Goal: Task Accomplishment & Management: Complete application form

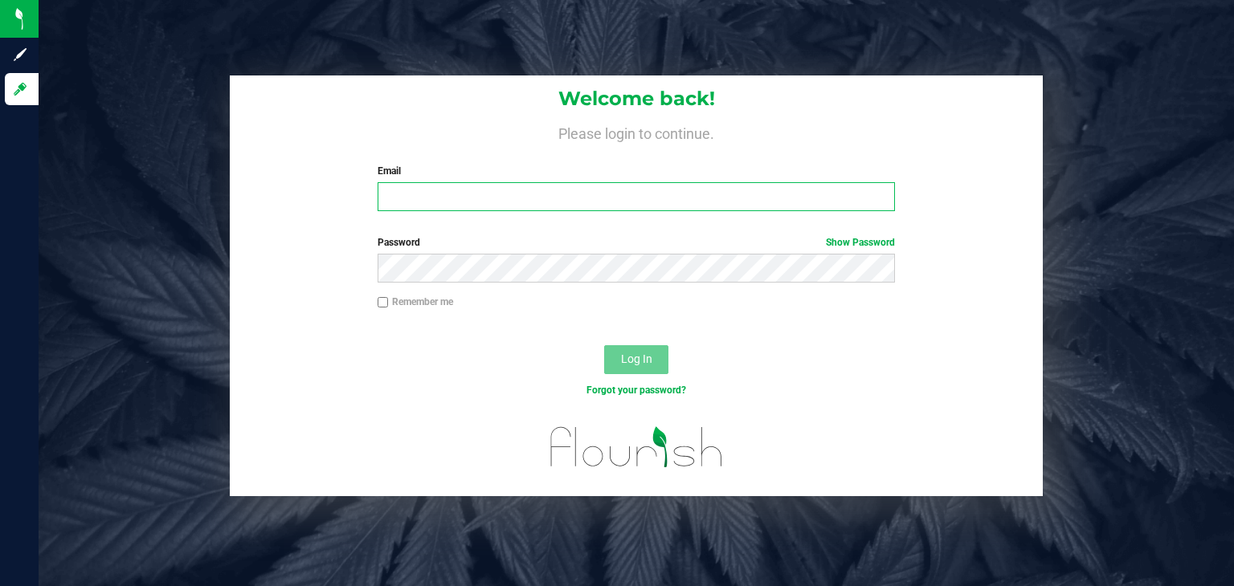
type input "[PERSON_NAME][EMAIL_ADDRESS][DOMAIN_NAME]"
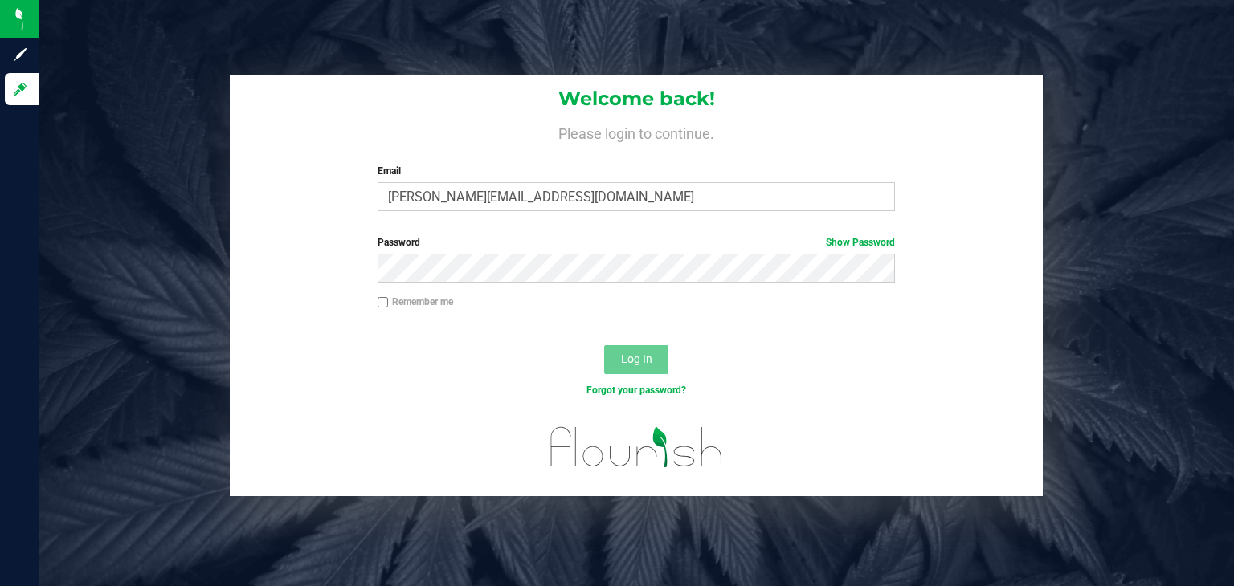
click at [652, 372] on button "Log In" at bounding box center [636, 359] width 64 height 29
click at [614, 361] on button "Log In" at bounding box center [636, 359] width 64 height 29
click at [617, 361] on button "Log In" at bounding box center [636, 359] width 64 height 29
click at [839, 237] on link "Show Password" at bounding box center [860, 242] width 69 height 11
click at [629, 361] on span "Log In" at bounding box center [636, 359] width 31 height 13
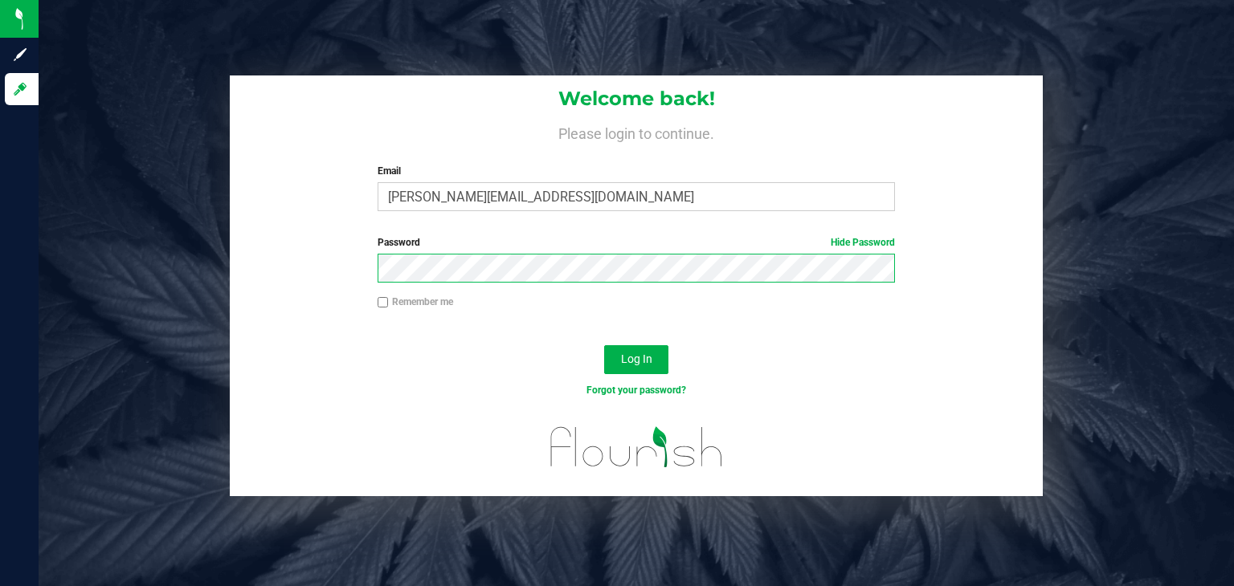
click at [604, 345] on button "Log In" at bounding box center [636, 359] width 64 height 29
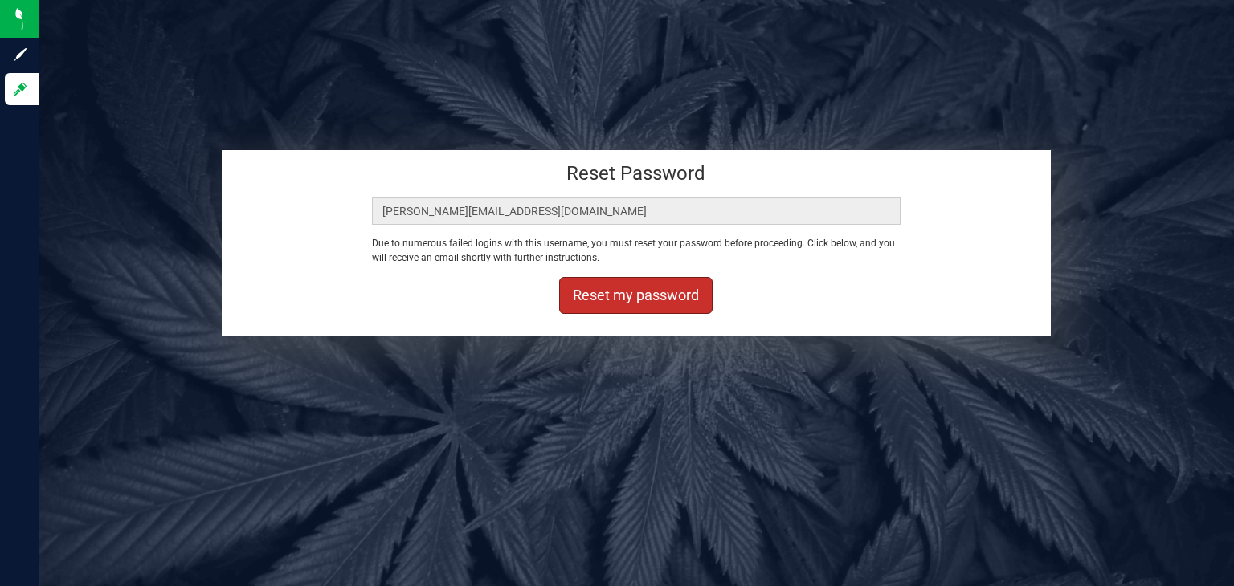
click at [680, 303] on button "Reset my password" at bounding box center [635, 295] width 153 height 37
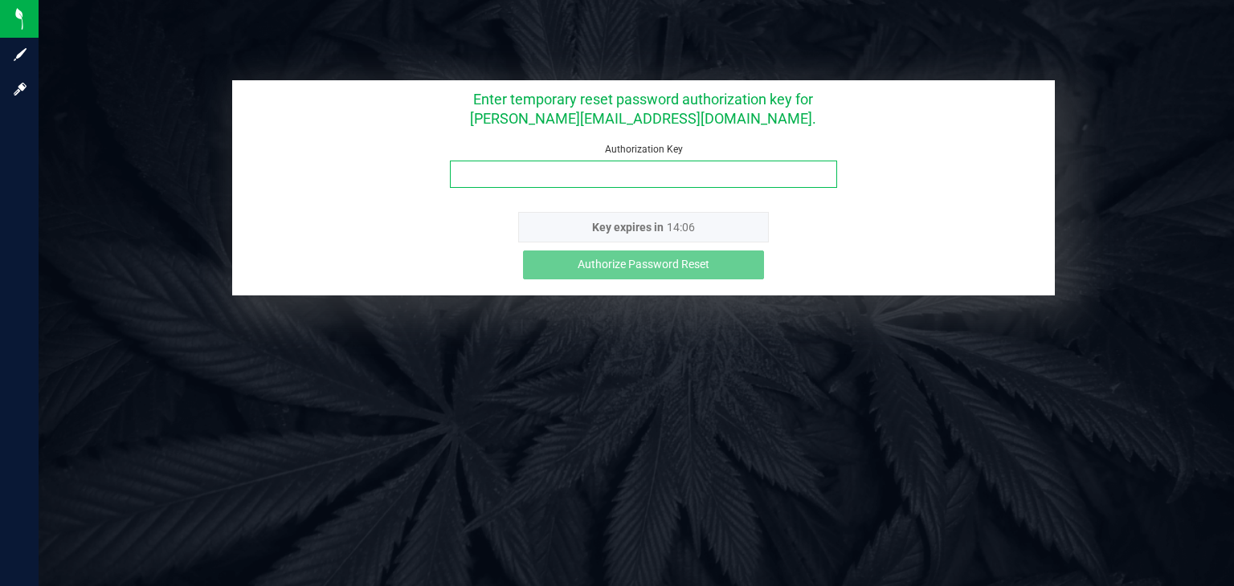
click at [489, 178] on input "Authorization Key" at bounding box center [643, 174] width 387 height 27
paste input "fp4wlx3d"
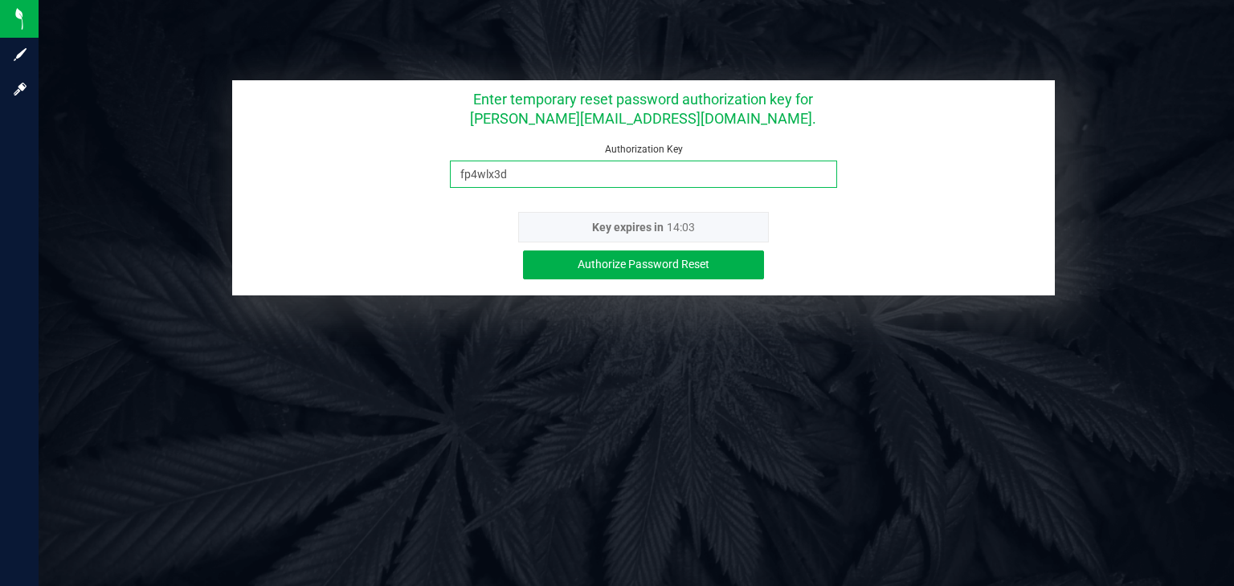
type input "fp4wlx3d"
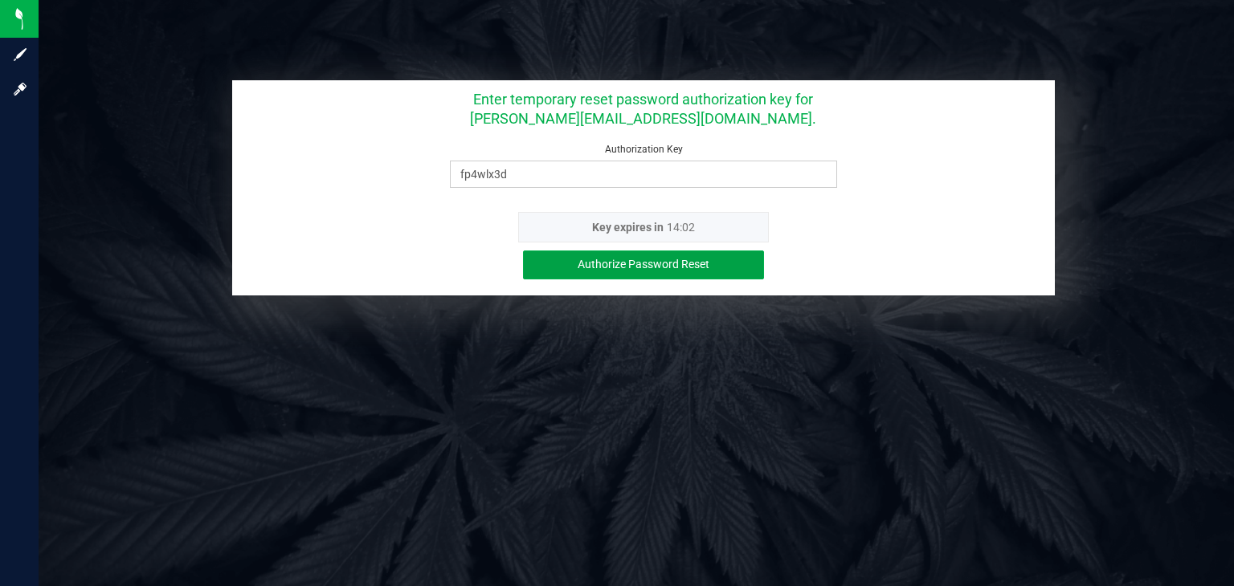
click at [651, 273] on button "Authorize Password Reset" at bounding box center [643, 265] width 241 height 29
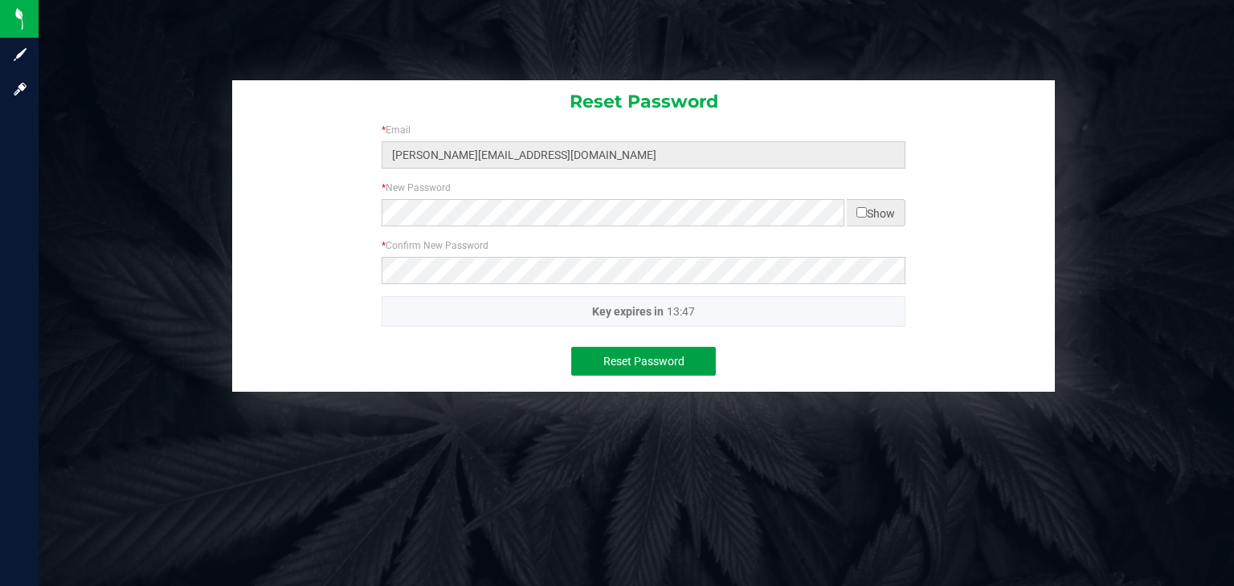
click at [585, 354] on button "Reset Password" at bounding box center [643, 361] width 145 height 29
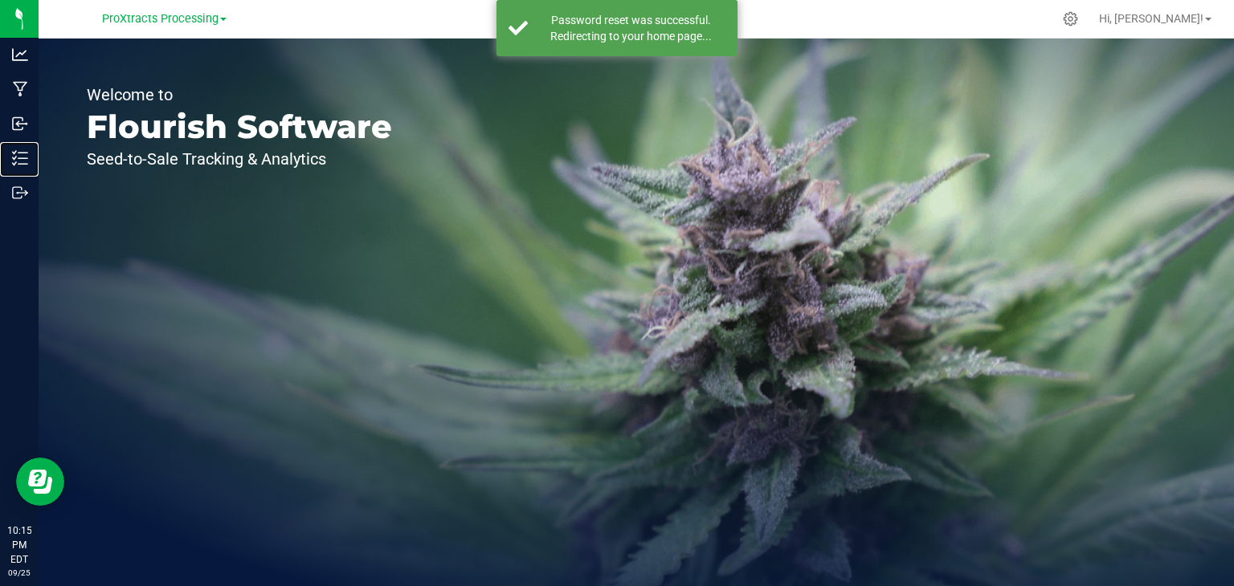
click at [23, 156] on icon at bounding box center [20, 158] width 16 height 16
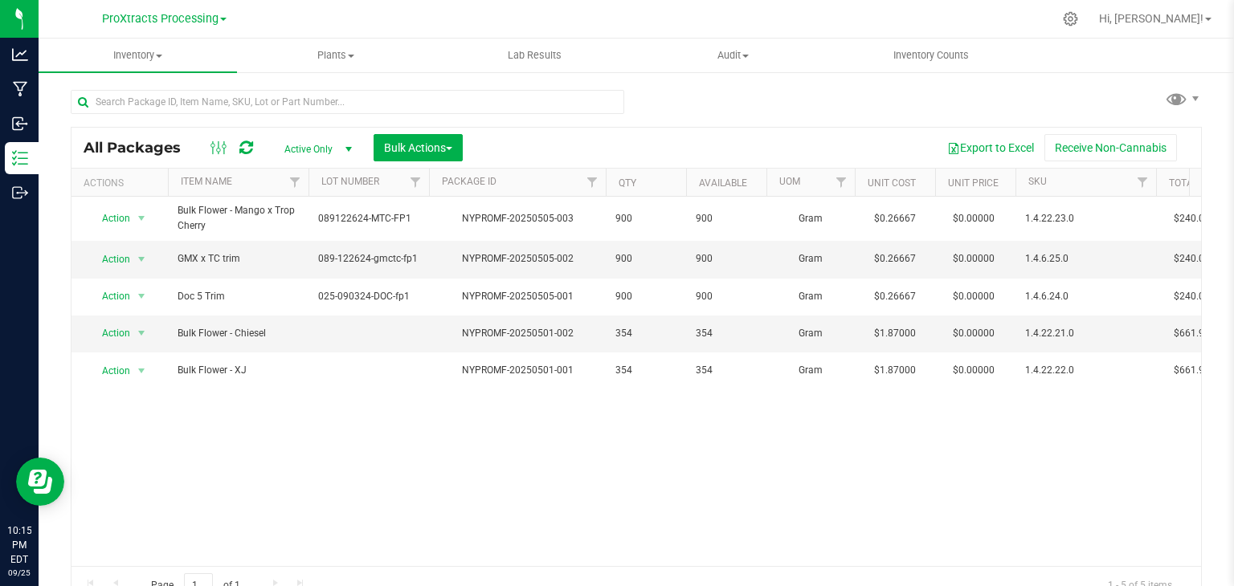
click at [196, 22] on span "ProXtracts Processing" at bounding box center [160, 19] width 116 height 14
click at [192, 13] on span "ProXtracts Processing" at bounding box center [160, 19] width 116 height 14
click at [167, 59] on link "ProXtracts Distribution" at bounding box center [164, 57] width 235 height 22
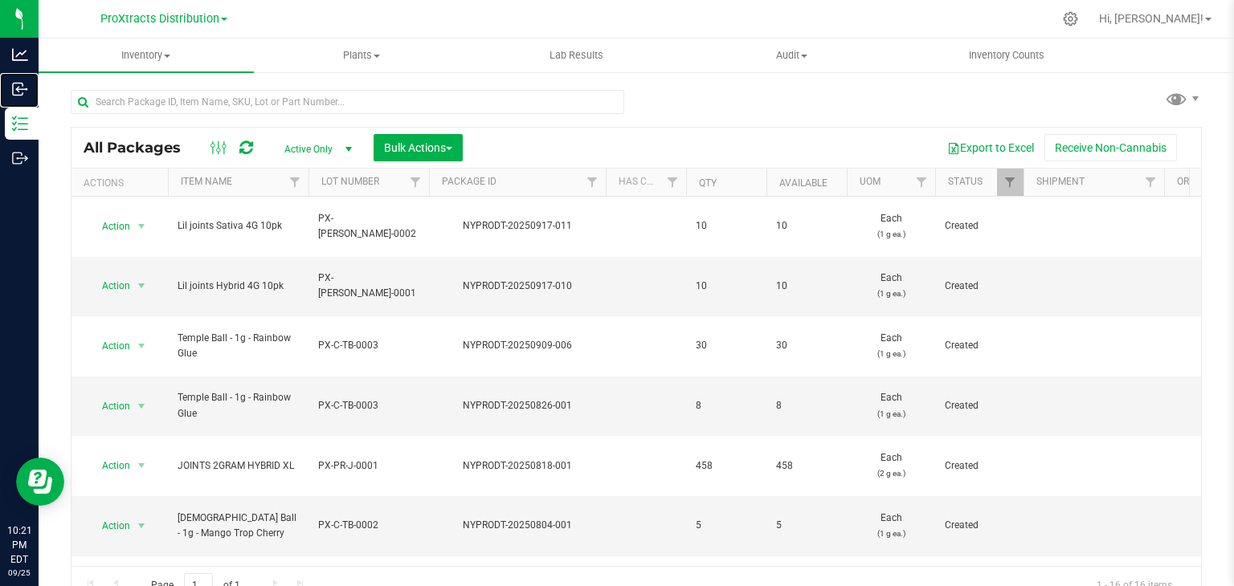
click at [0, 0] on p "Inbound" at bounding box center [0, 0] width 0 height 0
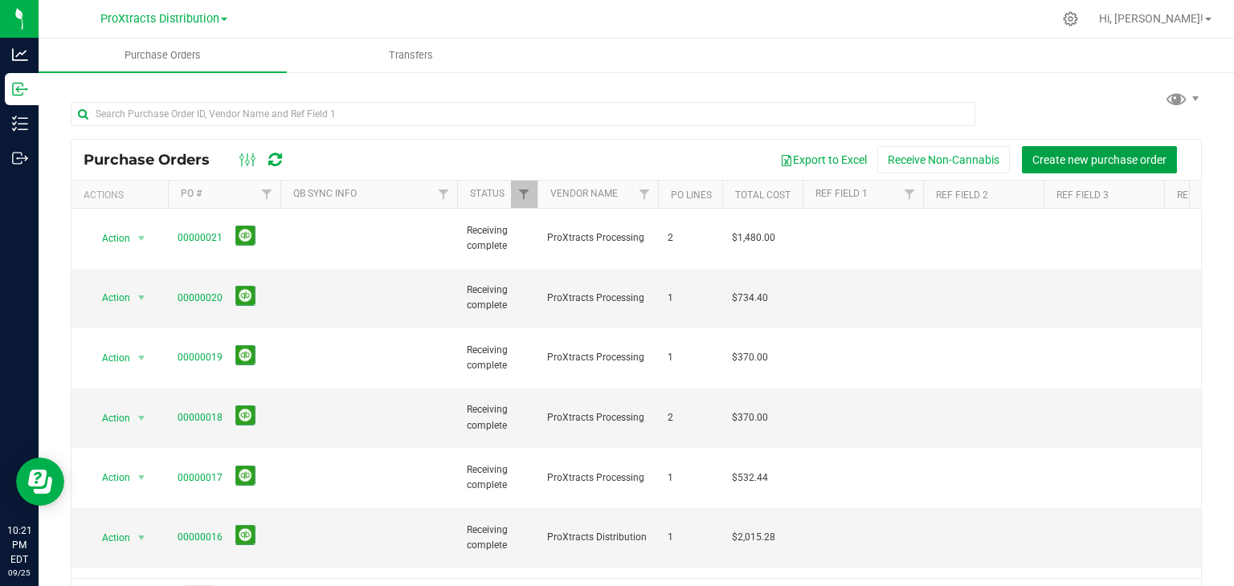
click at [1096, 165] on span "Create new purchase order" at bounding box center [1099, 159] width 134 height 13
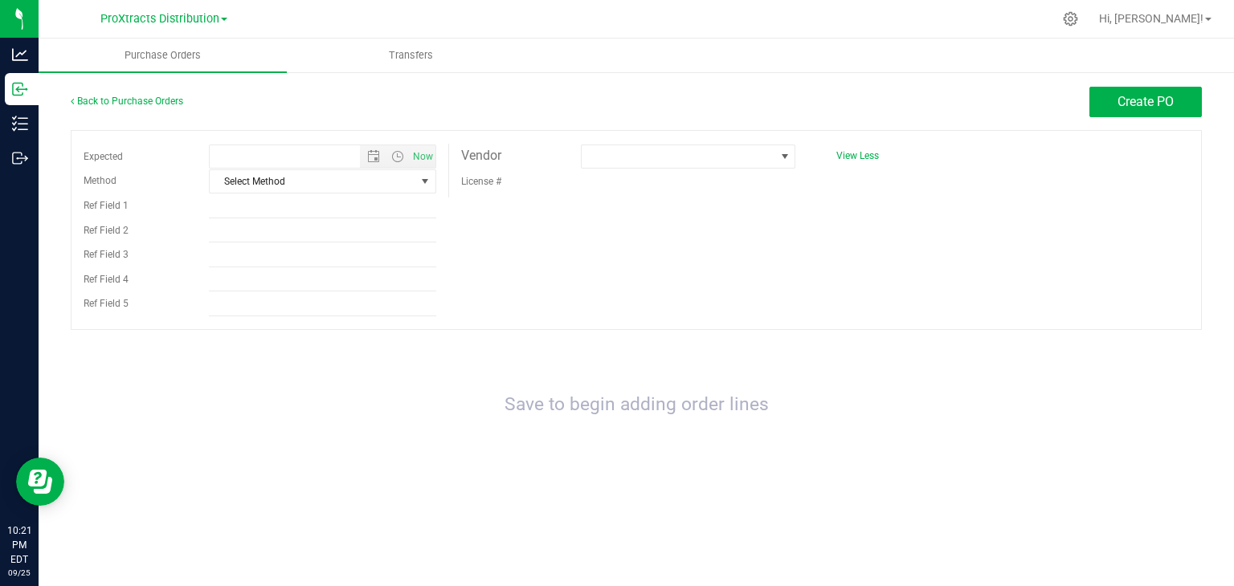
type input "9/25/2025 10:21 PM"
click at [39, 137] on div "Inventory" at bounding box center [22, 124] width 34 height 32
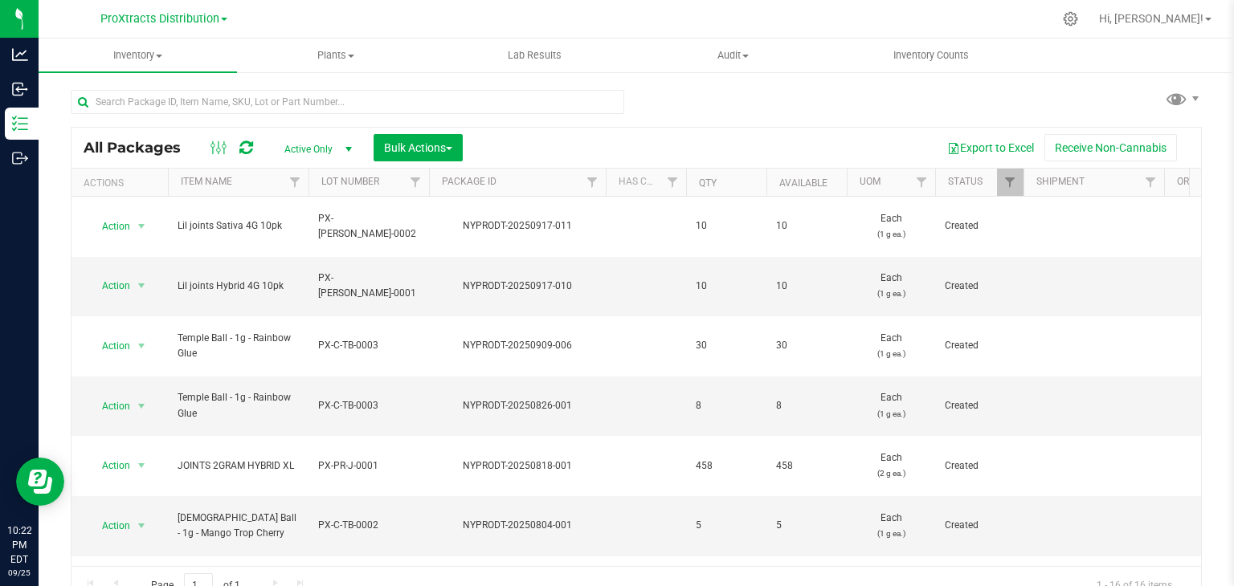
drag, startPoint x: 382, startPoint y: 264, endPoint x: 318, endPoint y: 266, distance: 63.5
click at [318, 271] on span "PX-[PERSON_NAME]-0001" at bounding box center [368, 286] width 101 height 31
drag, startPoint x: 316, startPoint y: 262, endPoint x: 378, endPoint y: 258, distance: 62.0
click at [378, 274] on input "PX-[PERSON_NAME]-0001" at bounding box center [365, 286] width 115 height 25
click at [0, 0] on p "Inventory" at bounding box center [0, 0] width 0 height 0
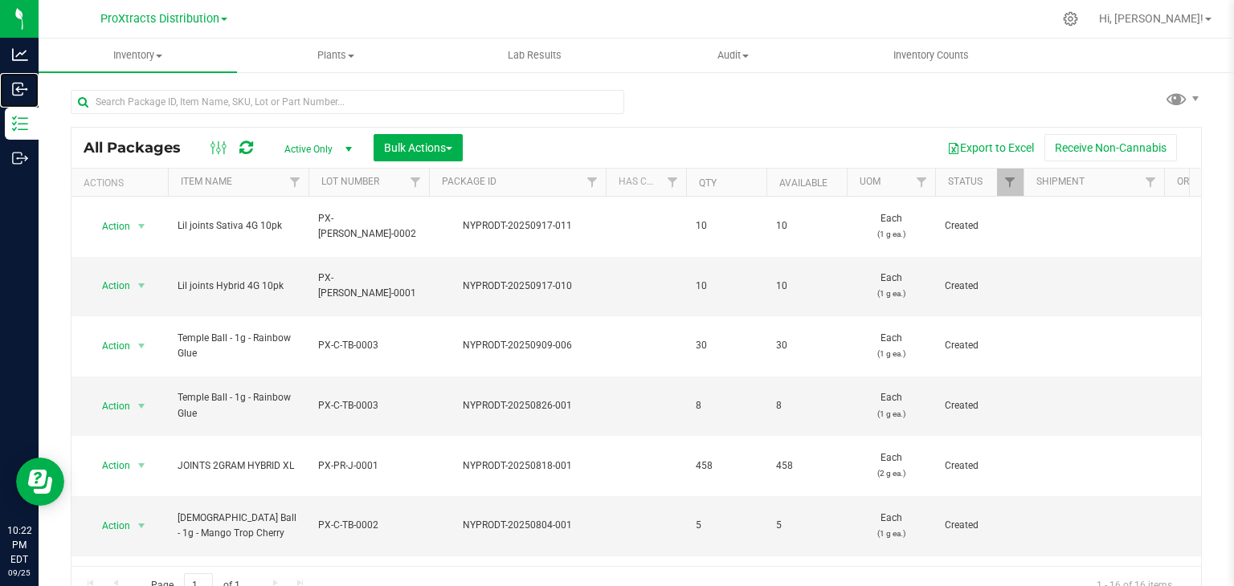
click at [0, 0] on p "Inbound" at bounding box center [0, 0] width 0 height 0
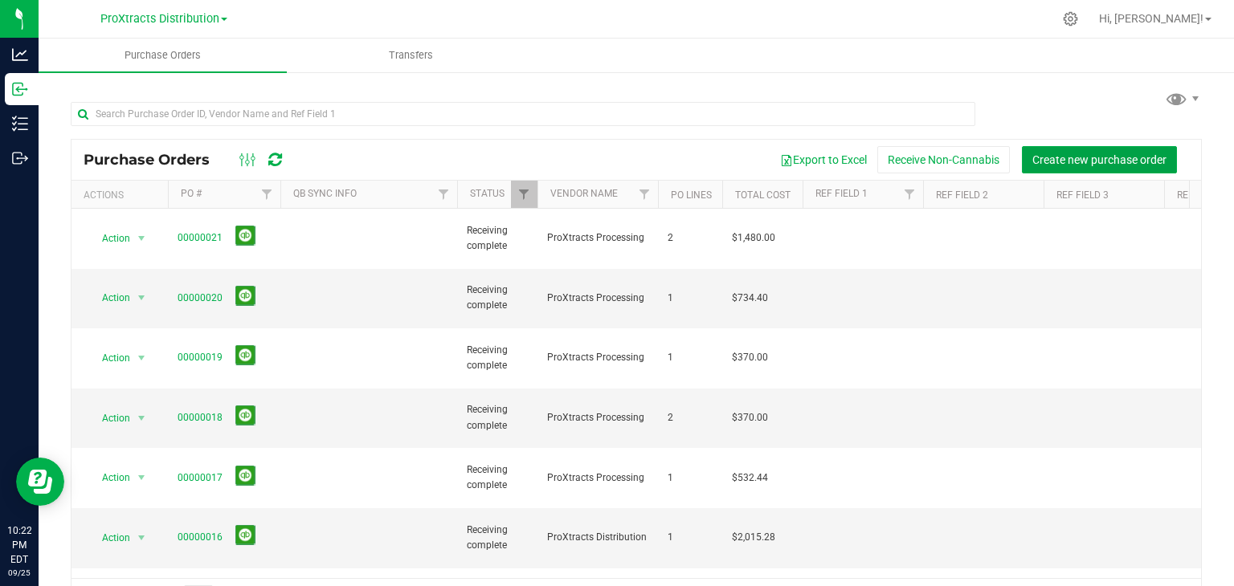
click at [1107, 156] on span "Create new purchase order" at bounding box center [1099, 159] width 134 height 13
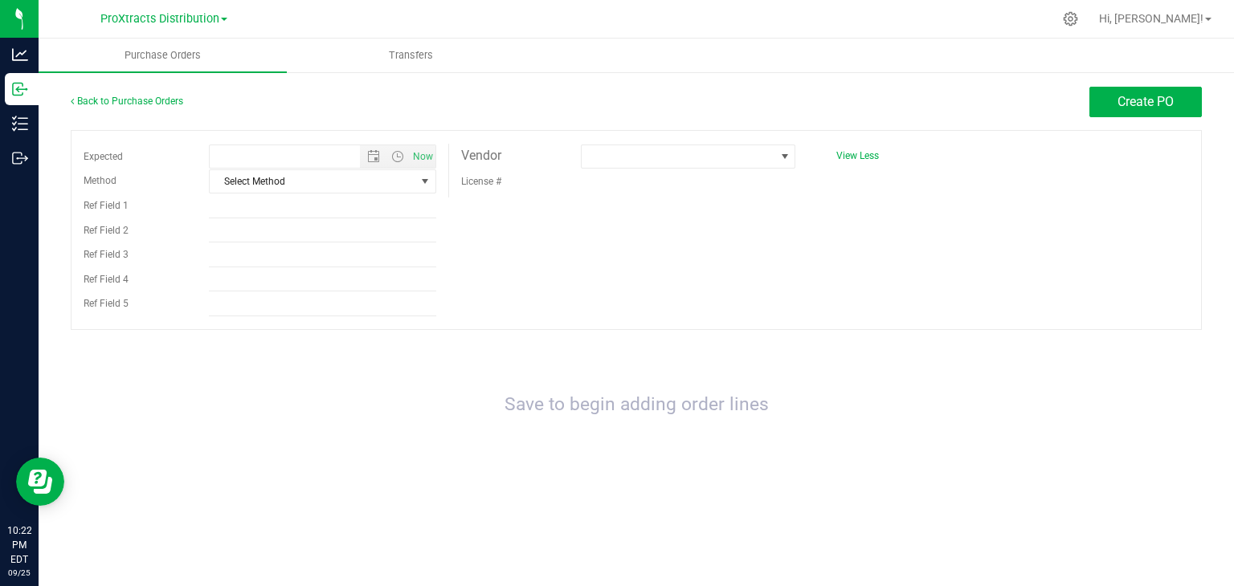
type input "9/25/2025 10:22 PM"
click at [655, 150] on span at bounding box center [679, 156] width 194 height 22
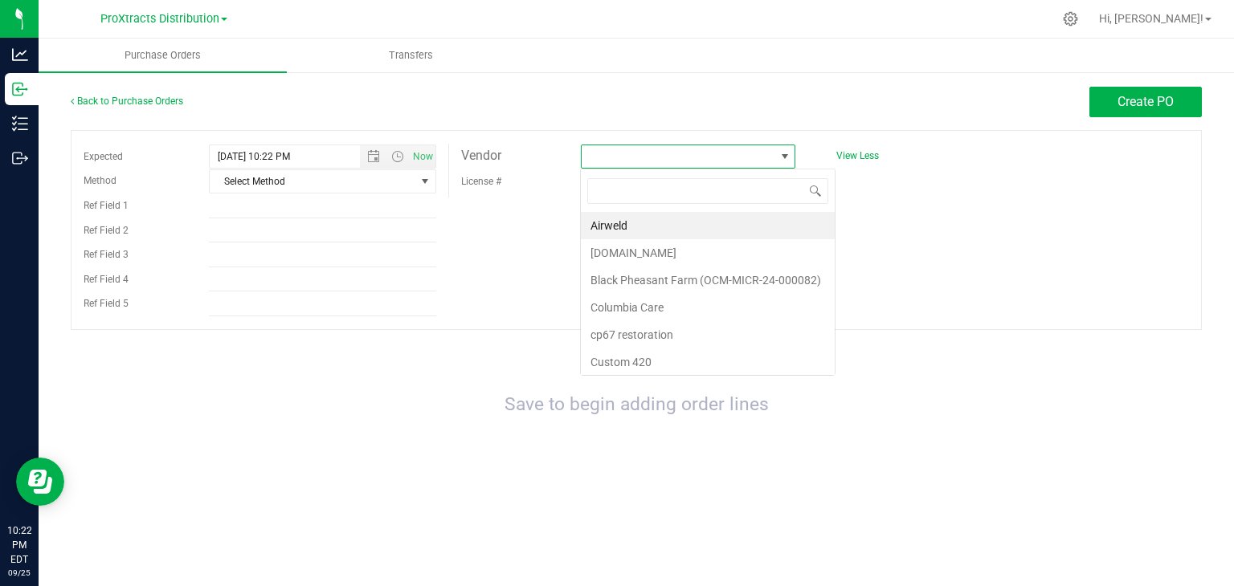
scroll to position [23, 215]
type input "pr"
click at [640, 275] on li "ProXtracts Processing" at bounding box center [688, 280] width 214 height 27
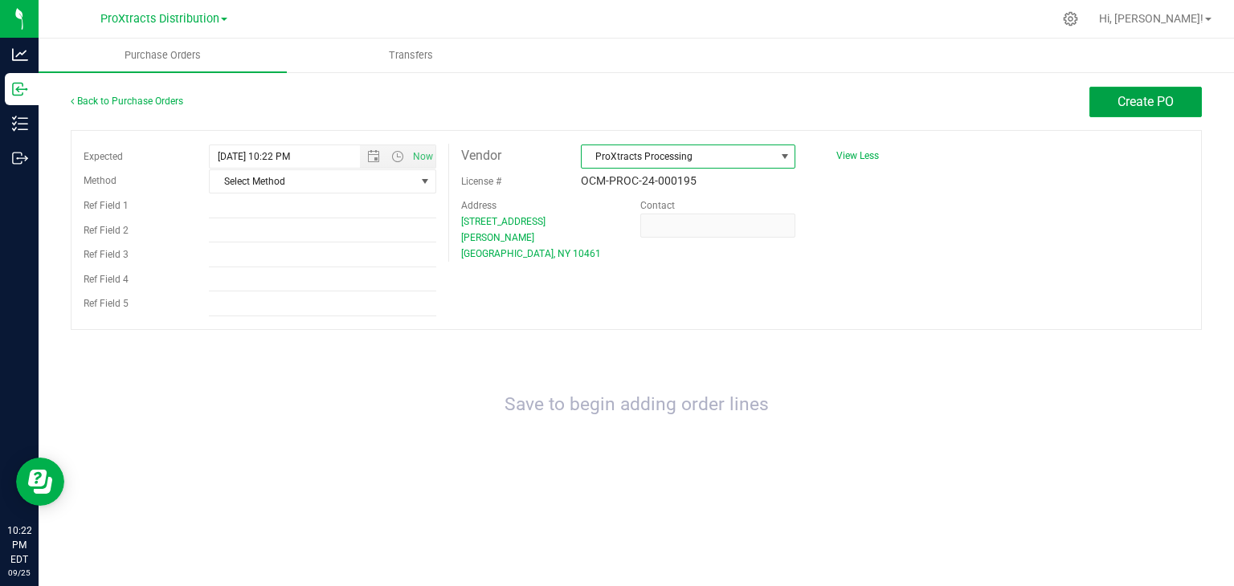
click at [1125, 105] on span "Create PO" at bounding box center [1145, 101] width 56 height 15
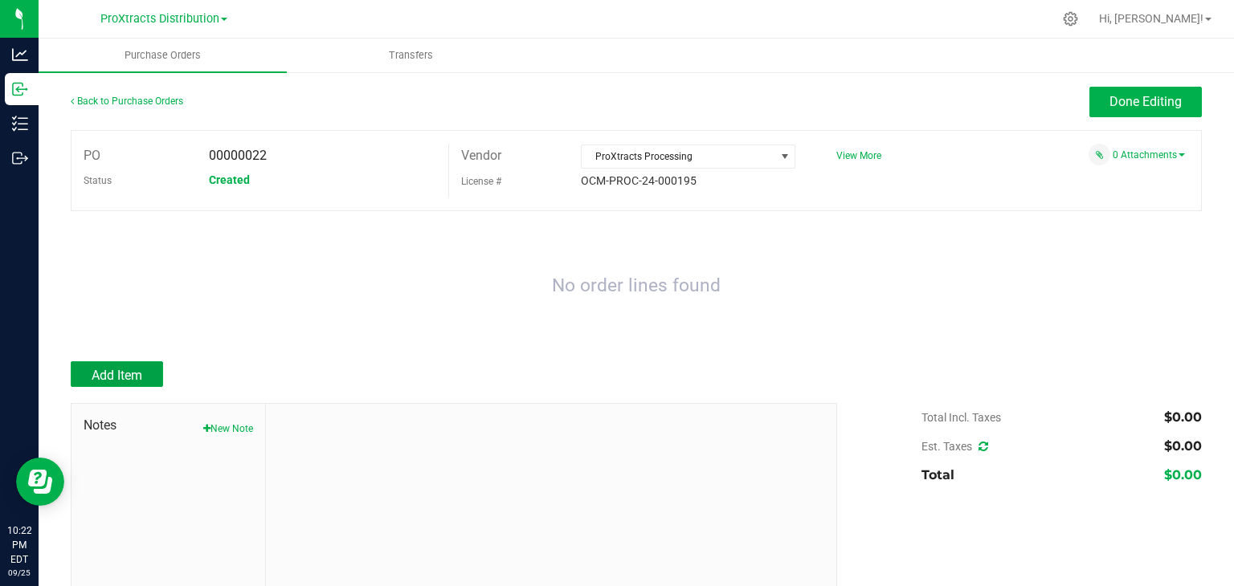
click at [129, 378] on span "Add Item" at bounding box center [117, 375] width 51 height 15
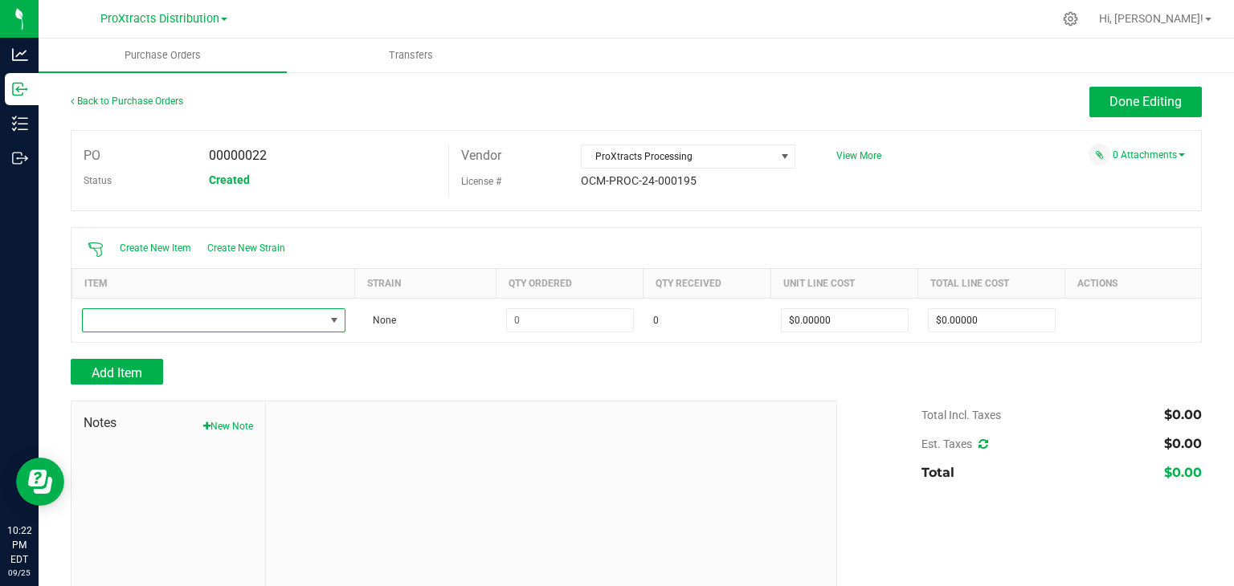
click at [329, 319] on span "NO DATA FOUND" at bounding box center [334, 320] width 13 height 13
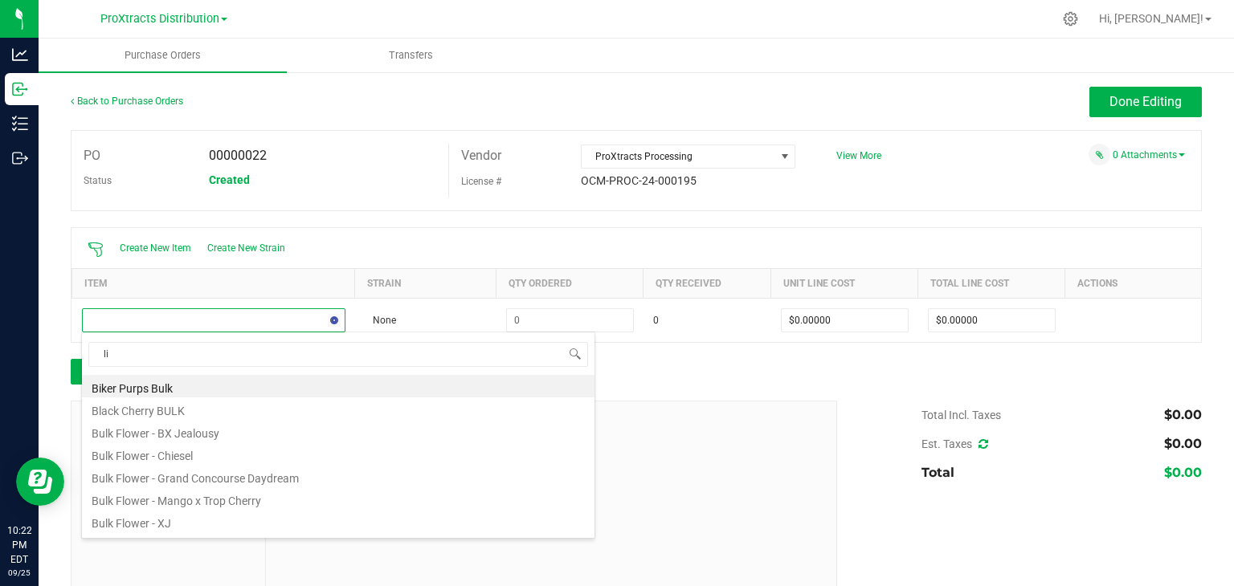
type input "lil"
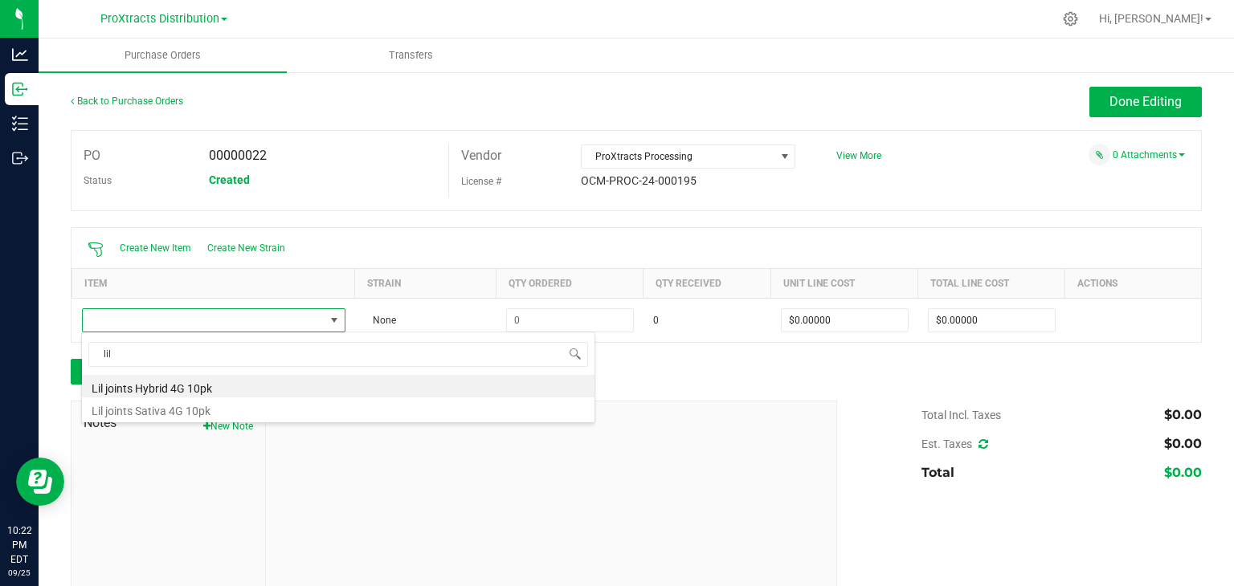
click at [259, 389] on li "Lil joints Hybrid 4G 10pk" at bounding box center [338, 386] width 512 height 22
type input "$9.25000"
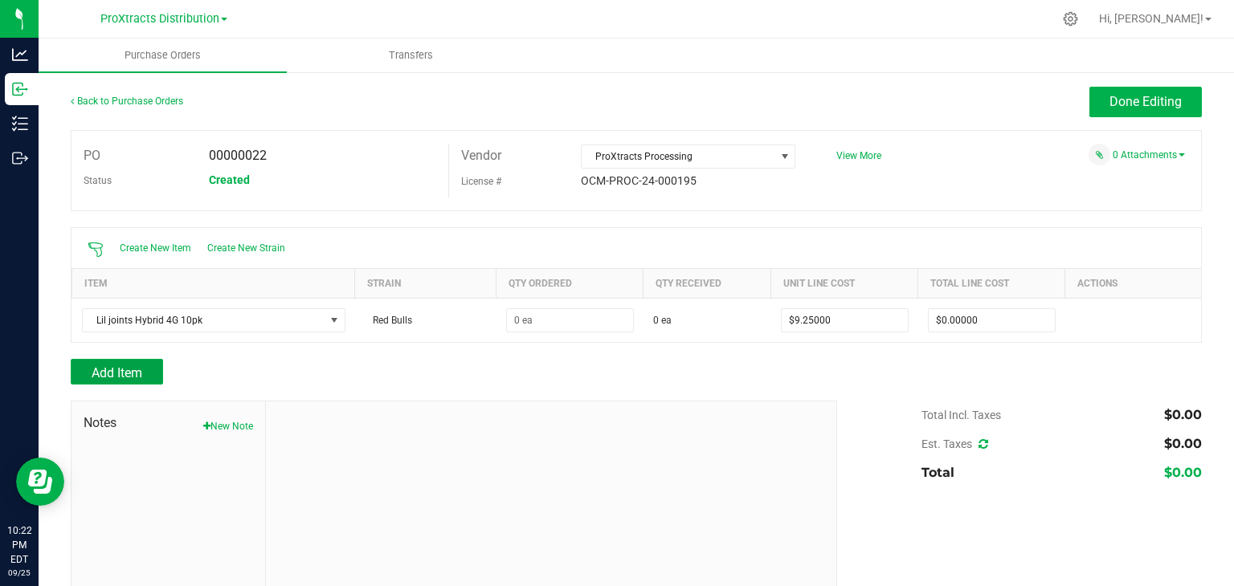
click at [147, 370] on button "Add Item" at bounding box center [117, 372] width 92 height 26
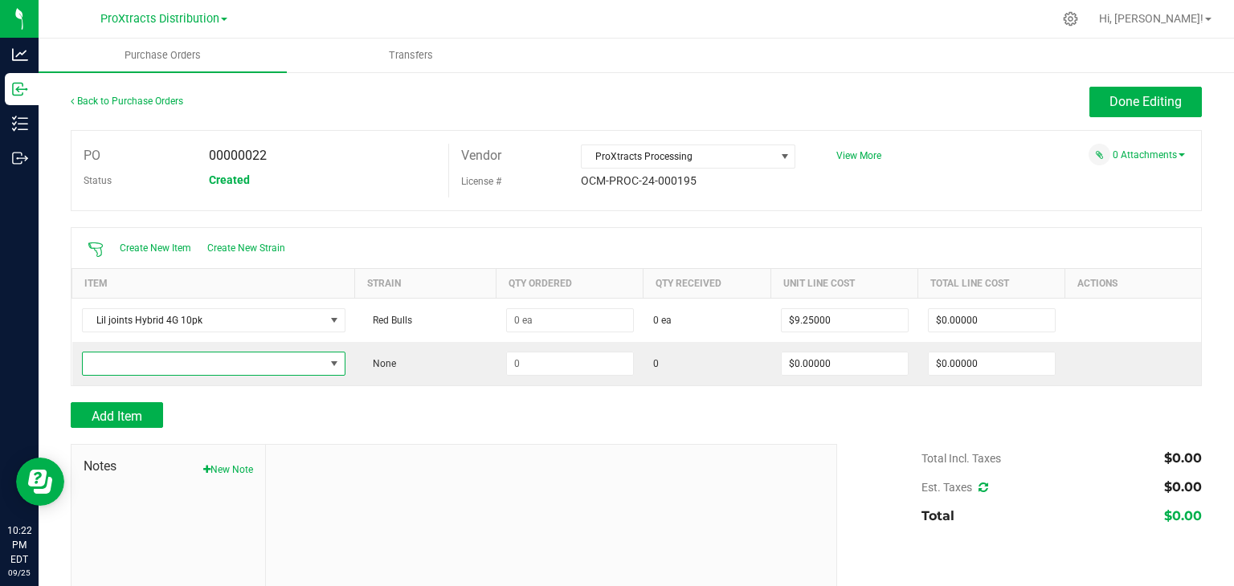
click at [335, 363] on span "NO DATA FOUND" at bounding box center [334, 363] width 13 height 13
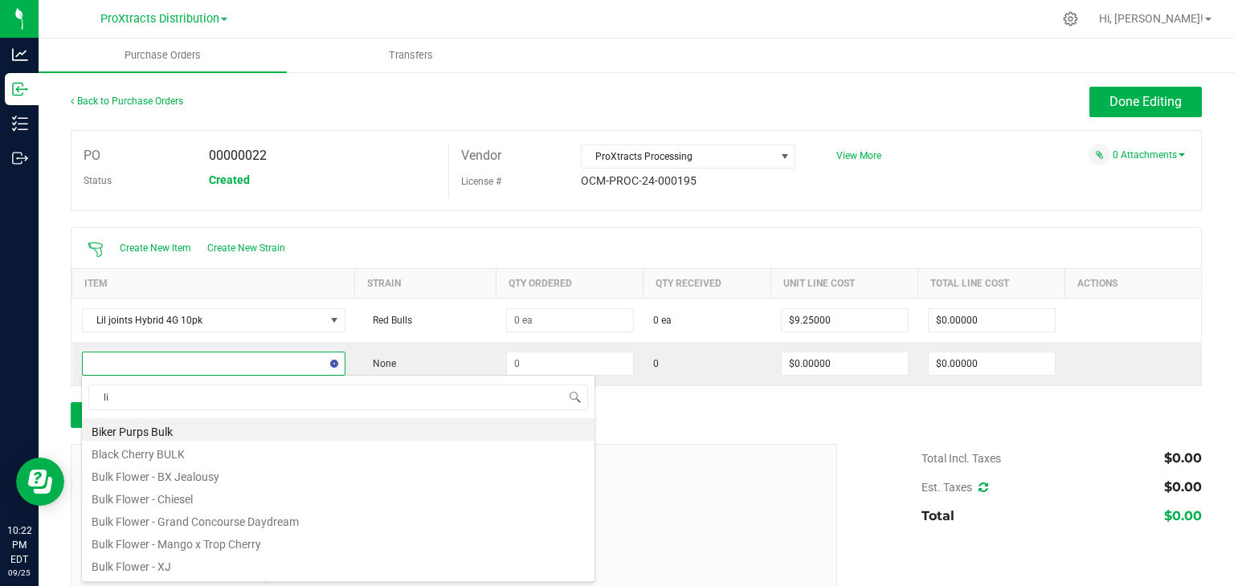
type input "lil"
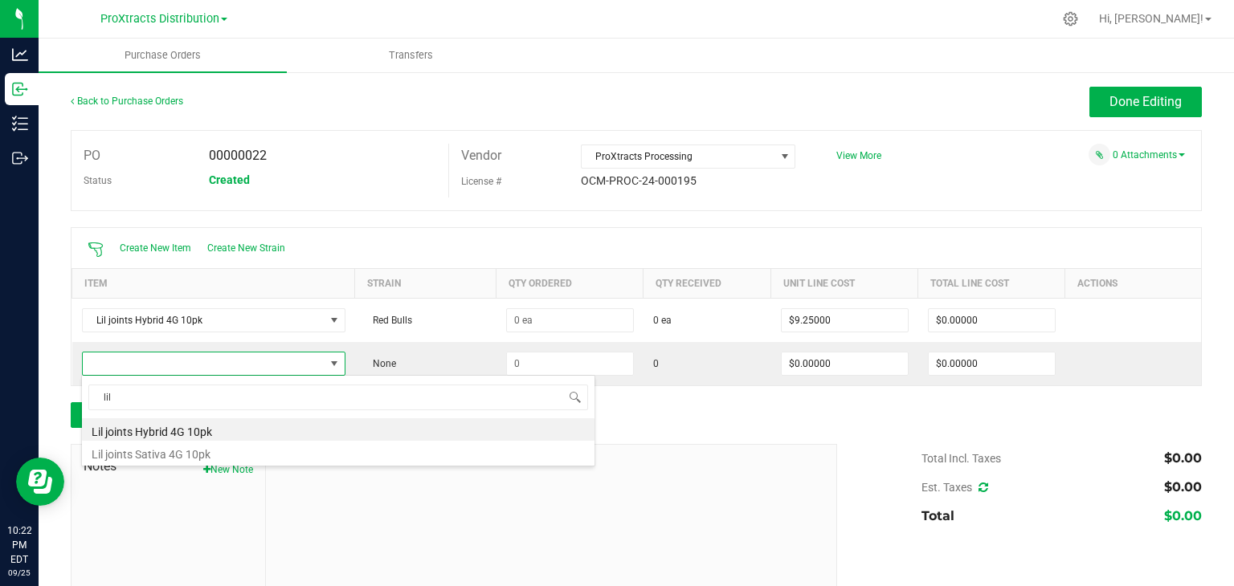
click at [182, 457] on li "Lil joints Sativa 4G 10pk" at bounding box center [338, 452] width 512 height 22
type input "$9.25000"
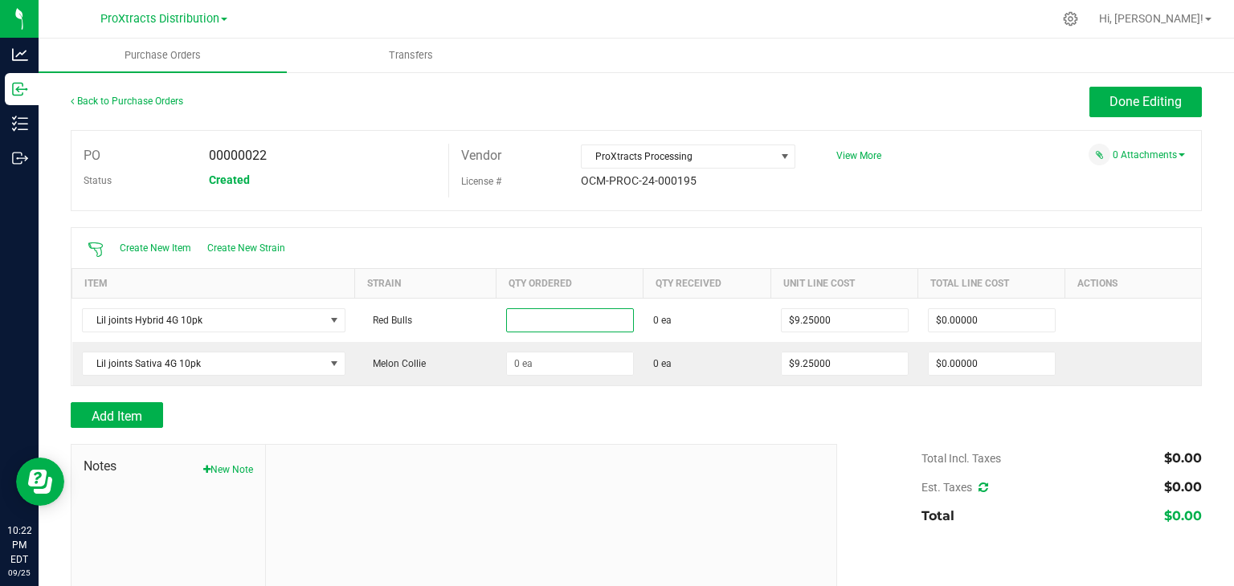
click at [582, 326] on input at bounding box center [570, 320] width 126 height 22
type input "30 ea"
click at [572, 361] on input at bounding box center [570, 364] width 126 height 22
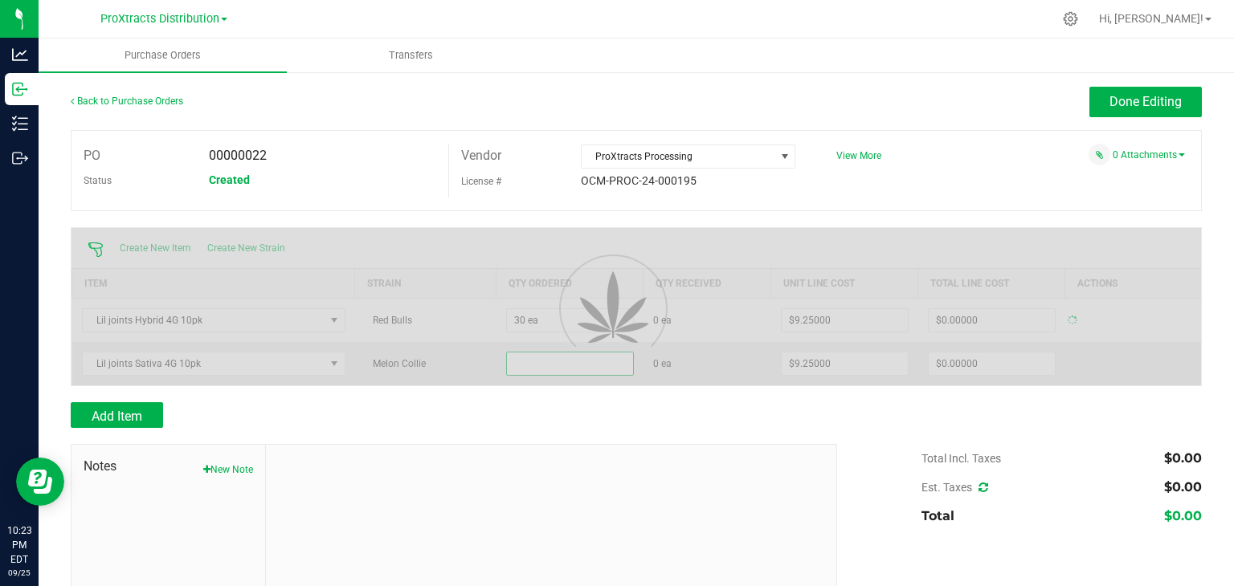
type input "$277.50000"
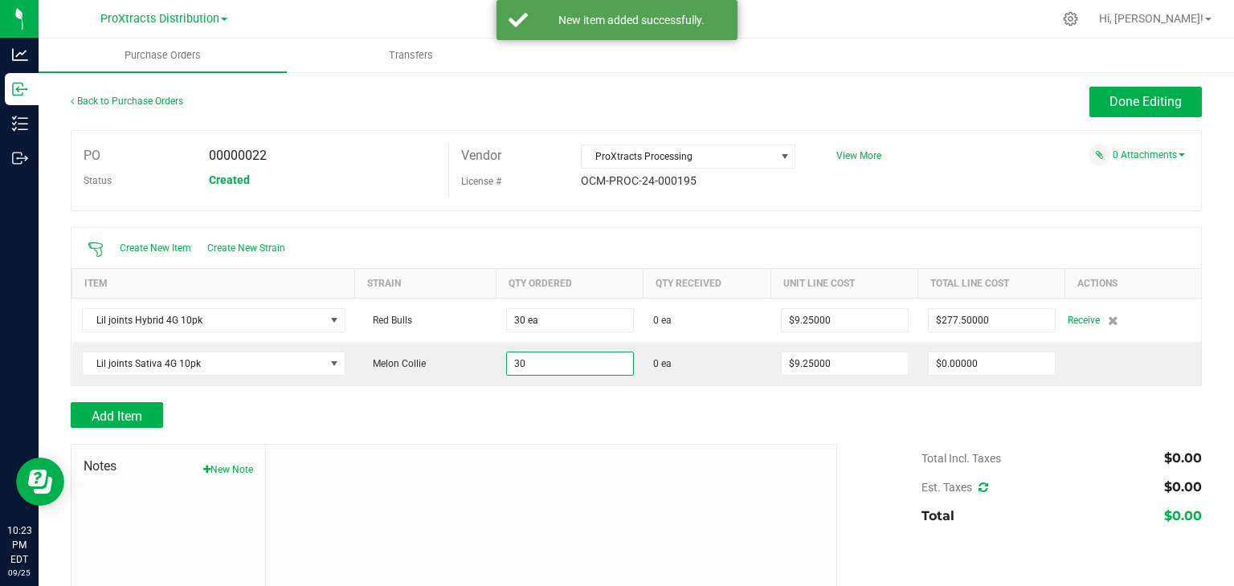
type input "30 ea"
click at [1092, 335] on td "Receive" at bounding box center [1133, 320] width 136 height 44
type input "$277.50000"
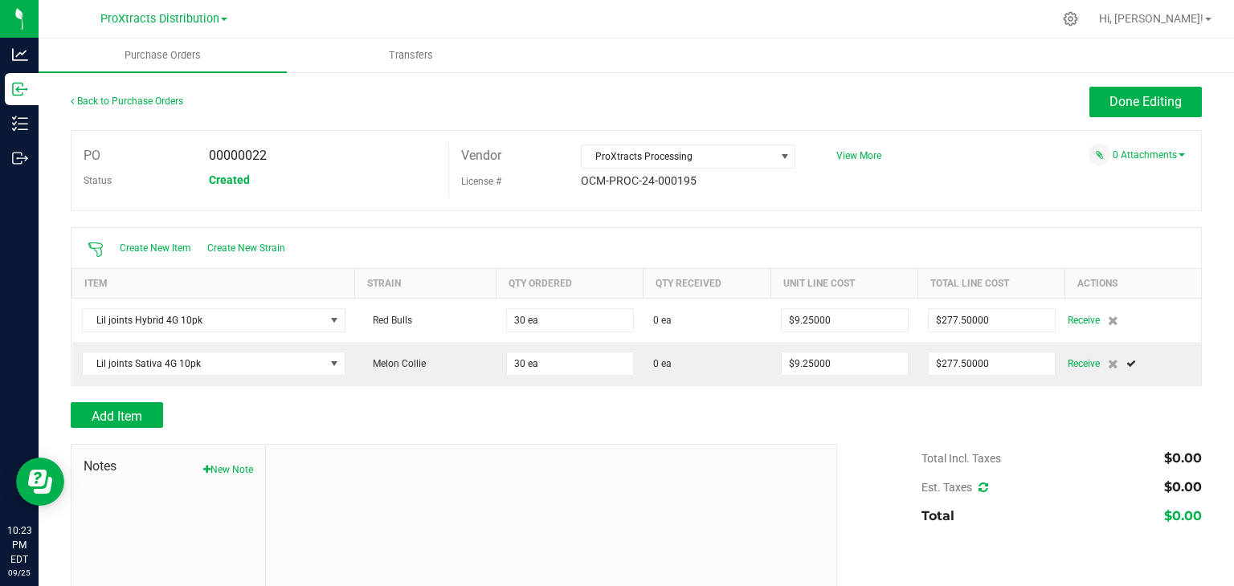
click at [1079, 325] on span "Receive" at bounding box center [1084, 320] width 32 height 19
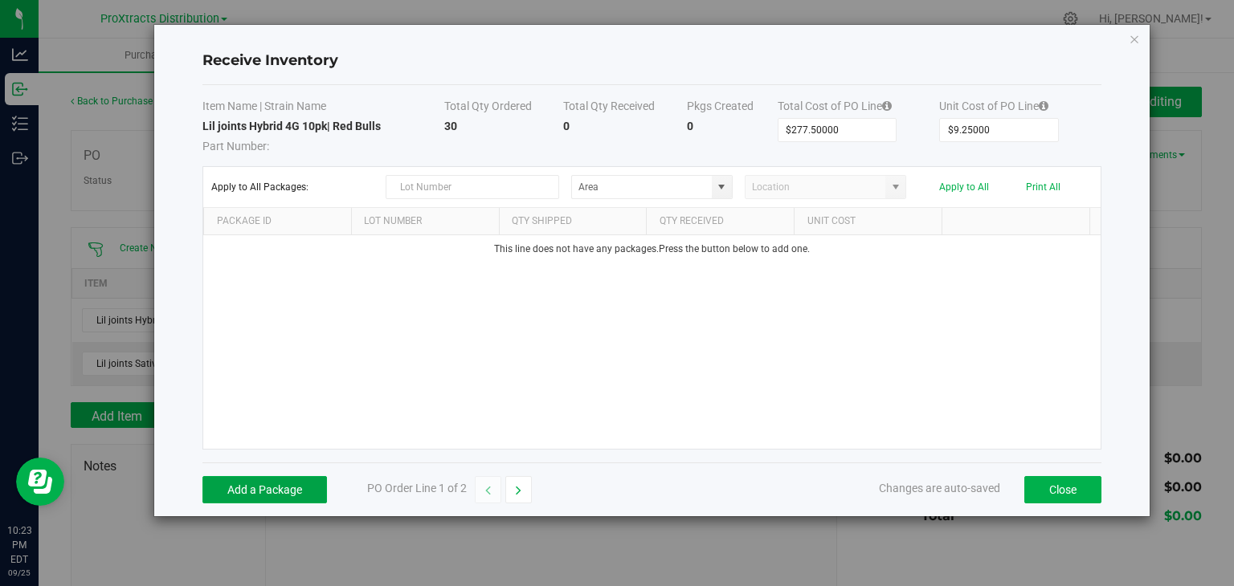
click at [256, 492] on button "Add a Package" at bounding box center [264, 489] width 125 height 27
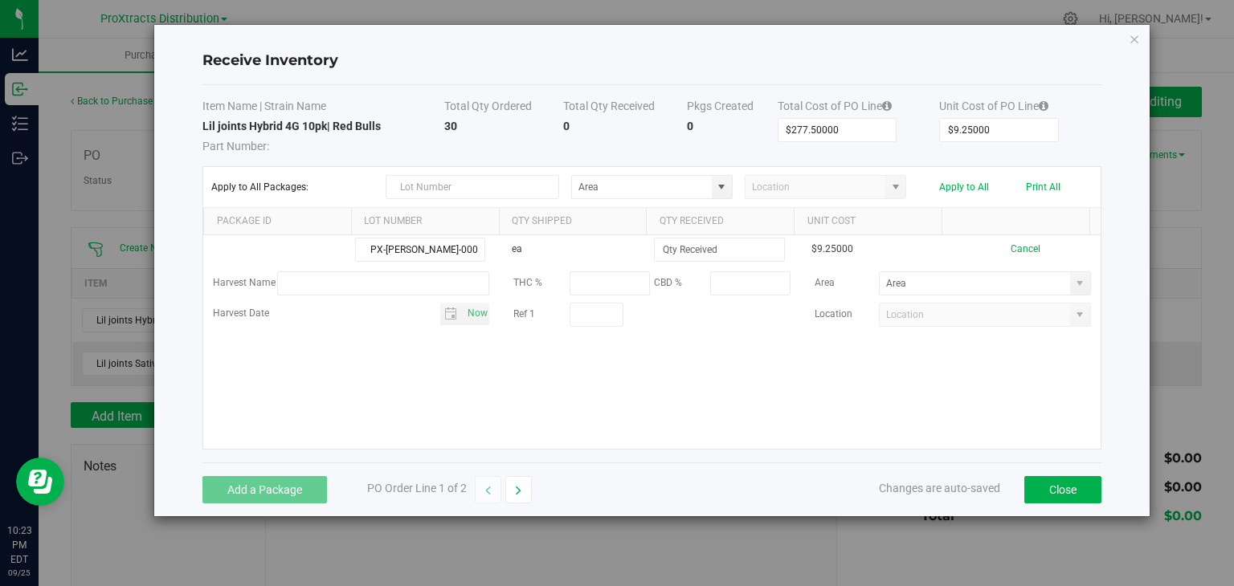
type input "PX-[PERSON_NAME]-0001"
click at [724, 255] on input at bounding box center [719, 250] width 129 height 22
type input "30 ea"
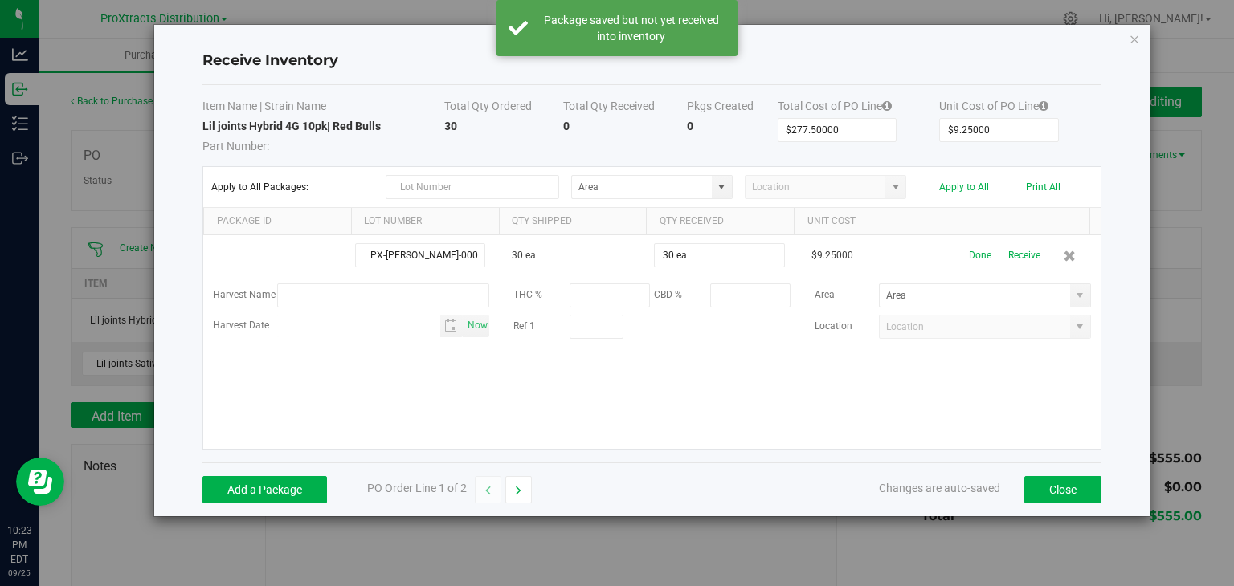
click at [1021, 257] on button "Receive" at bounding box center [1024, 256] width 32 height 28
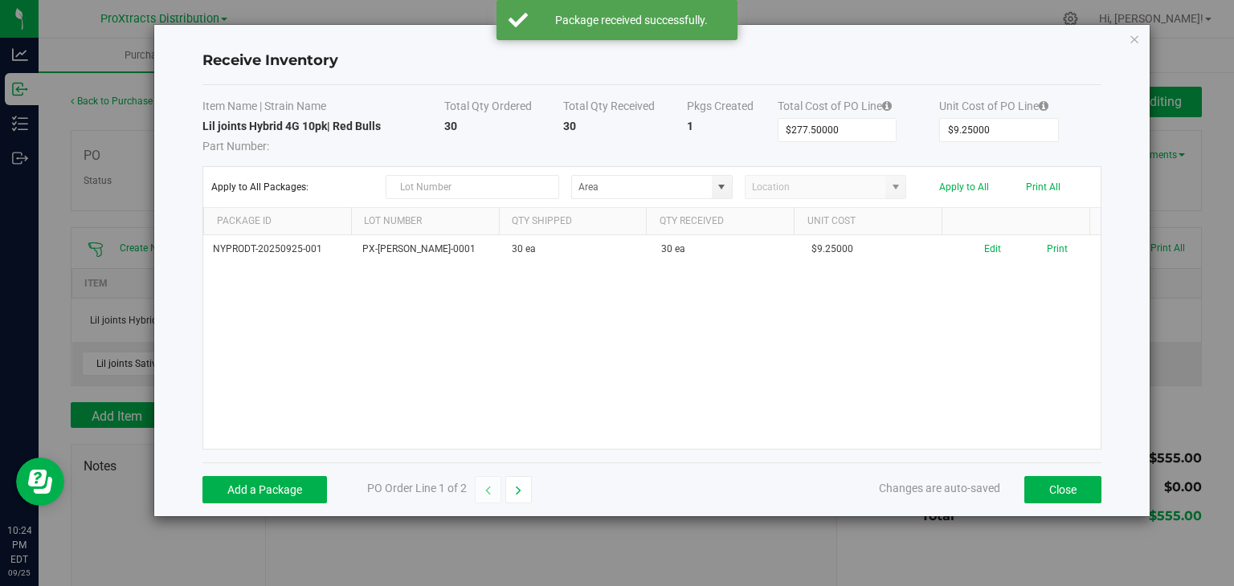
click at [520, 485] on icon "button" at bounding box center [519, 490] width 6 height 11
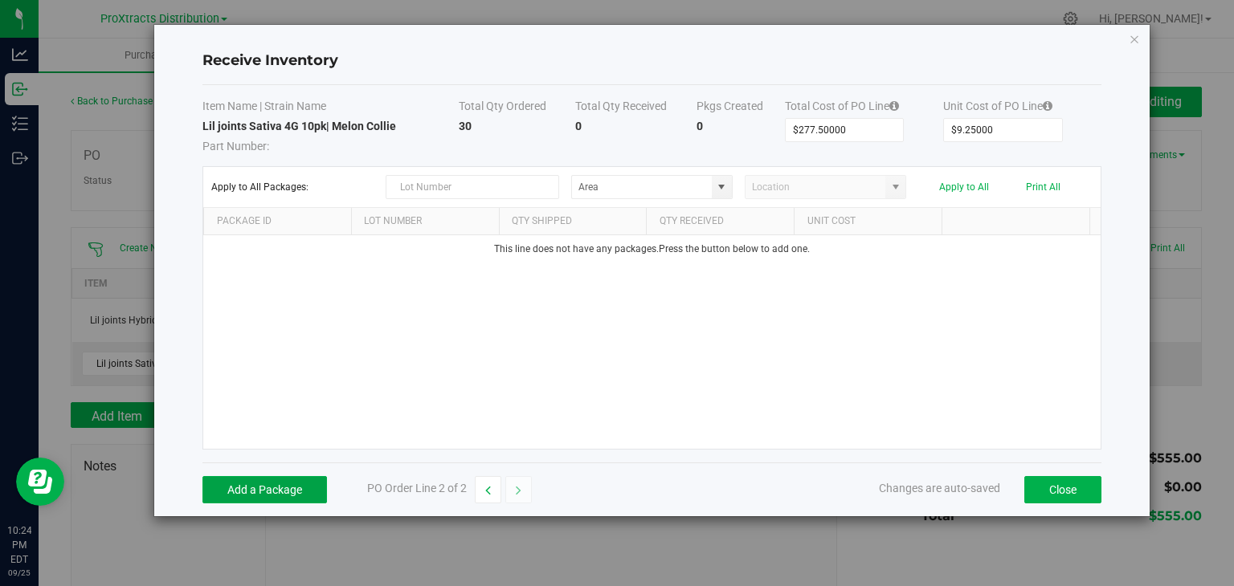
click at [287, 476] on button "Add a Package" at bounding box center [264, 489] width 125 height 27
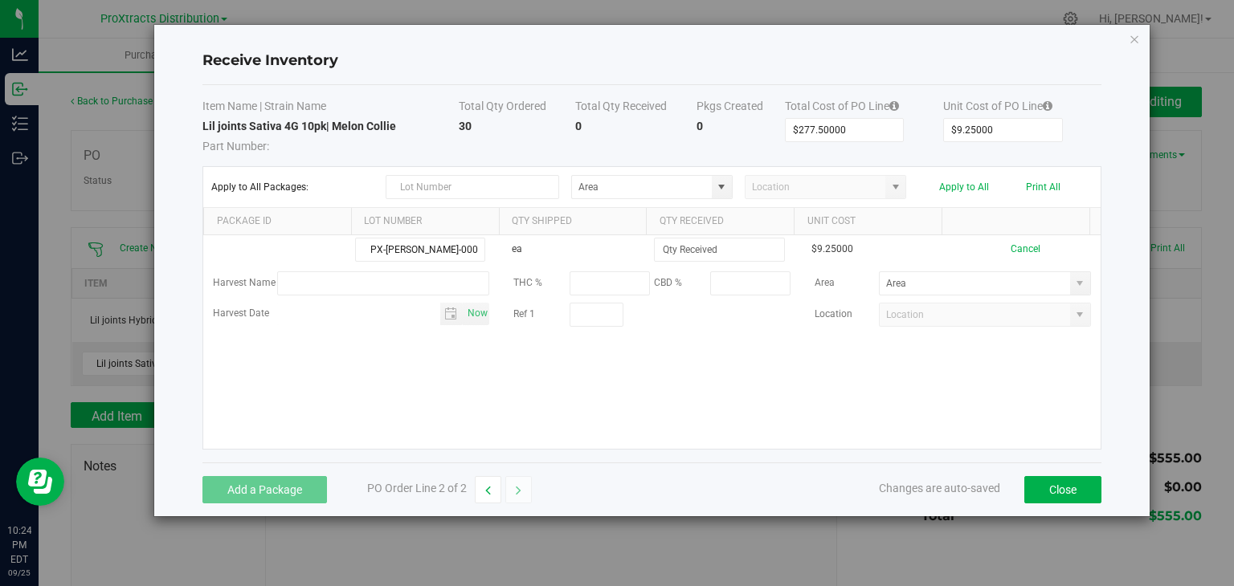
type input "PX-[PERSON_NAME]-0002"
click at [719, 251] on input at bounding box center [719, 250] width 129 height 22
type input "30 ea"
click at [969, 307] on kendo-grid-list "PX-PR-LJ-0002 ea 30 ea $9.25000 Cancel Harvest Name THC % CBD % Area Harvest Da…" at bounding box center [651, 342] width 897 height 214
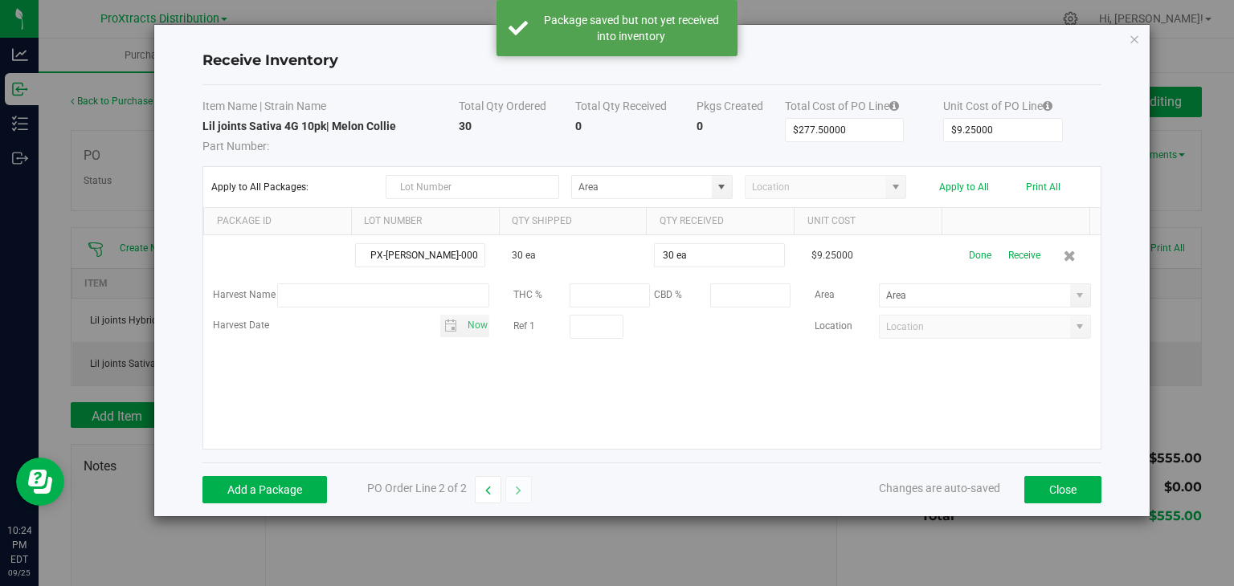
click at [1025, 256] on button "Receive" at bounding box center [1024, 256] width 32 height 28
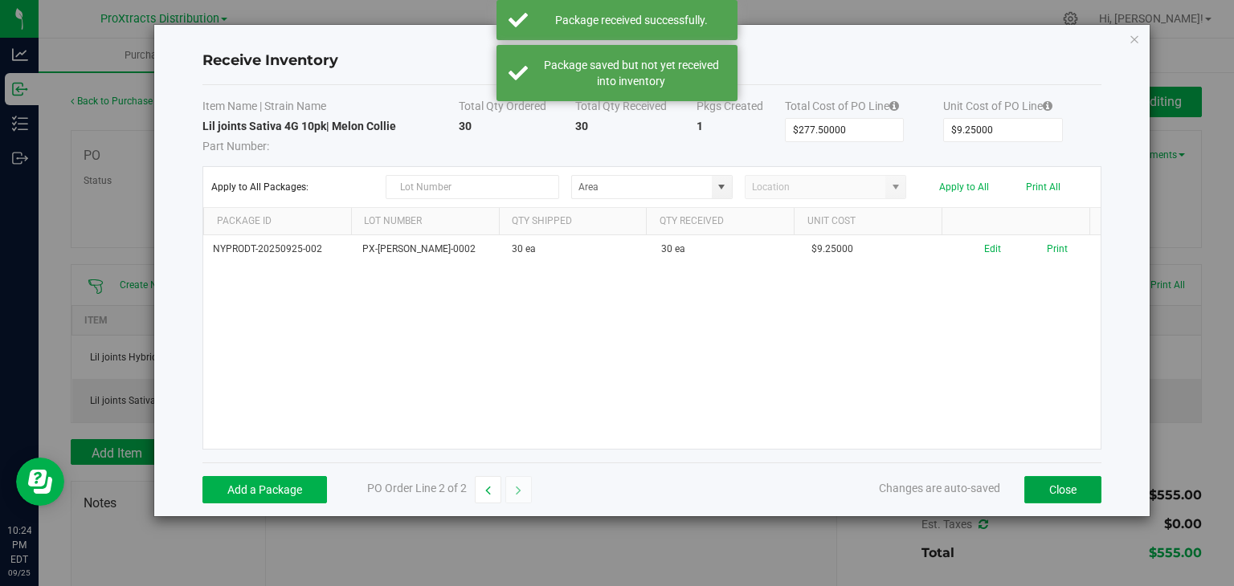
click at [1035, 485] on button "Close" at bounding box center [1062, 489] width 77 height 27
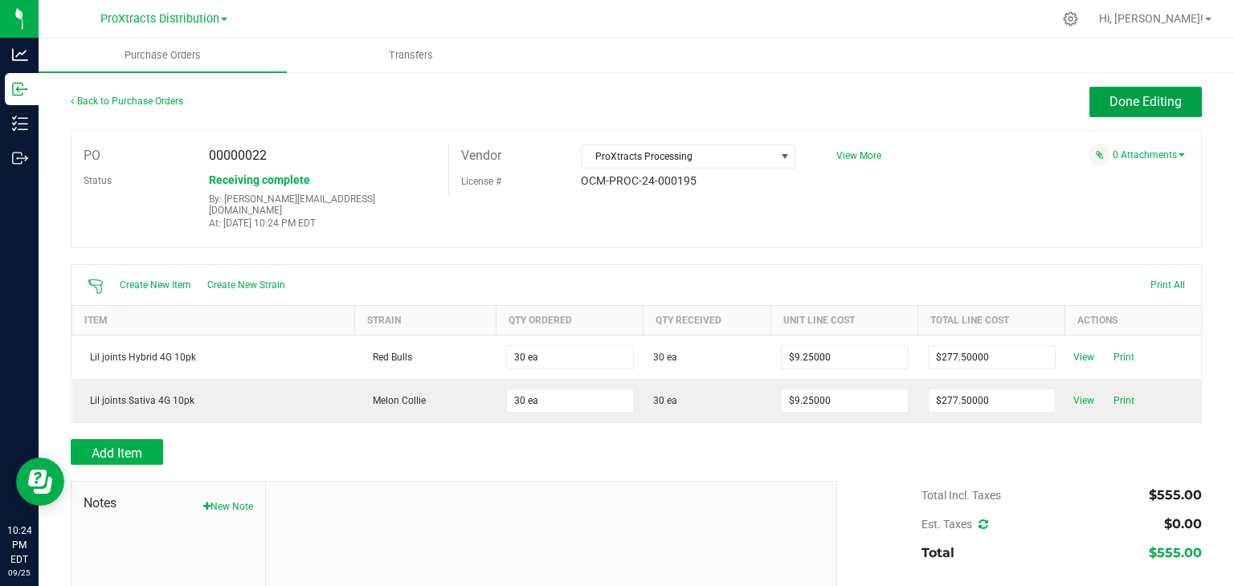
click at [1154, 104] on span "Done Editing" at bounding box center [1145, 101] width 72 height 15
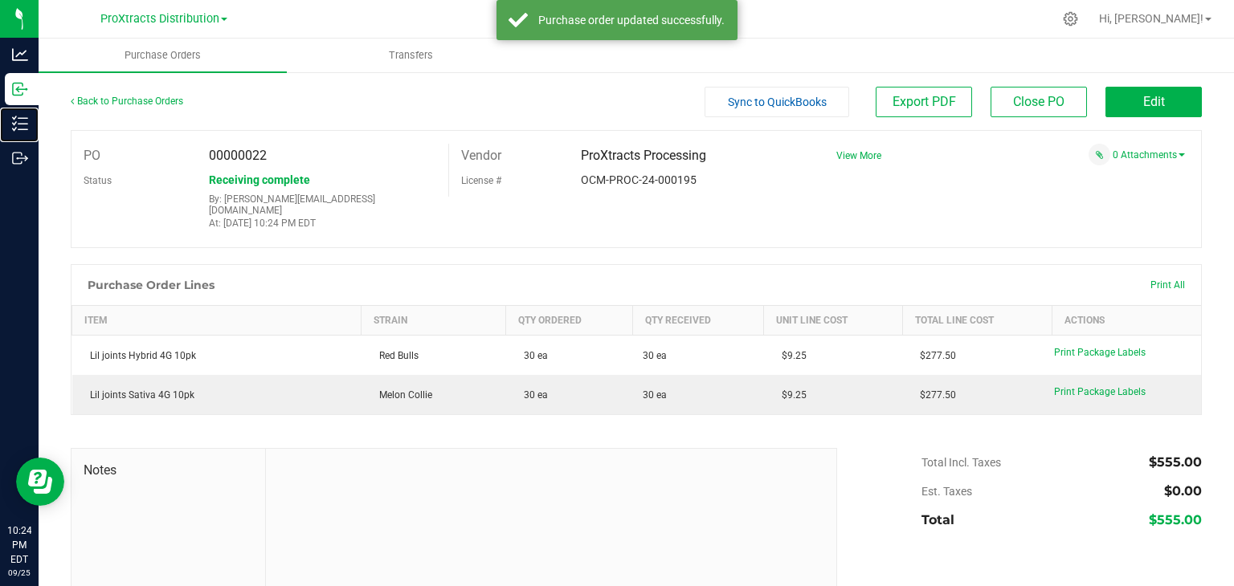
click at [0, 0] on p "Inventory" at bounding box center [0, 0] width 0 height 0
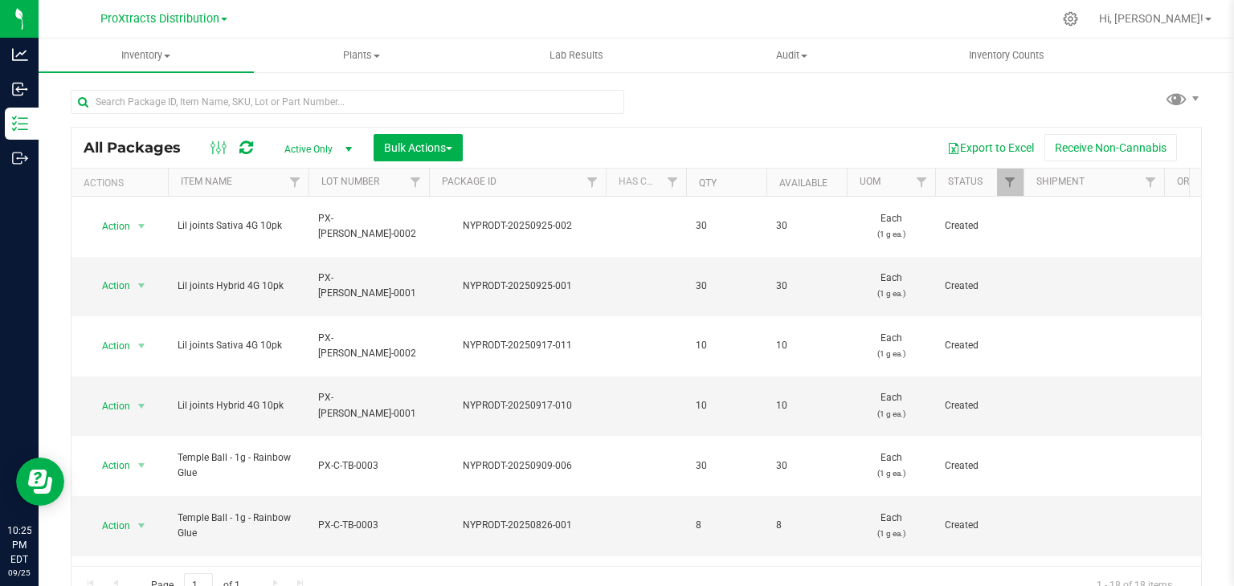
click at [1078, 26] on icon at bounding box center [1070, 18] width 15 height 15
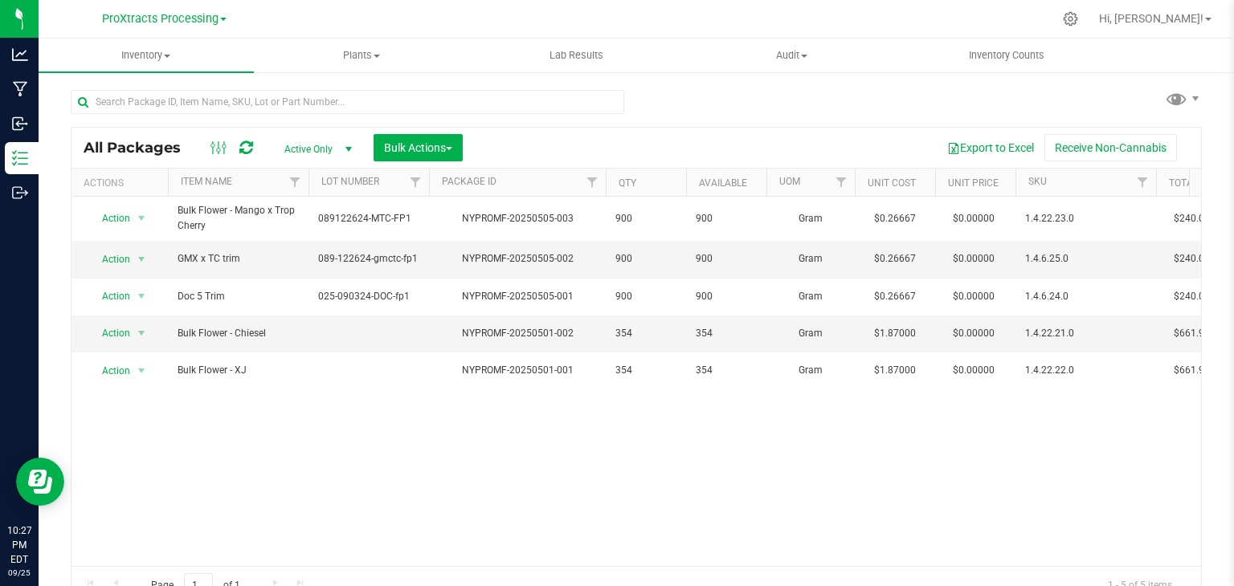
click at [1078, 25] on icon at bounding box center [1070, 18] width 15 height 15
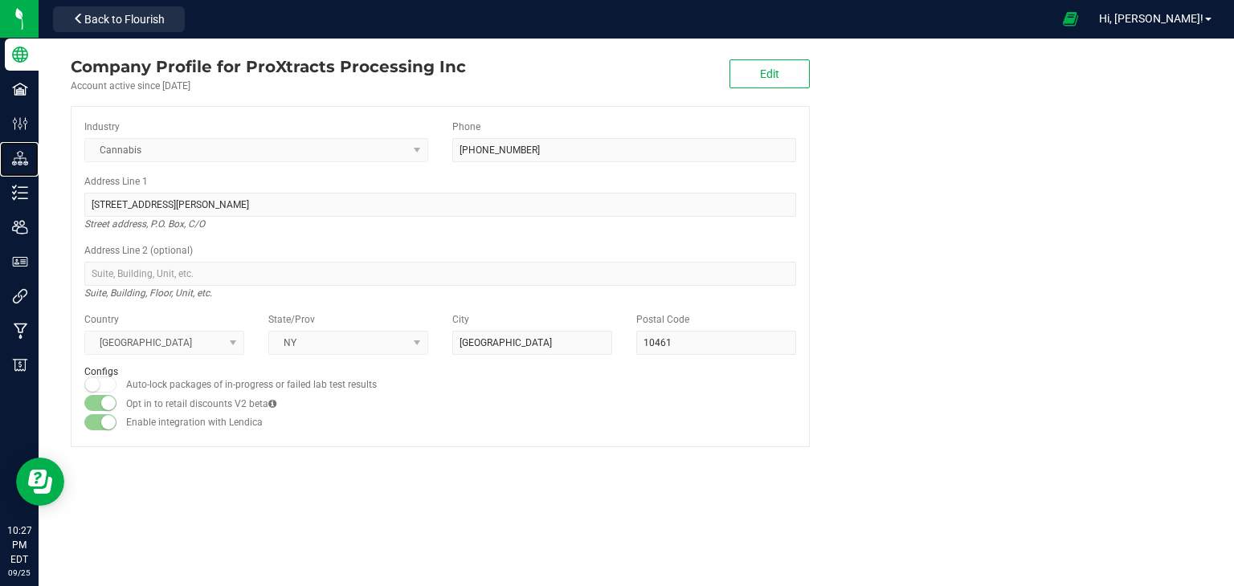
click at [0, 0] on p "Distribution" at bounding box center [0, 0] width 0 height 0
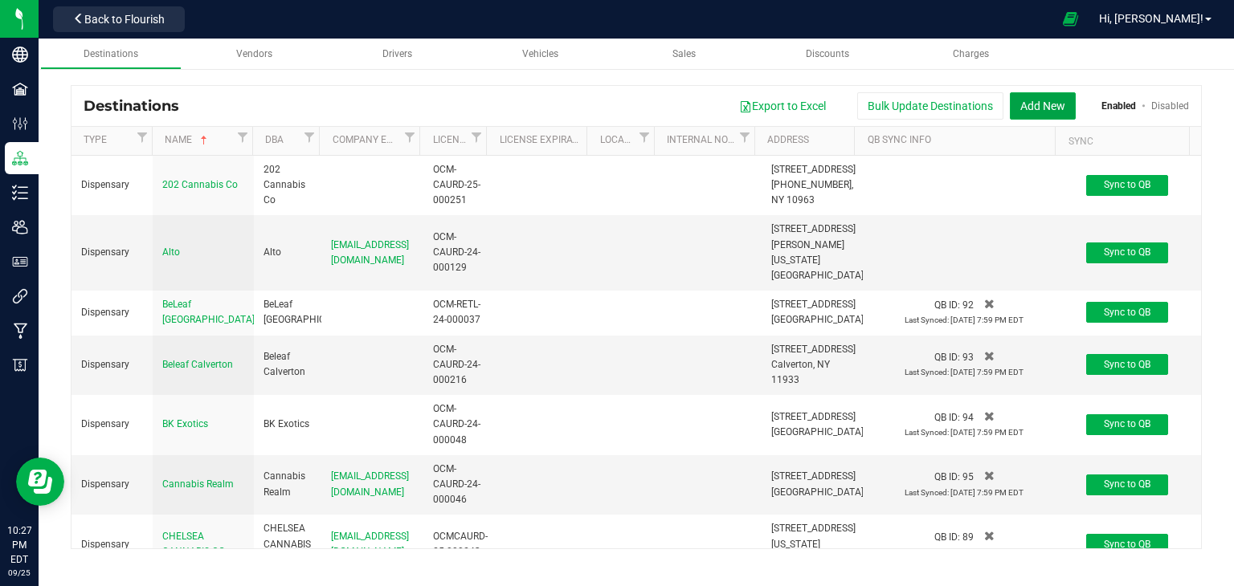
click at [1028, 107] on button "Add New" at bounding box center [1043, 105] width 66 height 27
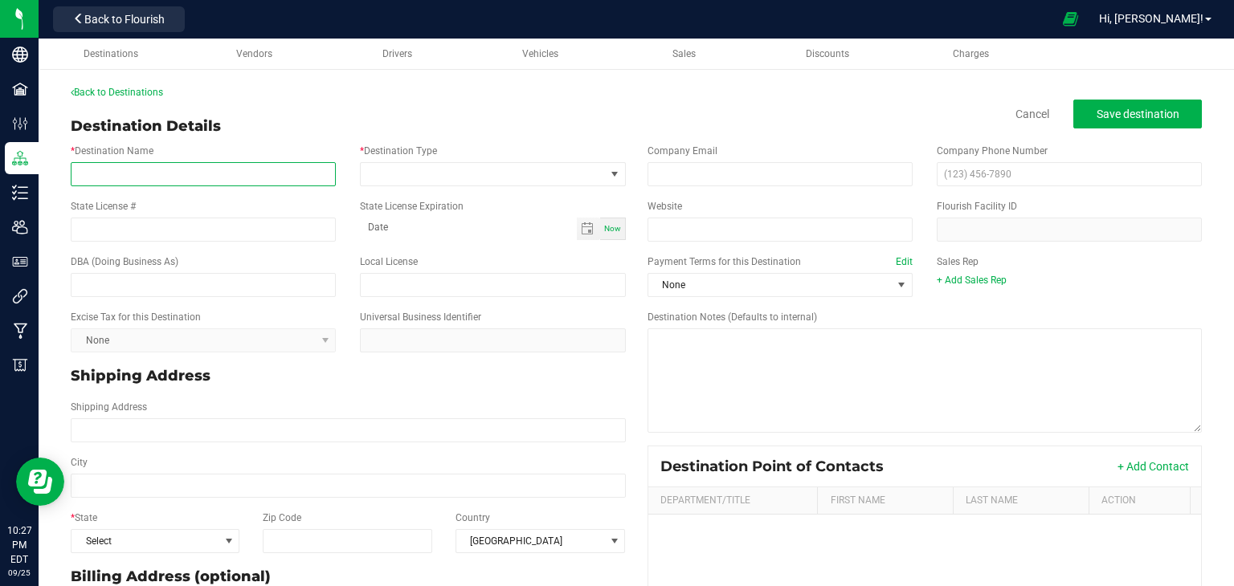
click at [223, 177] on input "* Destination Name" at bounding box center [203, 174] width 265 height 24
paste input "All Good Cannabis Dispensary"
type input "All Good Cannabis Dispensary"
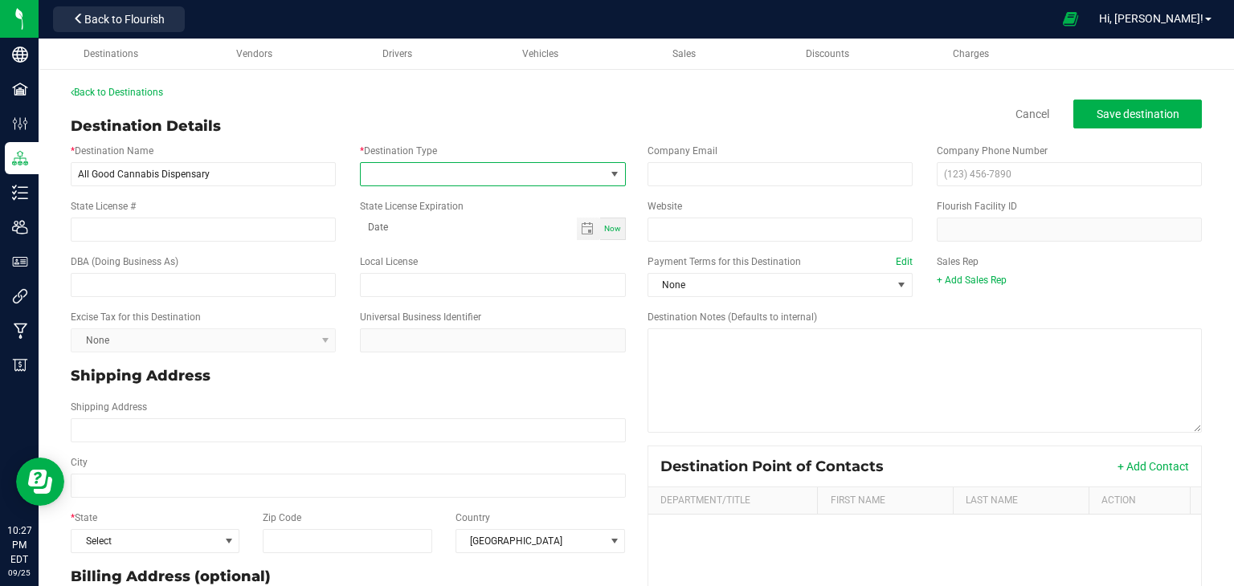
click at [430, 174] on span at bounding box center [482, 174] width 243 height 22
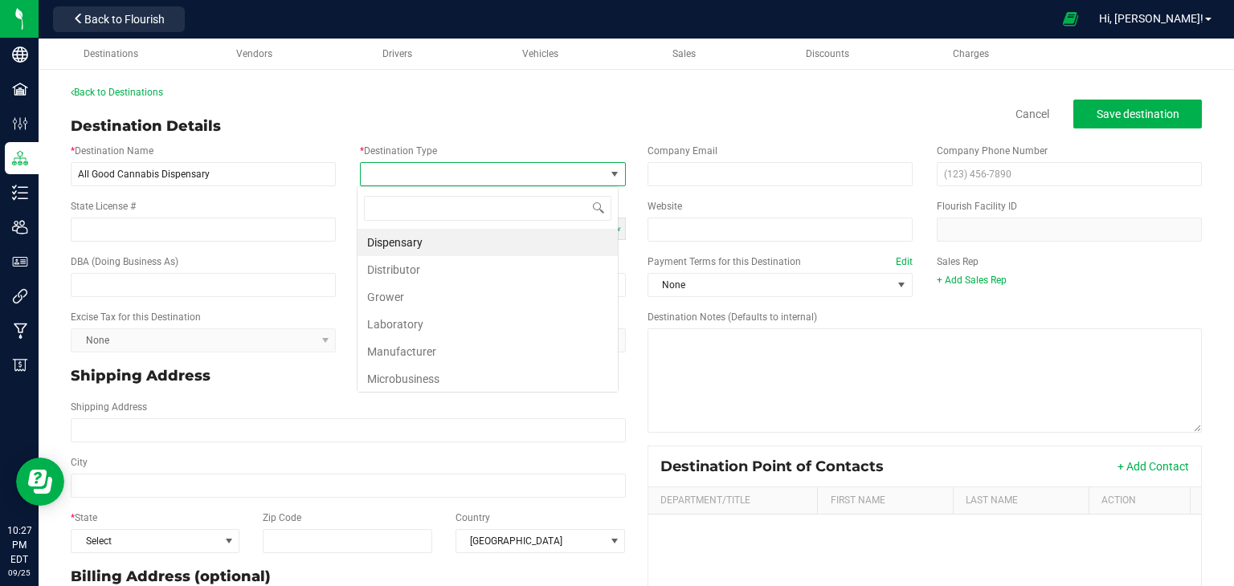
scroll to position [23, 262]
click at [420, 243] on li "Dispensary" at bounding box center [487, 242] width 260 height 27
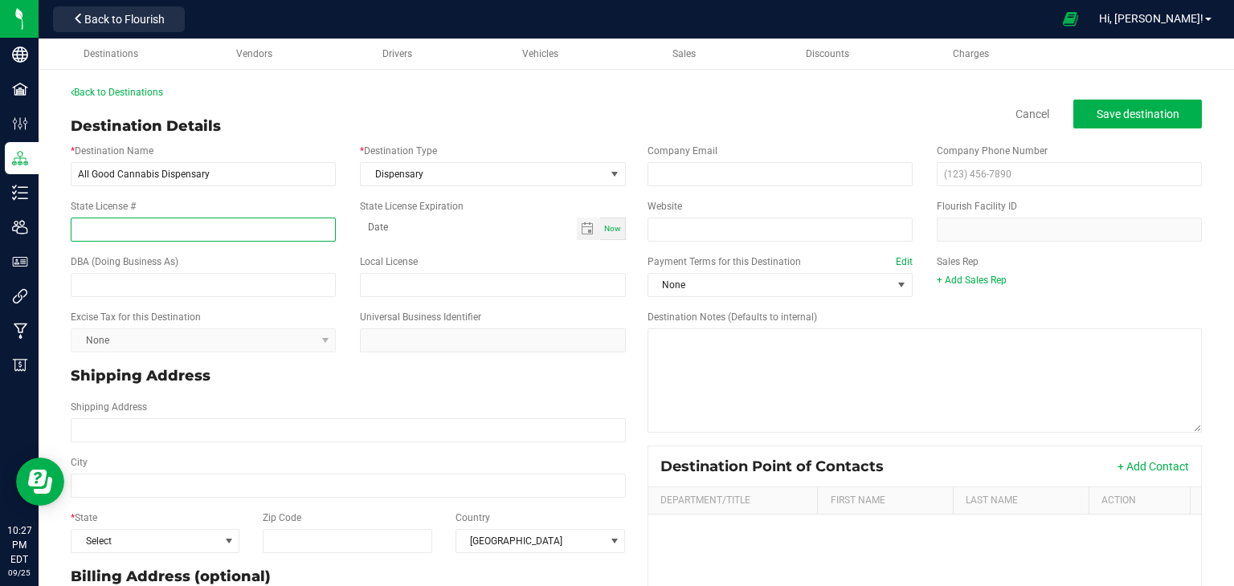
click at [157, 231] on input "State License #" at bounding box center [203, 230] width 265 height 24
paste input "OCM-RETL-24-000151"
type input "OCM-RETL-24-000151"
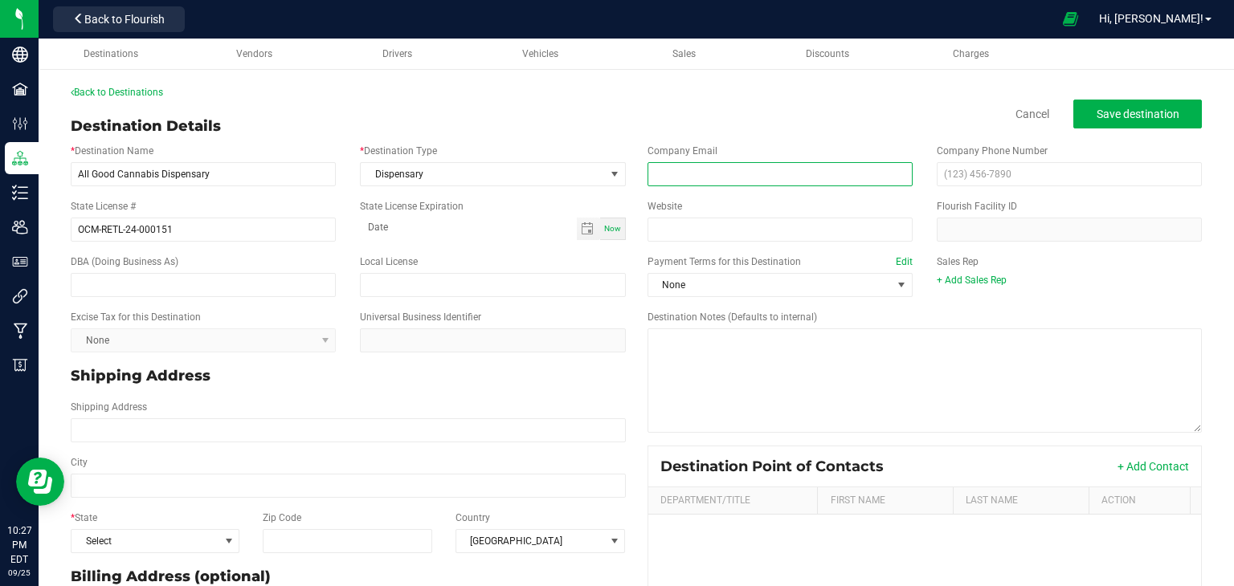
click at [727, 174] on input "email" at bounding box center [779, 174] width 265 height 24
type input "team@stayallgood.com"
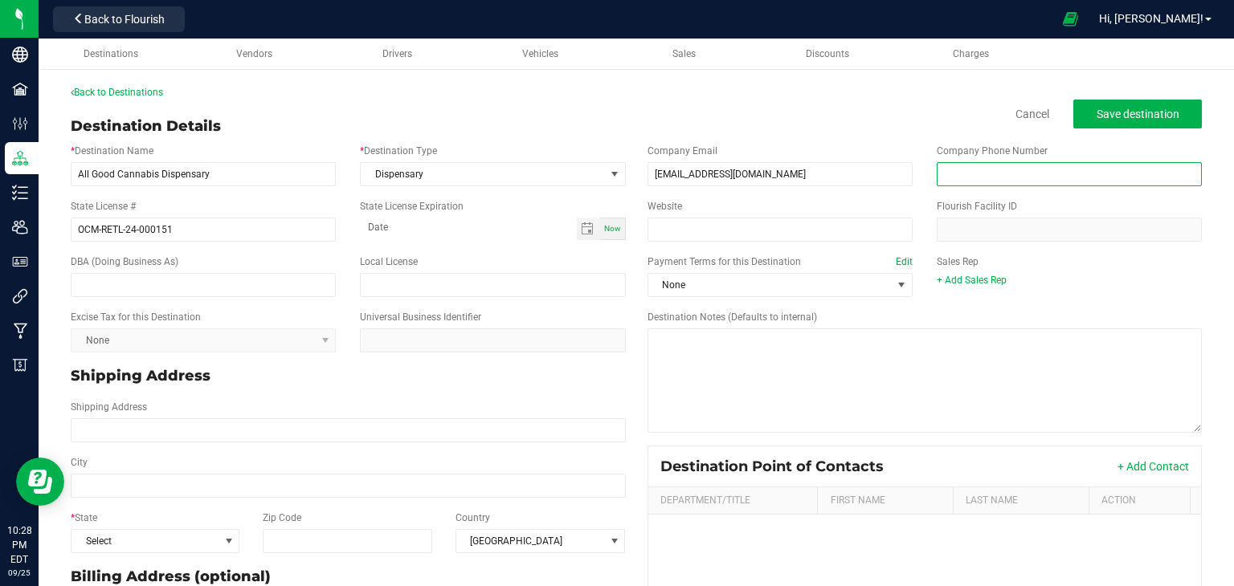
paste input "(929) 420-0021"
type input "(929) 420-0021"
click at [427, 239] on span at bounding box center [468, 229] width 216 height 22
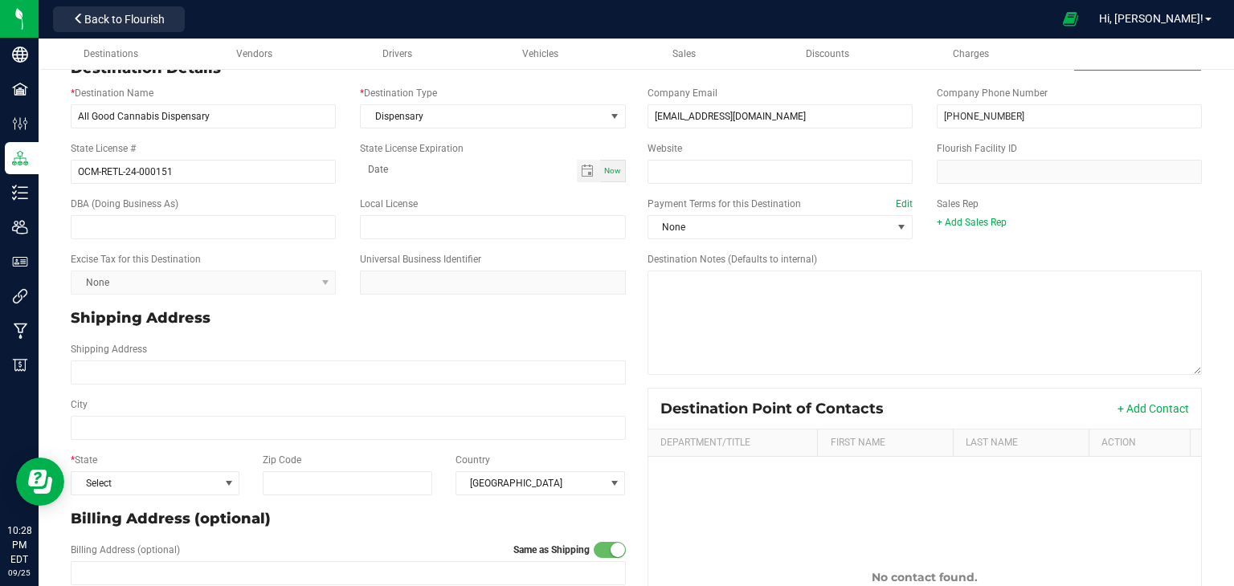
scroll to position [151, 0]
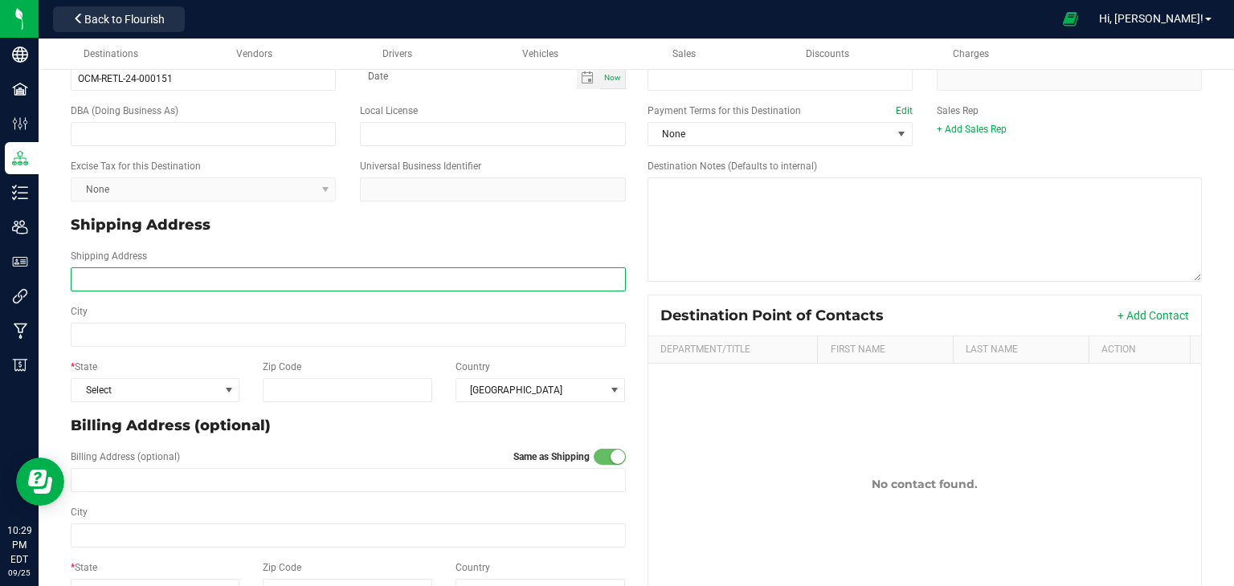
click at [277, 279] on input "Shipping Address" at bounding box center [348, 279] width 555 height 24
paste input "3405 Avenue H"
type input "3405 Avenue H"
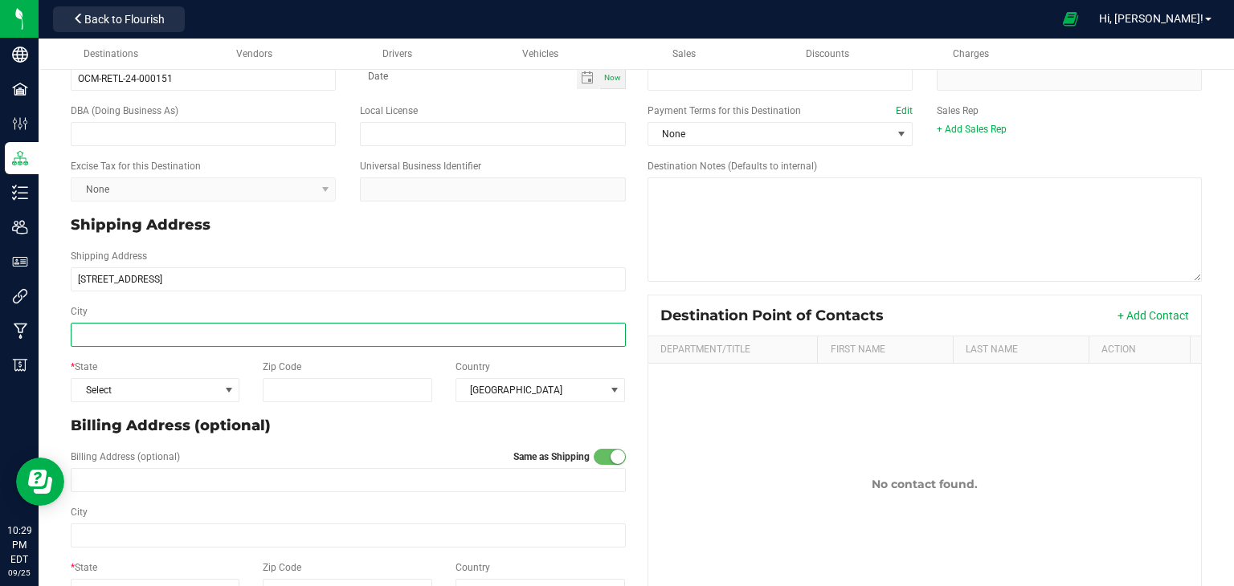
type input "3405 Avenue H"
click at [185, 336] on input "City" at bounding box center [348, 335] width 555 height 24
type input "Brooklyn"
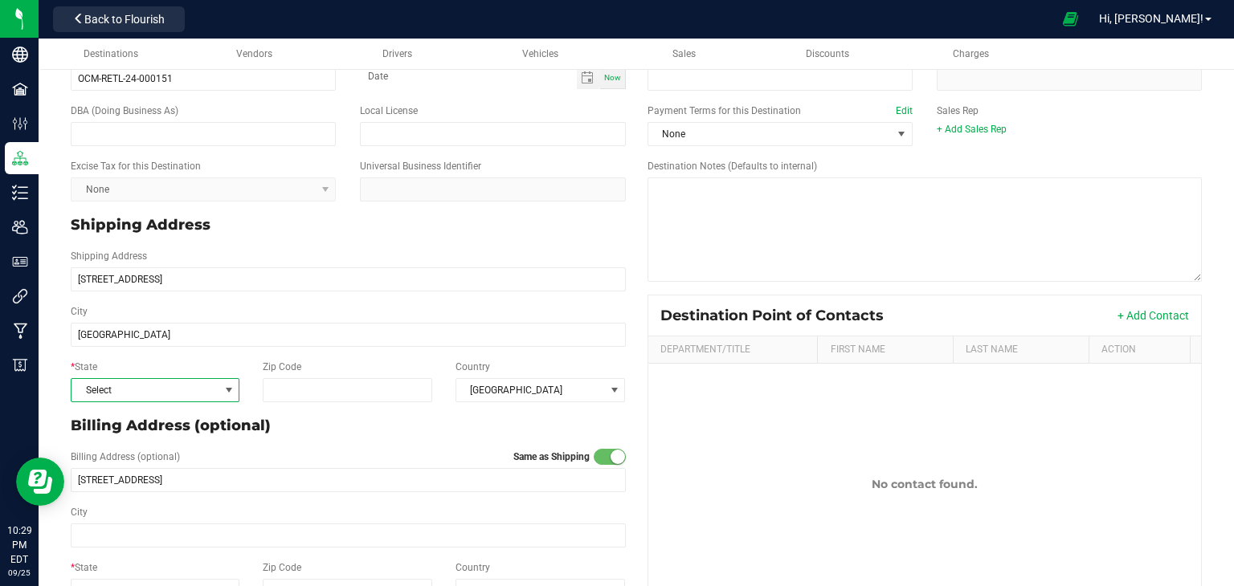
type input "Brooklyn"
click at [223, 390] on span at bounding box center [229, 390] width 13 height 13
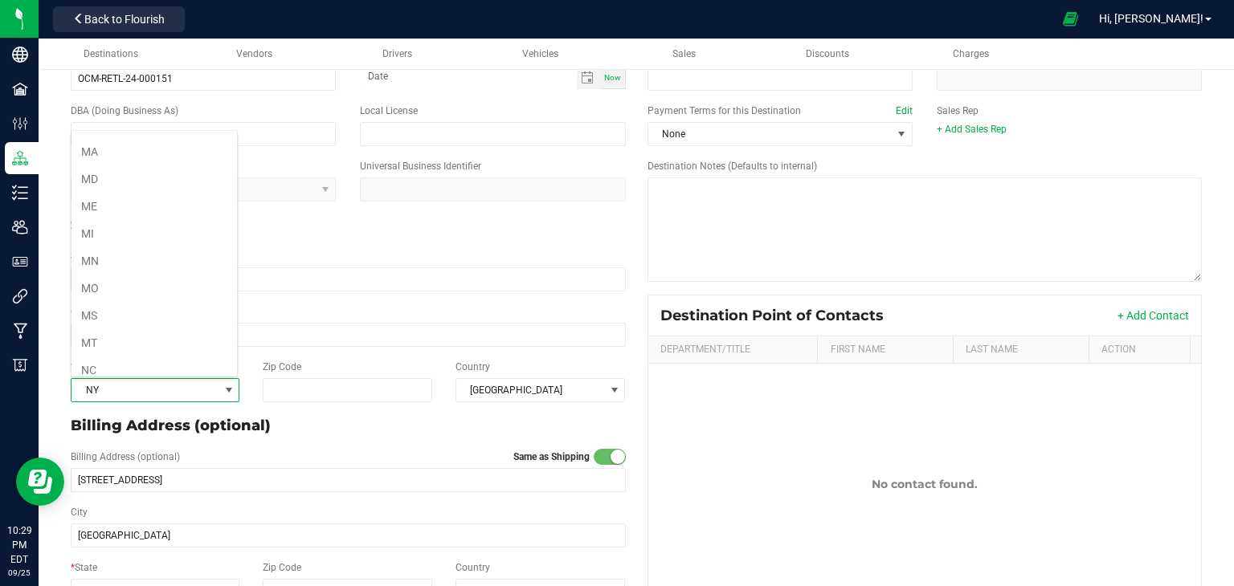
scroll to position [704, 0]
click at [180, 358] on li "NY" at bounding box center [153, 371] width 165 height 27
click at [180, 357] on div "* State NY Zip Code Country United States" at bounding box center [348, 380] width 579 height 55
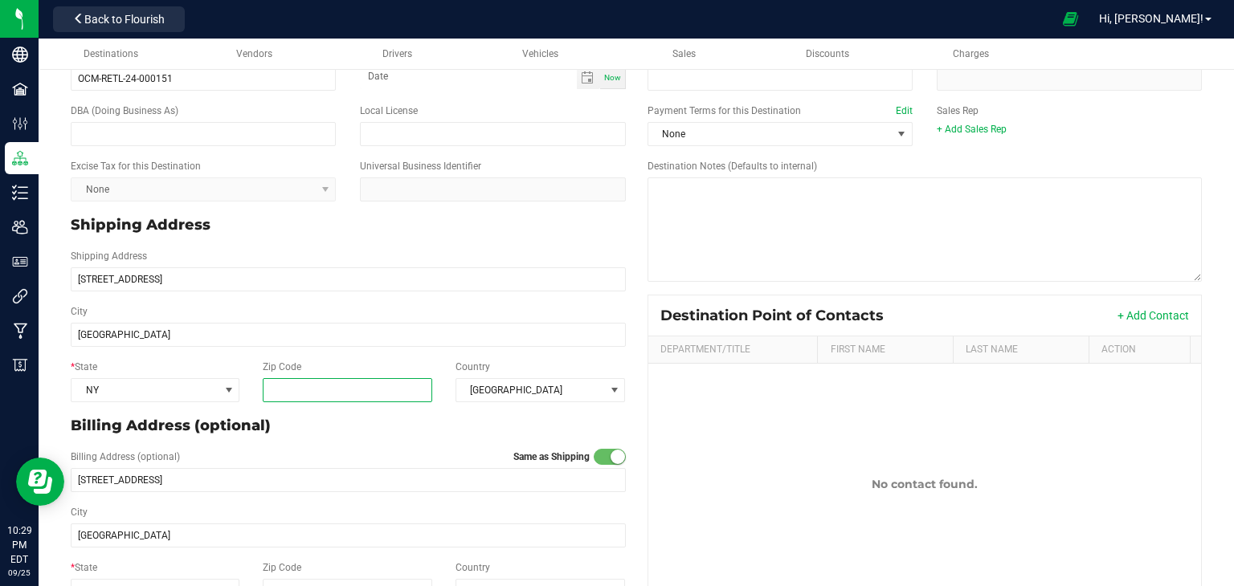
click at [267, 390] on input "Zip Code" at bounding box center [348, 390] width 170 height 24
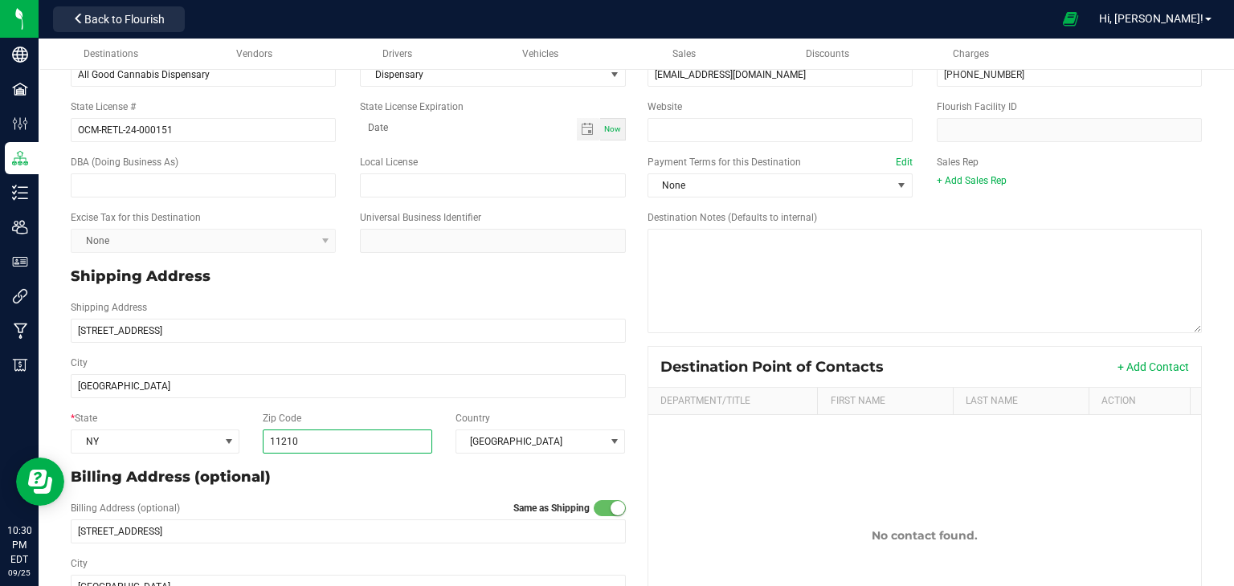
scroll to position [24, 0]
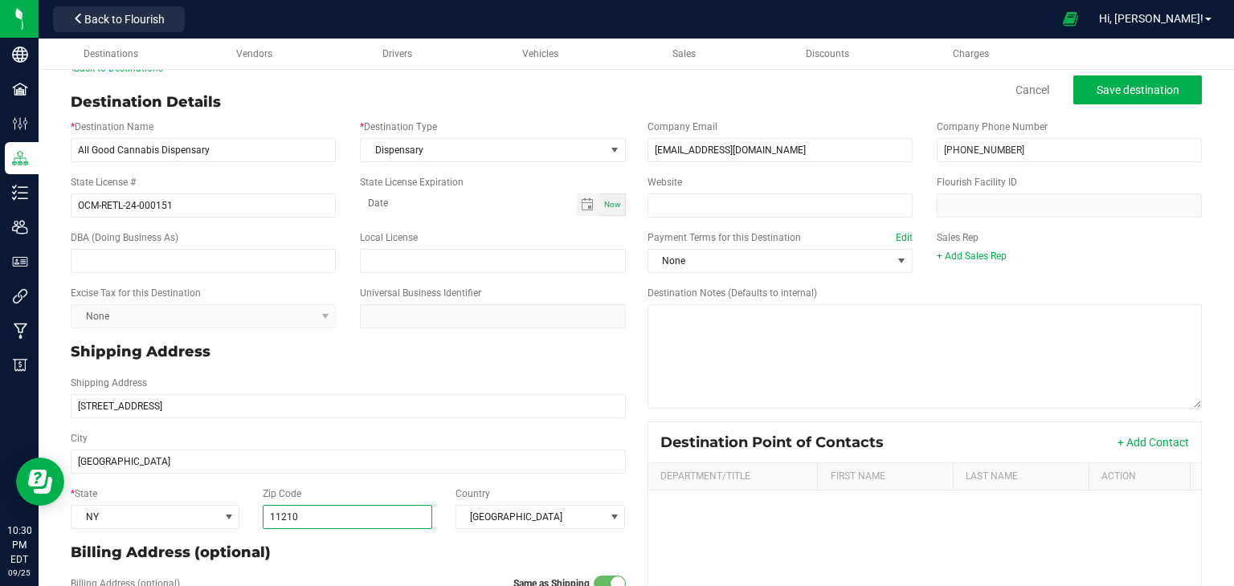
type input "11210"
click at [1134, 97] on button "Save destination" at bounding box center [1137, 90] width 129 height 29
click at [112, 53] on span "Destinations" at bounding box center [111, 53] width 55 height 11
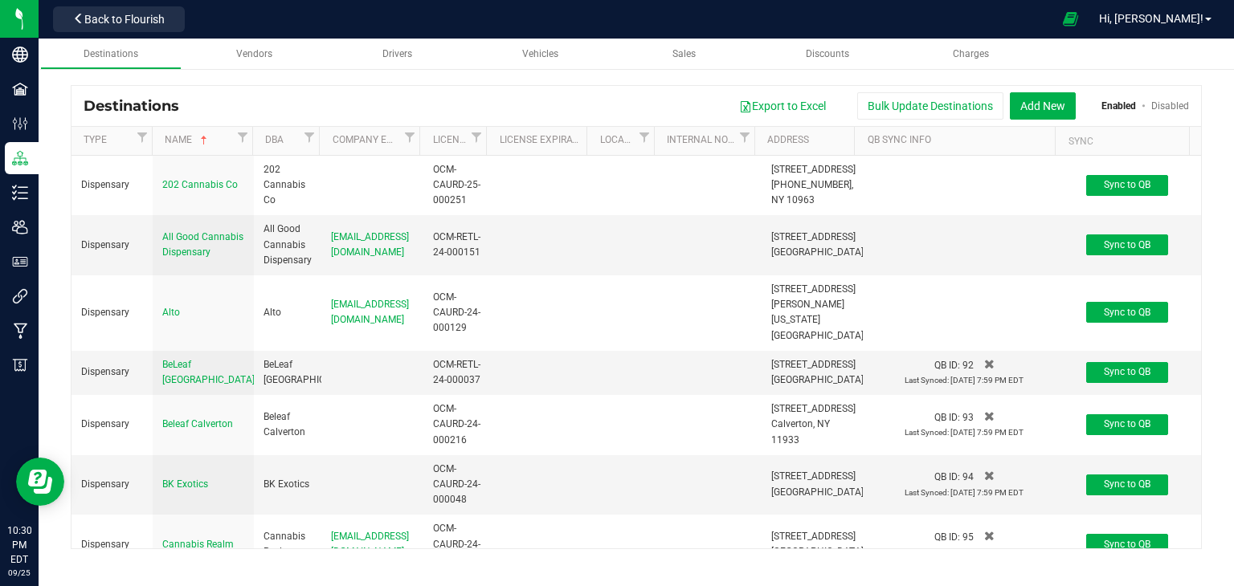
click at [132, 15] on span "Back to Flourish" at bounding box center [124, 19] width 80 height 13
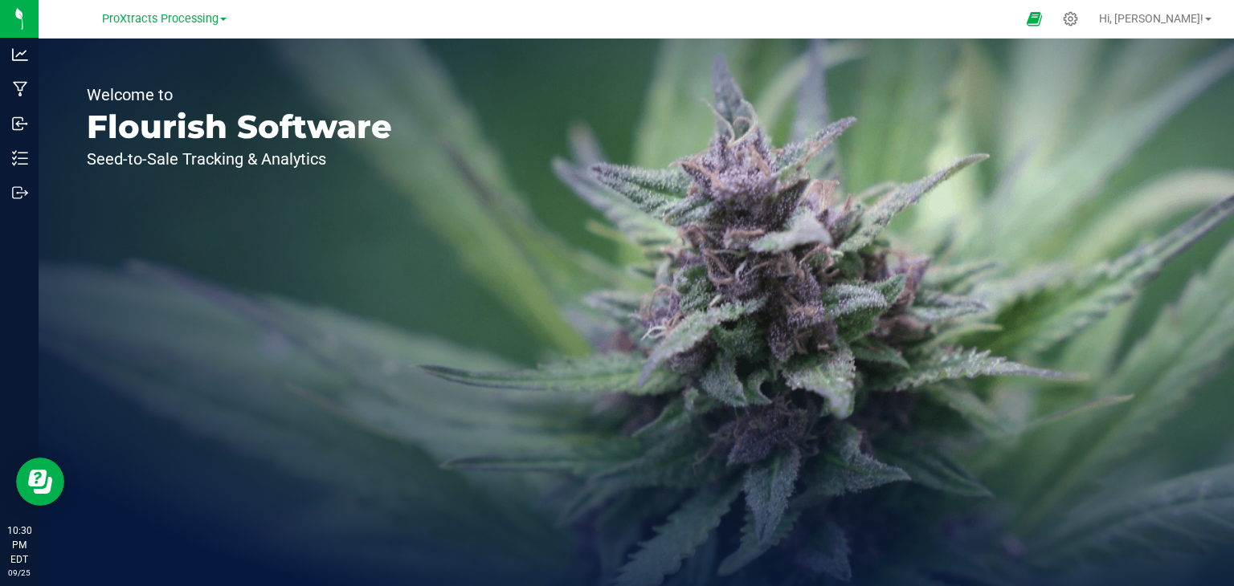
click at [132, 15] on span "ProXtracts Processing" at bounding box center [160, 19] width 116 height 14
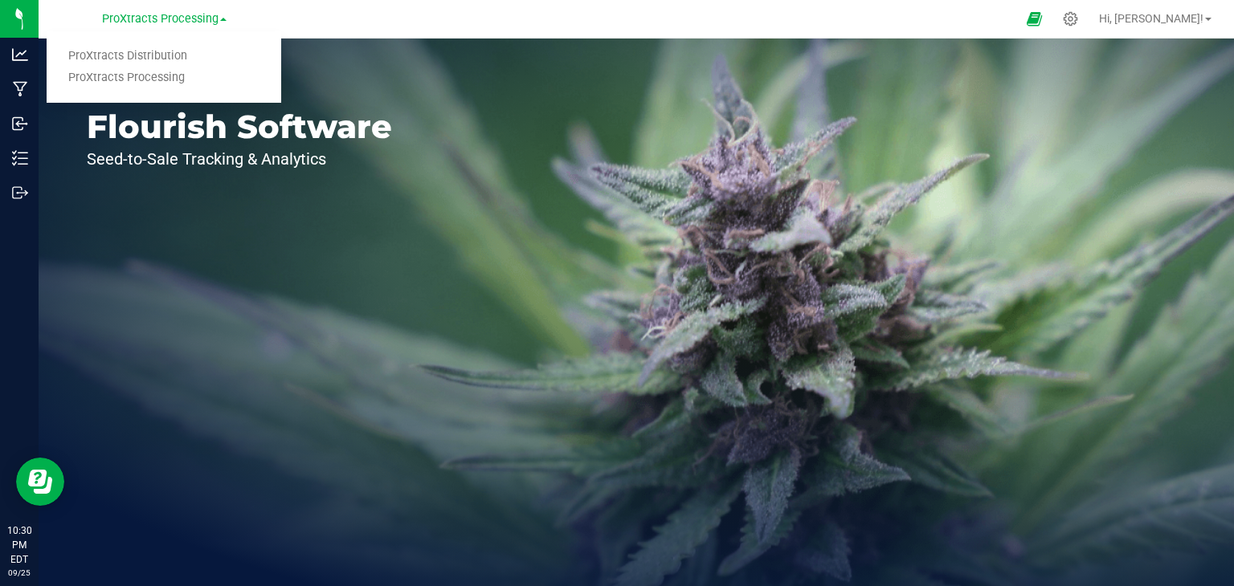
click at [125, 55] on link "ProXtracts Distribution" at bounding box center [164, 57] width 235 height 22
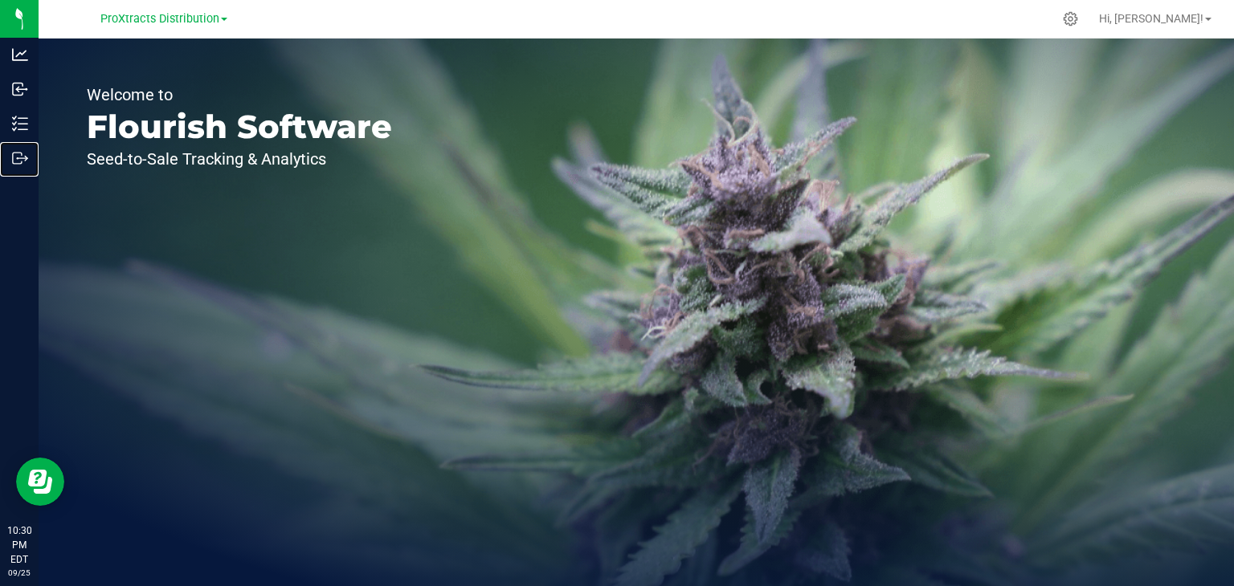
click at [22, 163] on icon at bounding box center [17, 158] width 9 height 11
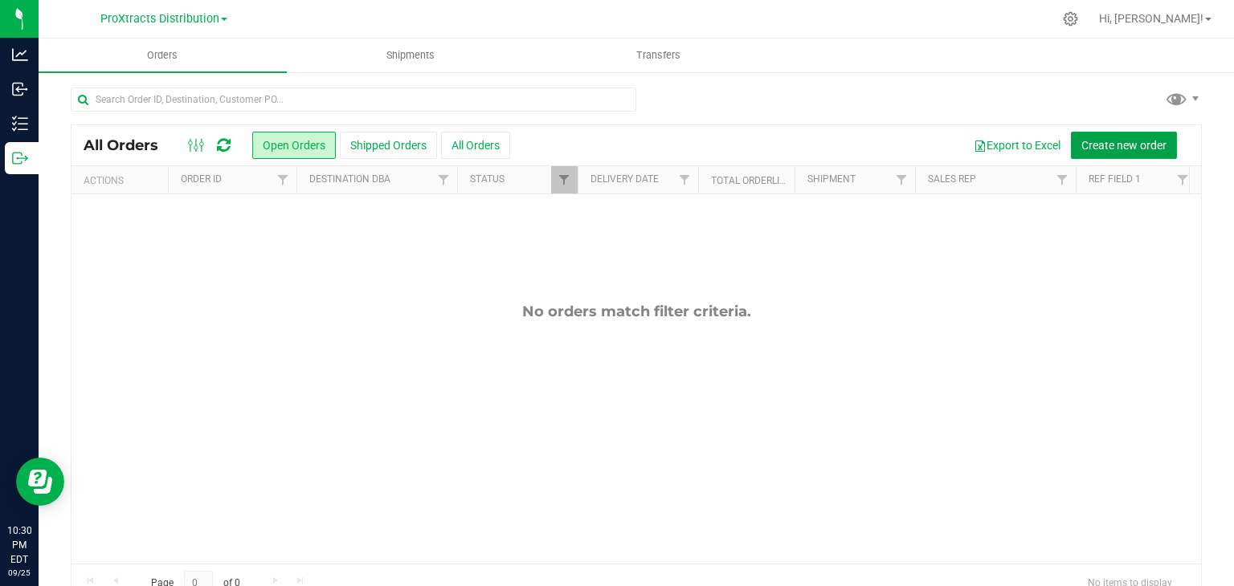
click at [1139, 149] on span "Create new order" at bounding box center [1123, 145] width 85 height 13
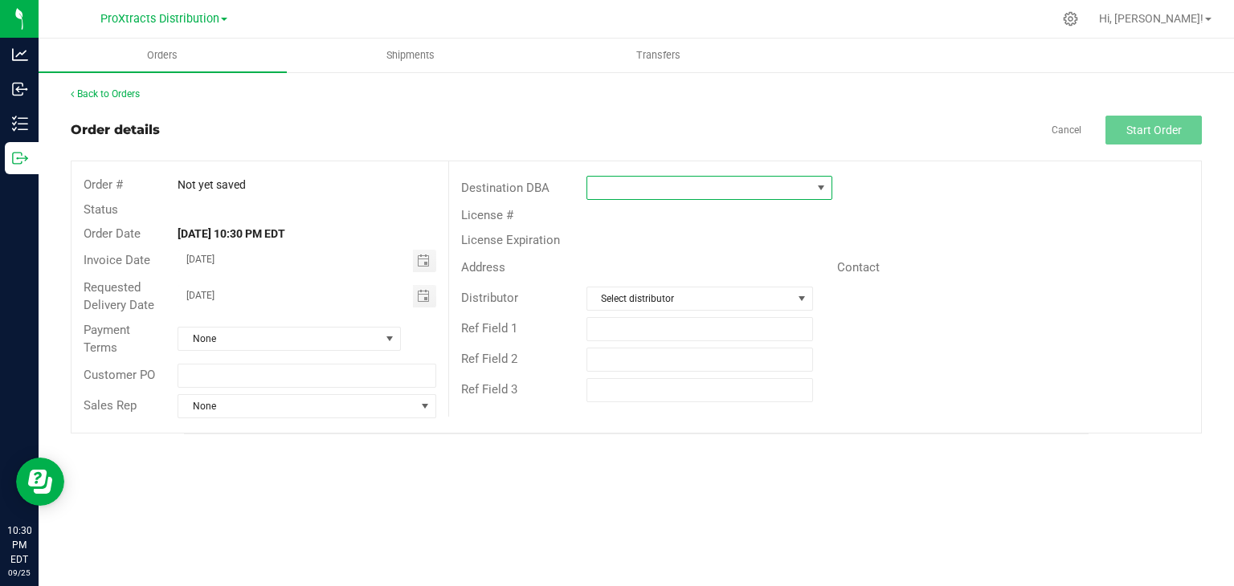
click at [674, 194] on span at bounding box center [699, 188] width 224 height 22
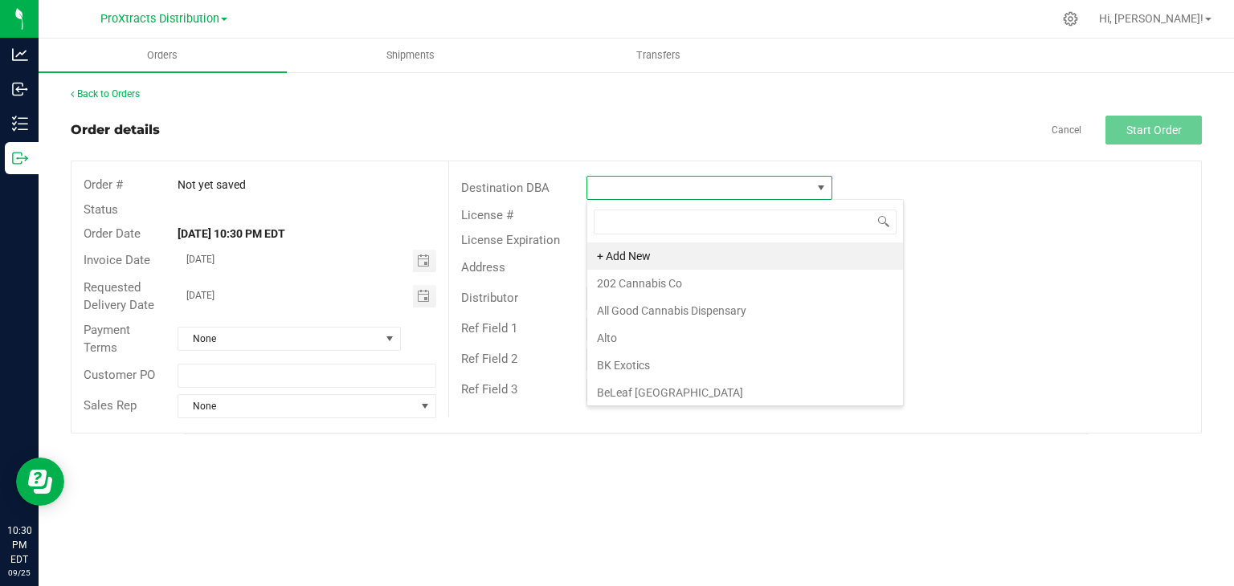
scroll to position [23, 246]
type input "all"
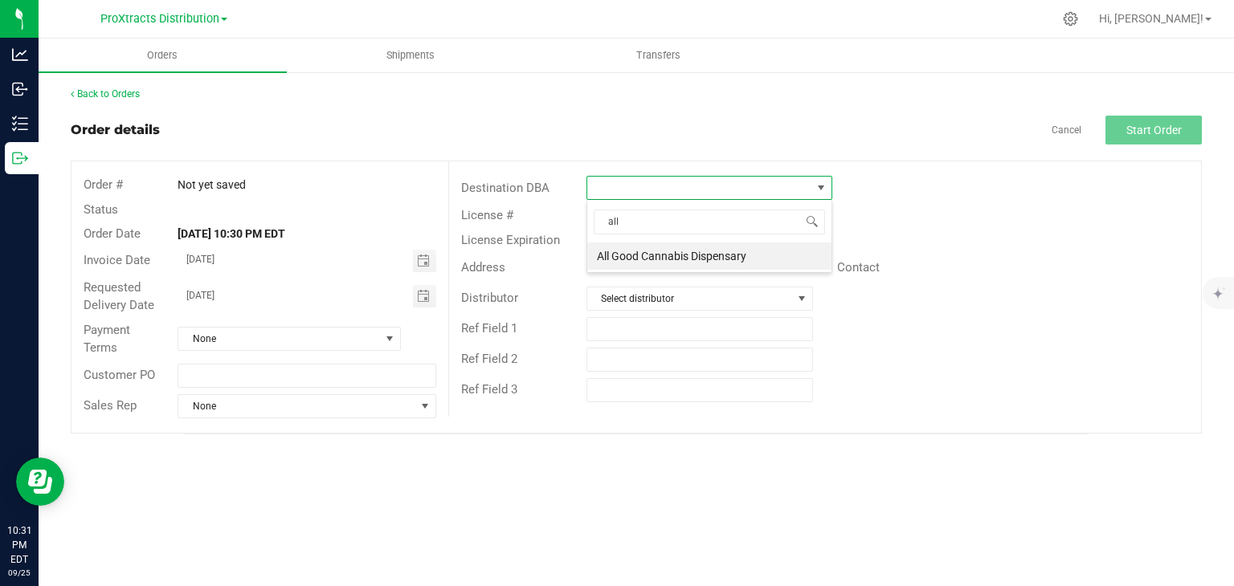
click at [651, 258] on li "All Good Cannabis Dispensary" at bounding box center [709, 256] width 244 height 27
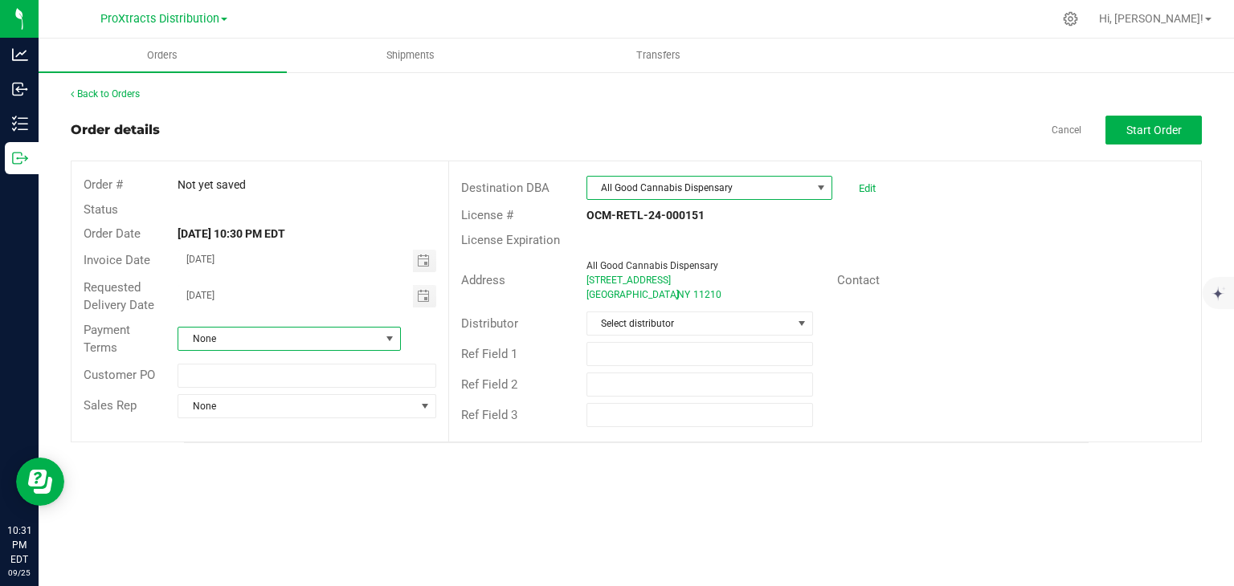
click at [361, 345] on span "None" at bounding box center [279, 339] width 202 height 22
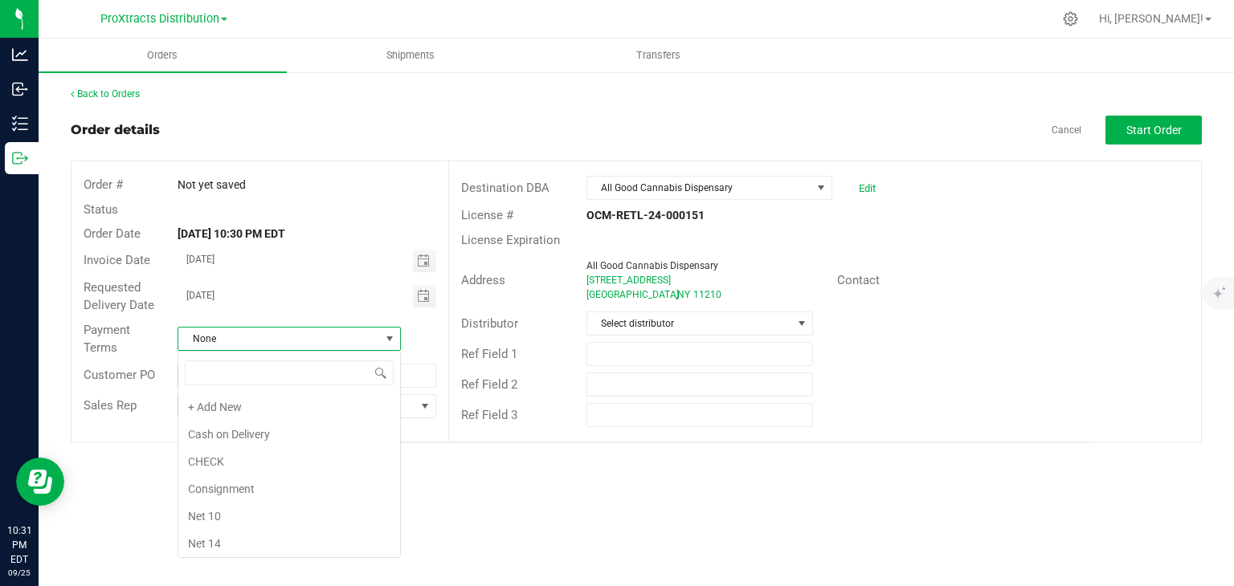
scroll to position [23, 223]
click at [335, 424] on li "Net 30" at bounding box center [289, 435] width 222 height 27
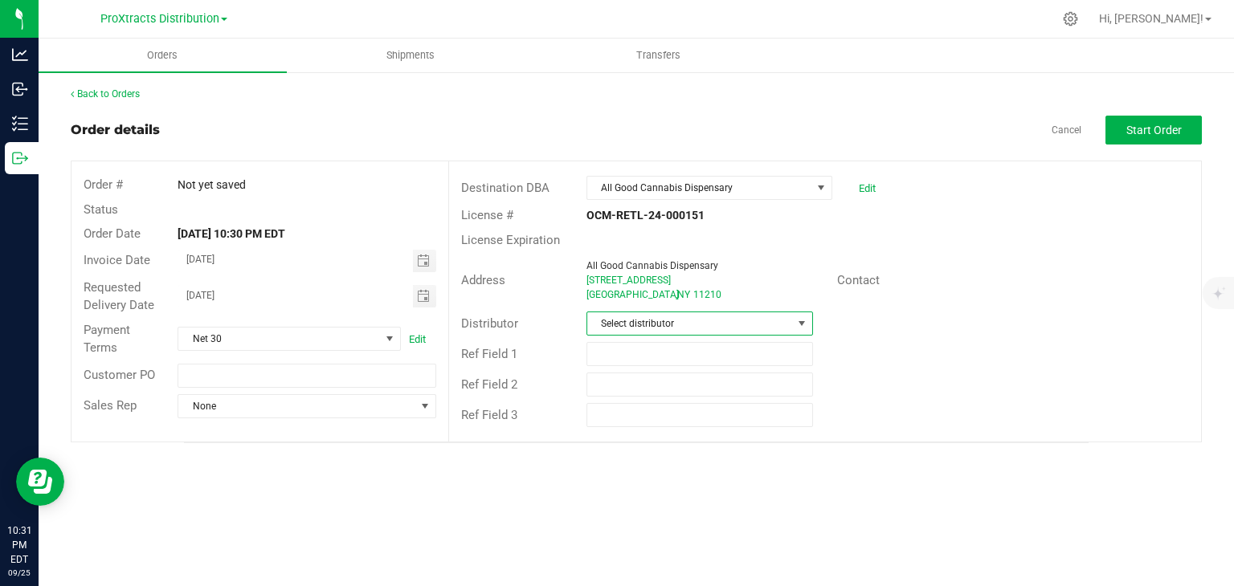
click at [668, 325] on span "Select distributor" at bounding box center [689, 323] width 205 height 22
type input "pr"
click at [655, 386] on li "ProXtracts Distribution" at bounding box center [699, 391] width 225 height 27
click at [1150, 133] on span "Start Order" at bounding box center [1153, 130] width 55 height 13
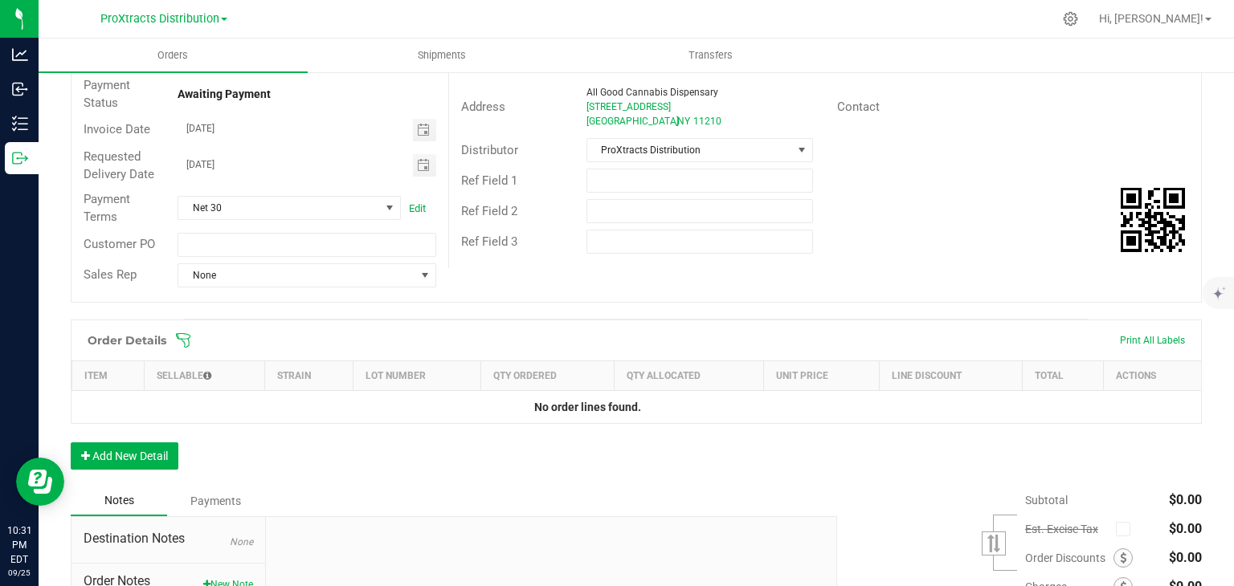
scroll to position [231, 0]
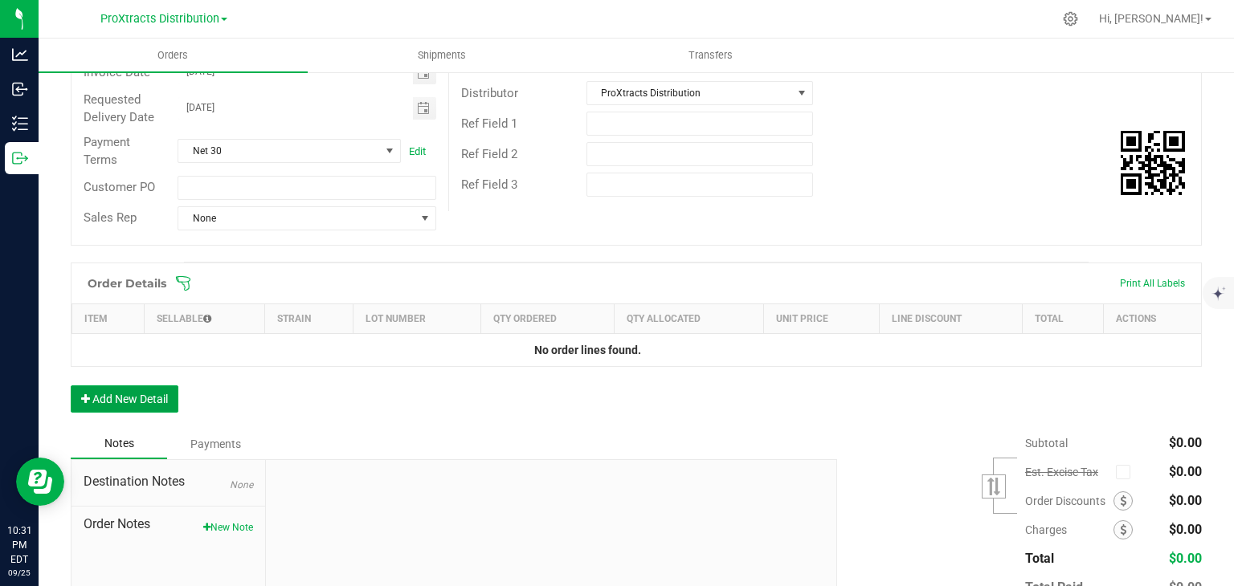
click at [84, 396] on icon "button" at bounding box center [85, 399] width 9 height 11
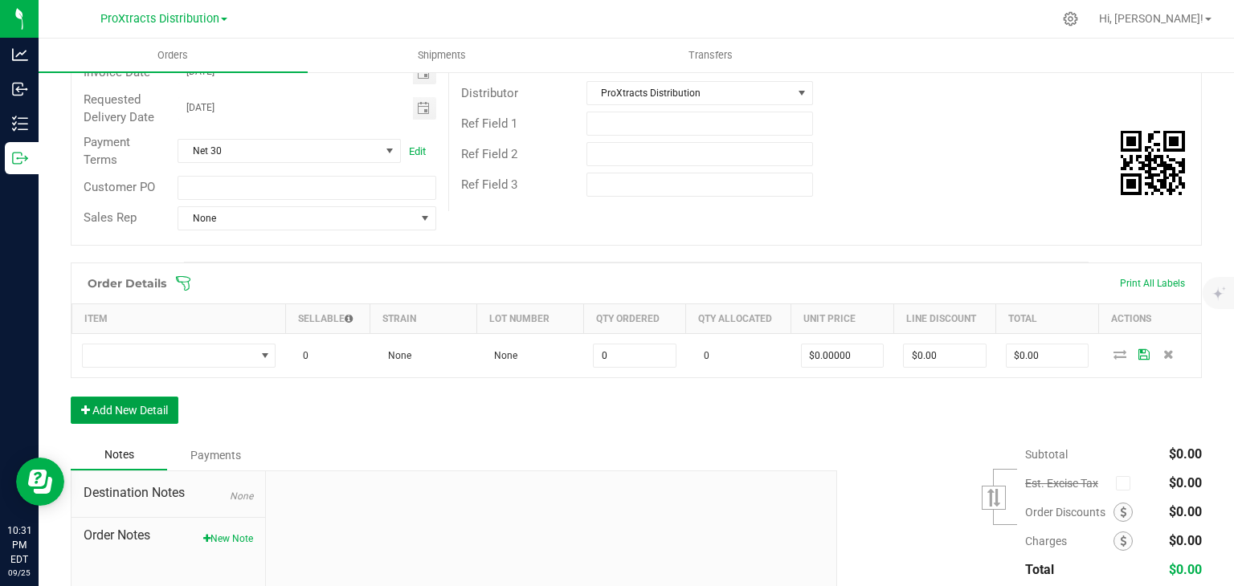
click at [86, 406] on icon "button" at bounding box center [85, 410] width 9 height 11
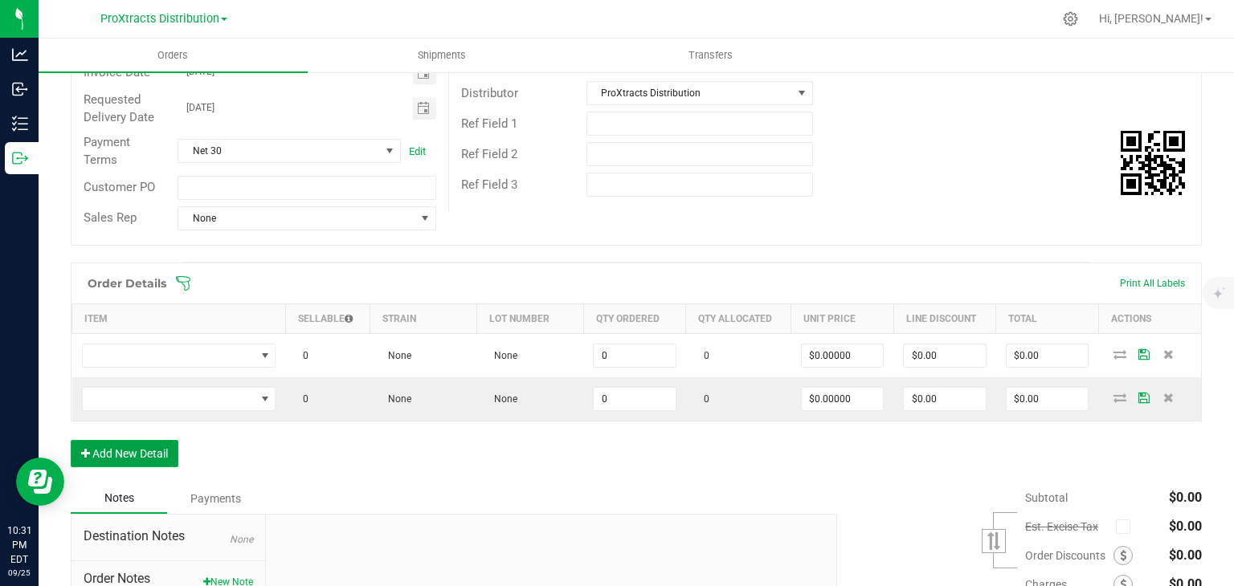
click at [93, 441] on button "Add New Detail" at bounding box center [125, 453] width 108 height 27
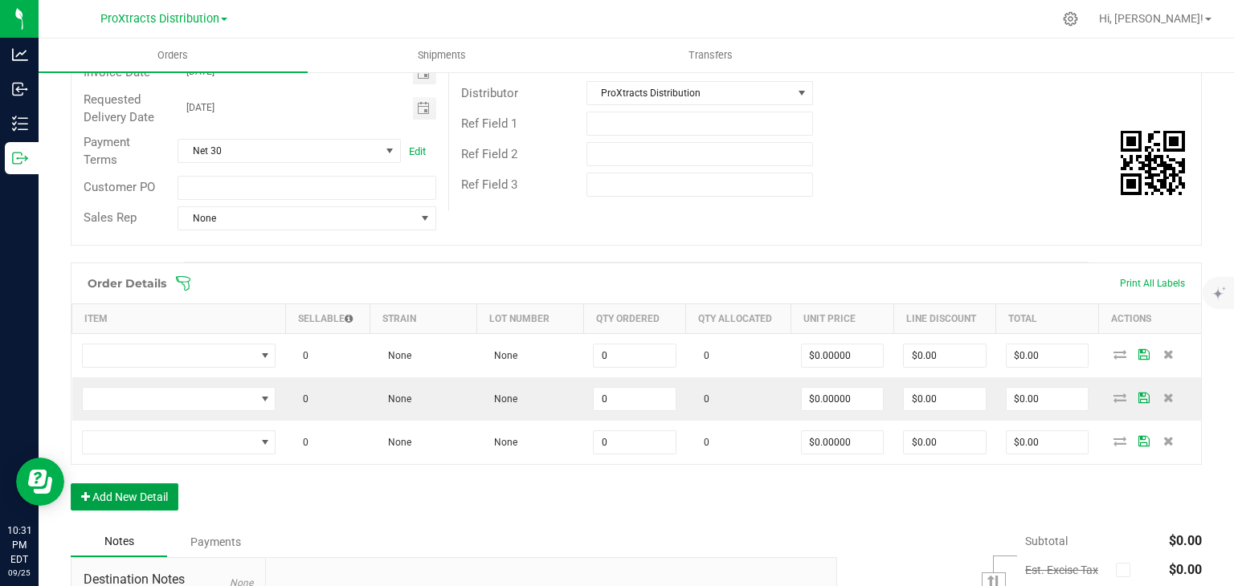
click at [103, 489] on button "Add New Detail" at bounding box center [125, 497] width 108 height 27
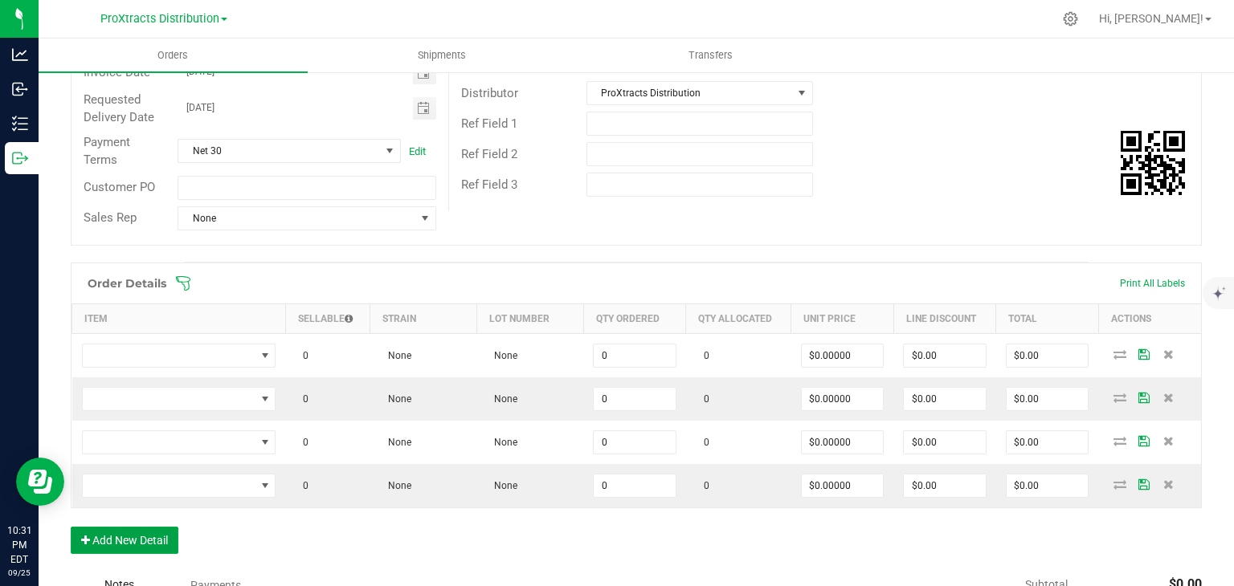
click at [111, 531] on button "Add New Detail" at bounding box center [125, 540] width 108 height 27
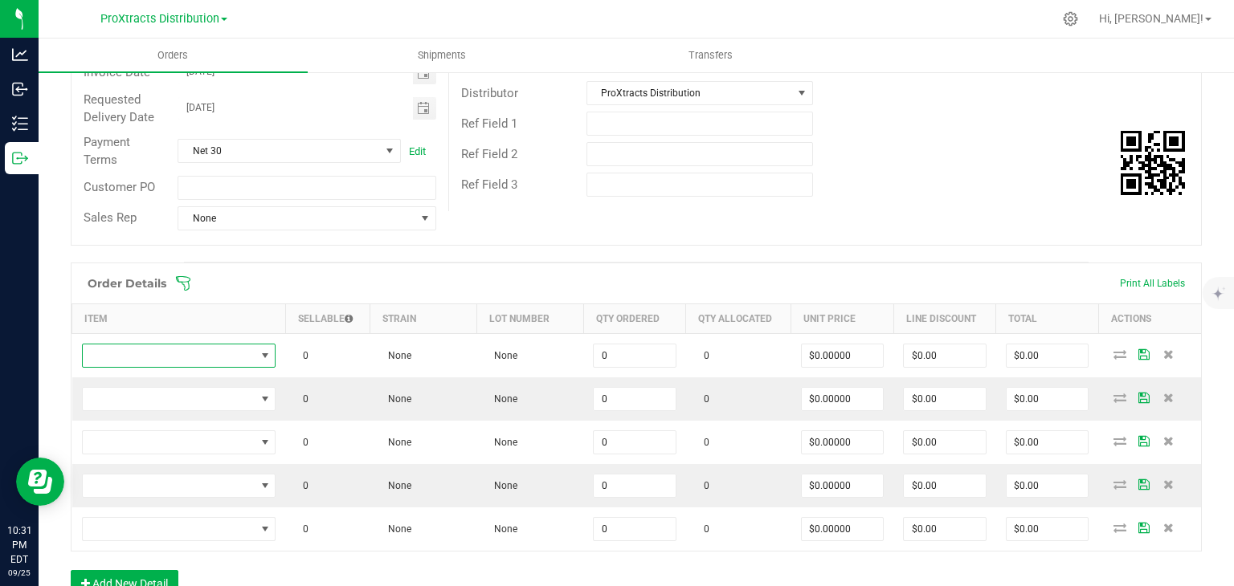
click at [137, 361] on span "NO DATA FOUND" at bounding box center [169, 356] width 173 height 22
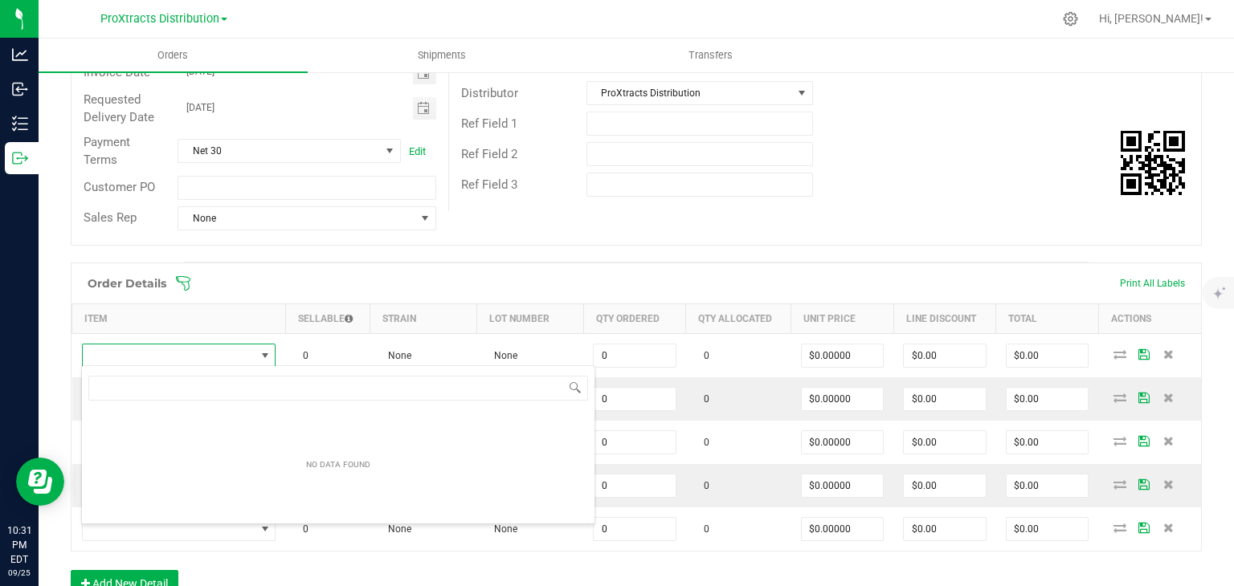
scroll to position [23, 190]
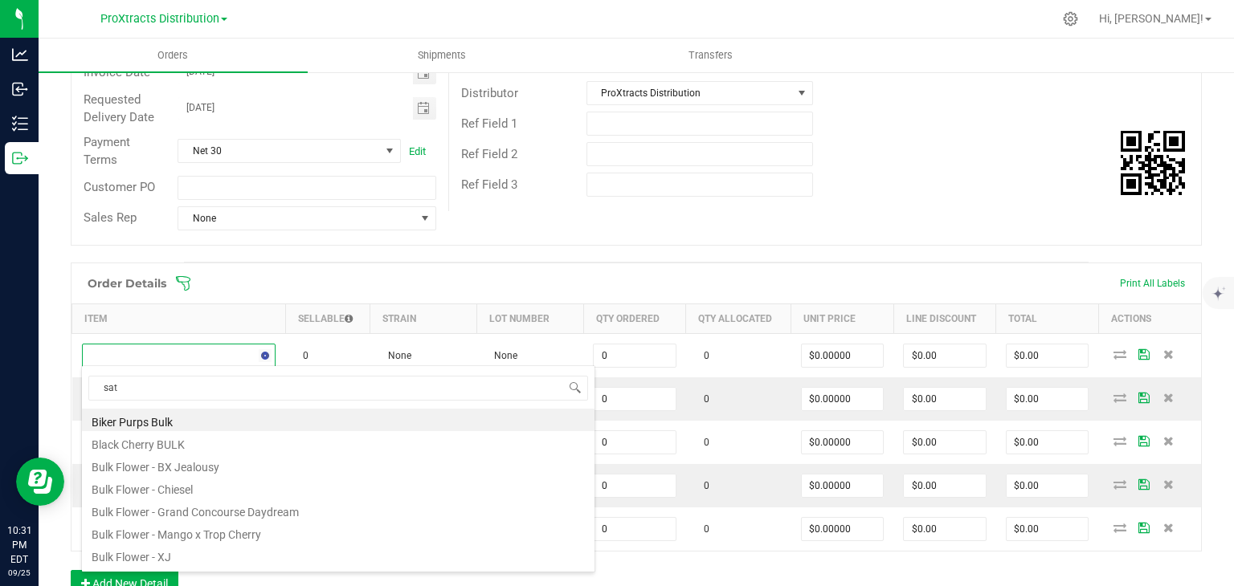
type input "sati"
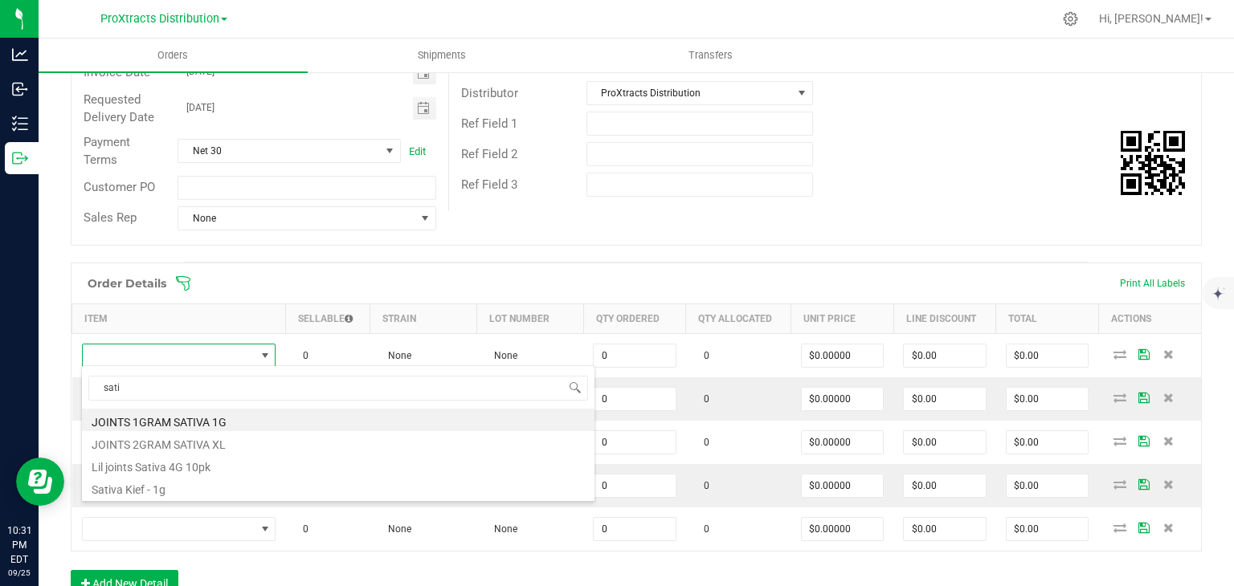
click at [129, 488] on li "Sativa Kief - 1g" at bounding box center [338, 487] width 512 height 22
type input "0 ea"
type input "$12.50000"
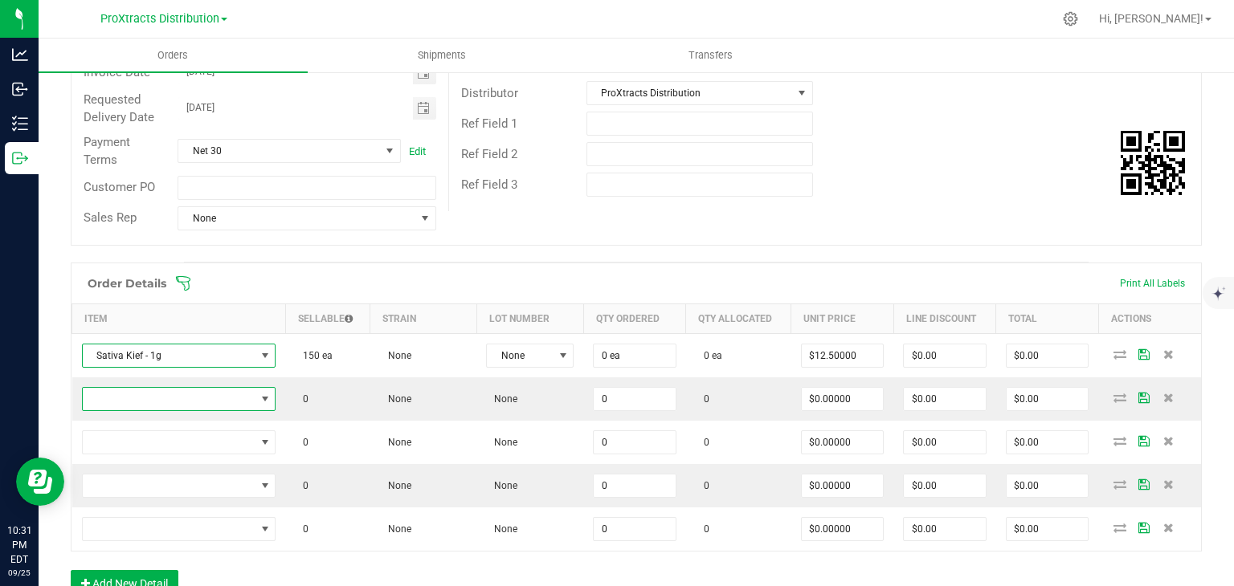
click at [136, 394] on span "NO DATA FOUND" at bounding box center [169, 399] width 173 height 22
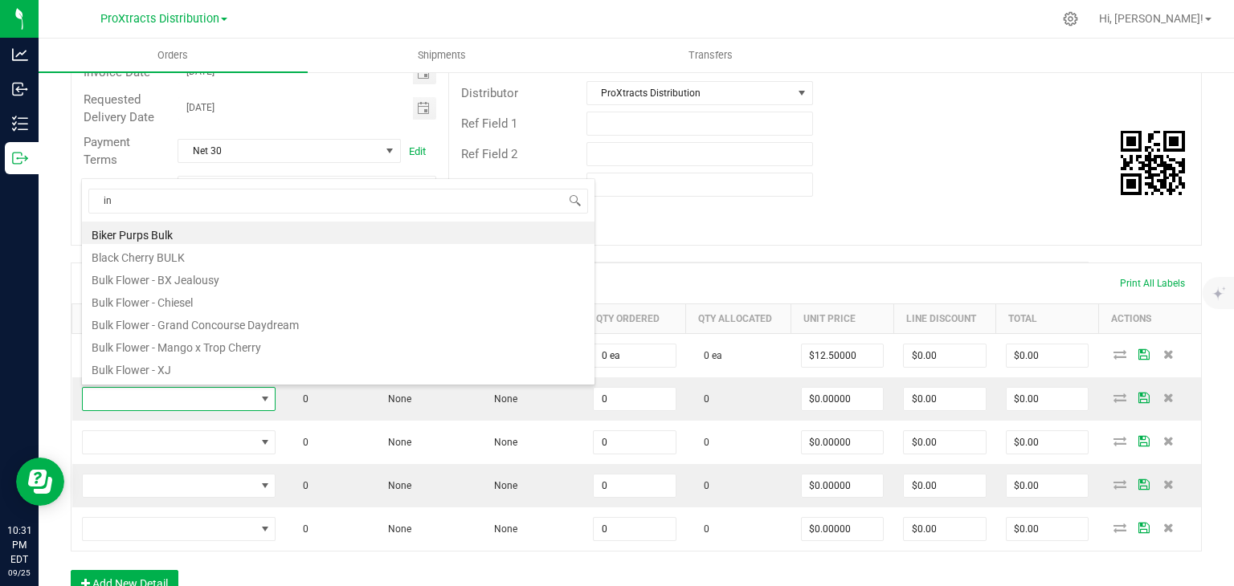
type input "ind"
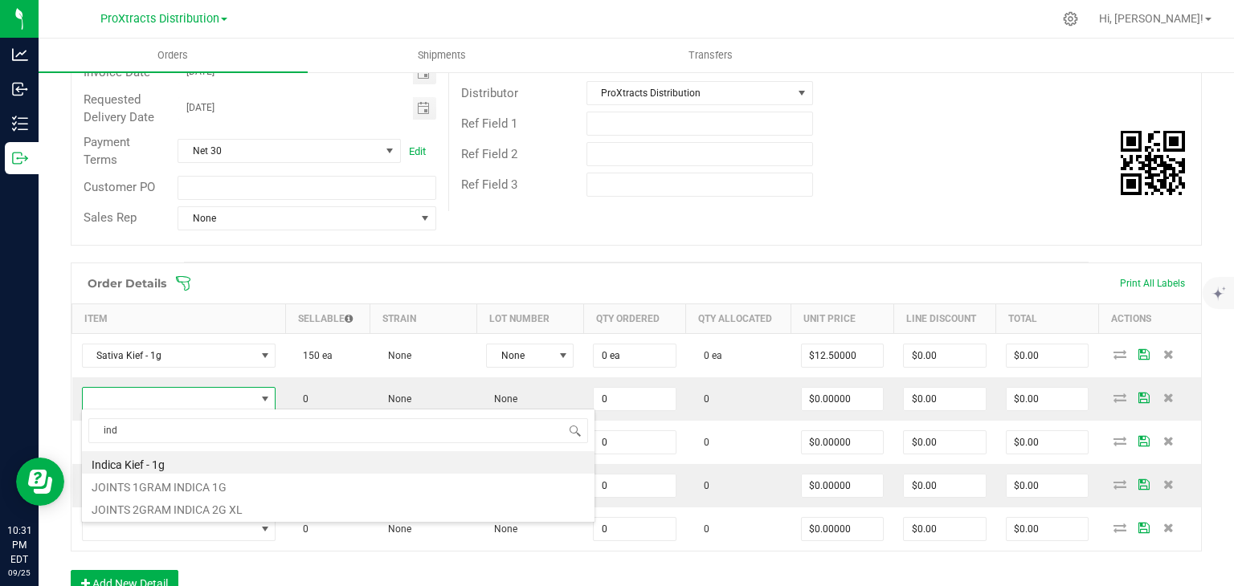
click at [111, 461] on li "Indica Kief - 1g" at bounding box center [338, 462] width 512 height 22
type input "0 ea"
type input "$3.84000"
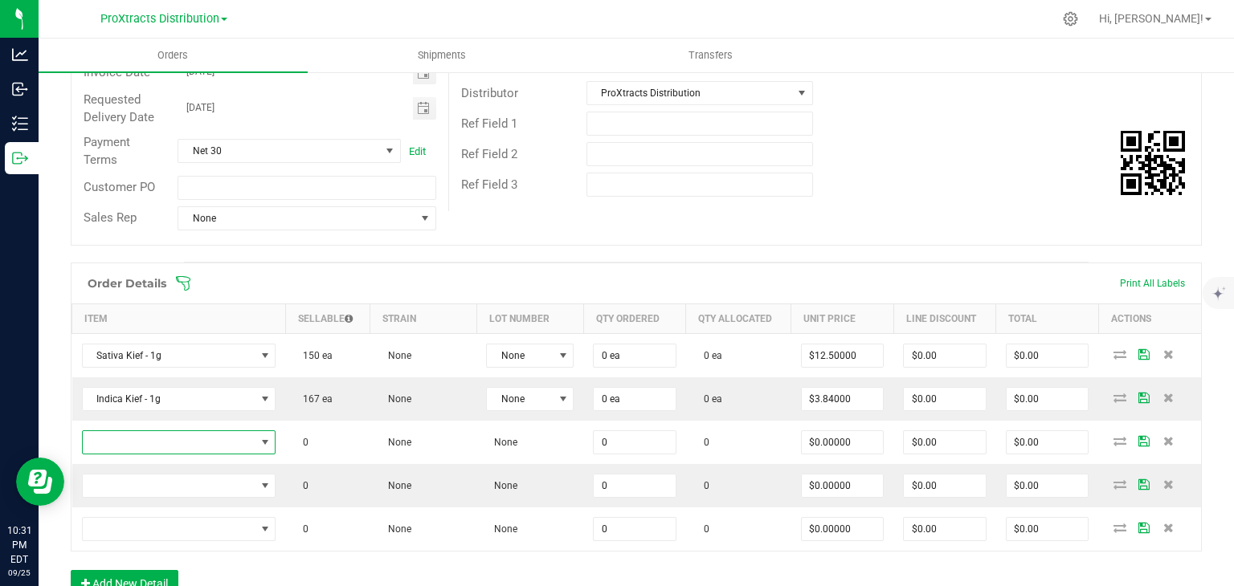
click at [219, 438] on span "NO DATA FOUND" at bounding box center [169, 442] width 173 height 22
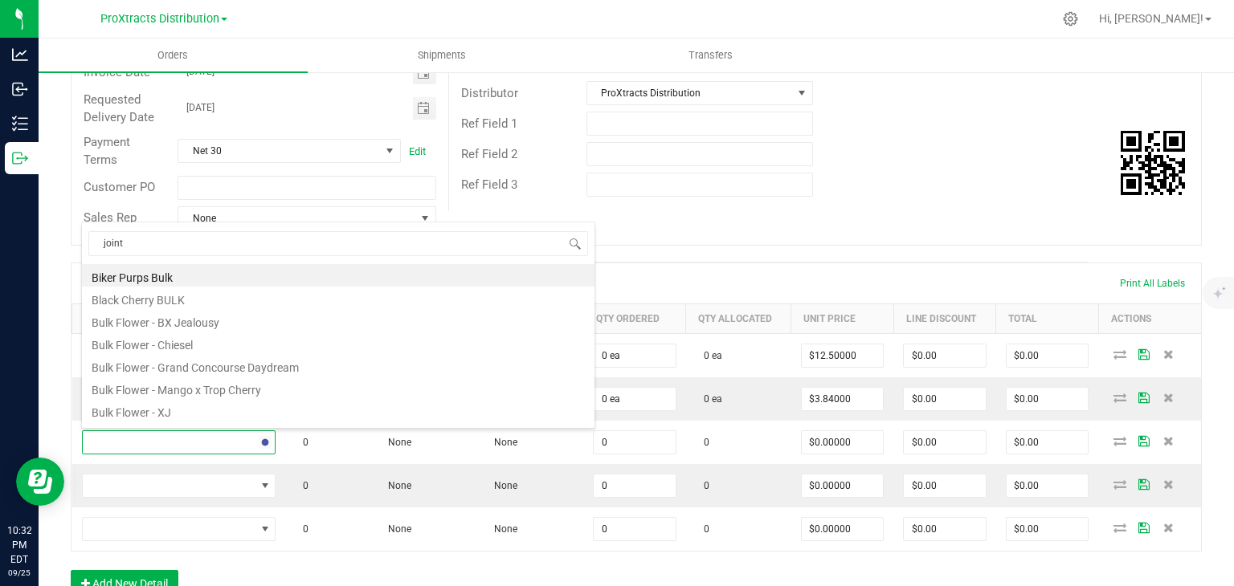
type input "joints"
click at [170, 349] on li "JOINTS 2GRAM HYBRID XL" at bounding box center [338, 343] width 512 height 22
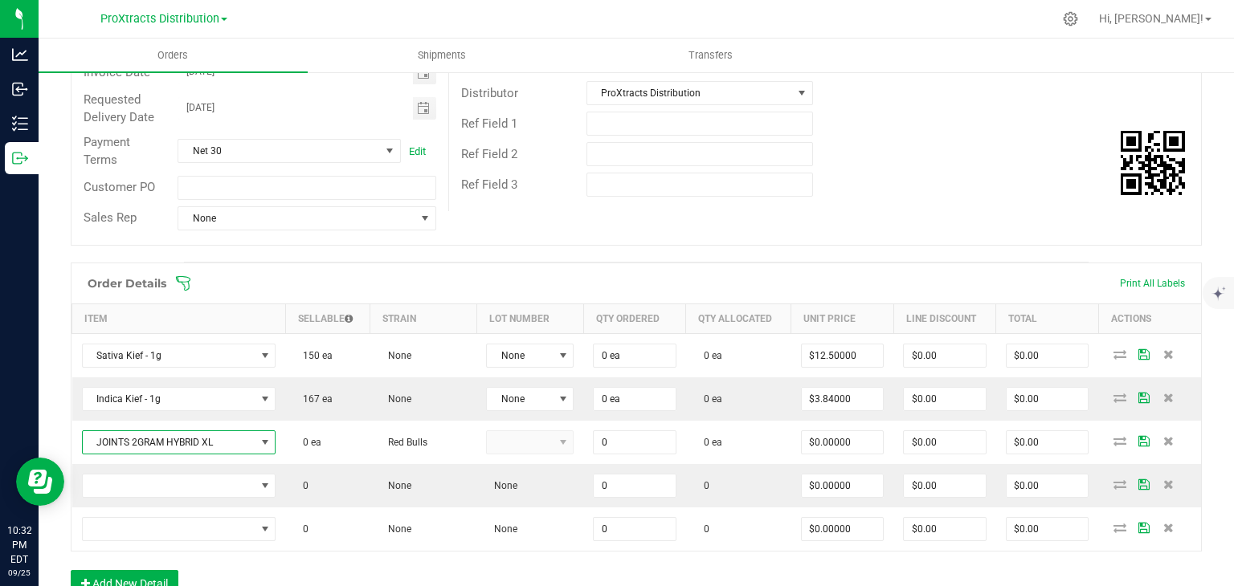
type input "0 ea"
type input "$16.00000"
click at [157, 475] on span "NO DATA FOUND" at bounding box center [169, 486] width 173 height 22
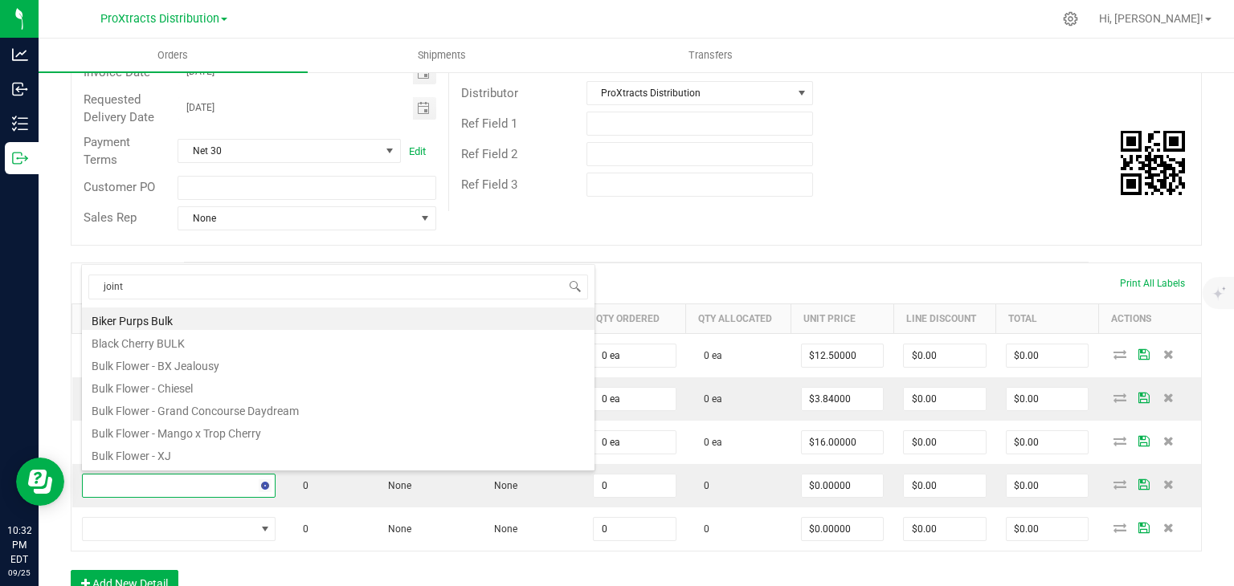
type input "joints"
click at [158, 406] on li "JOINTS 2GRAM INDICA 2G XL" at bounding box center [338, 409] width 512 height 22
type input "0 ea"
type input "$16.00000"
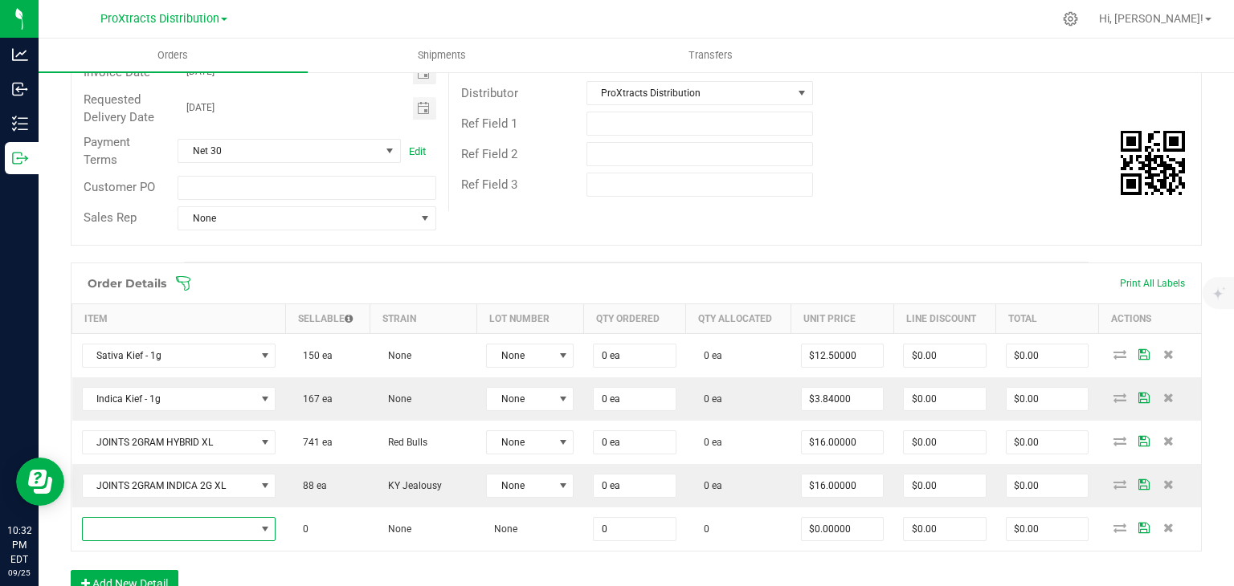
click at [167, 522] on span "NO DATA FOUND" at bounding box center [169, 529] width 173 height 22
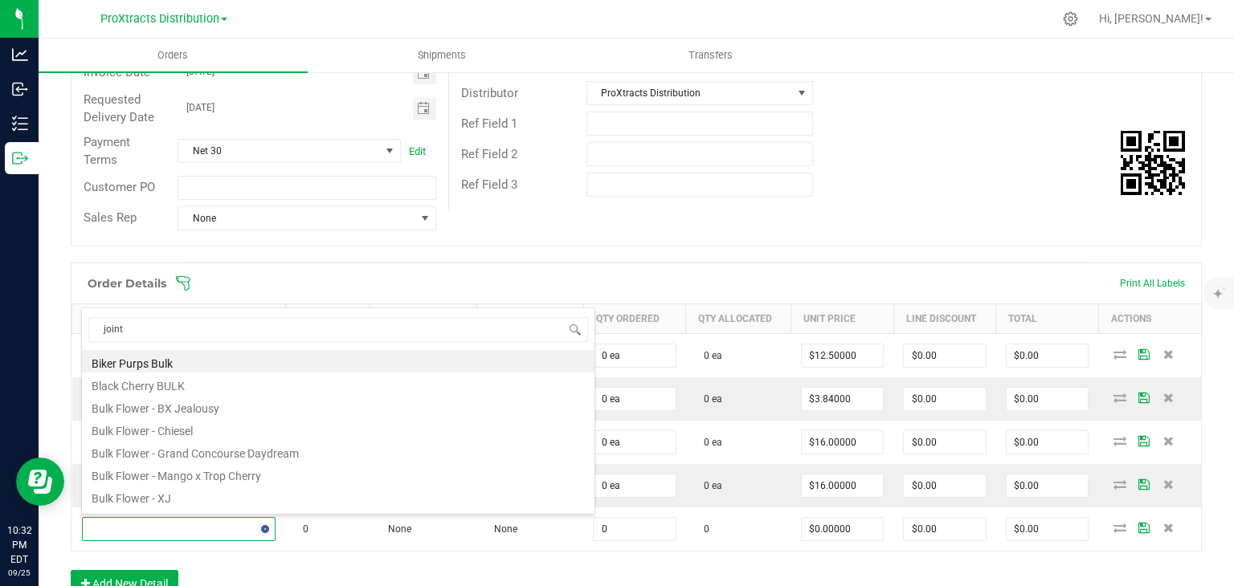
type input "joints"
click at [154, 480] on li "JOINTS 2GRAM SATIVA XL" at bounding box center [338, 474] width 512 height 22
type input "0 ea"
type input "$16.00000"
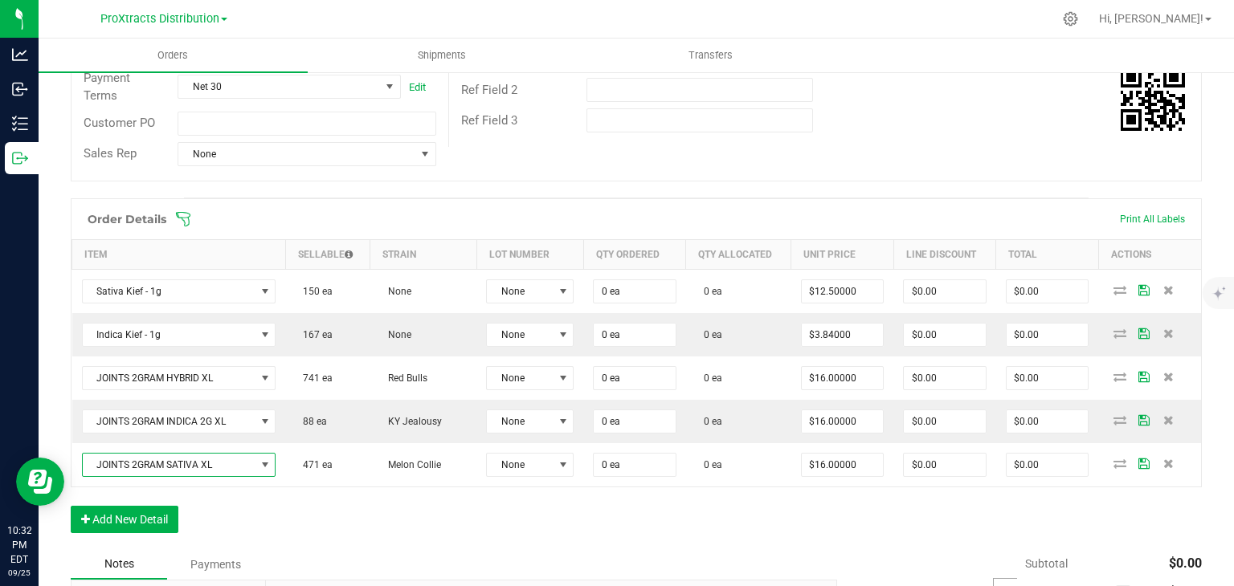
scroll to position [296, 0]
click at [564, 287] on span at bounding box center [563, 290] width 13 height 13
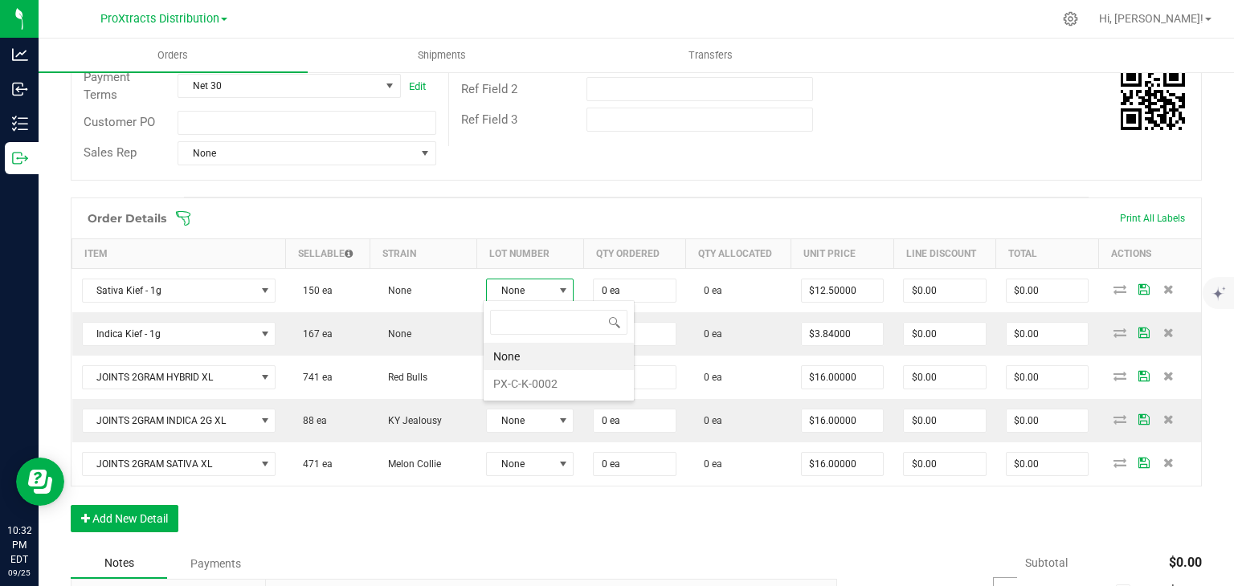
scroll to position [23, 86]
click at [526, 382] on li "PX-C-K-0002" at bounding box center [559, 383] width 150 height 27
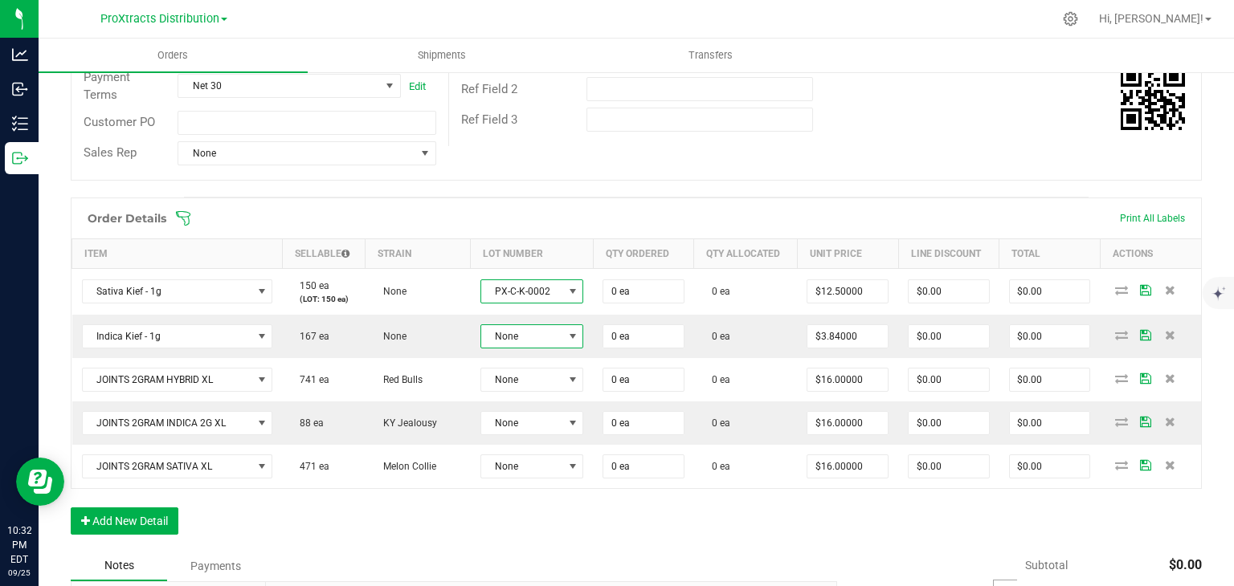
click at [524, 337] on span "None" at bounding box center [521, 336] width 81 height 22
click at [529, 425] on li "PX-C-K-0001" at bounding box center [553, 429] width 150 height 27
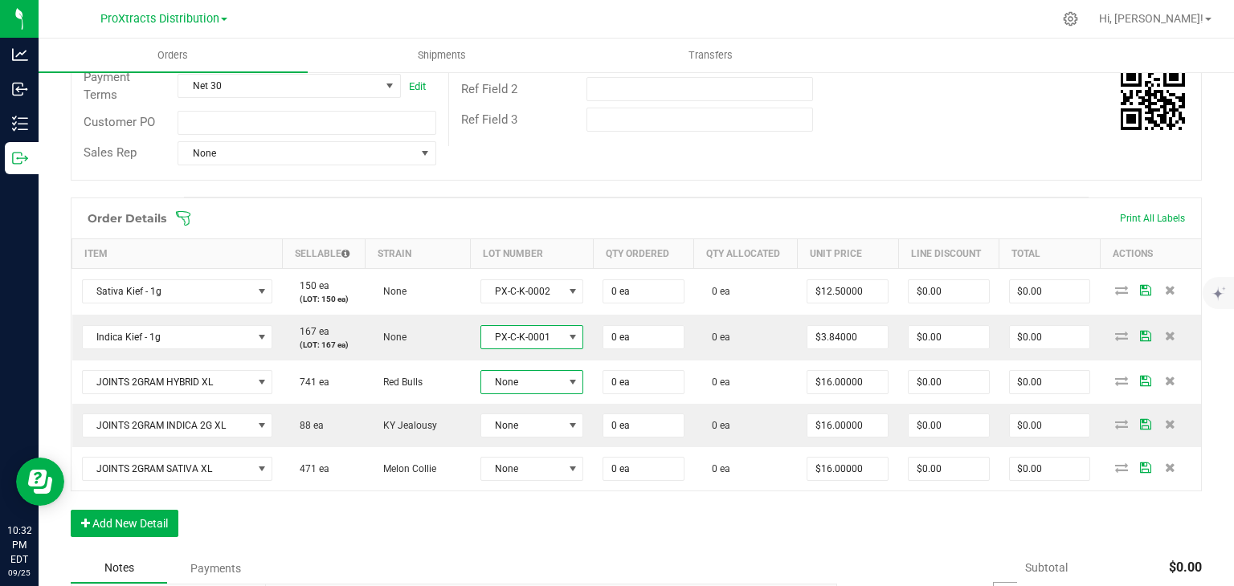
click at [521, 386] on span "None" at bounding box center [521, 382] width 81 height 22
click at [528, 473] on li "PX-PR-J-0001" at bounding box center [553, 475] width 150 height 27
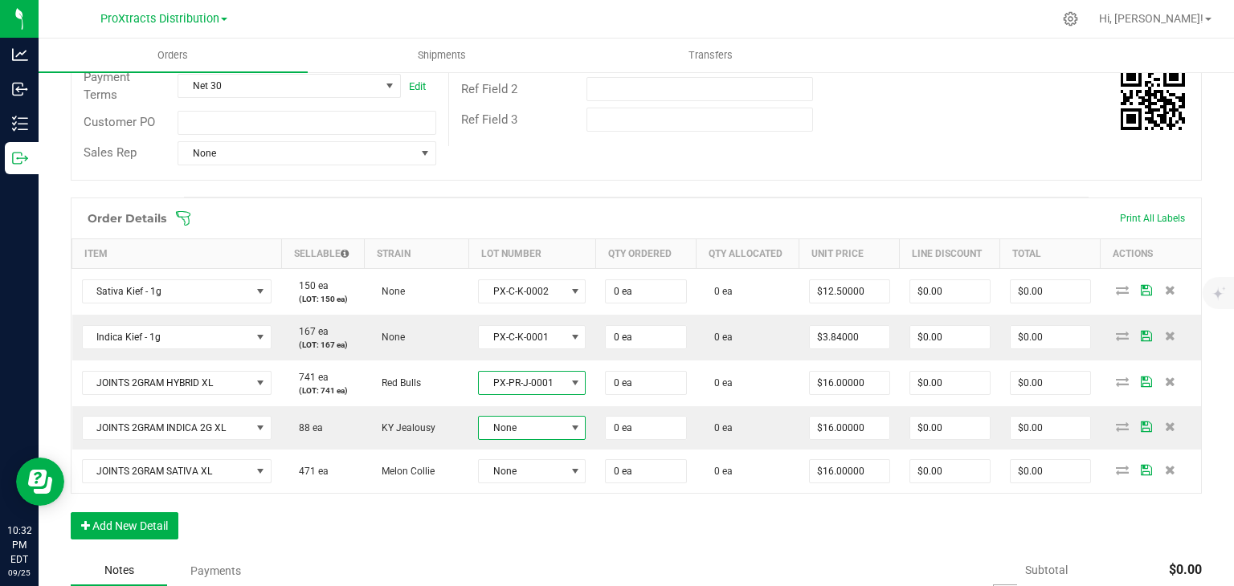
click at [525, 431] on span "None" at bounding box center [522, 428] width 86 height 22
click at [519, 517] on li "PX-PR-J-0006" at bounding box center [551, 521] width 150 height 27
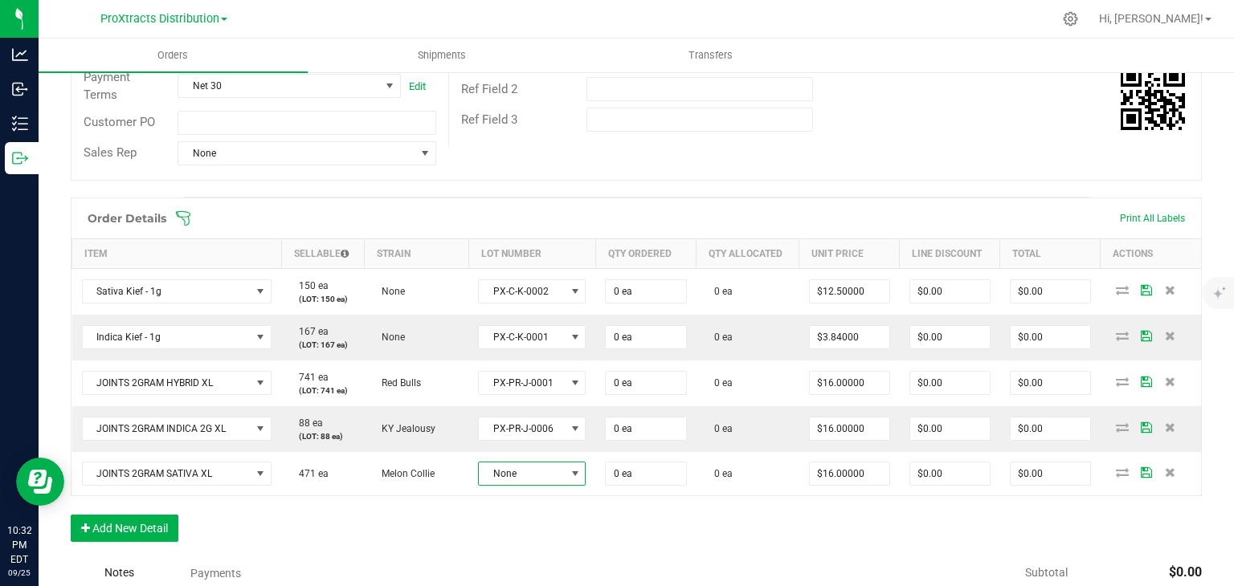
click at [509, 473] on span "None" at bounding box center [522, 474] width 86 height 22
click at [516, 560] on li "PX-PR-J-0004" at bounding box center [551, 566] width 150 height 27
click at [135, 535] on button "Add New Detail" at bounding box center [125, 530] width 108 height 27
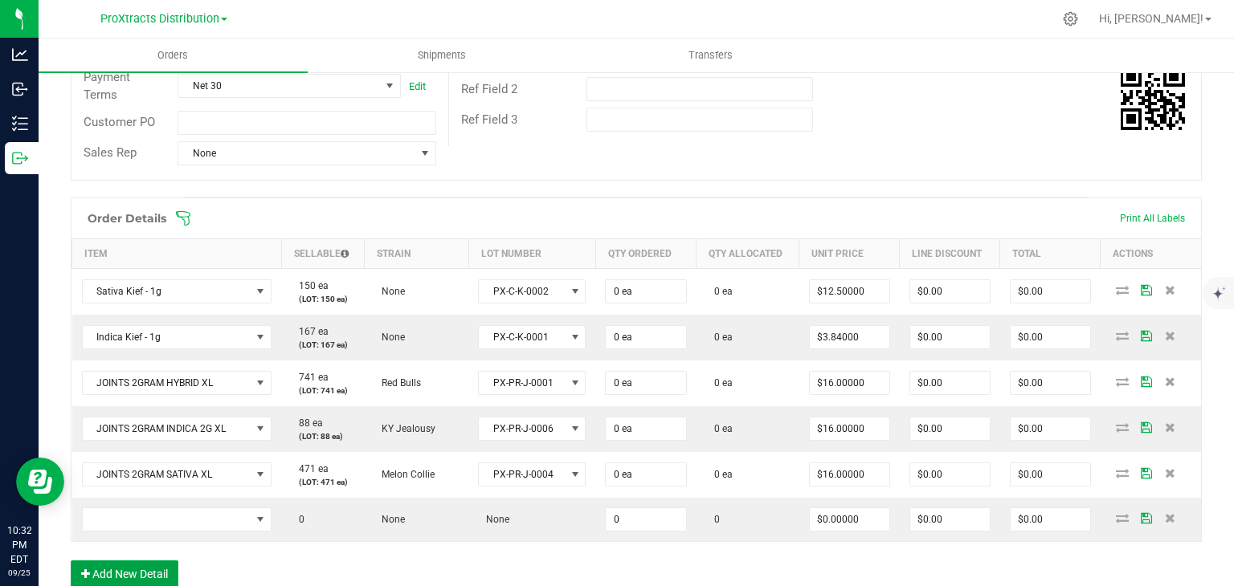
click at [132, 569] on button "Add New Detail" at bounding box center [125, 574] width 108 height 27
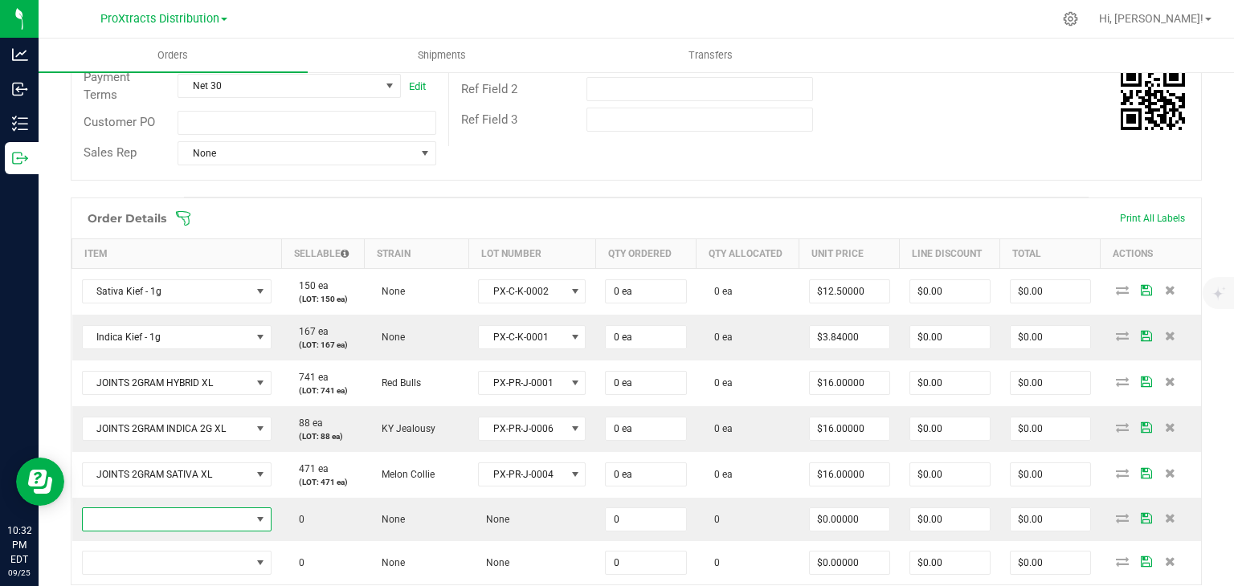
click at [132, 519] on span "NO DATA FOUND" at bounding box center [167, 519] width 169 height 22
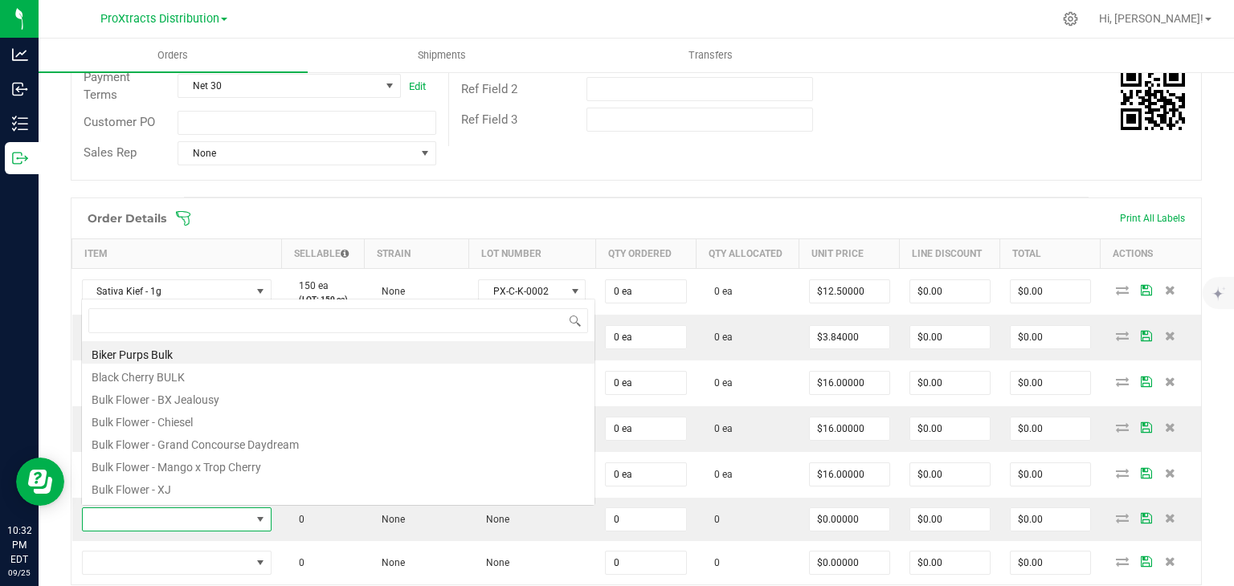
scroll to position [23, 186]
type input "lil"
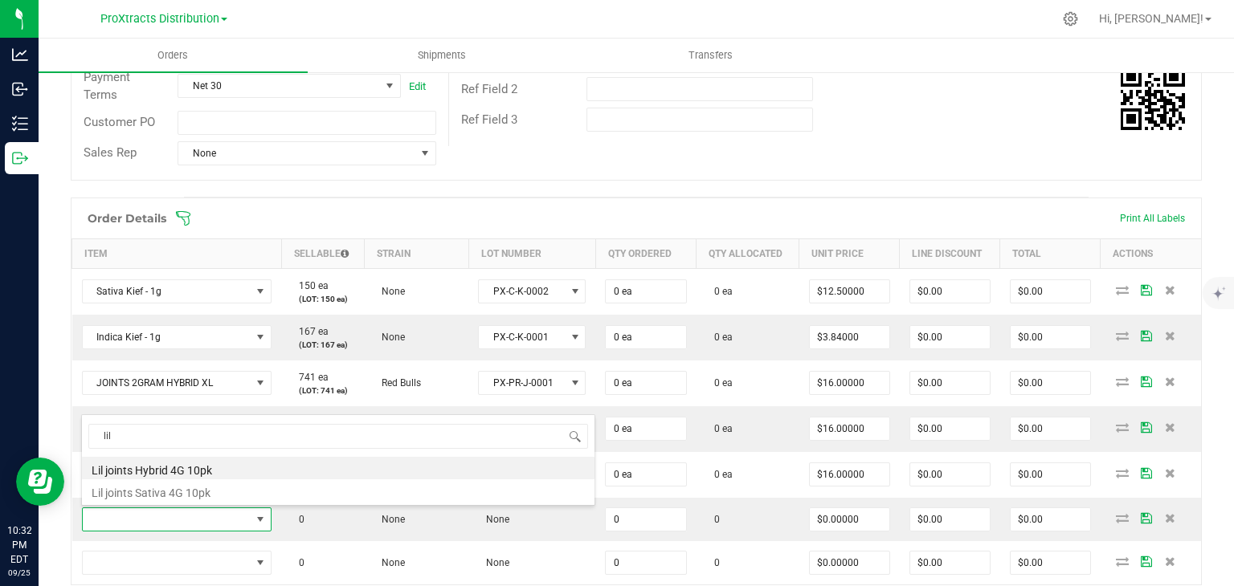
click at [120, 468] on li "Lil joints Hybrid 4G 10pk" at bounding box center [338, 468] width 512 height 22
type input "0 ea"
type input "$24.00000"
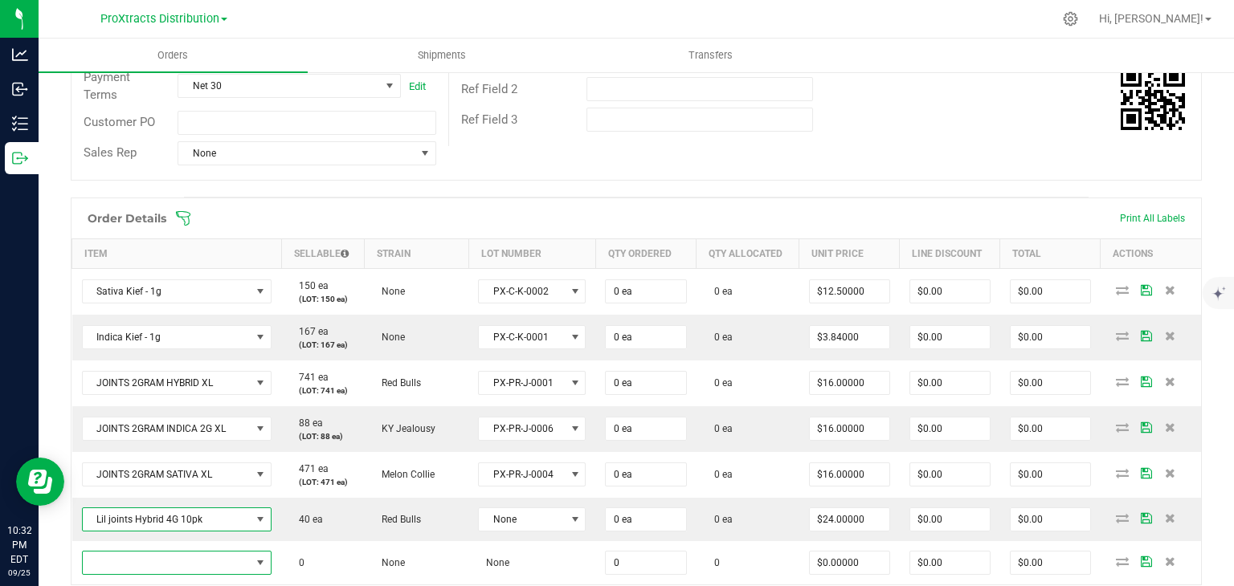
click at [122, 552] on span "NO DATA FOUND" at bounding box center [167, 563] width 169 height 22
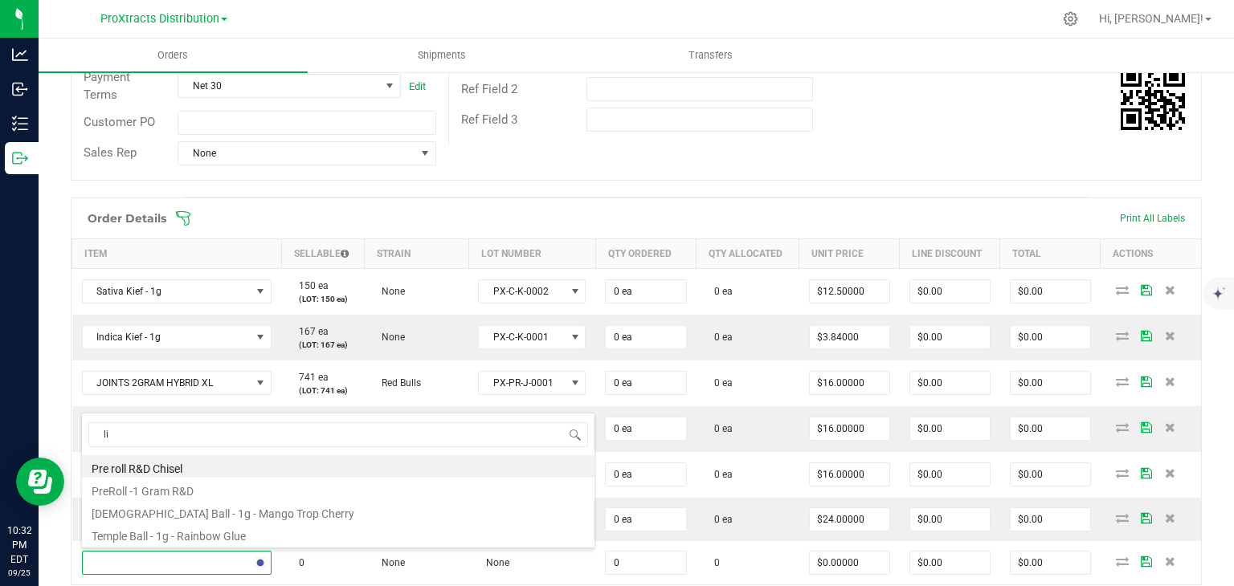
type input "lil"
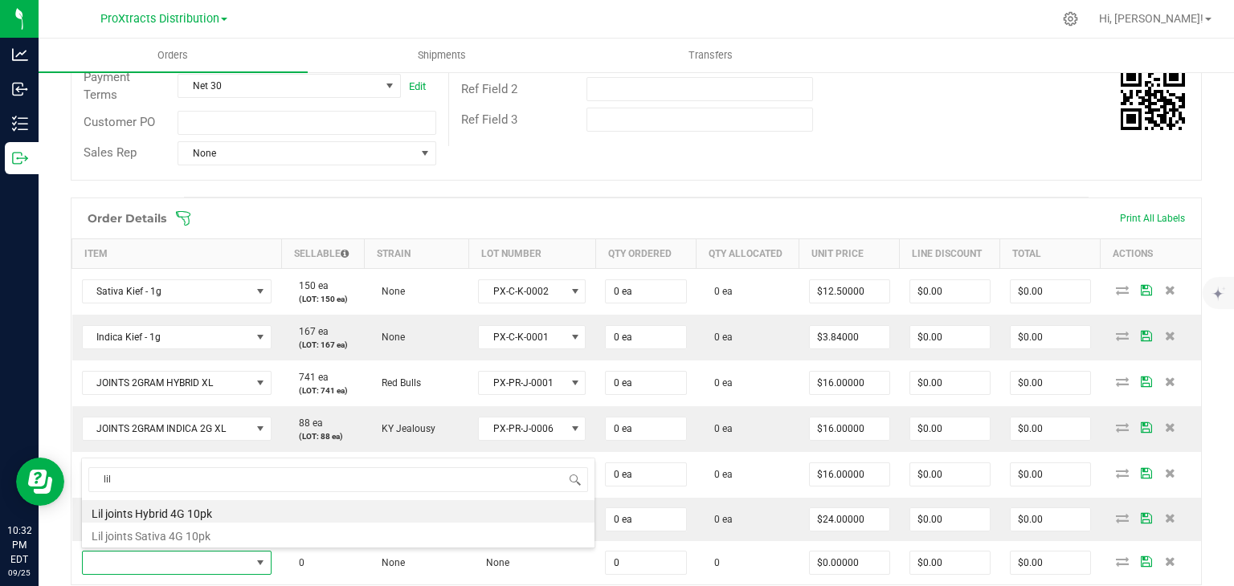
click at [124, 537] on li "Lil joints Sativa 4G 10pk" at bounding box center [338, 534] width 512 height 22
type input "0 ea"
type input "$24.00000"
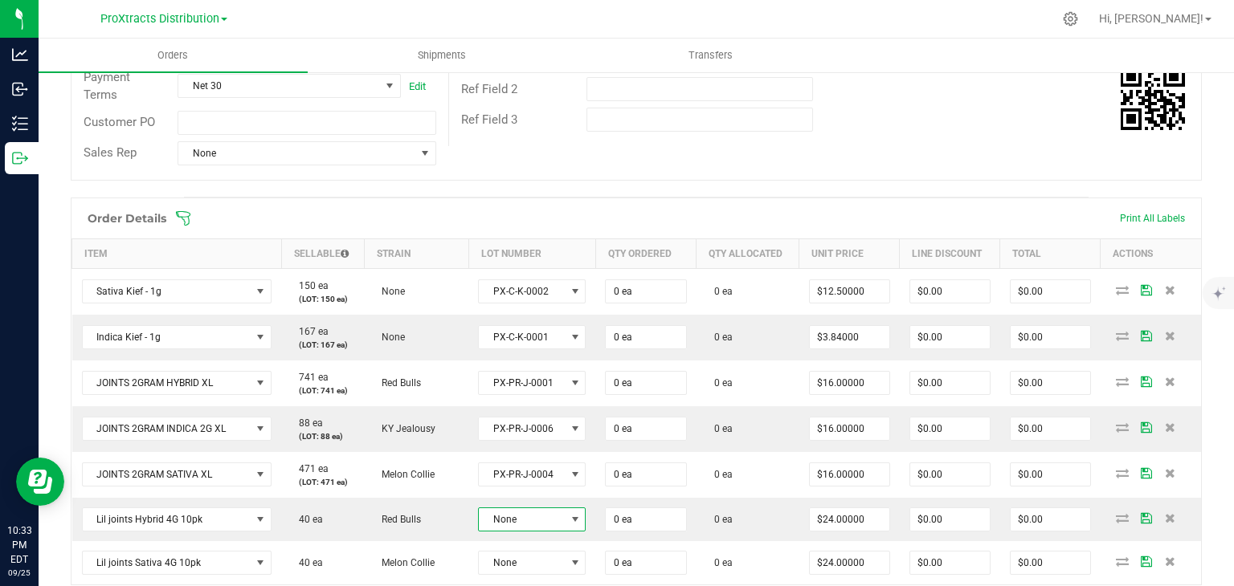
click at [569, 513] on span at bounding box center [575, 519] width 13 height 13
click at [556, 484] on li "PX-[PERSON_NAME]-0001" at bounding box center [552, 489] width 152 height 27
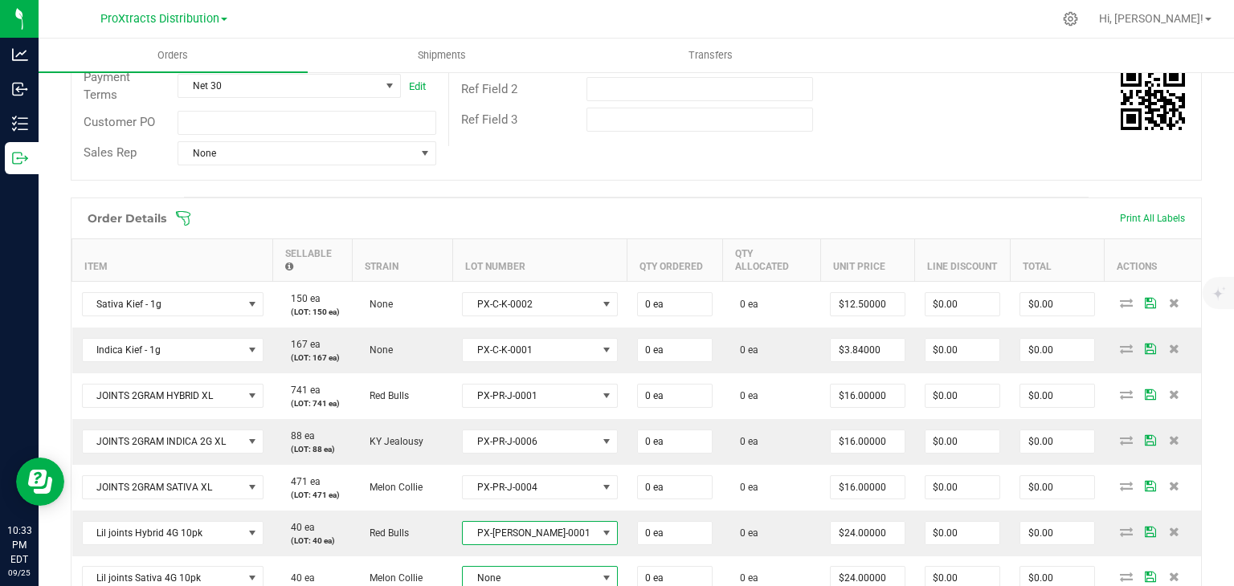
click at [554, 567] on span "None" at bounding box center [530, 578] width 134 height 22
click at [541, 531] on li "PX-[PERSON_NAME]-0002" at bounding box center [550, 534] width 152 height 27
click at [665, 293] on input "0" at bounding box center [675, 304] width 74 height 22
type input "12 ea"
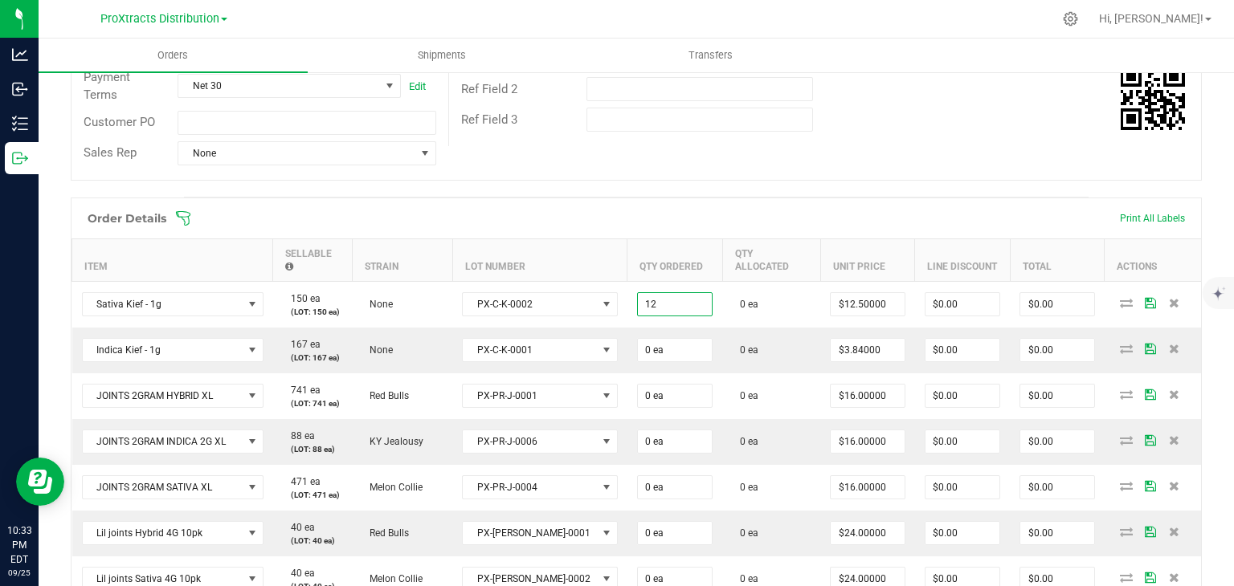
type input "$150.00"
click at [649, 339] on input "0" at bounding box center [675, 350] width 74 height 22
type input "12 ea"
type input "$46.08"
click at [638, 385] on input "0" at bounding box center [675, 396] width 74 height 22
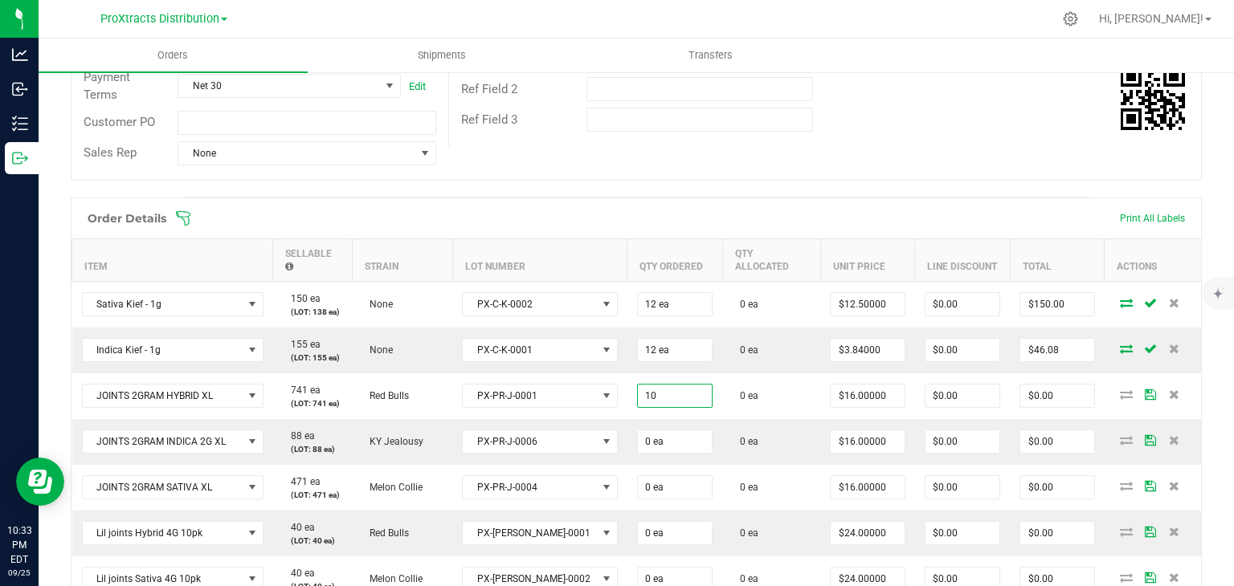
drag, startPoint x: 637, startPoint y: 377, endPoint x: 553, endPoint y: 383, distance: 84.6
click at [553, 383] on outbound-order-line-row "JOINTS 2GRAM HYBRID XL 741 ea (LOT: 741 ea) Red Bulls PX-PR-J-0001 10 0 ea $16.…" at bounding box center [636, 397] width 1129 height 46
type input "25 ea"
type input "$400.00"
click at [638, 431] on input "0" at bounding box center [675, 442] width 74 height 22
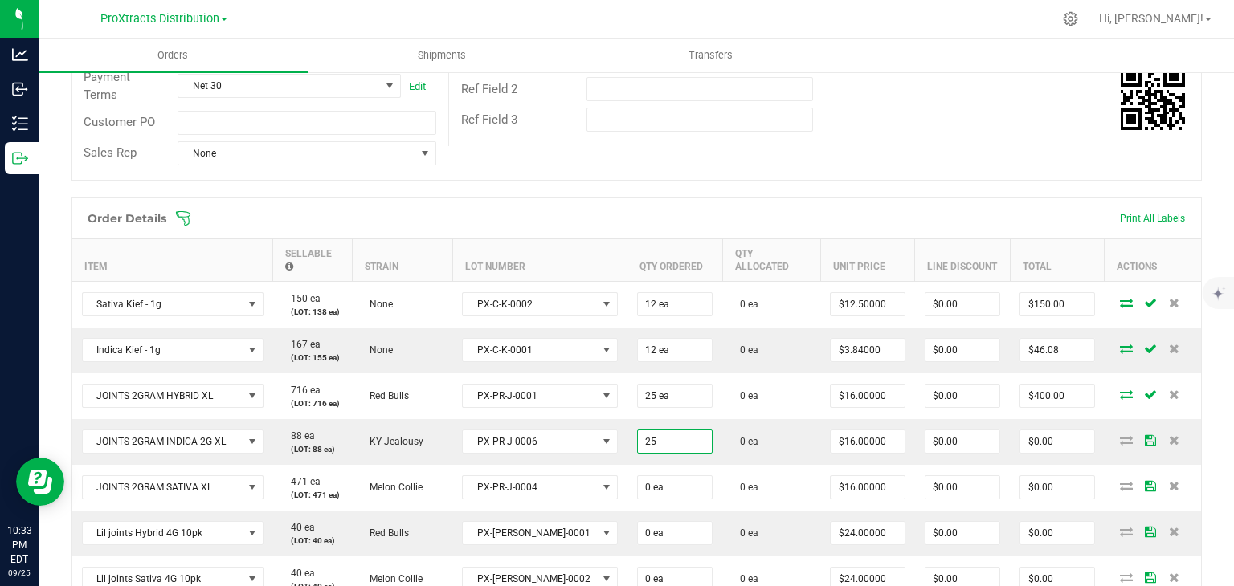
type input "25 ea"
type input "$400.00"
click at [638, 478] on input "0" at bounding box center [675, 487] width 74 height 22
type input "25 ea"
type input "$400.00"
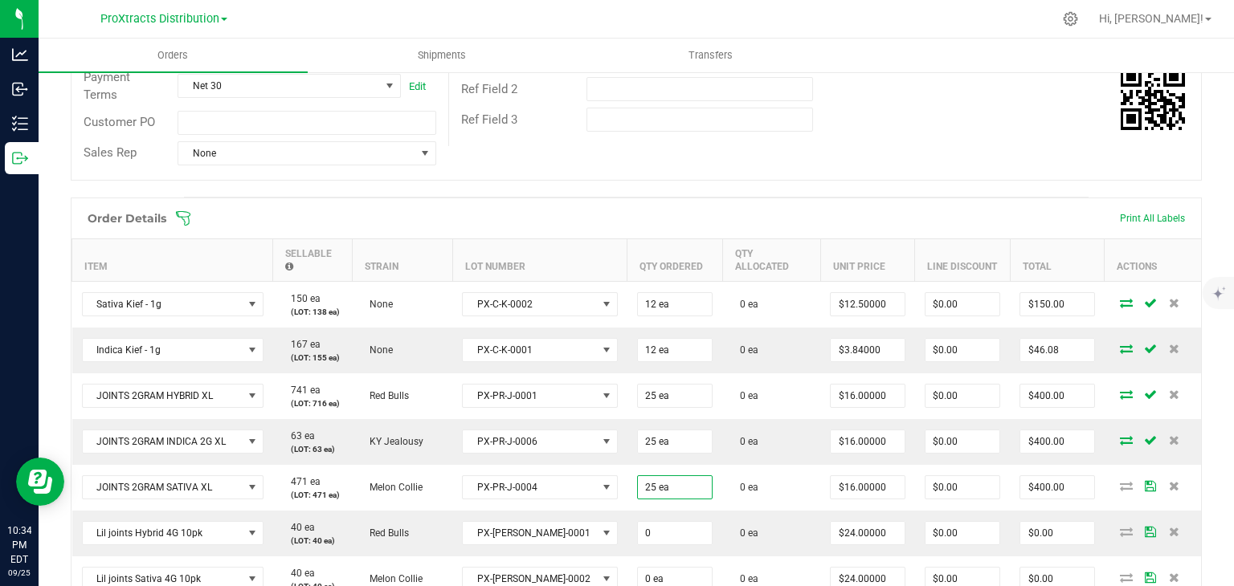
click at [638, 522] on input "0" at bounding box center [675, 533] width 74 height 22
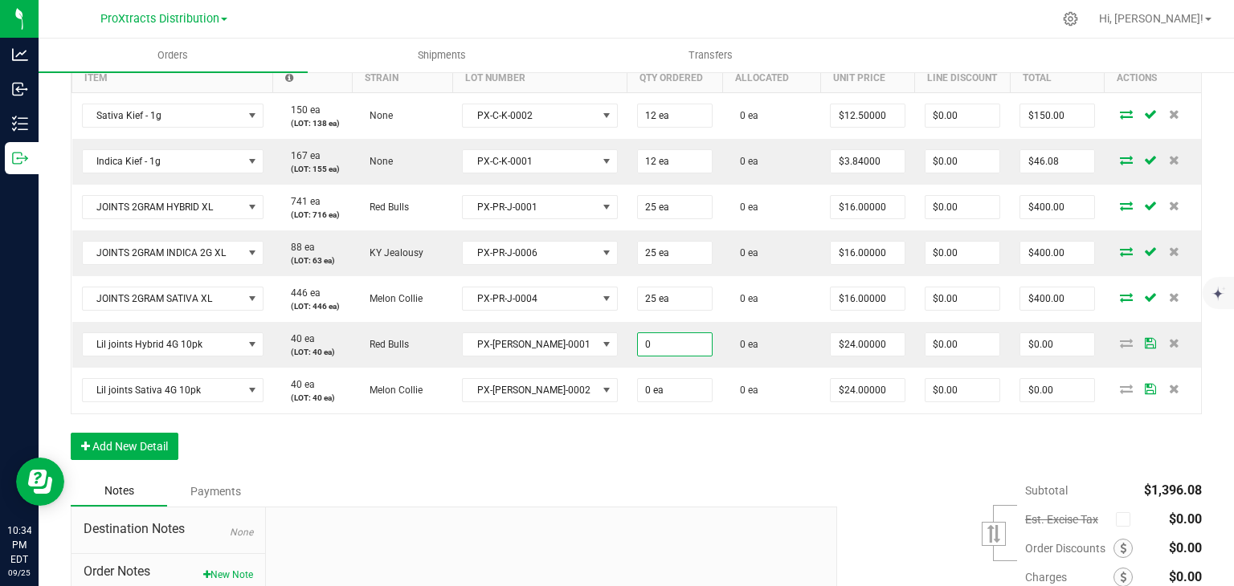
scroll to position [490, 0]
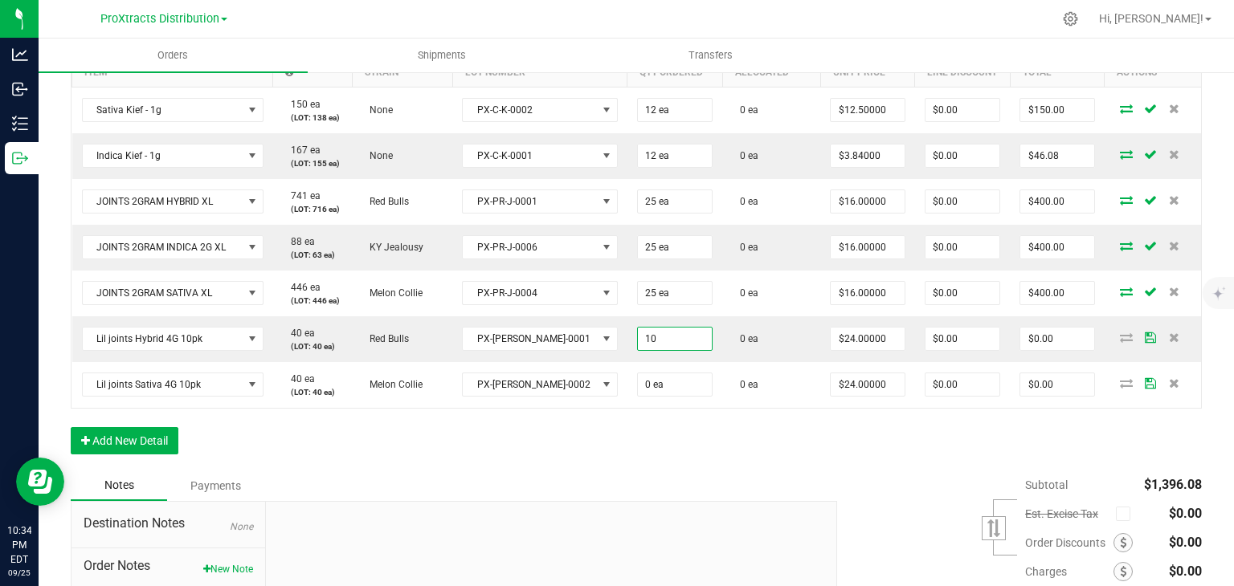
type input "10 ea"
type input "$240.00"
click at [643, 374] on input "0" at bounding box center [675, 385] width 74 height 22
type input "10 ea"
type input "$240.00"
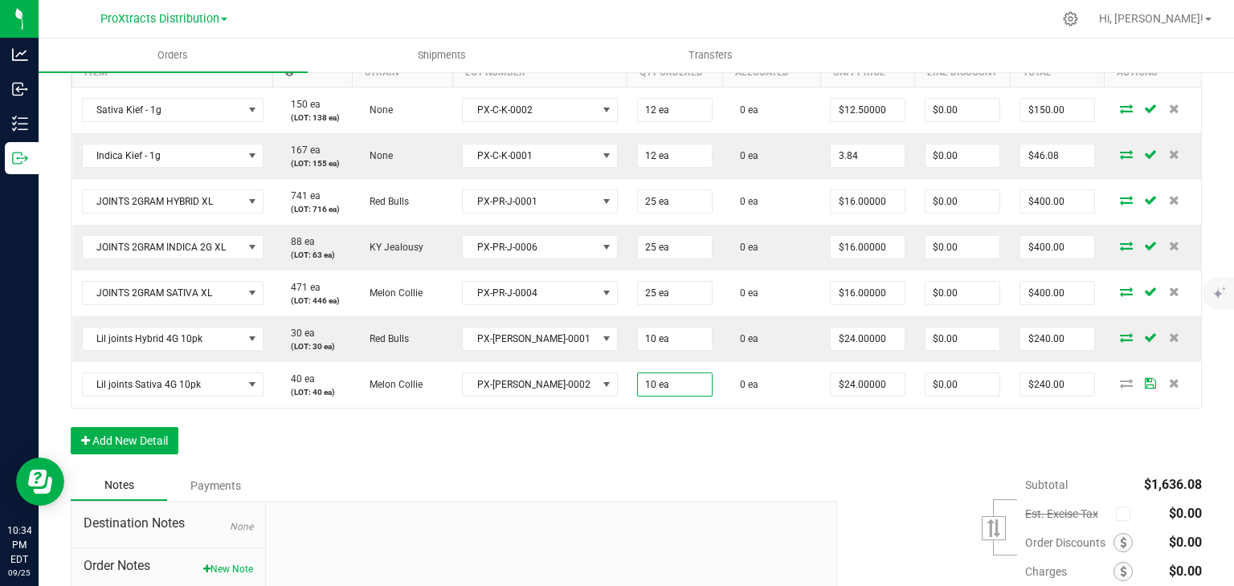
click at [843, 145] on input "3.84" at bounding box center [868, 156] width 74 height 22
type input "$12.50000"
type input "$150.00"
click at [835, 190] on input "16" at bounding box center [868, 201] width 74 height 22
type input "$17.00000"
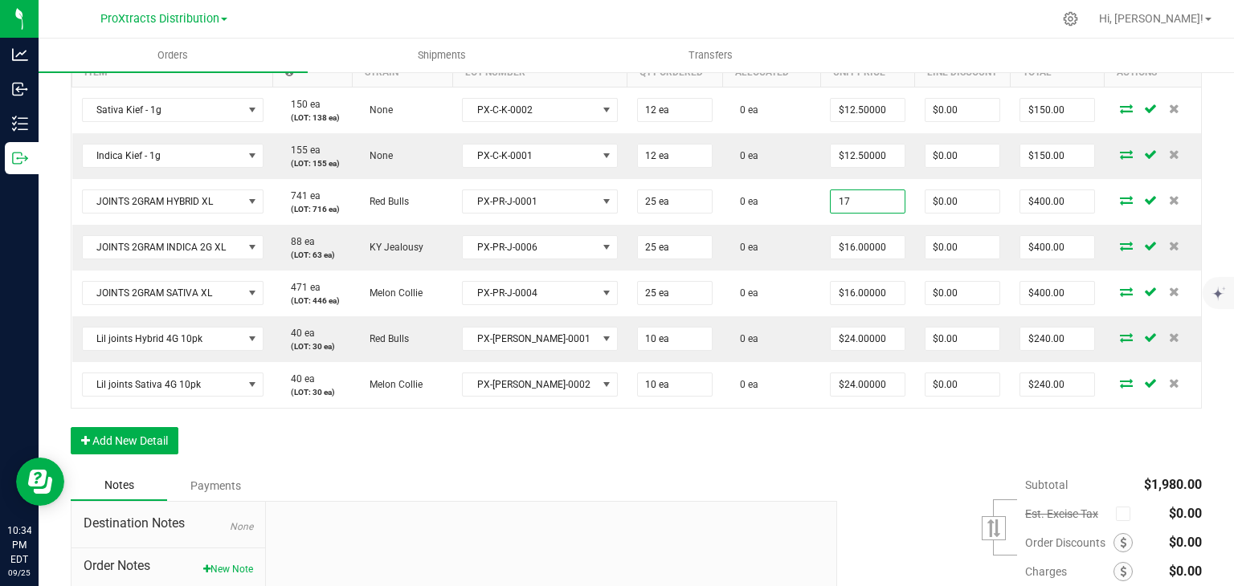
type input "$425.00"
click at [834, 236] on input "16" at bounding box center [868, 247] width 74 height 22
type input "$17.00000"
type input "$425.00"
click at [831, 285] on input "16" at bounding box center [868, 293] width 74 height 22
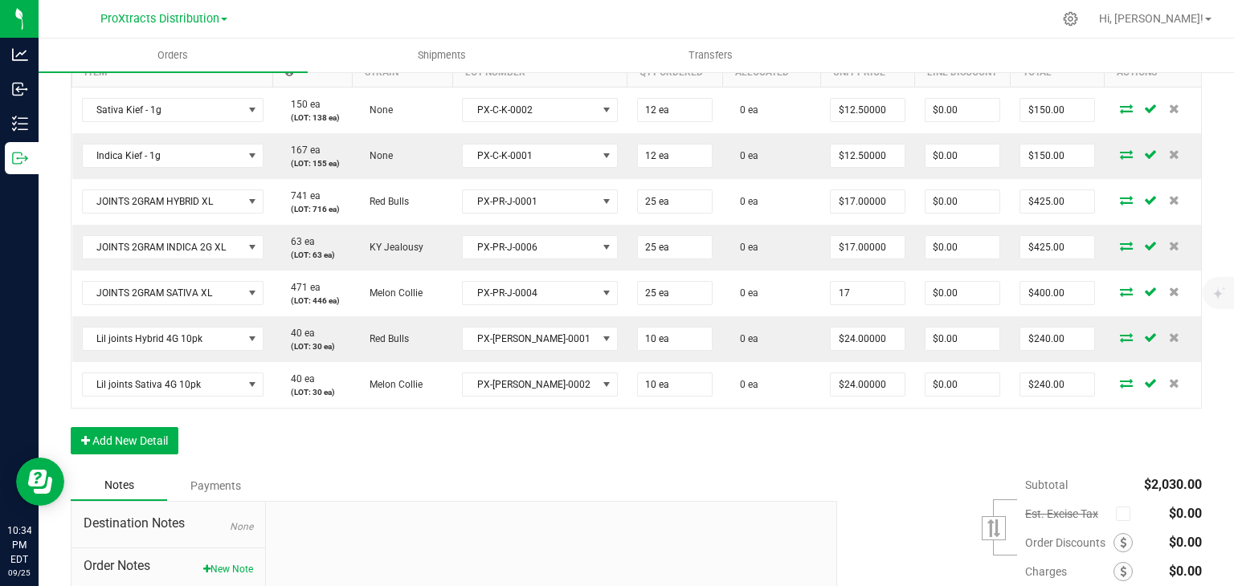
type input "$17.00000"
type input "$425.00"
click at [810, 409] on div "Order Details Print All Labels Item Sellable Strain Lot Number Qty Ordered Qty …" at bounding box center [636, 237] width 1131 height 468
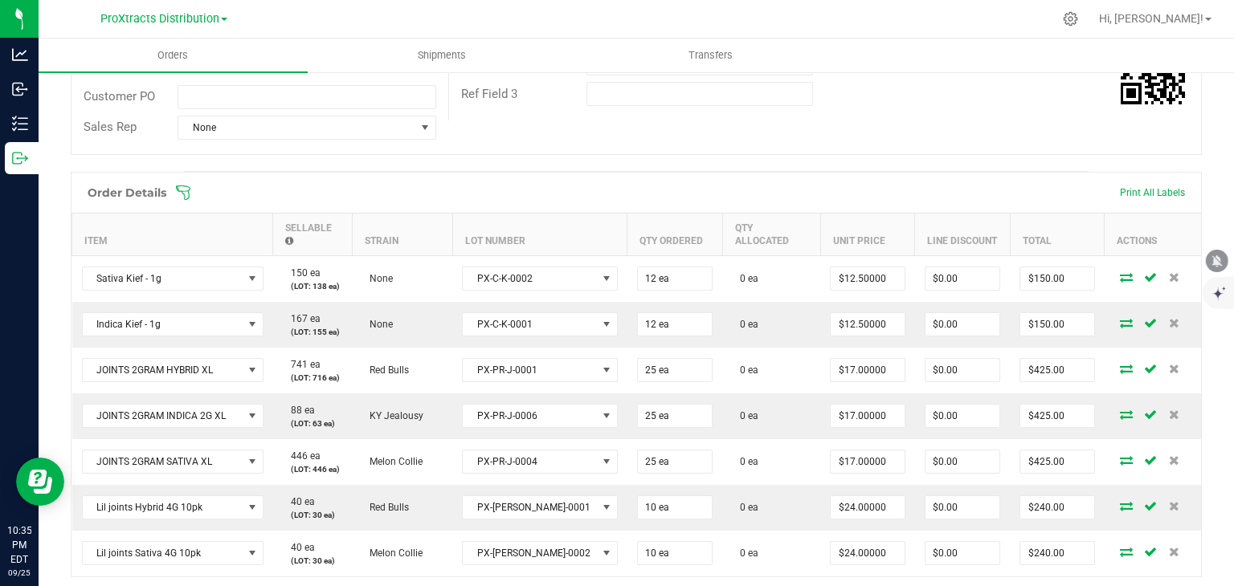
scroll to position [318, 0]
click at [1144, 276] on icon at bounding box center [1150, 281] width 13 height 10
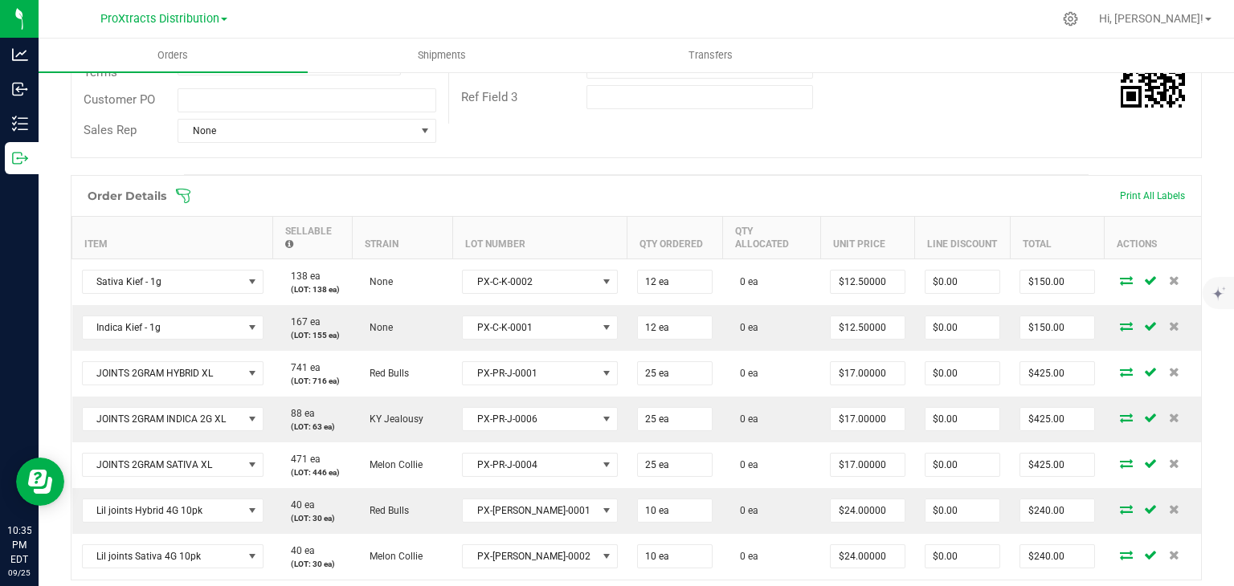
click at [1120, 276] on icon at bounding box center [1126, 281] width 13 height 10
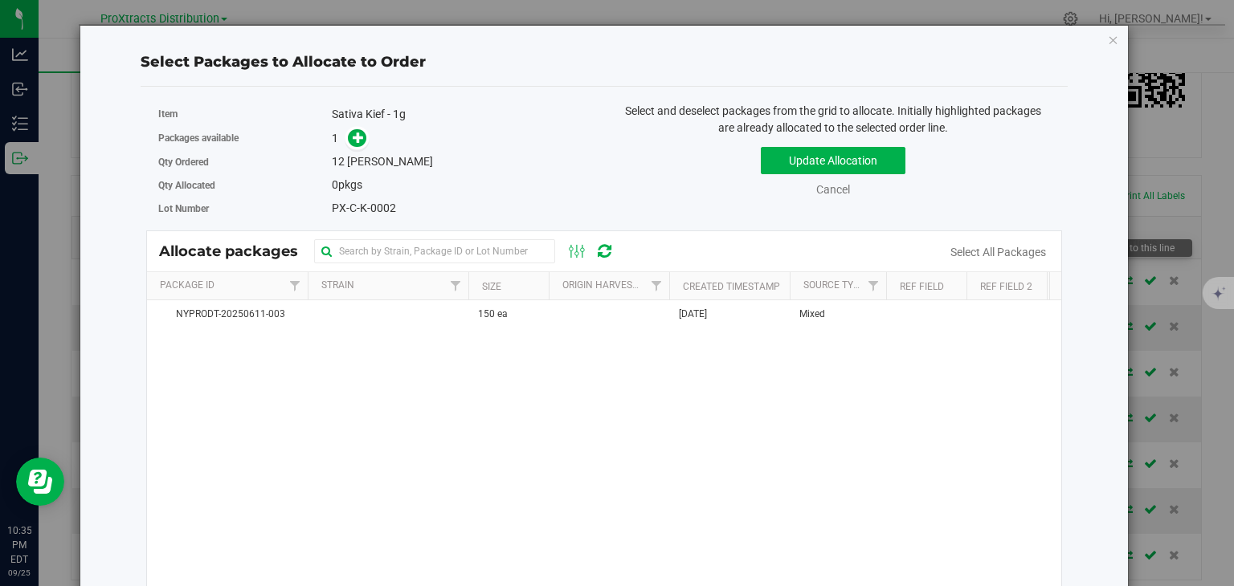
click at [357, 143] on icon at bounding box center [358, 137] width 11 height 11
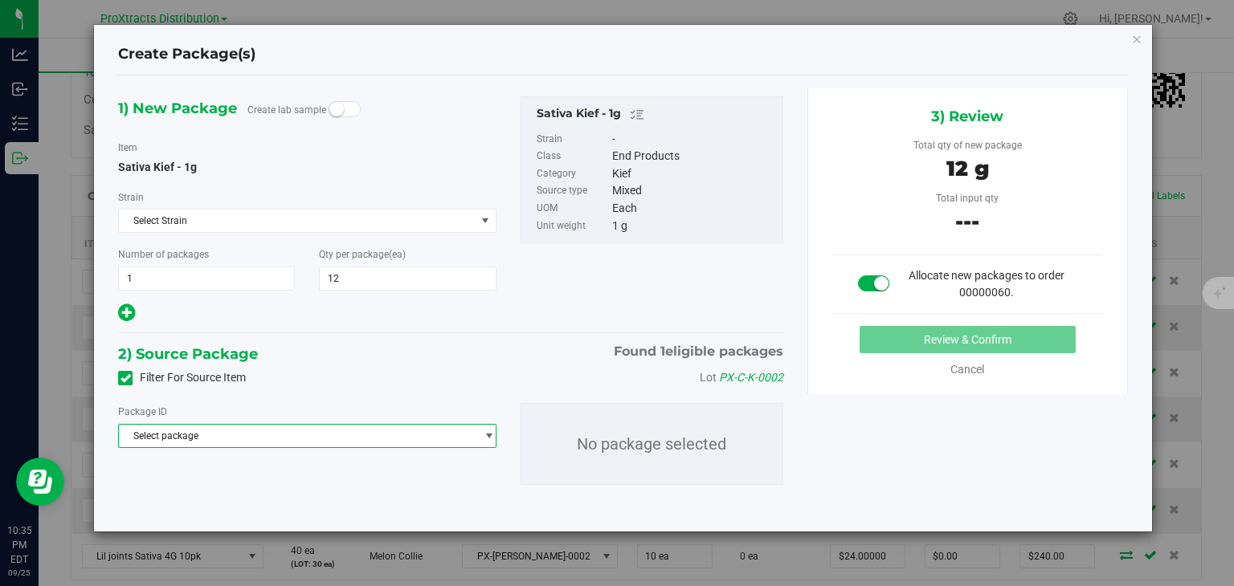
click at [483, 436] on span "select" at bounding box center [489, 436] width 12 height 13
click at [408, 508] on li "NYPRODT-20250611-003 ( Sativa Kief - 1g )" at bounding box center [307, 502] width 376 height 22
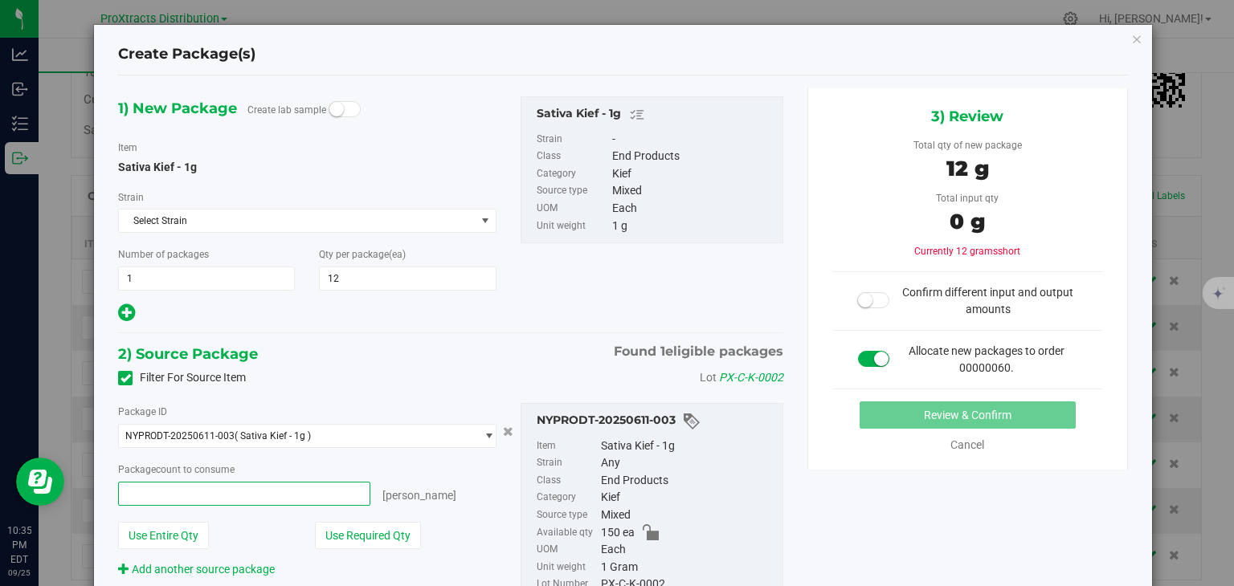
click at [271, 501] on span at bounding box center [243, 494] width 251 height 24
type input "10"
type input "10 ea"
click at [719, 457] on div "Any" at bounding box center [688, 464] width 174 height 18
click at [360, 436] on span "NYPRODT-20250611-003 ( Sativa Kief - 1g )" at bounding box center [297, 436] width 356 height 22
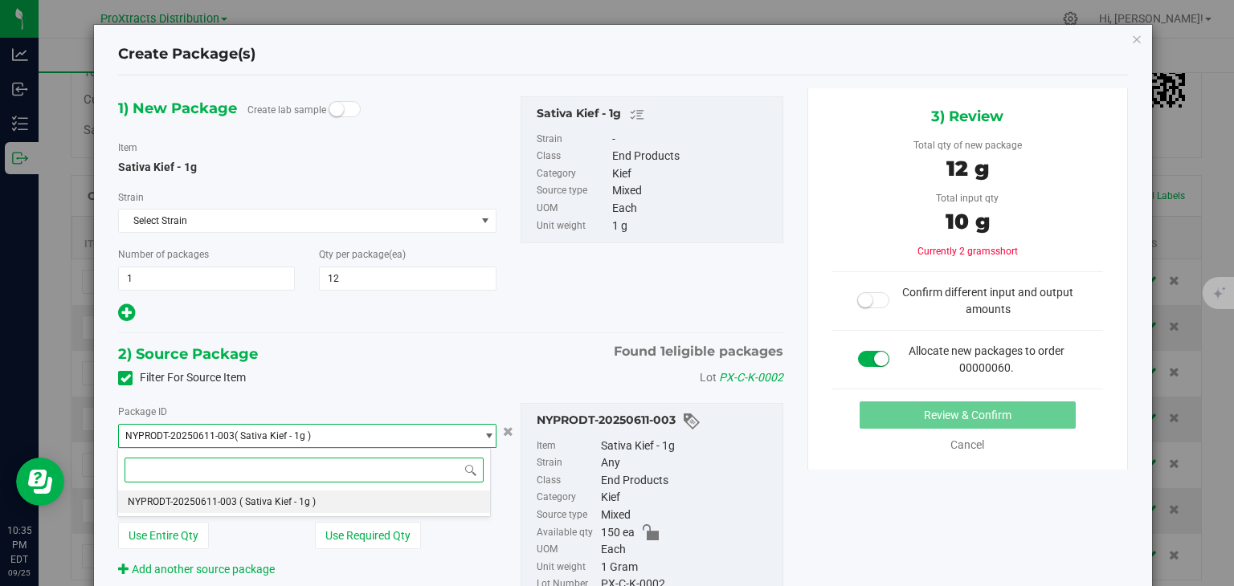
click at [313, 502] on span "( Sativa Kief - 1g )" at bounding box center [277, 501] width 76 height 11
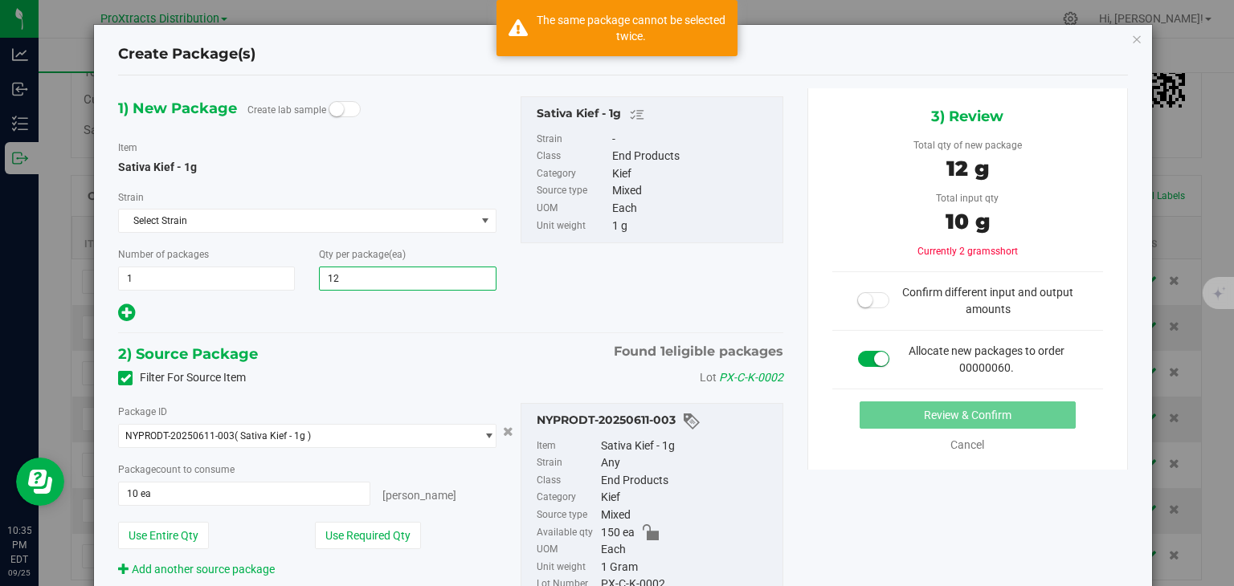
drag, startPoint x: 355, startPoint y: 275, endPoint x: 312, endPoint y: 271, distance: 43.6
click at [312, 271] on div "Qty per package (ea) 12 12" at bounding box center [407, 268] width 201 height 45
type input "10"
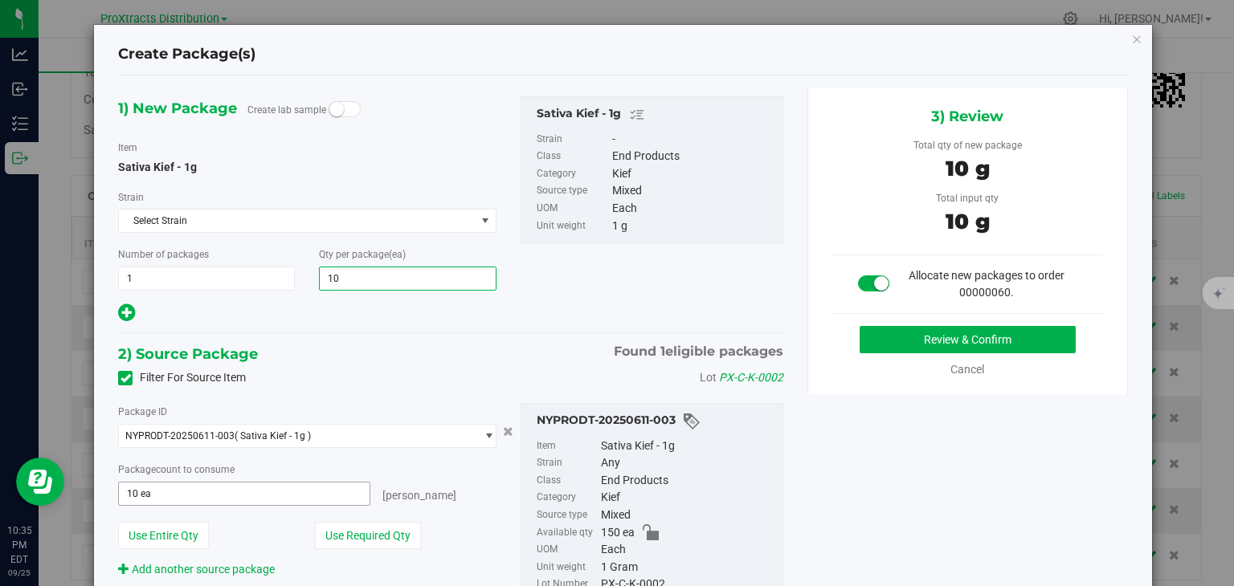
type input "10"
click at [245, 492] on span "10 ea 10" at bounding box center [243, 494] width 251 height 24
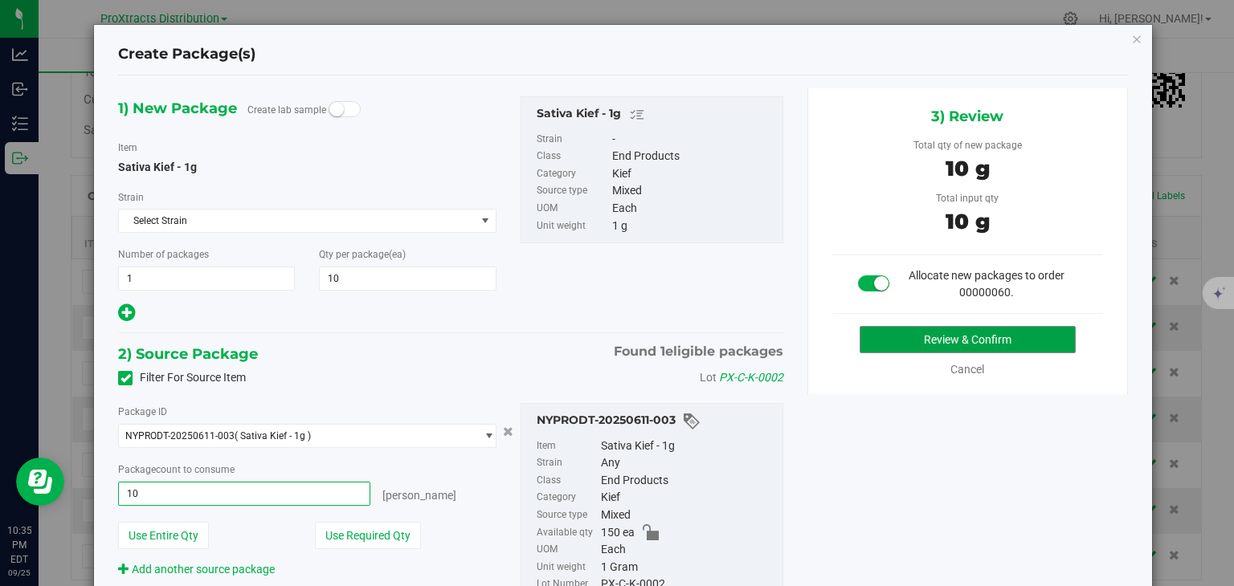
click at [949, 332] on button "Review & Confirm" at bounding box center [968, 339] width 216 height 27
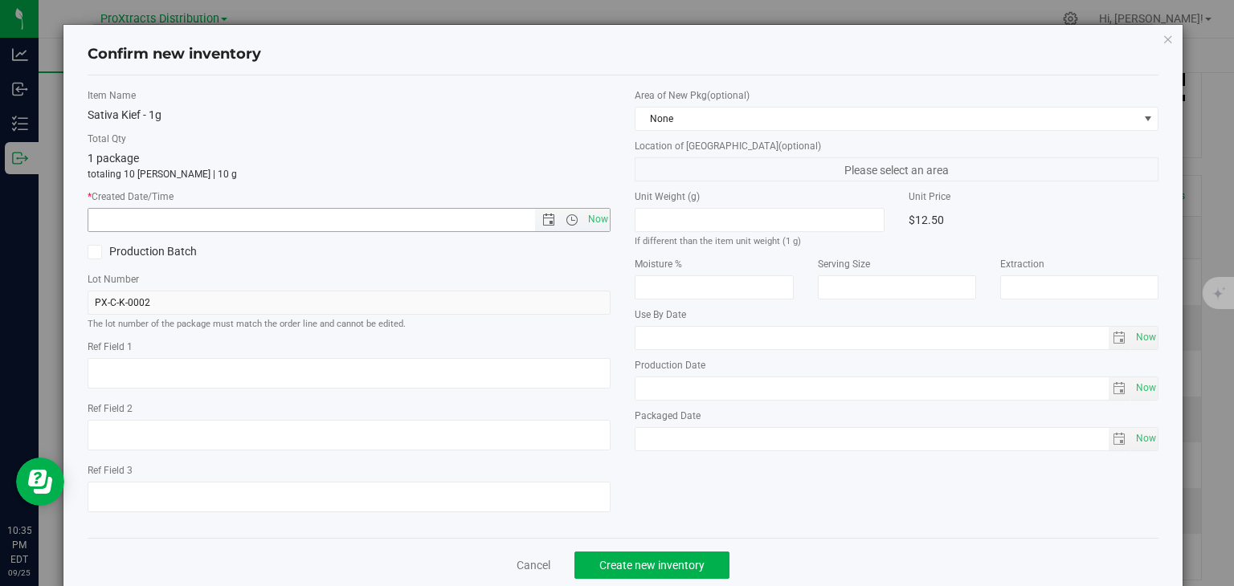
click at [594, 215] on span "Now" at bounding box center [597, 219] width 27 height 23
type input "9/25/2025 10:35 PM"
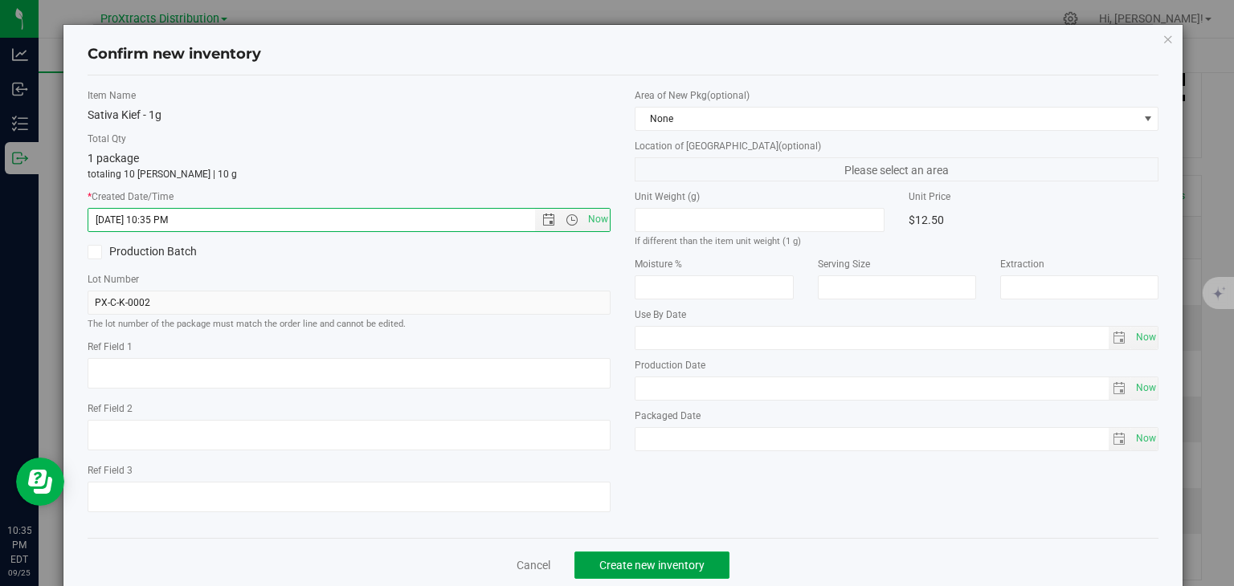
click at [637, 559] on span "Create new inventory" at bounding box center [651, 565] width 105 height 13
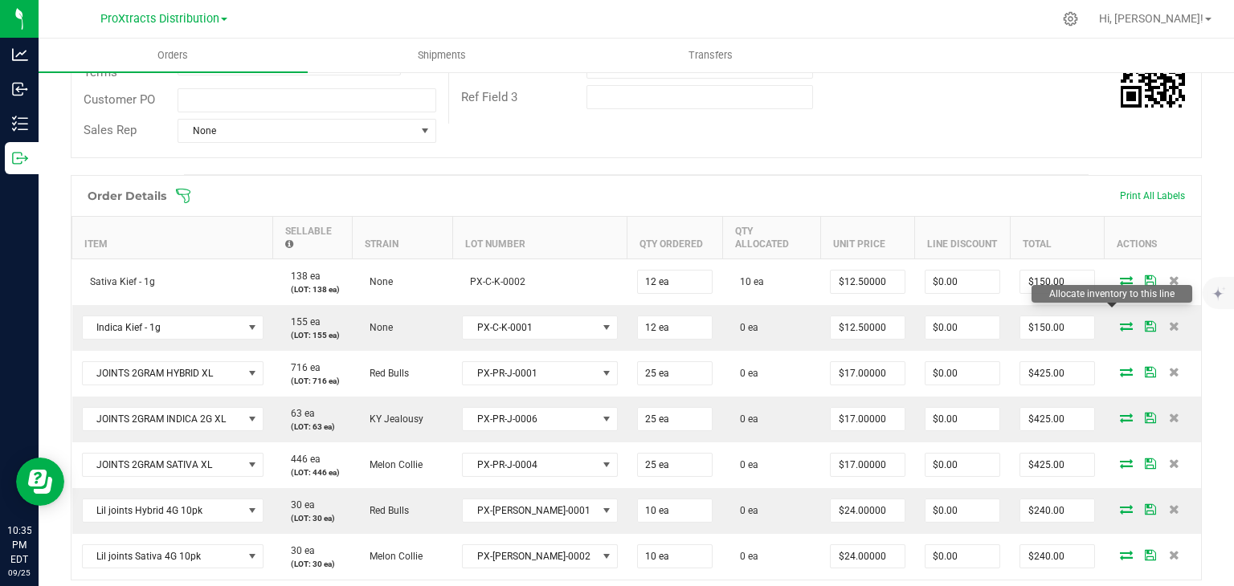
click at [1120, 321] on icon at bounding box center [1126, 326] width 13 height 10
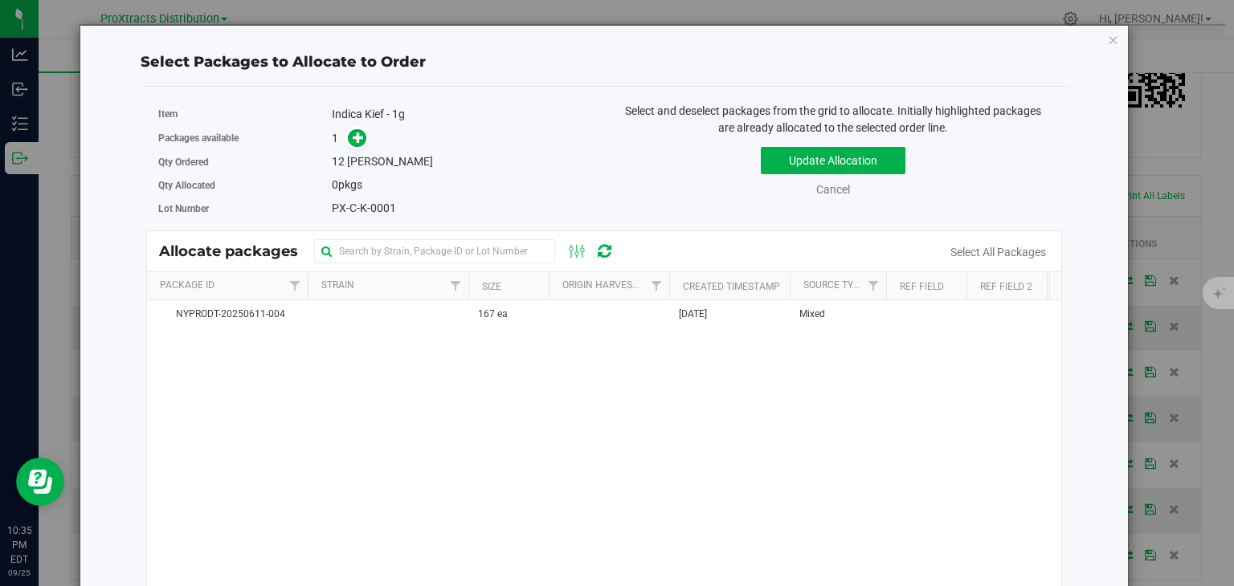
click at [1108, 40] on icon "button" at bounding box center [1113, 39] width 11 height 19
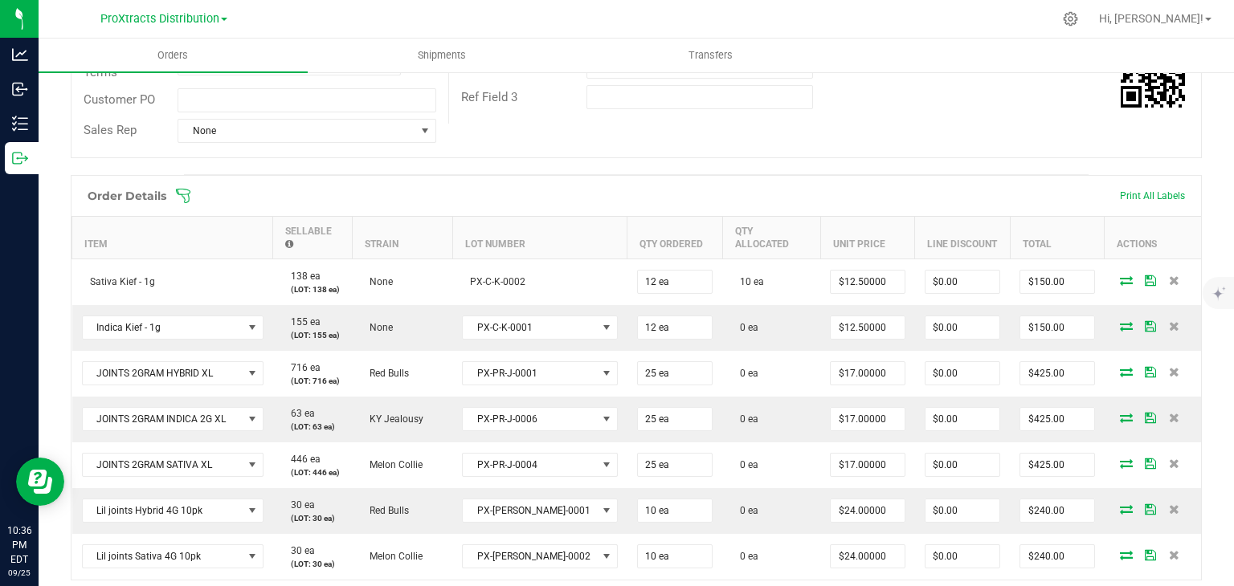
click at [1169, 276] on icon at bounding box center [1174, 281] width 10 height 10
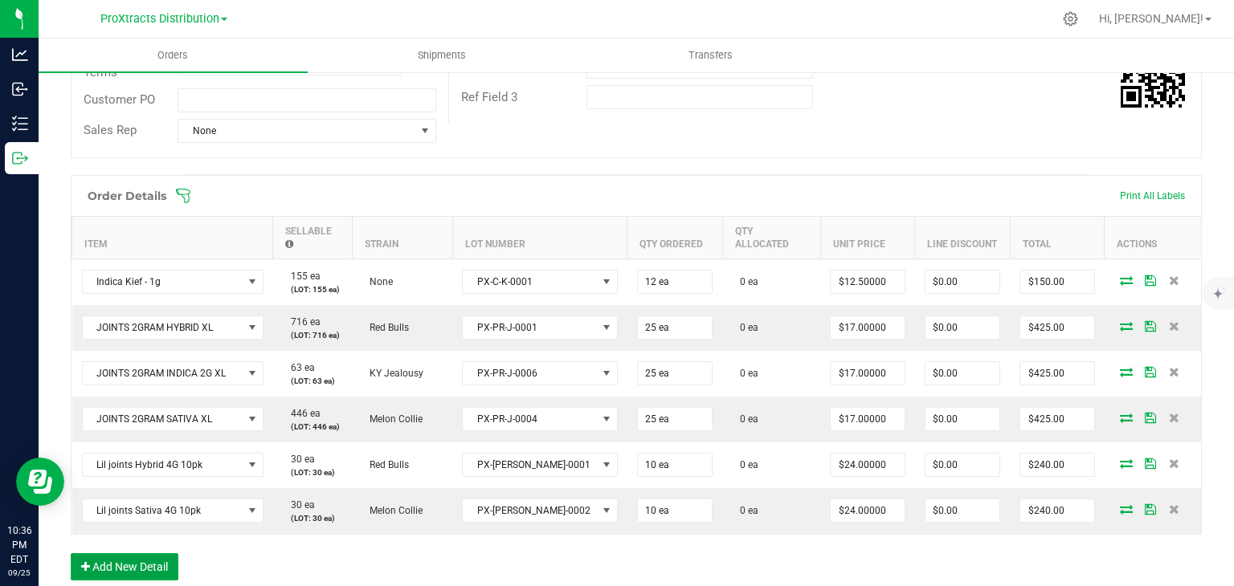
click at [103, 553] on button "Add New Detail" at bounding box center [125, 566] width 108 height 27
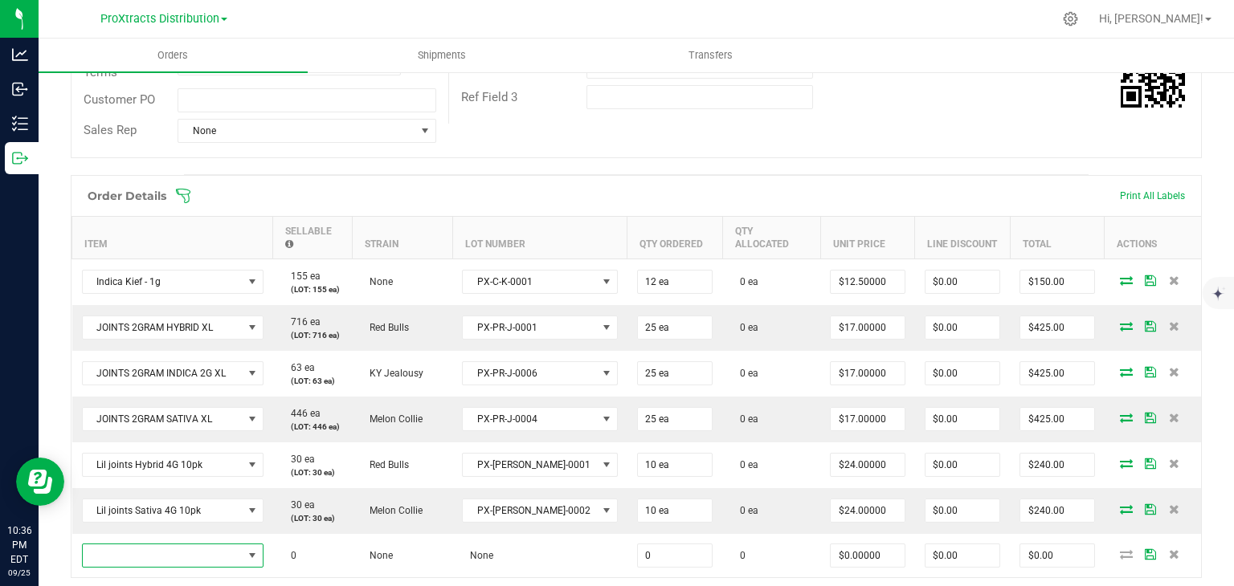
click at [103, 546] on span "NO DATA FOUND" at bounding box center [163, 556] width 160 height 22
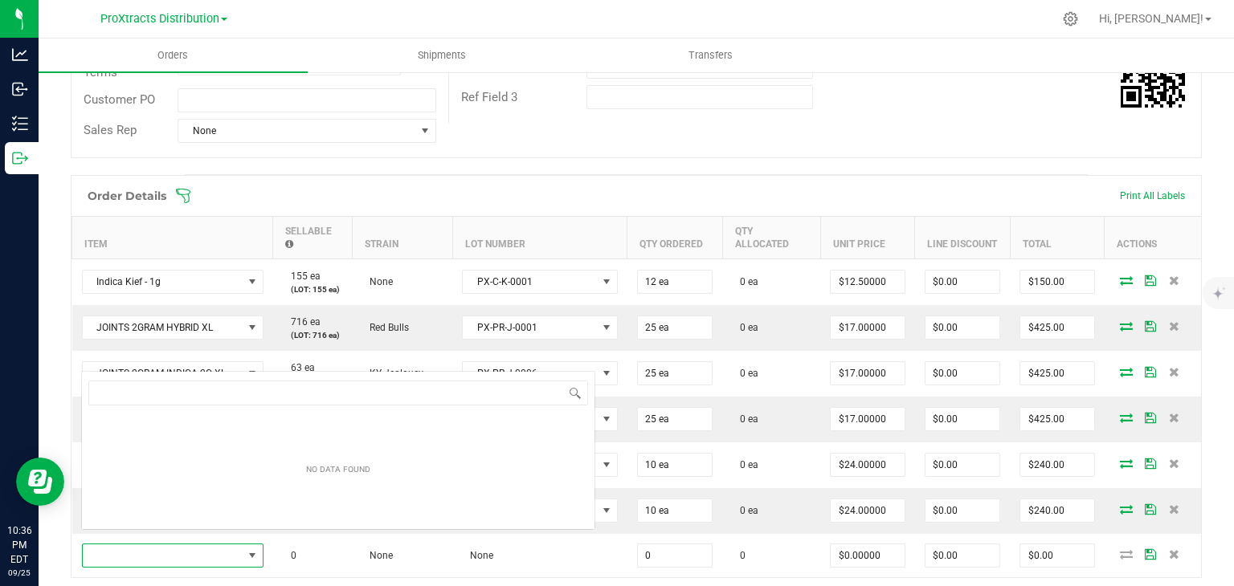
scroll to position [23, 185]
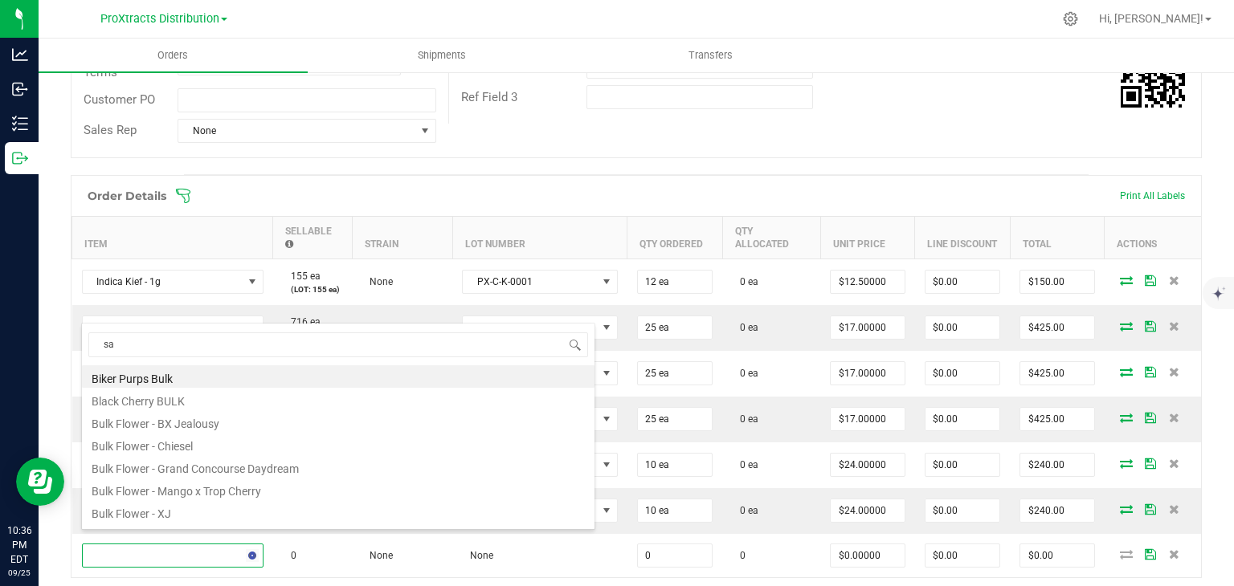
type input "sat"
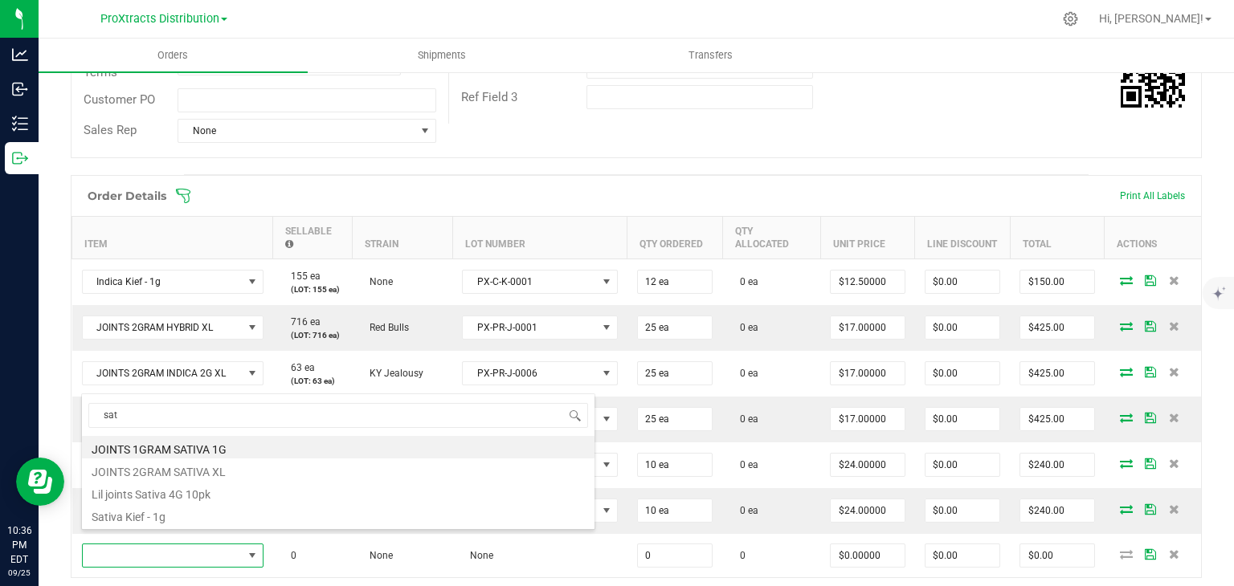
click at [137, 512] on li "Sativa Kief - 1g" at bounding box center [338, 515] width 512 height 22
type input "0 ea"
type input "$12.50000"
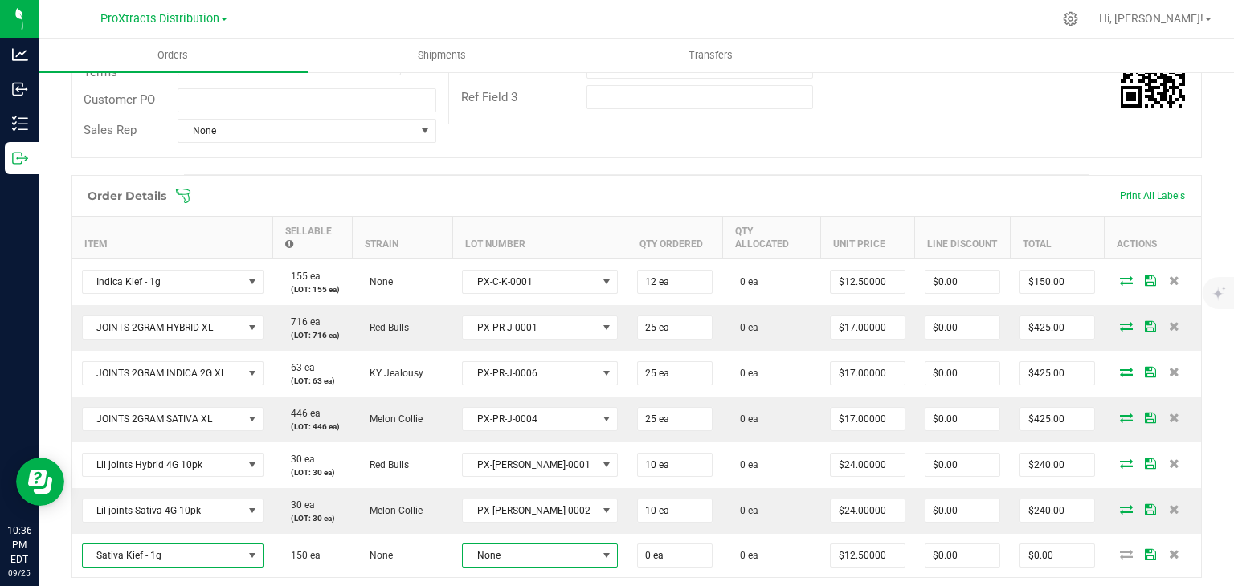
click at [520, 545] on span "None" at bounding box center [530, 556] width 134 height 22
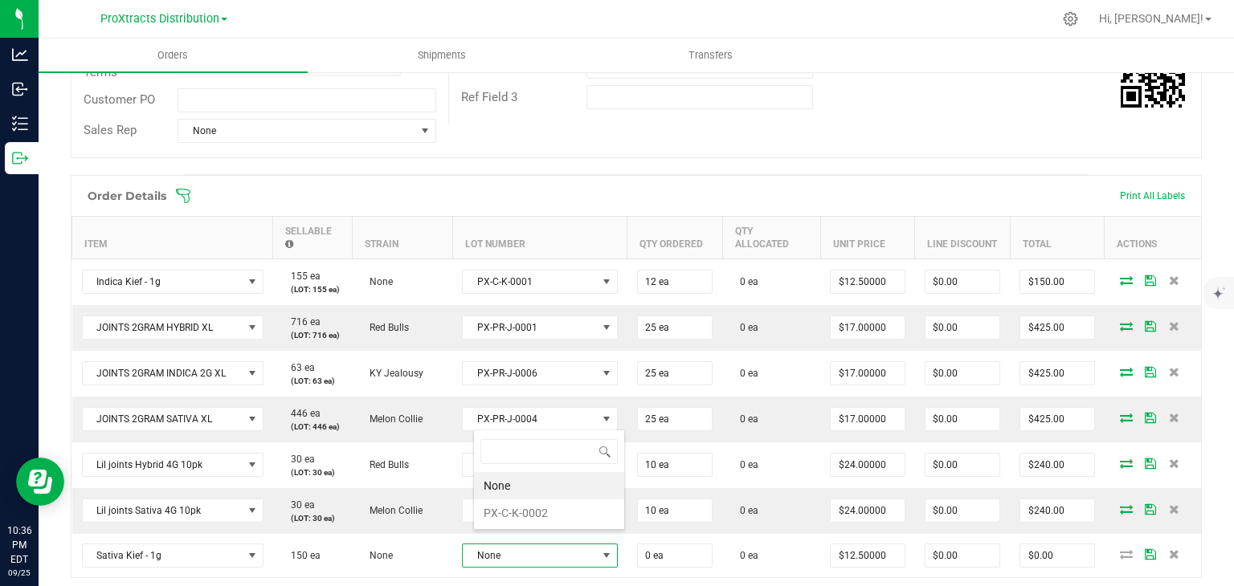
scroll to position [23, 108]
click at [527, 515] on li "PX-C-K-0002" at bounding box center [549, 513] width 150 height 27
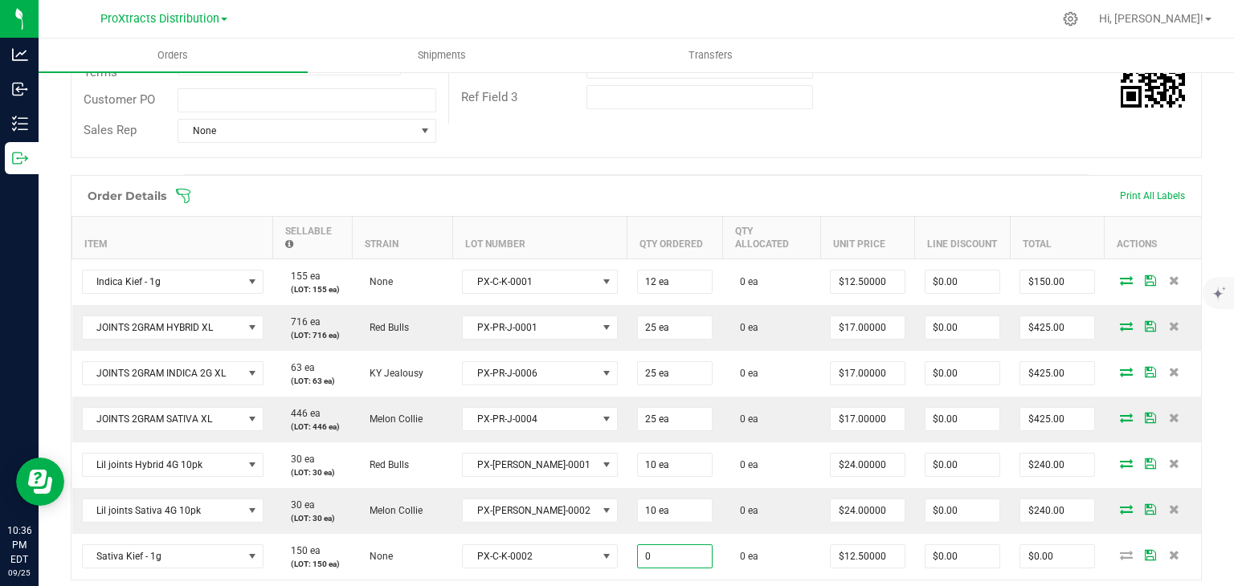
click at [638, 545] on input "0" at bounding box center [675, 556] width 74 height 22
type input "12 ea"
type input "$150.00"
click at [1190, 517] on div "Back to Orders Order details Export PDF Done Editing Order # 00000060 Status Cr…" at bounding box center [636, 330] width 1195 height 1154
click at [1120, 550] on icon at bounding box center [1126, 555] width 13 height 10
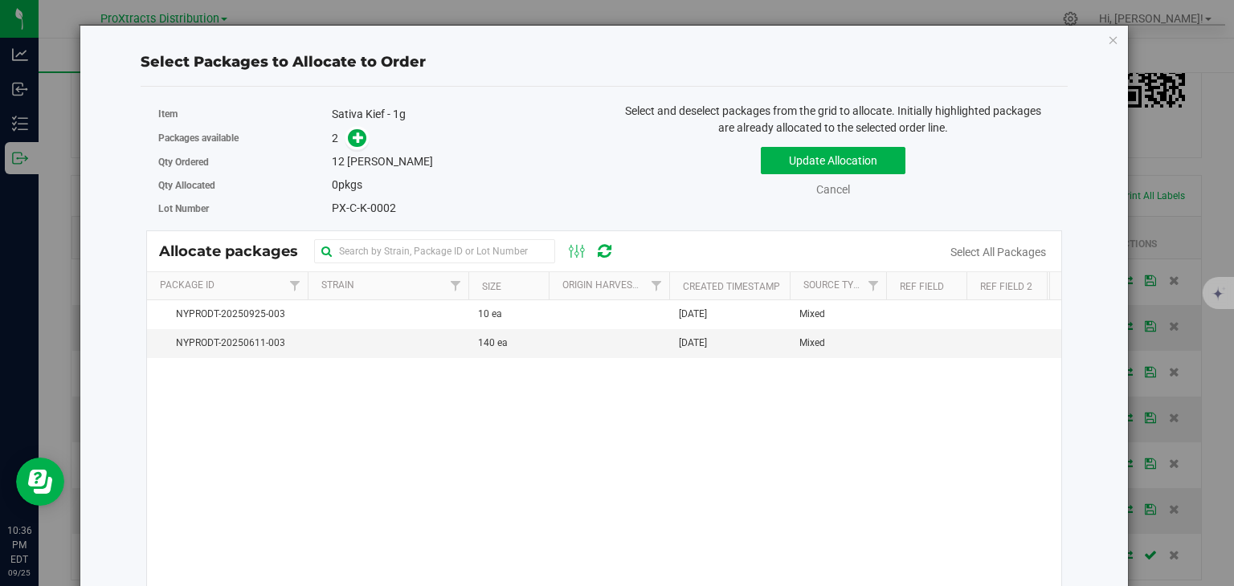
click at [450, 338] on td at bounding box center [388, 343] width 161 height 28
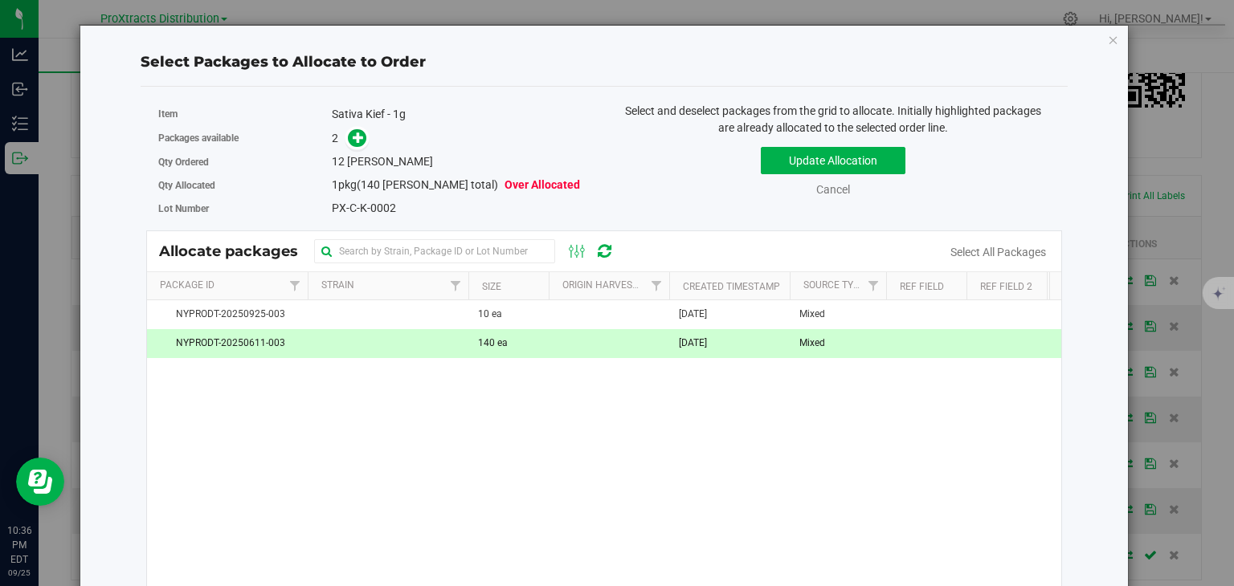
click at [387, 181] on span "(140 eaches total)" at bounding box center [427, 184] width 141 height 13
click at [353, 135] on icon at bounding box center [358, 137] width 11 height 11
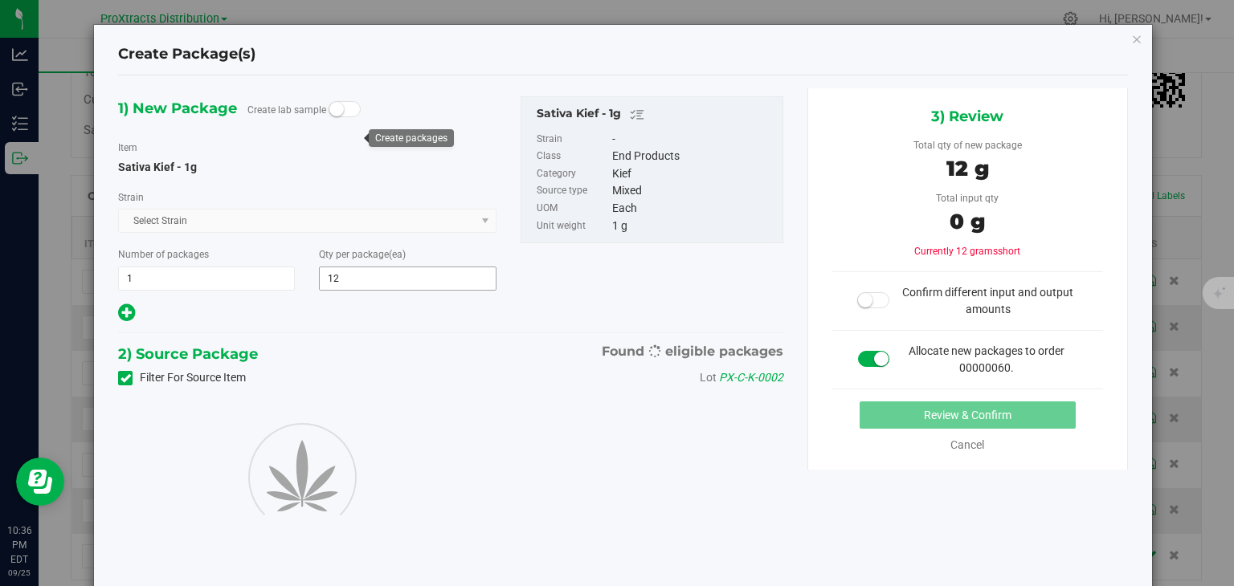
type input "12"
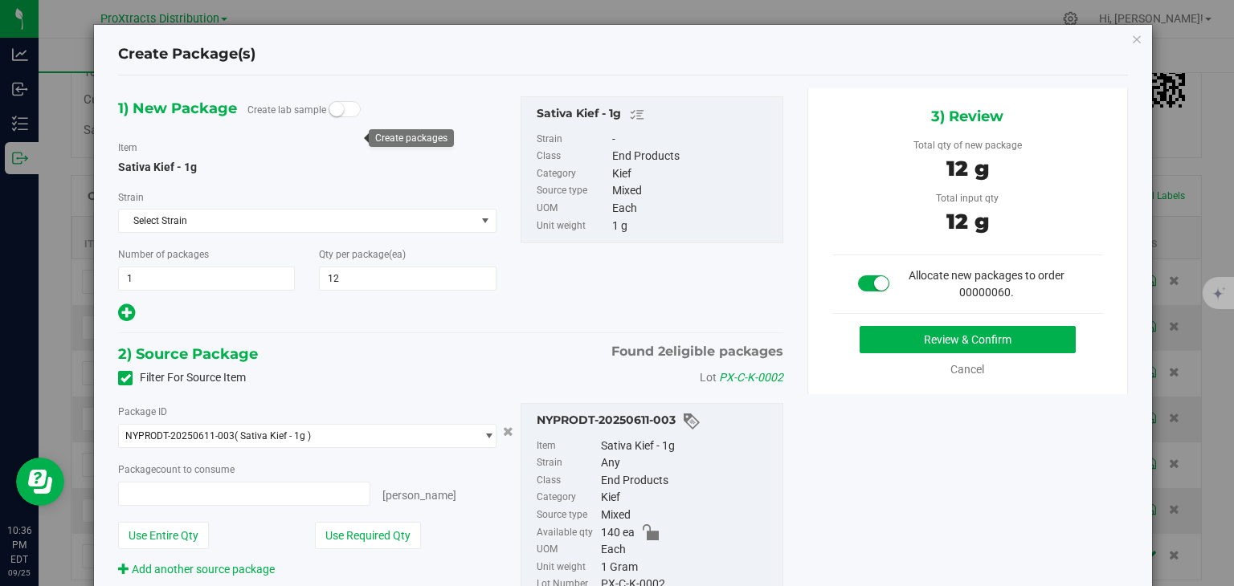
type input "12 ea"
click at [872, 344] on button "Review & Confirm" at bounding box center [968, 339] width 216 height 27
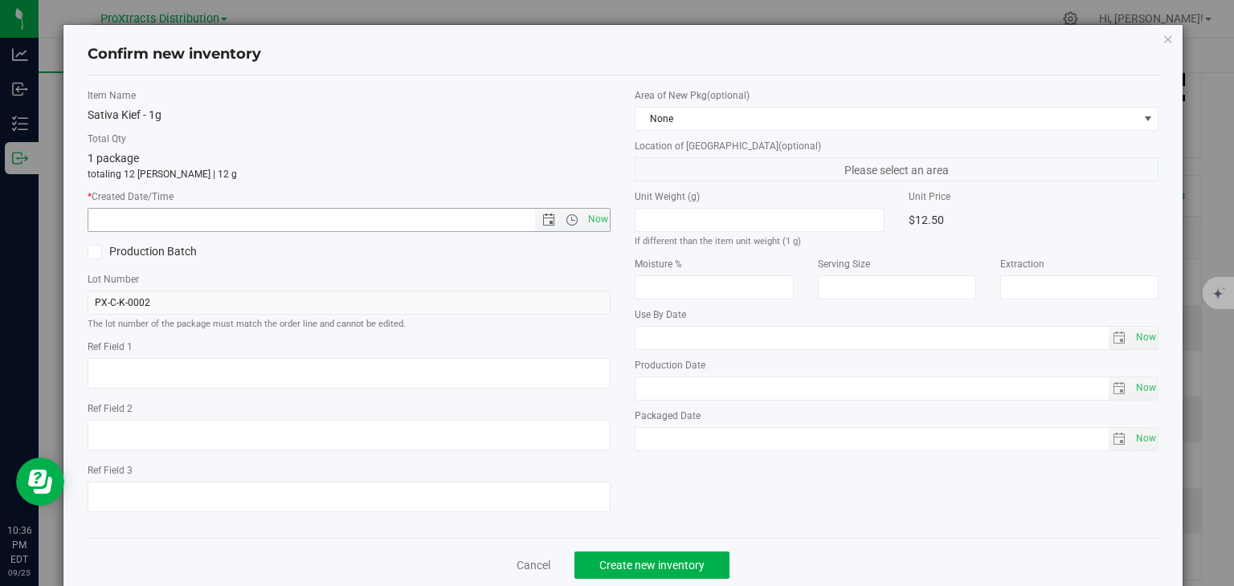
click at [588, 218] on span "Now" at bounding box center [597, 219] width 27 height 23
type input "9/25/2025 10:36 PM"
click at [617, 557] on button "Create new inventory" at bounding box center [651, 565] width 155 height 27
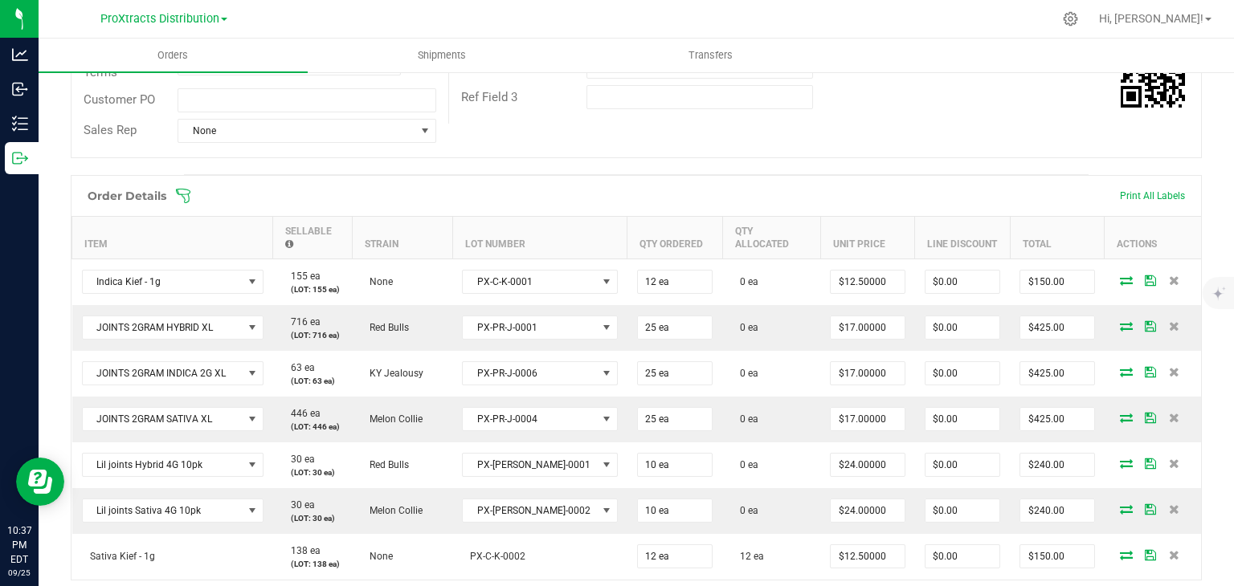
click at [1120, 276] on icon at bounding box center [1126, 281] width 13 height 10
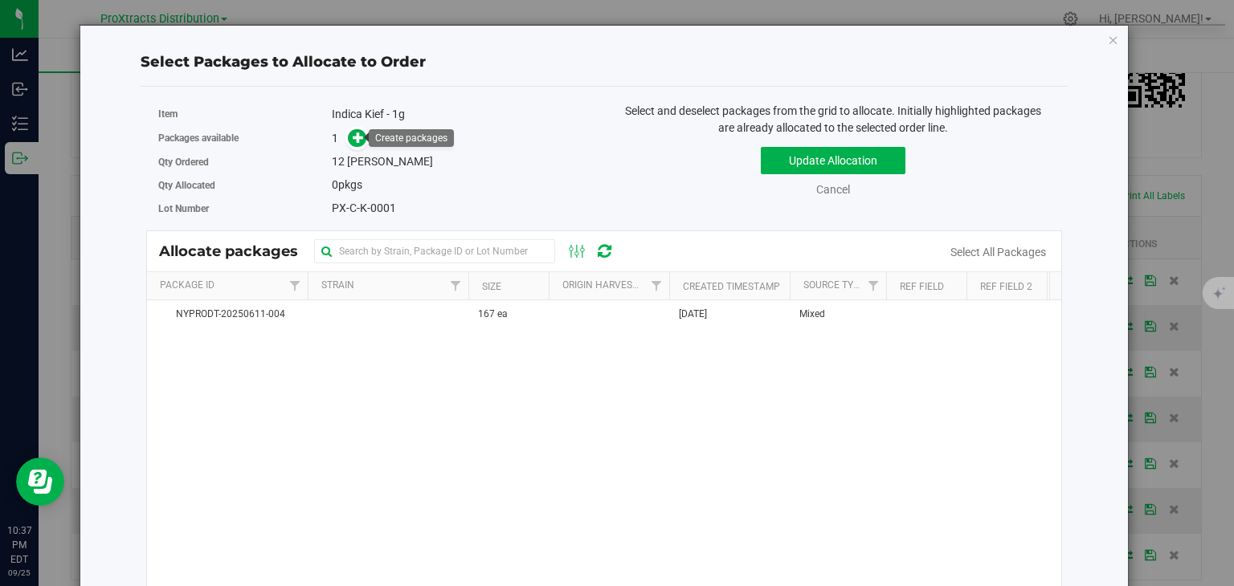
click at [357, 137] on icon at bounding box center [358, 137] width 11 height 11
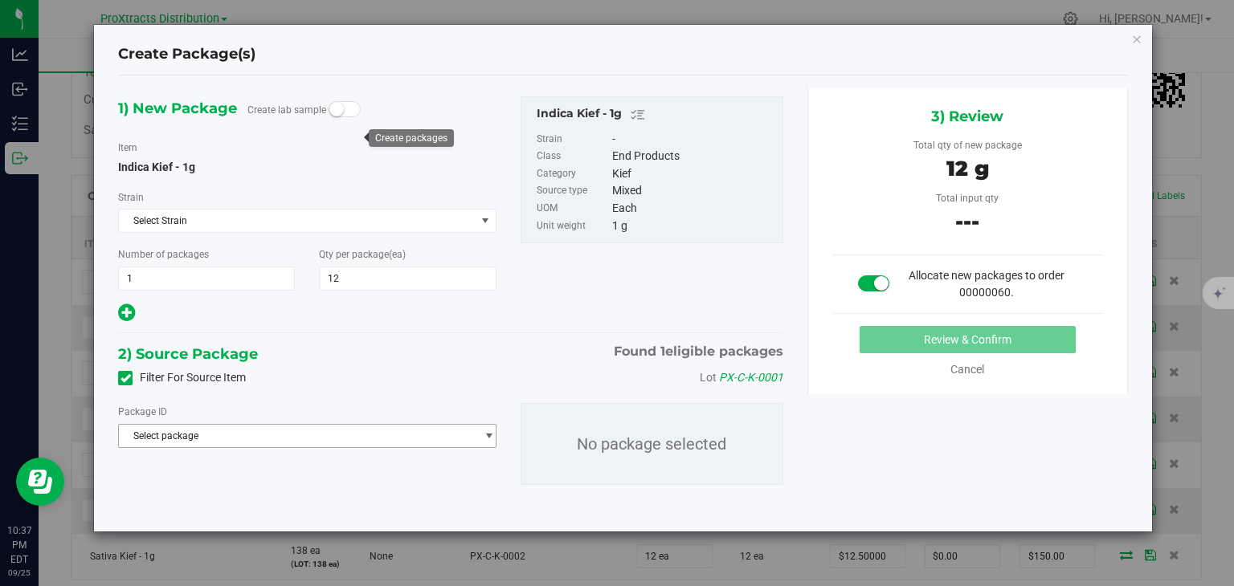
click at [303, 439] on span "Select package" at bounding box center [297, 436] width 356 height 22
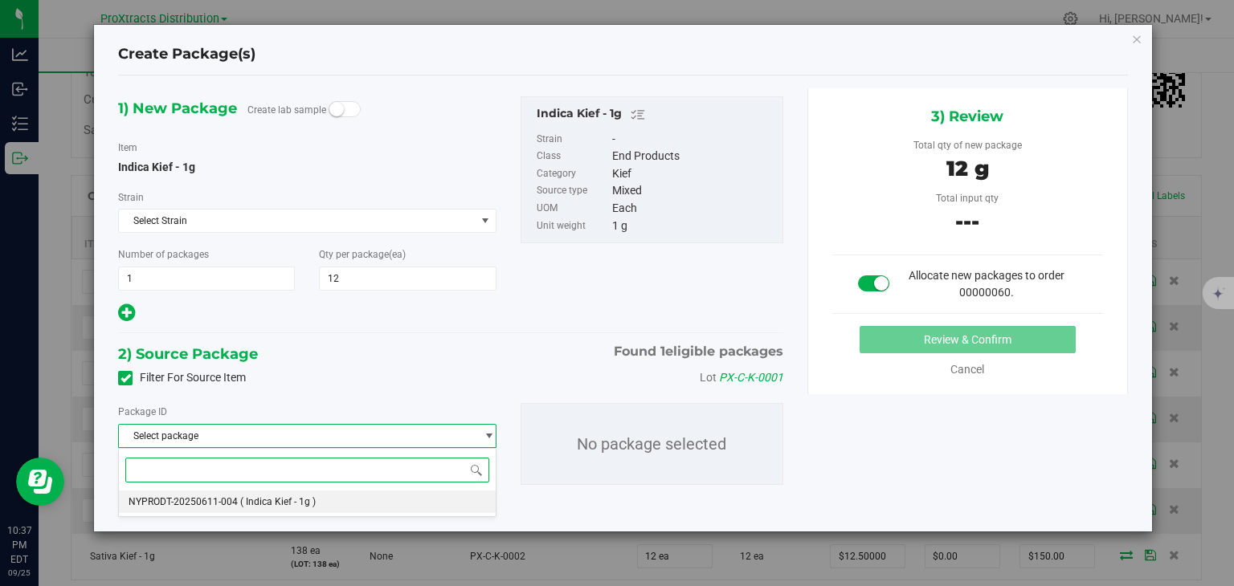
click at [283, 500] on span "( Indica Kief - 1g )" at bounding box center [278, 501] width 76 height 11
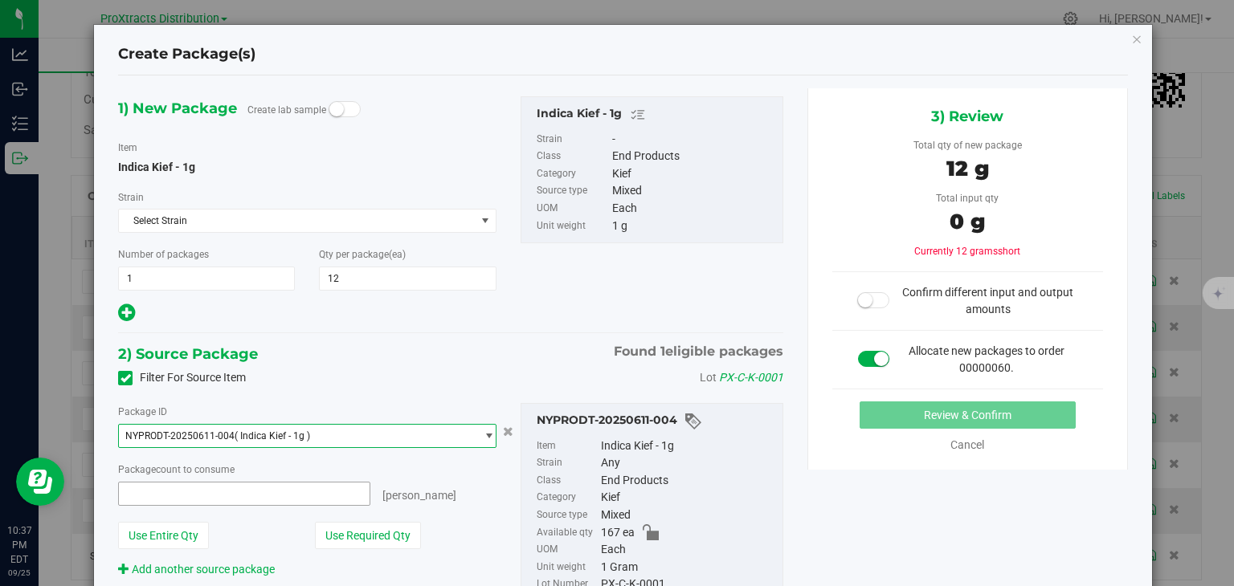
click at [295, 488] on span at bounding box center [243, 494] width 251 height 24
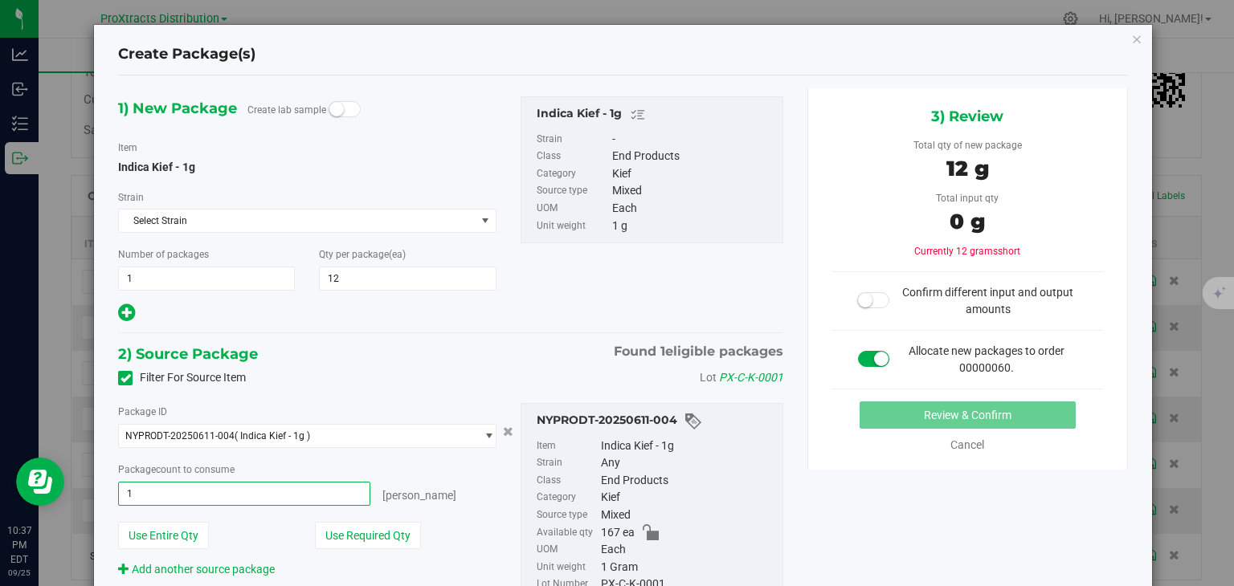
type input "12"
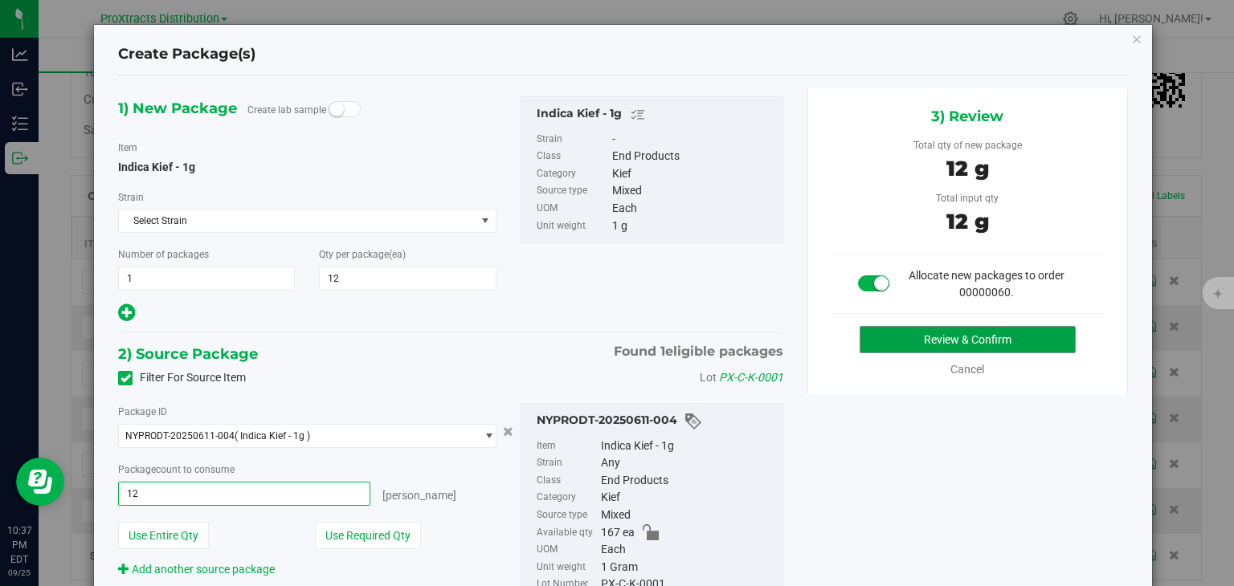
type input "12 ea"
click at [950, 330] on button "Review & Confirm" at bounding box center [968, 339] width 216 height 27
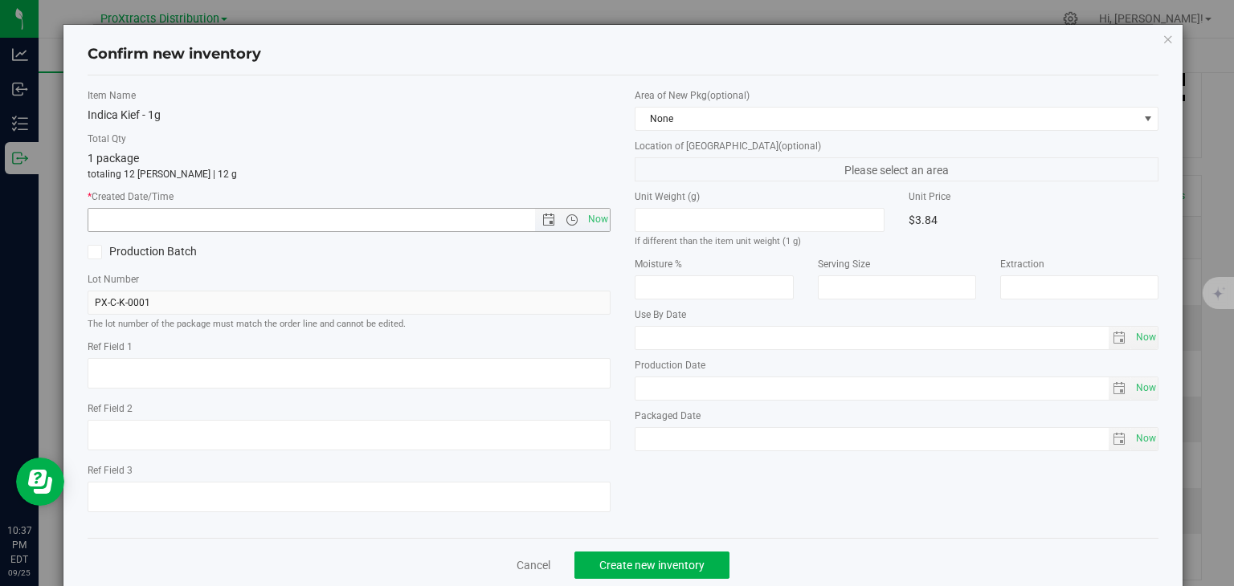
click at [594, 226] on span "Now" at bounding box center [597, 219] width 27 height 23
type input "9/25/2025 10:37 PM"
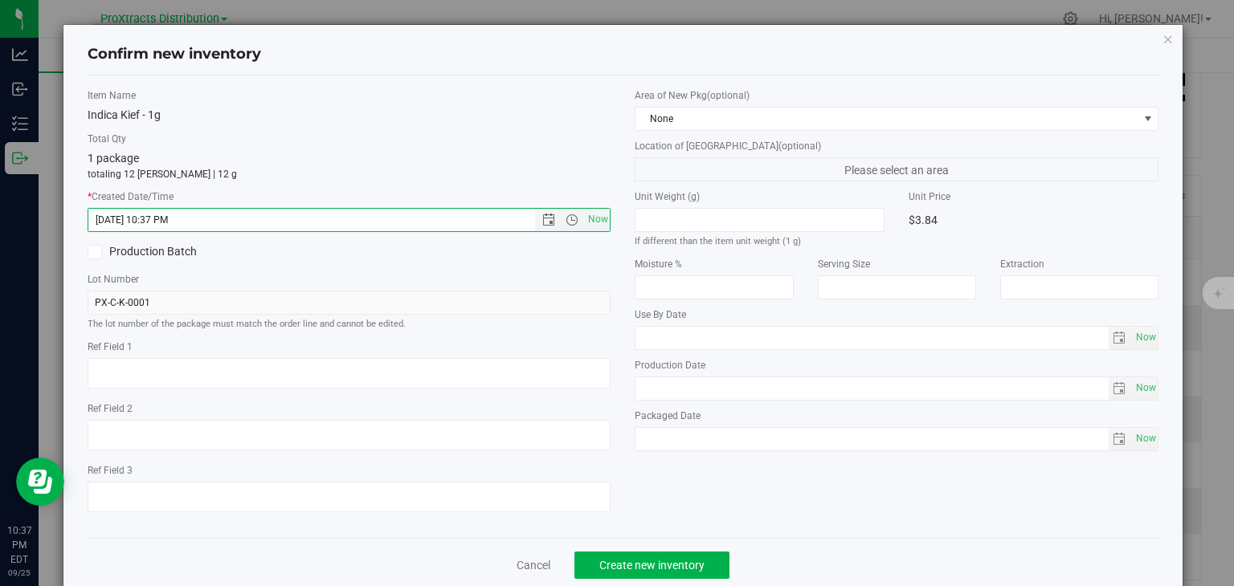
click at [592, 223] on span "Now" at bounding box center [597, 219] width 27 height 23
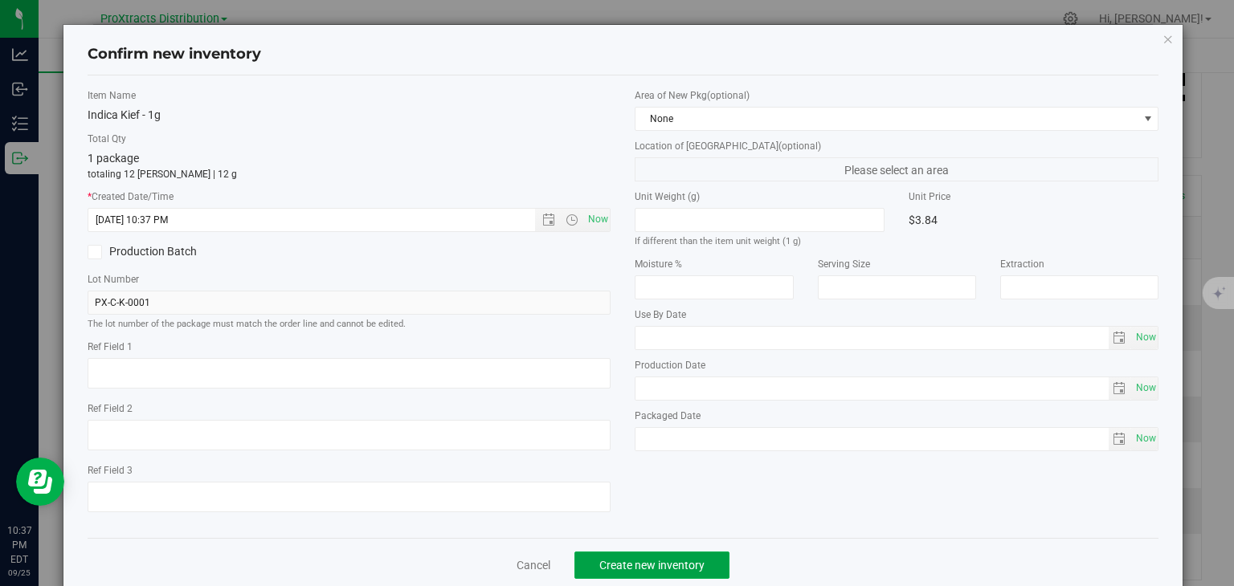
click at [603, 568] on span "Create new inventory" at bounding box center [651, 565] width 105 height 13
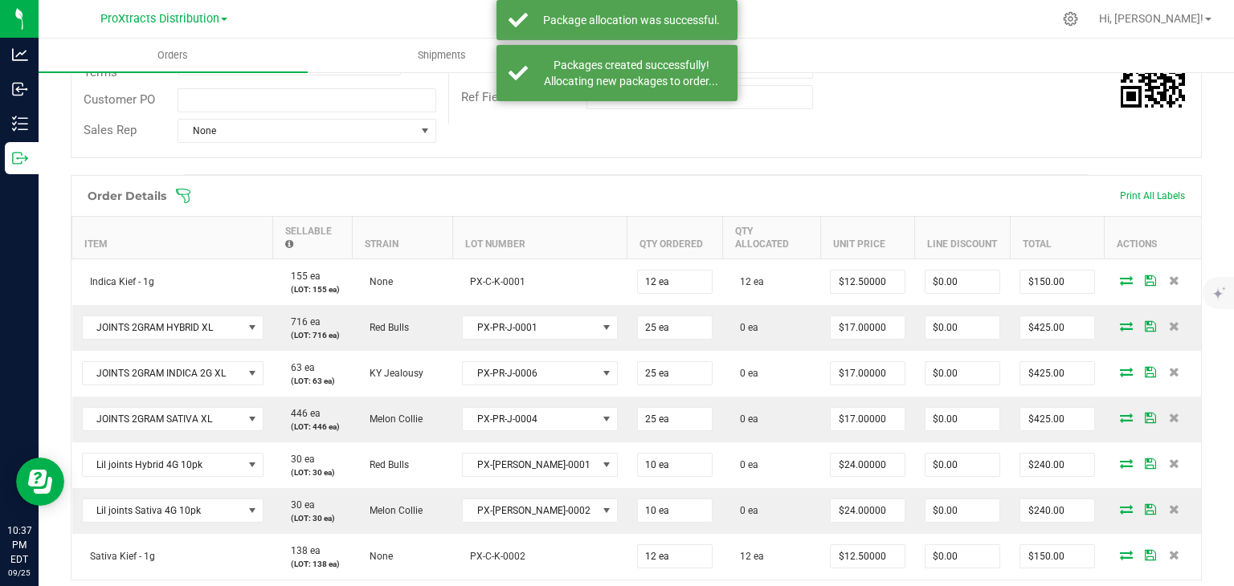
click at [1114, 321] on span at bounding box center [1126, 326] width 24 height 10
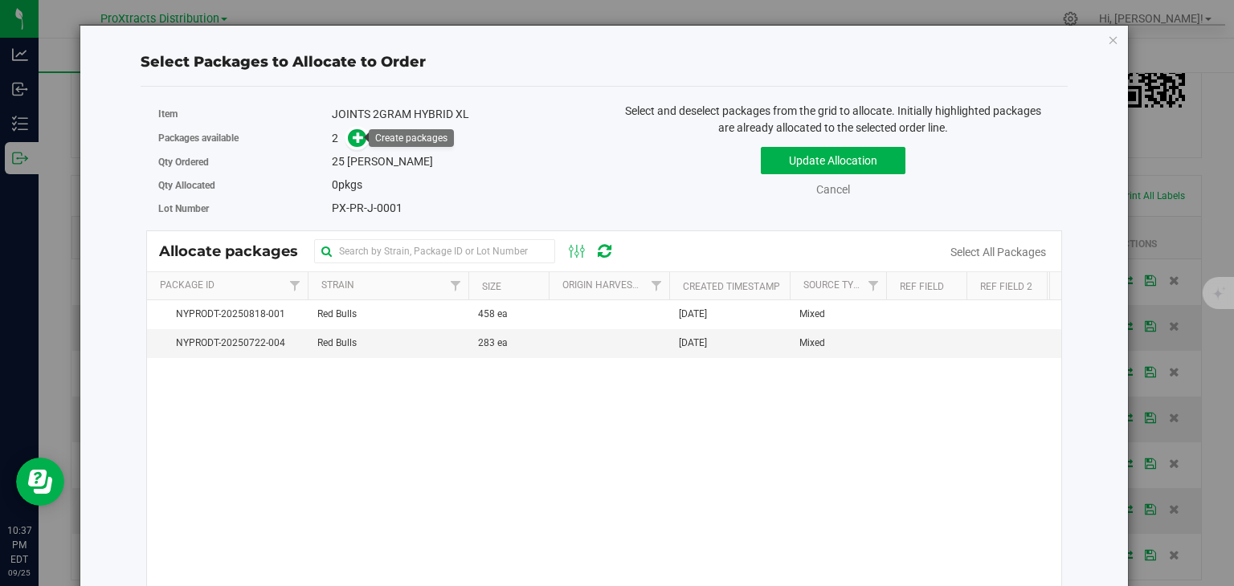
click at [357, 139] on icon at bounding box center [358, 137] width 11 height 11
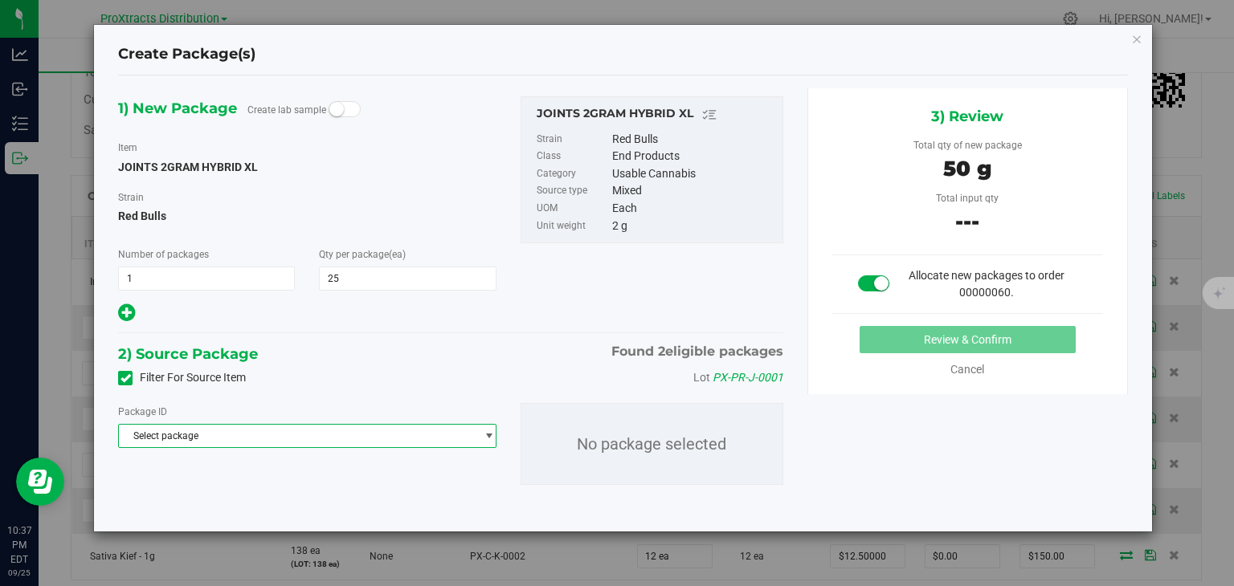
click at [337, 441] on span "Select package" at bounding box center [297, 436] width 356 height 22
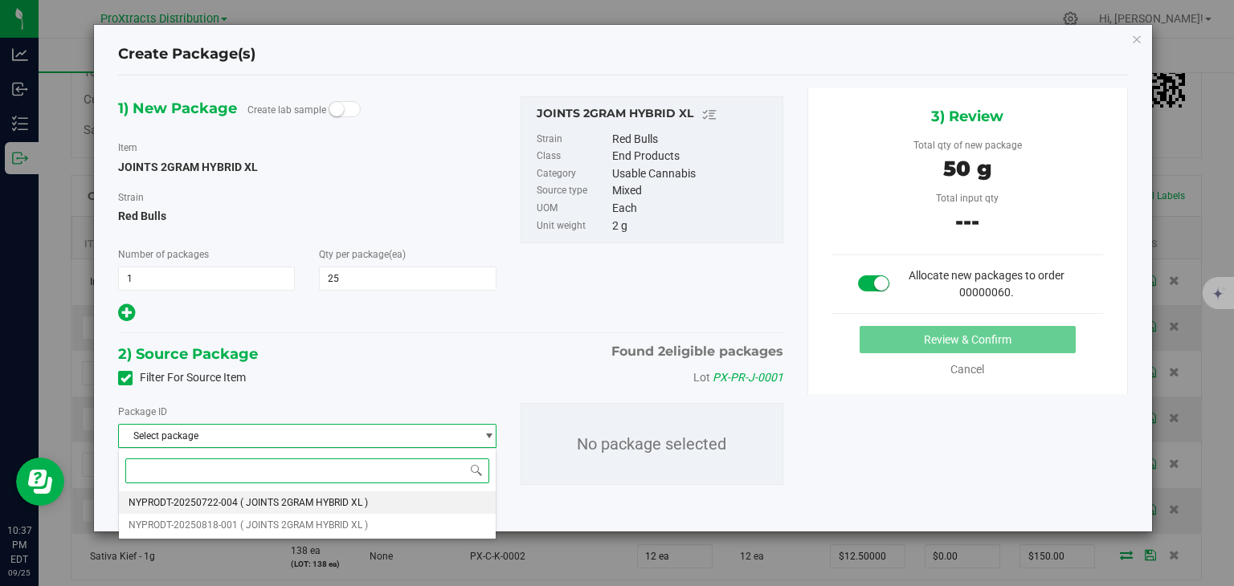
click at [324, 499] on span "( JOINTS 2GRAM HYBRID XL )" at bounding box center [304, 502] width 128 height 11
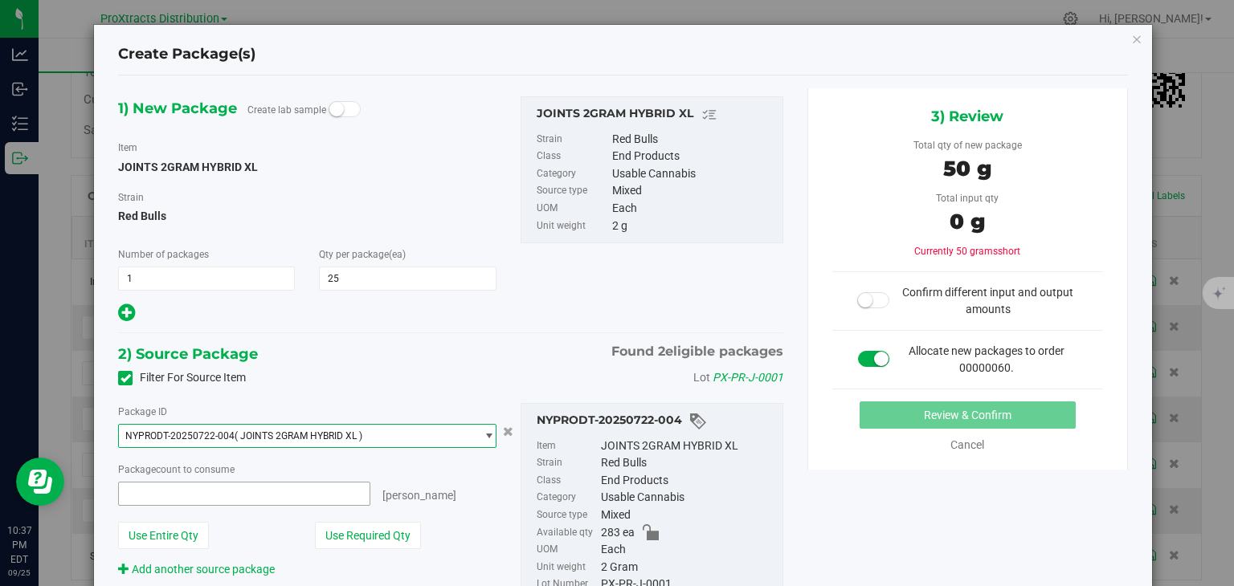
click at [317, 504] on span at bounding box center [243, 494] width 251 height 24
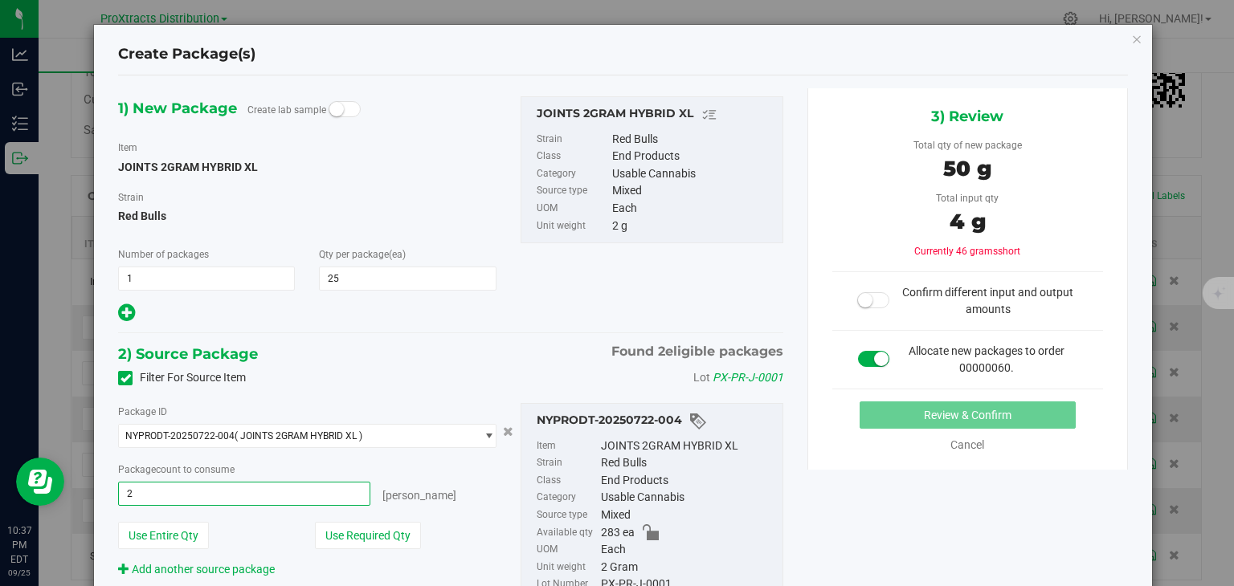
type input "25"
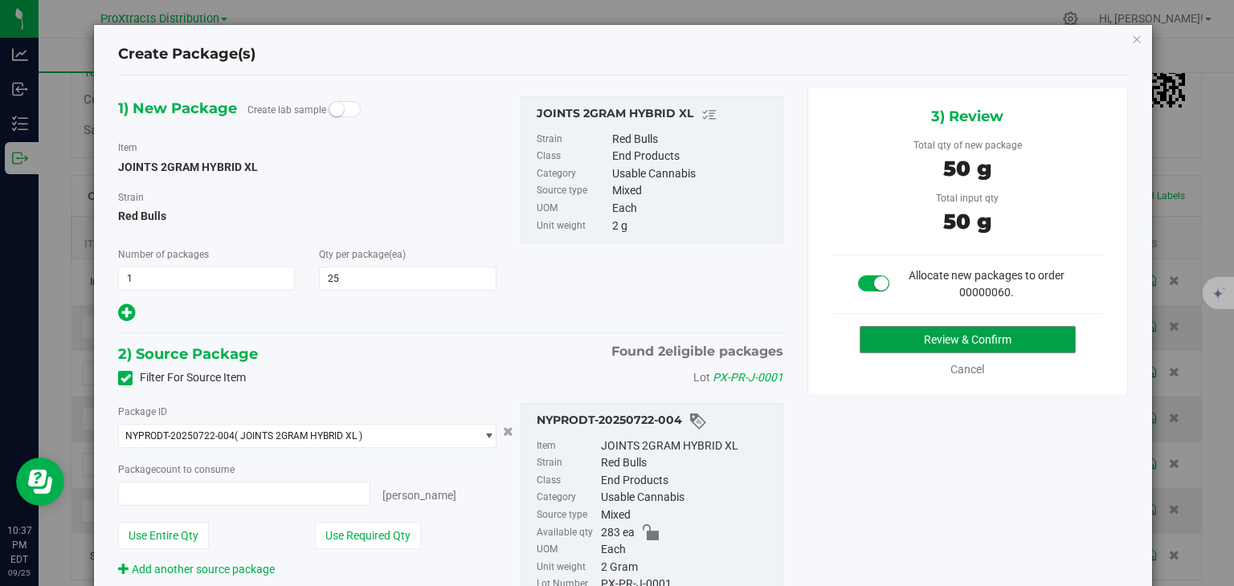
type input "25 ea"
click at [971, 348] on button "Review & Confirm" at bounding box center [968, 339] width 216 height 27
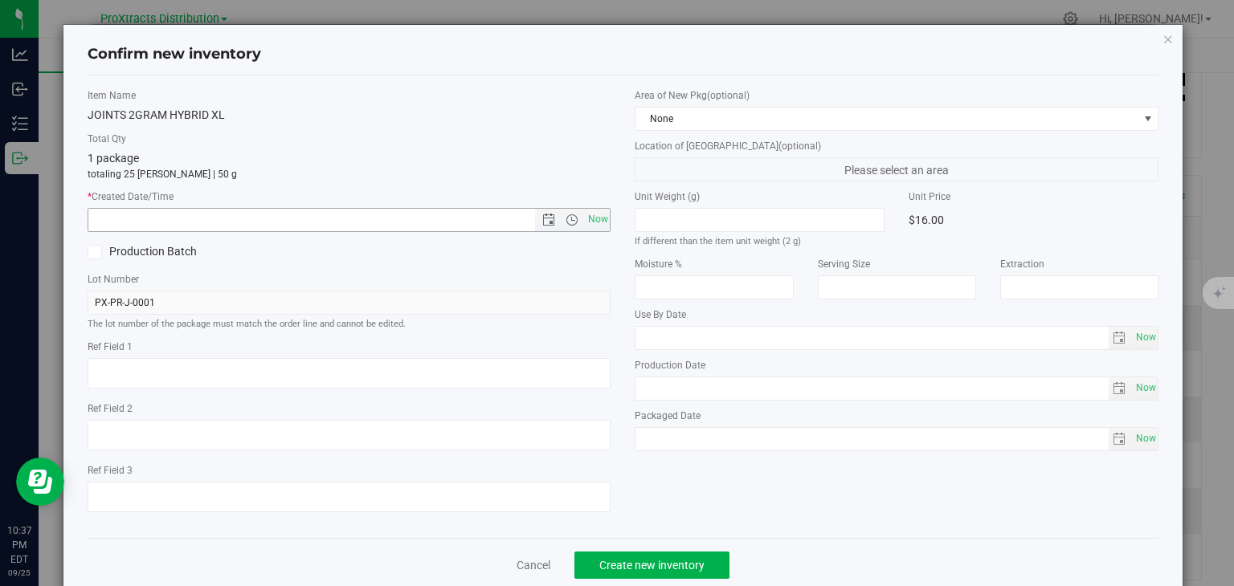
click at [584, 223] on span "Now" at bounding box center [597, 219] width 27 height 23
type input "9/25/2025 10:37 PM"
click at [598, 555] on button "Create new inventory" at bounding box center [651, 565] width 155 height 27
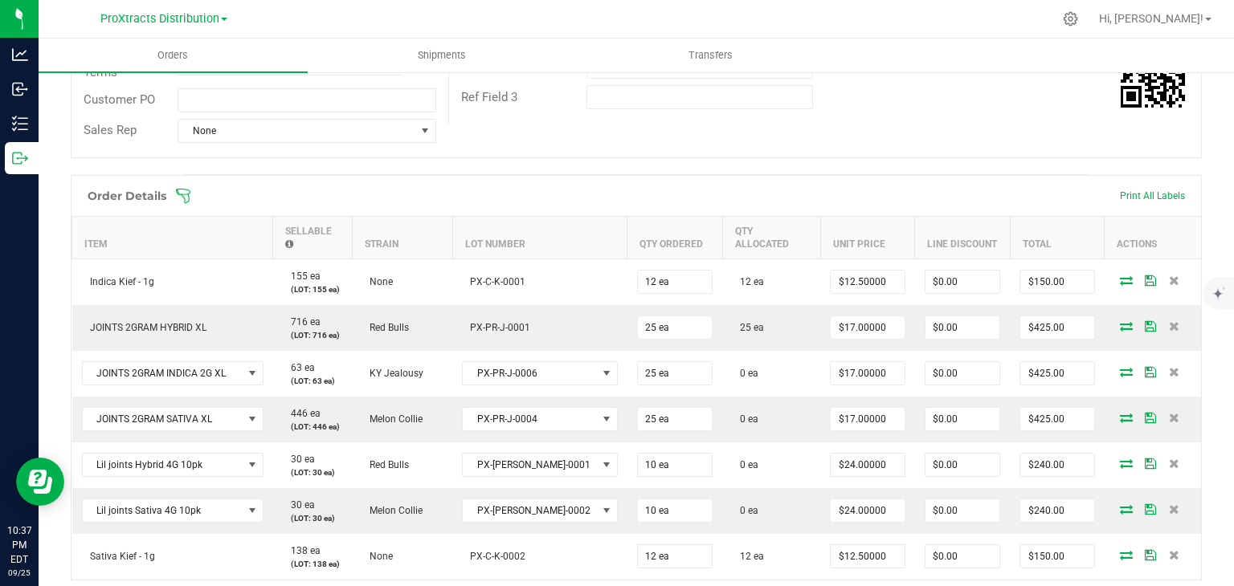
click at [1120, 367] on icon at bounding box center [1126, 372] width 13 height 10
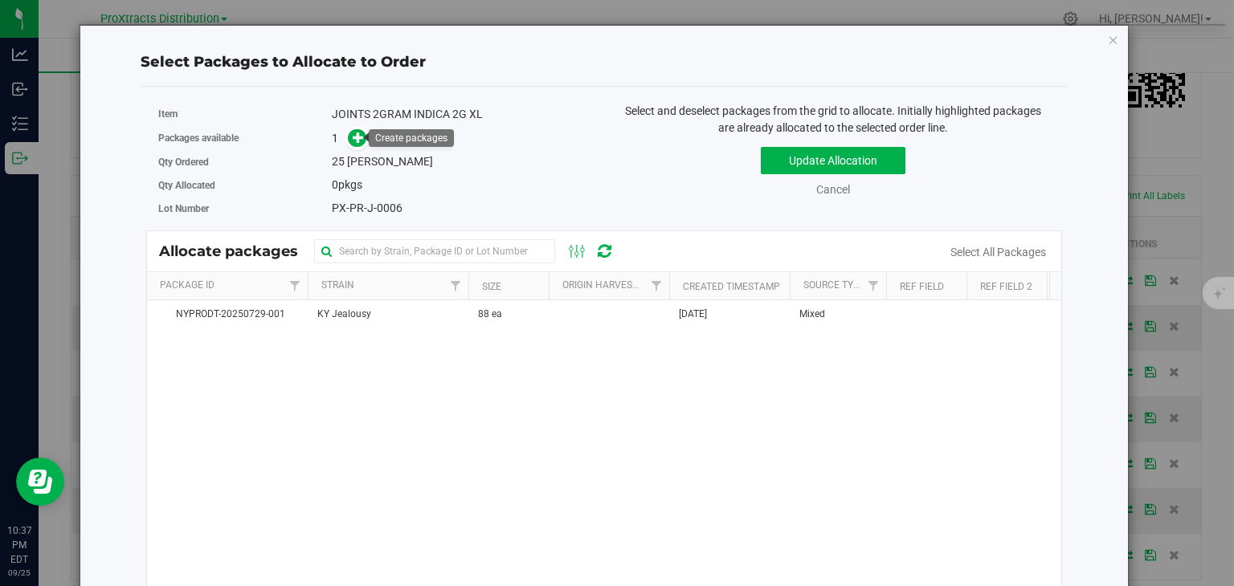
click at [357, 140] on icon at bounding box center [358, 137] width 11 height 11
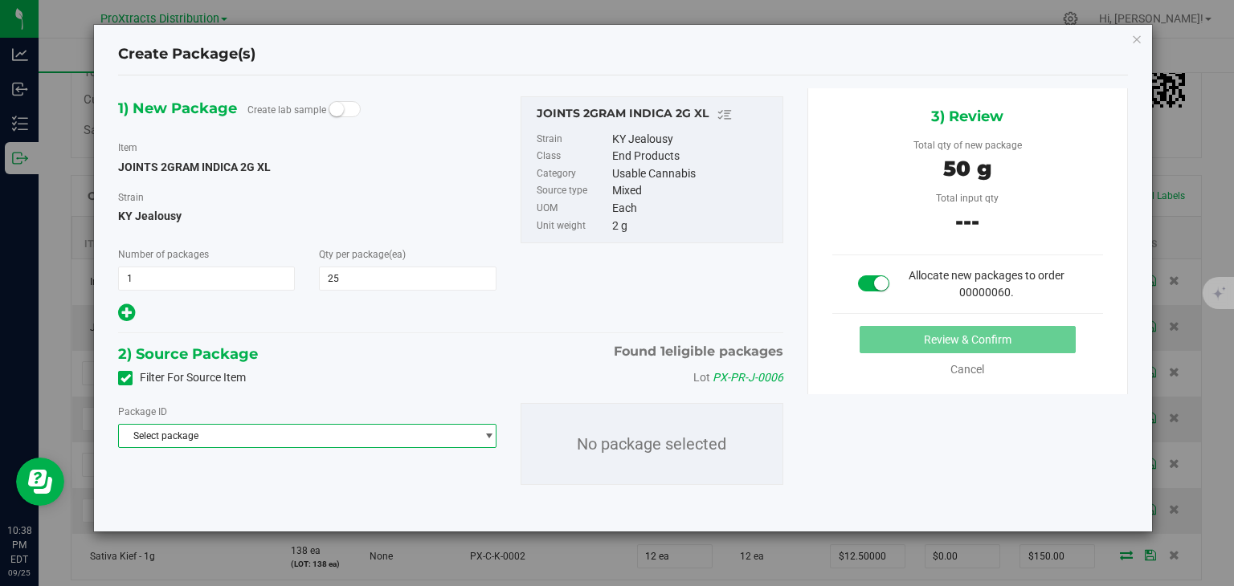
click at [216, 446] on span "Select package" at bounding box center [297, 436] width 356 height 22
click at [207, 500] on span "NYPRODT-20250729-001" at bounding box center [183, 502] width 109 height 11
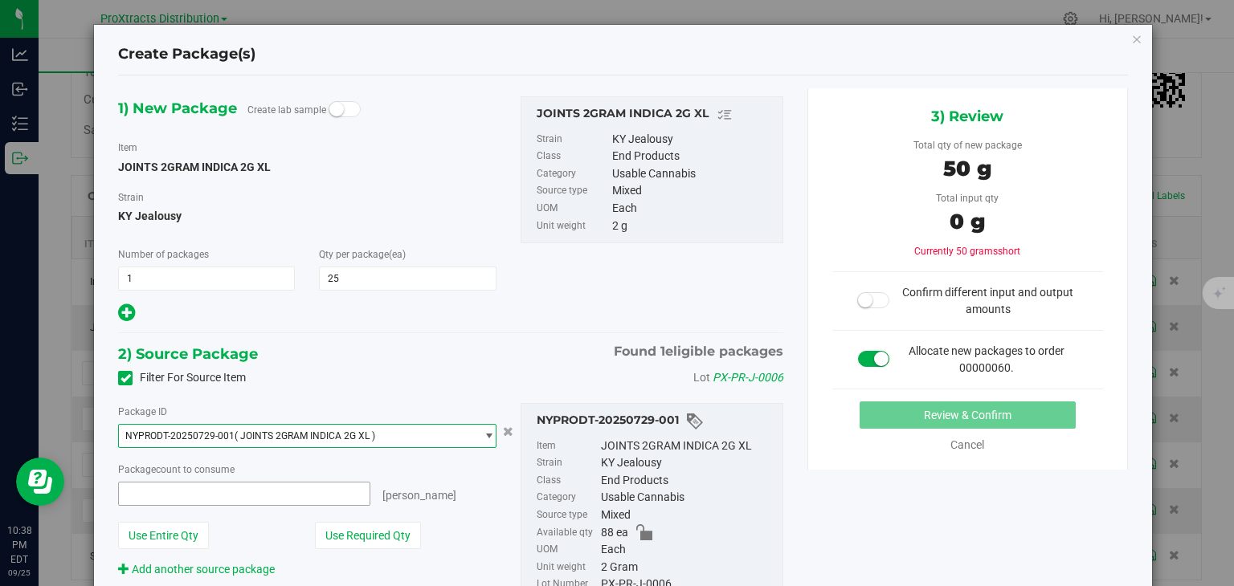
click at [288, 496] on span at bounding box center [243, 494] width 251 height 24
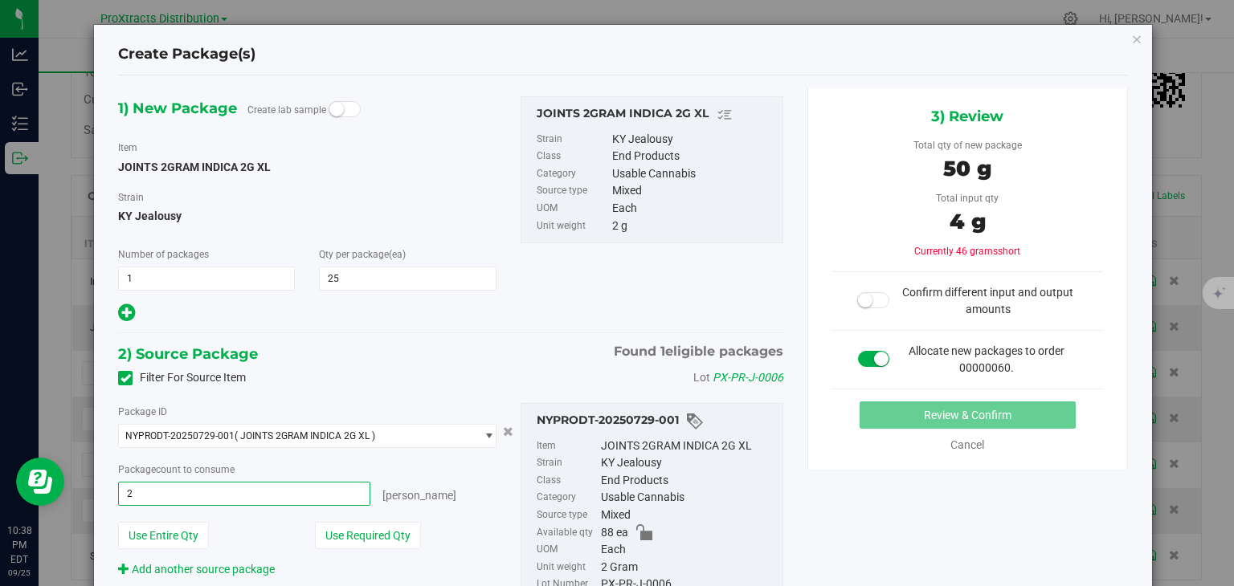
type input "25"
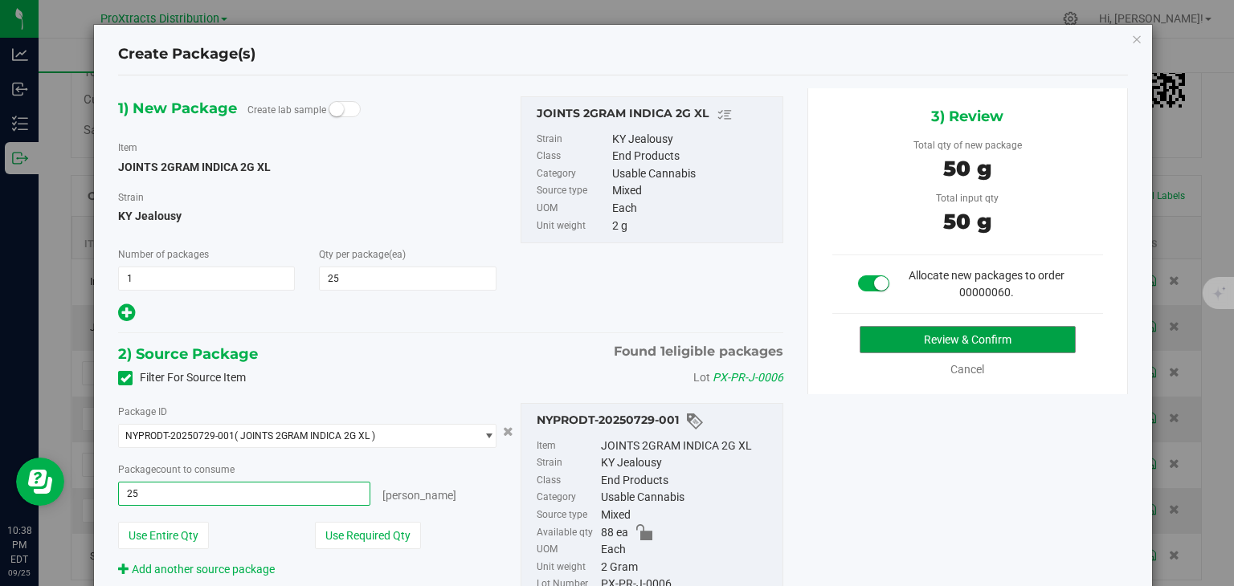
type input "25 ea"
click at [913, 348] on button "Review & Confirm" at bounding box center [968, 339] width 216 height 27
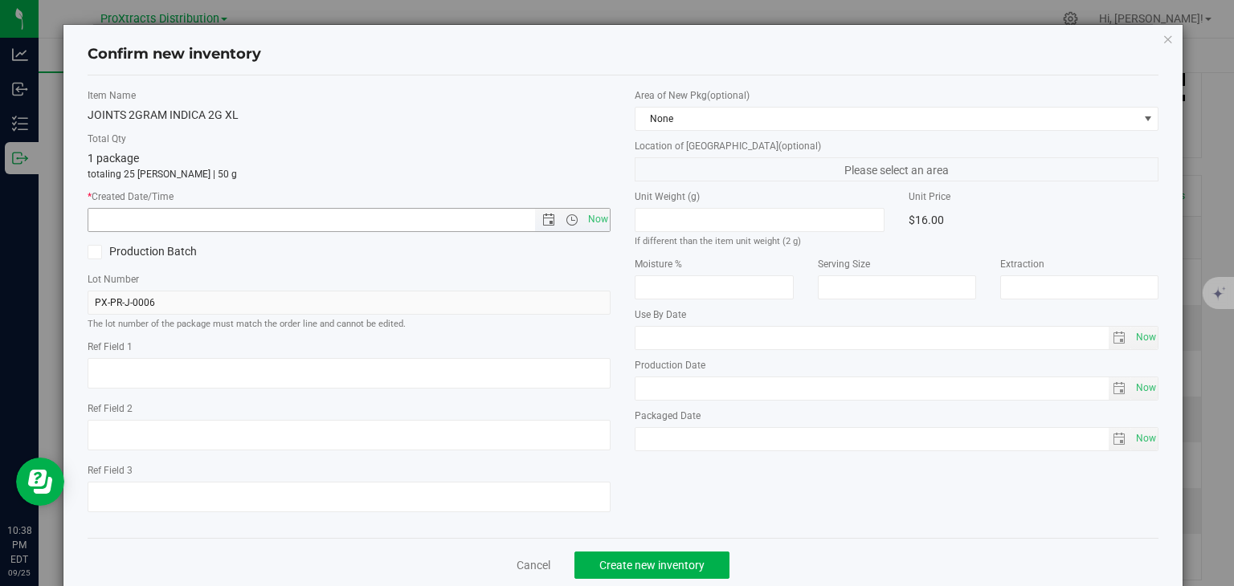
click at [594, 218] on span "Now" at bounding box center [597, 219] width 27 height 23
type input "9/25/2025 10:38 PM"
click at [599, 569] on span "Create new inventory" at bounding box center [651, 565] width 105 height 13
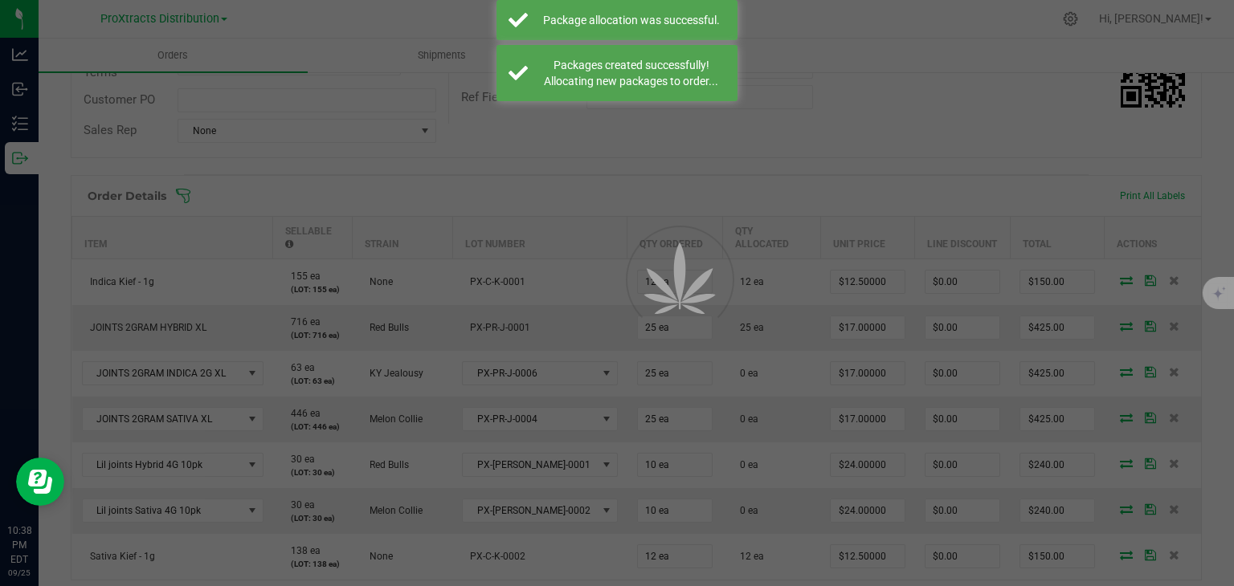
click at [598, 569] on div at bounding box center [617, 293] width 1234 height 586
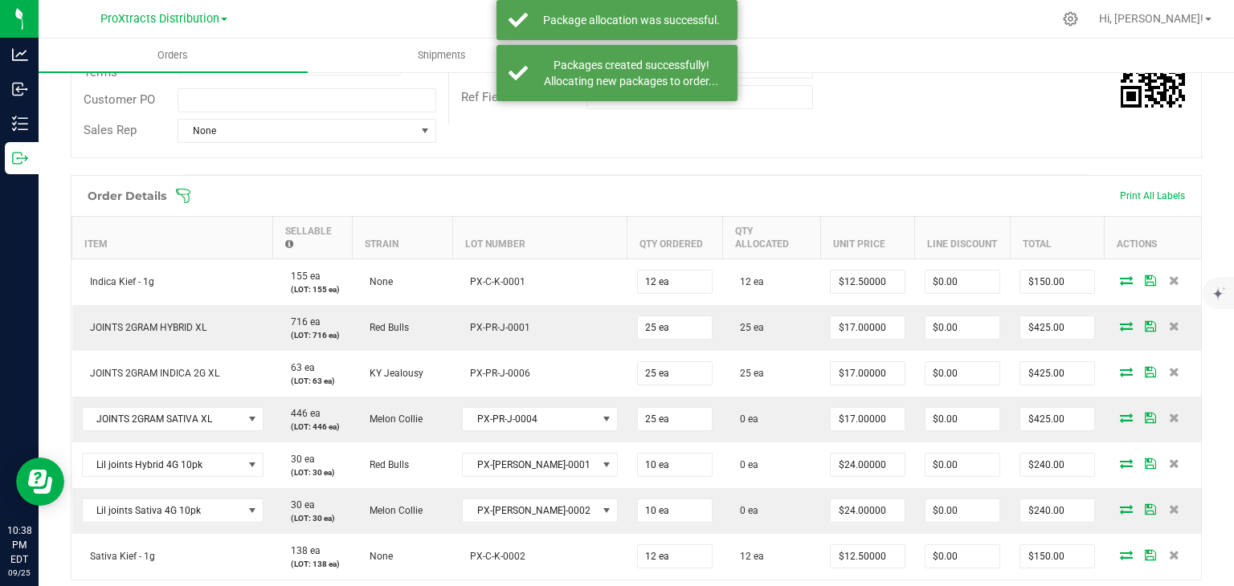
click at [1120, 413] on icon at bounding box center [1126, 418] width 13 height 10
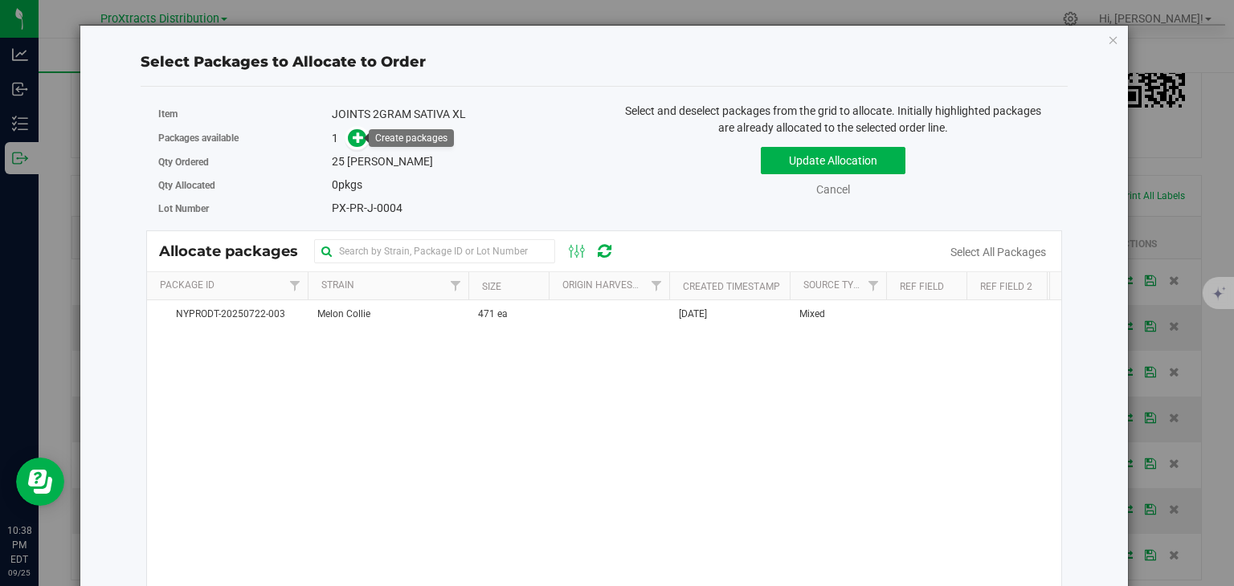
click at [362, 136] on span at bounding box center [357, 138] width 18 height 18
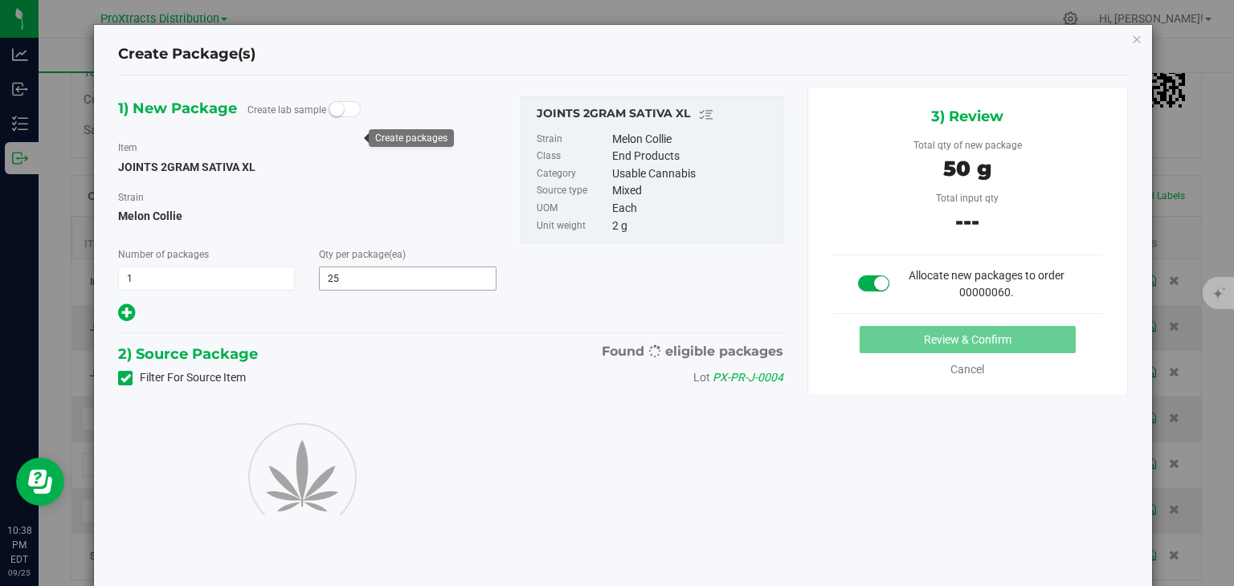
type input "25"
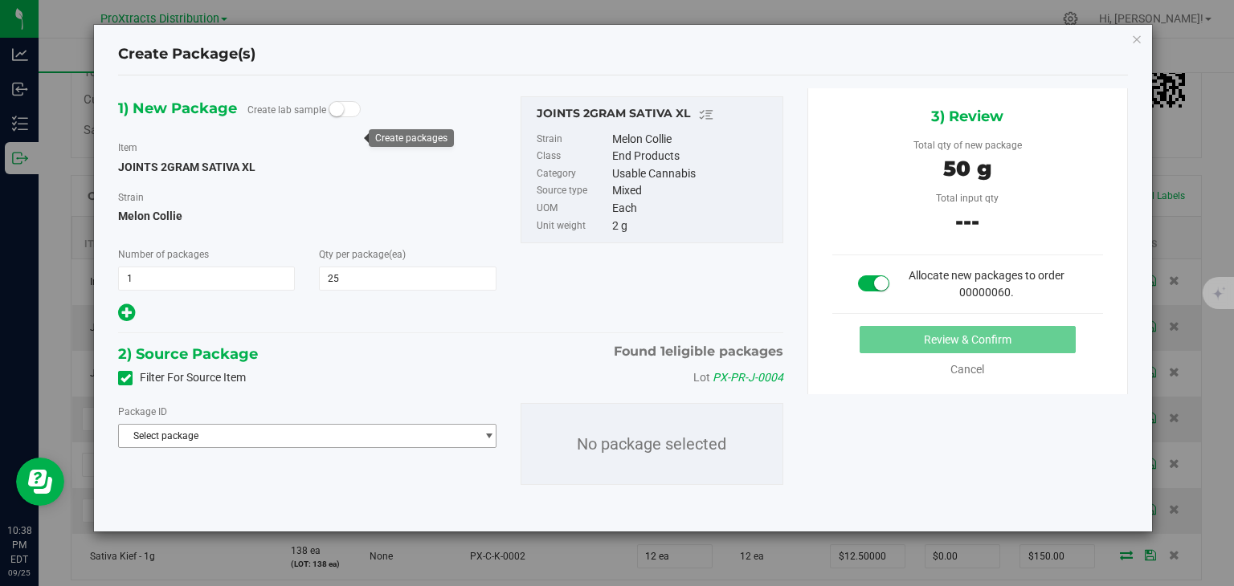
click at [165, 439] on span "Select package" at bounding box center [297, 436] width 356 height 22
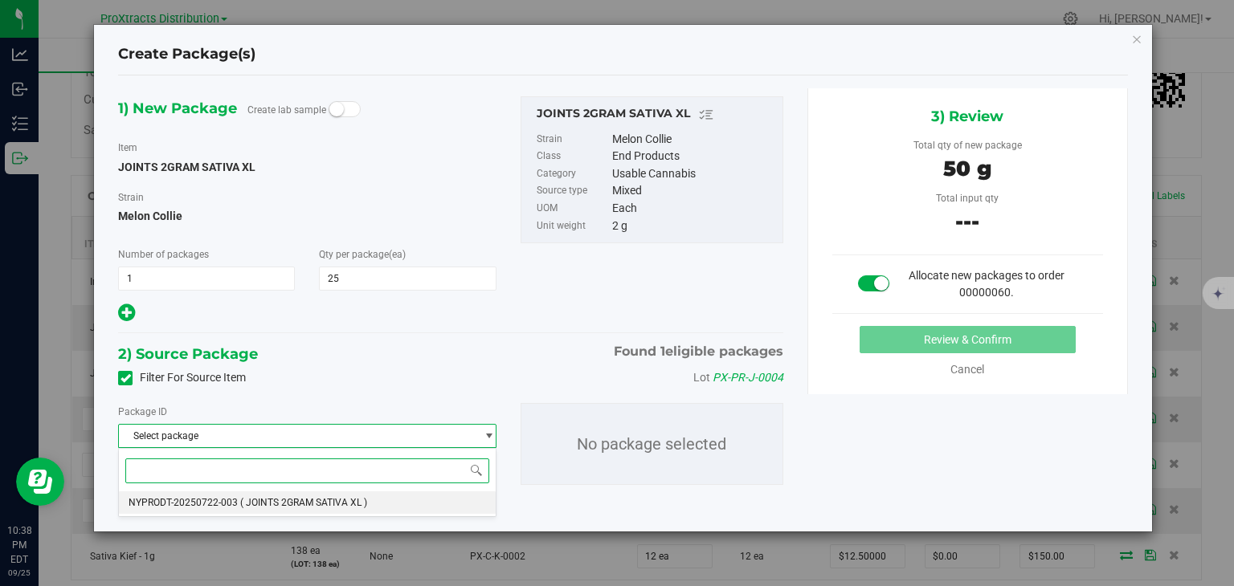
click at [168, 498] on span "NYPRODT-20250722-003" at bounding box center [183, 502] width 109 height 11
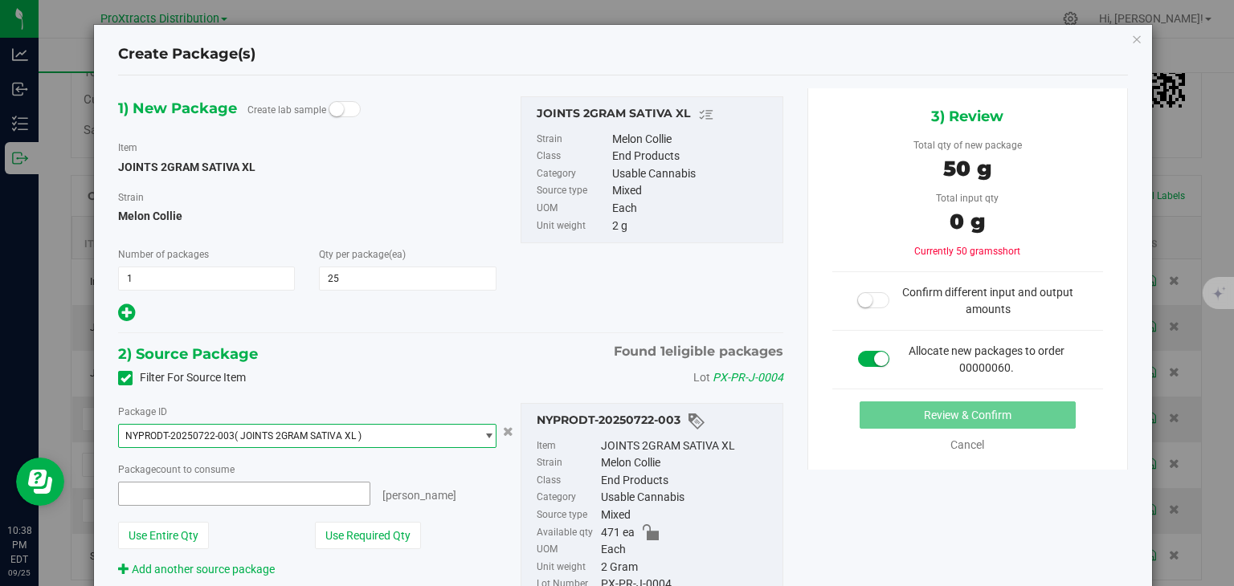
click at [168, 498] on span at bounding box center [243, 494] width 251 height 24
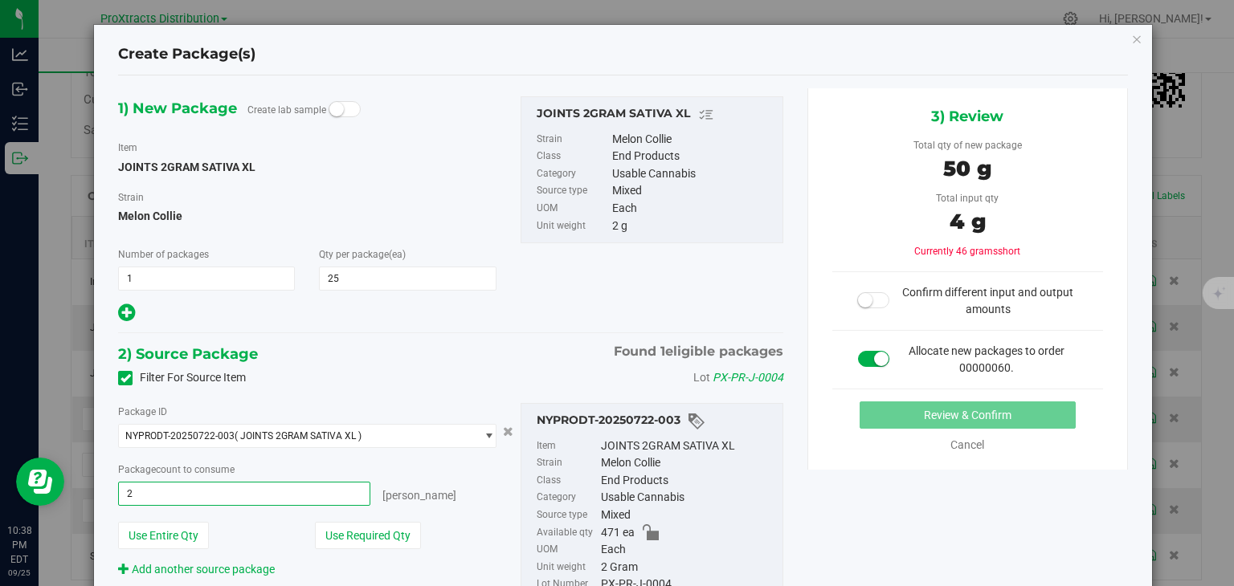
type input "25"
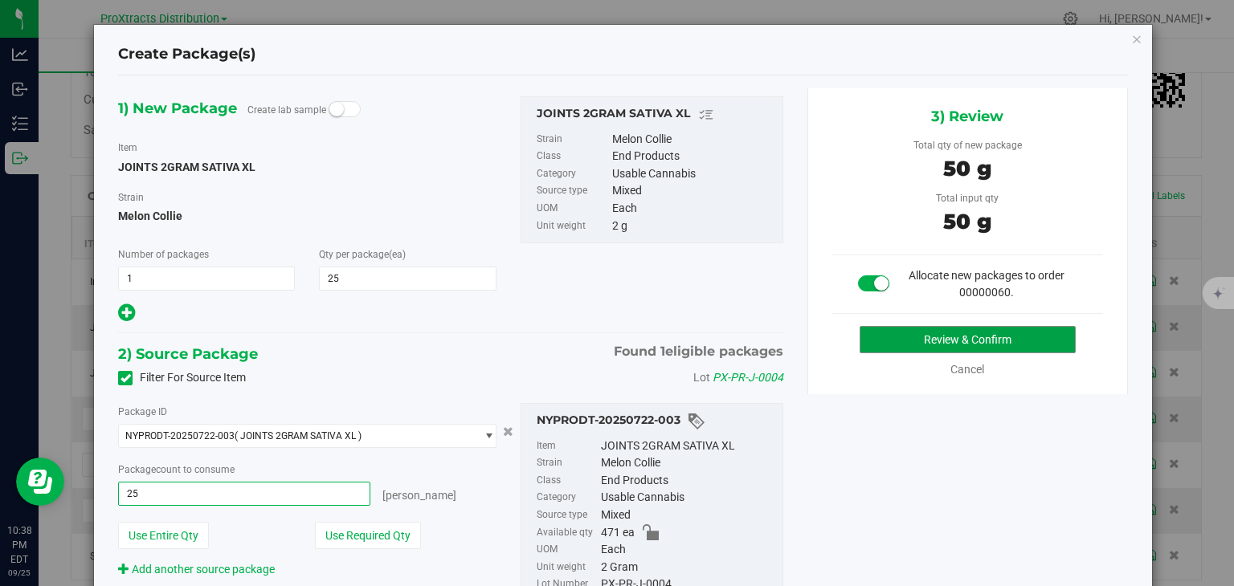
type input "25 ea"
click at [889, 330] on button "Review & Confirm" at bounding box center [968, 339] width 216 height 27
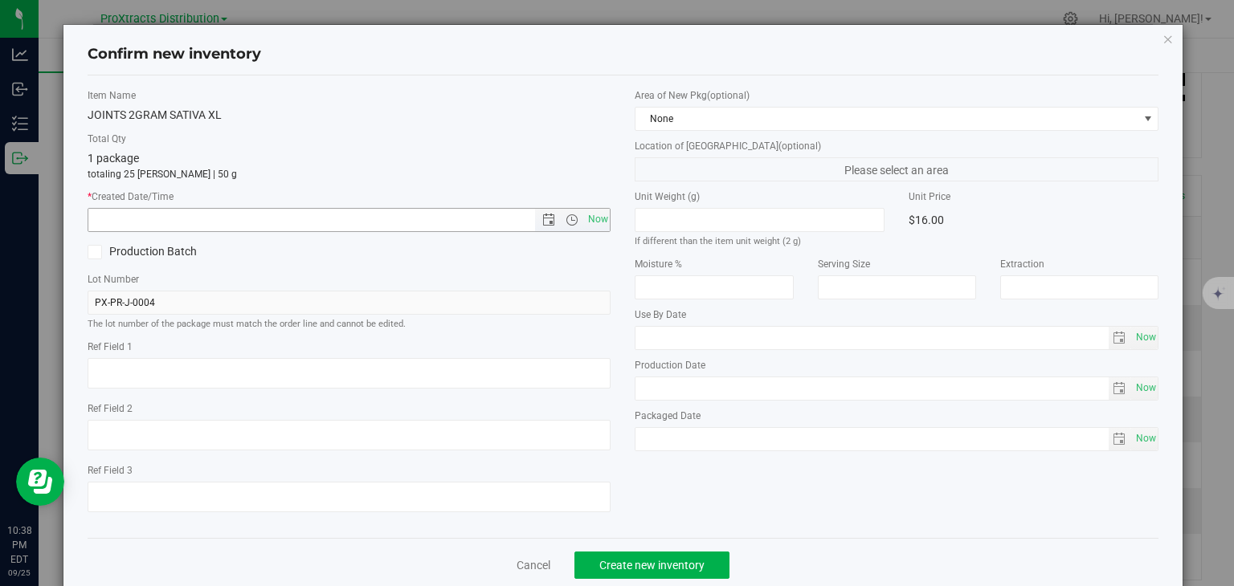
click at [590, 220] on span "Now" at bounding box center [597, 219] width 27 height 23
type input "9/25/2025 10:38 PM"
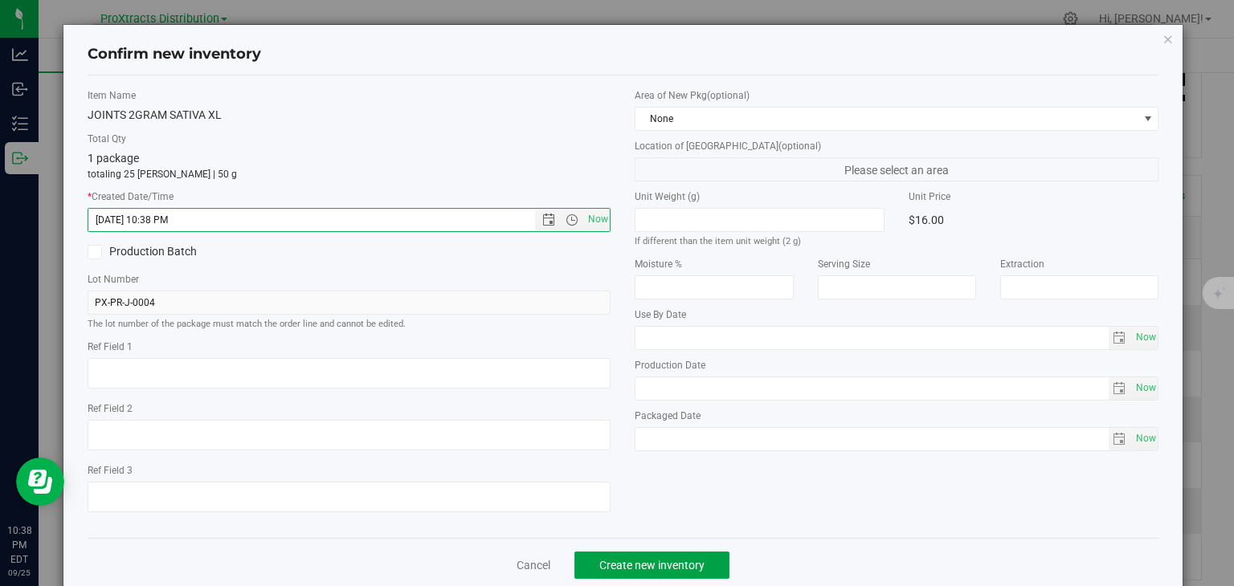
click at [616, 560] on span "Create new inventory" at bounding box center [651, 565] width 105 height 13
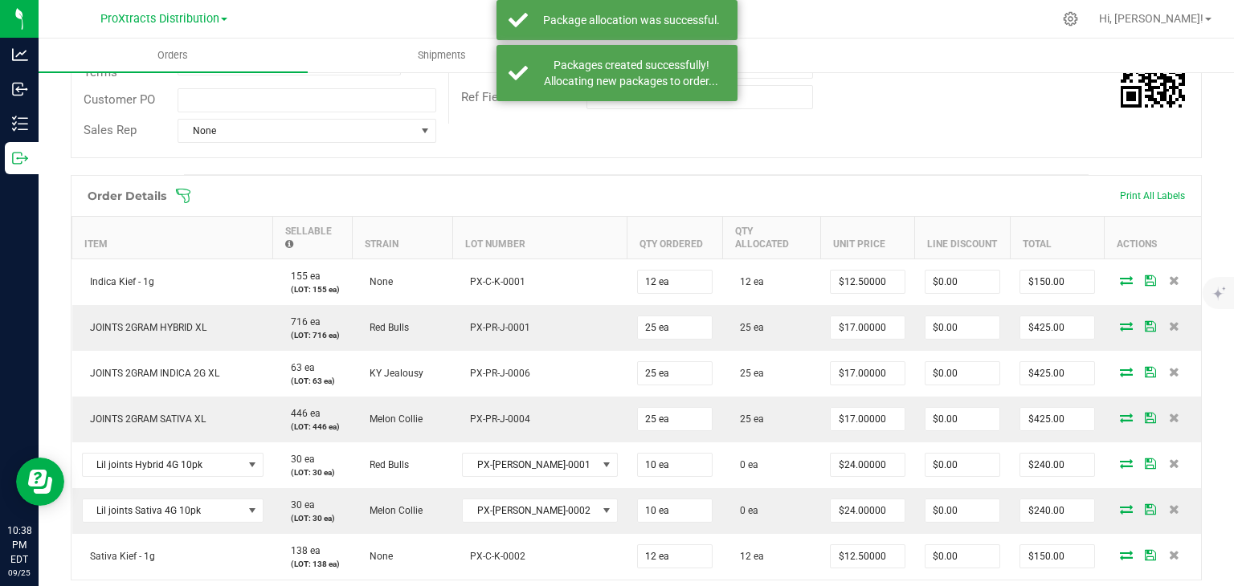
click at [1120, 459] on icon at bounding box center [1126, 464] width 13 height 10
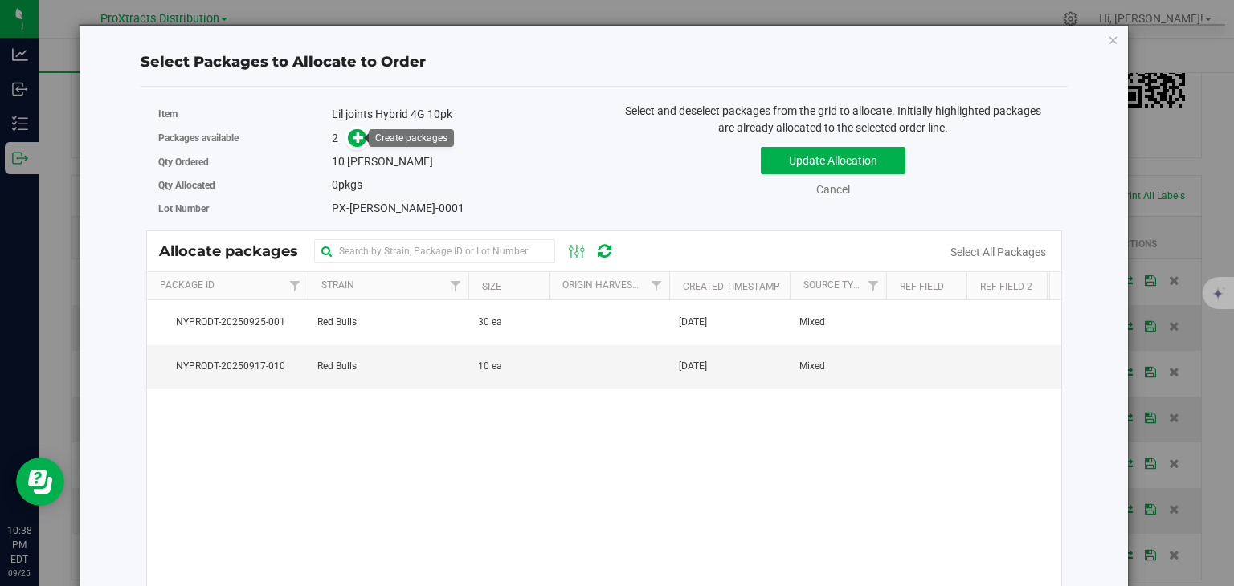
click at [353, 137] on icon at bounding box center [358, 137] width 11 height 11
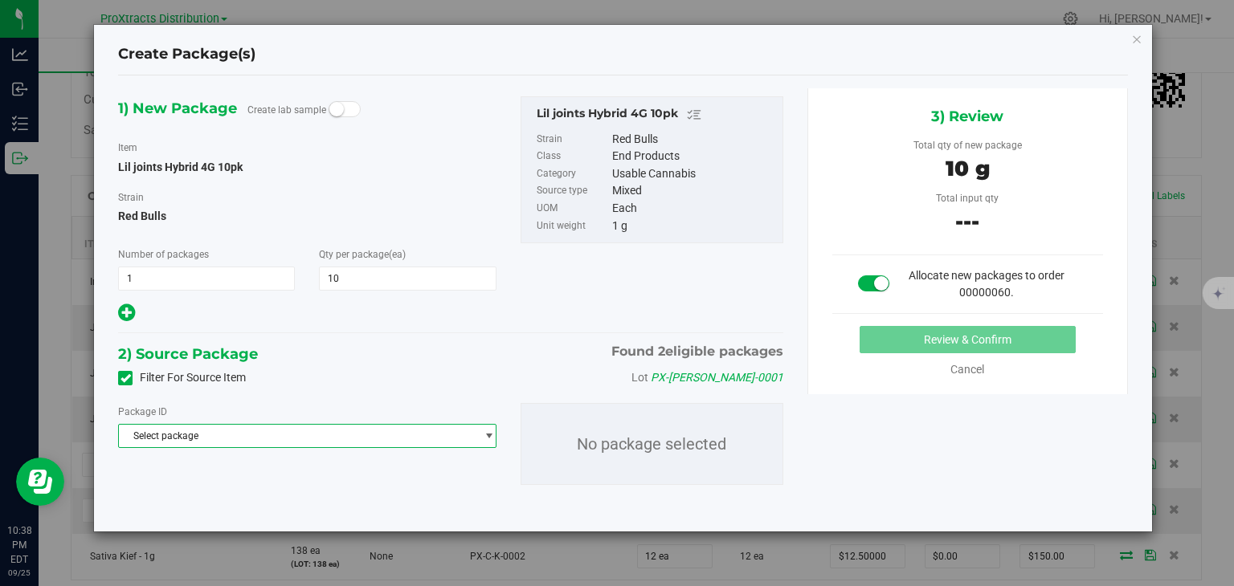
click at [188, 441] on span "Select package" at bounding box center [297, 436] width 356 height 22
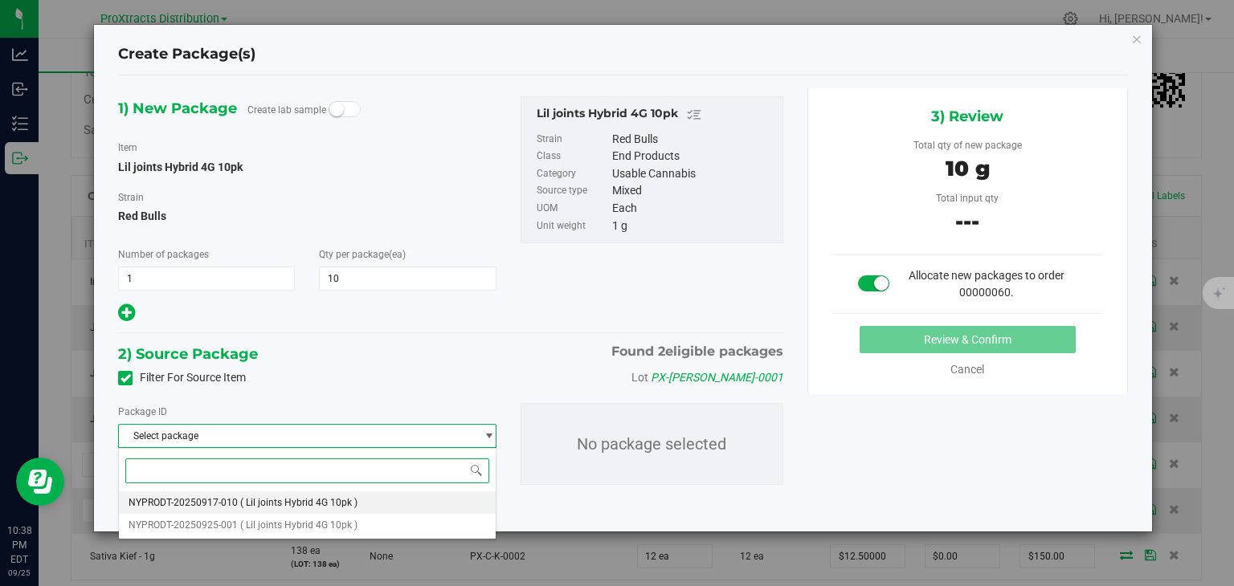
click at [186, 497] on span "NYPRODT-20250917-010" at bounding box center [183, 502] width 109 height 11
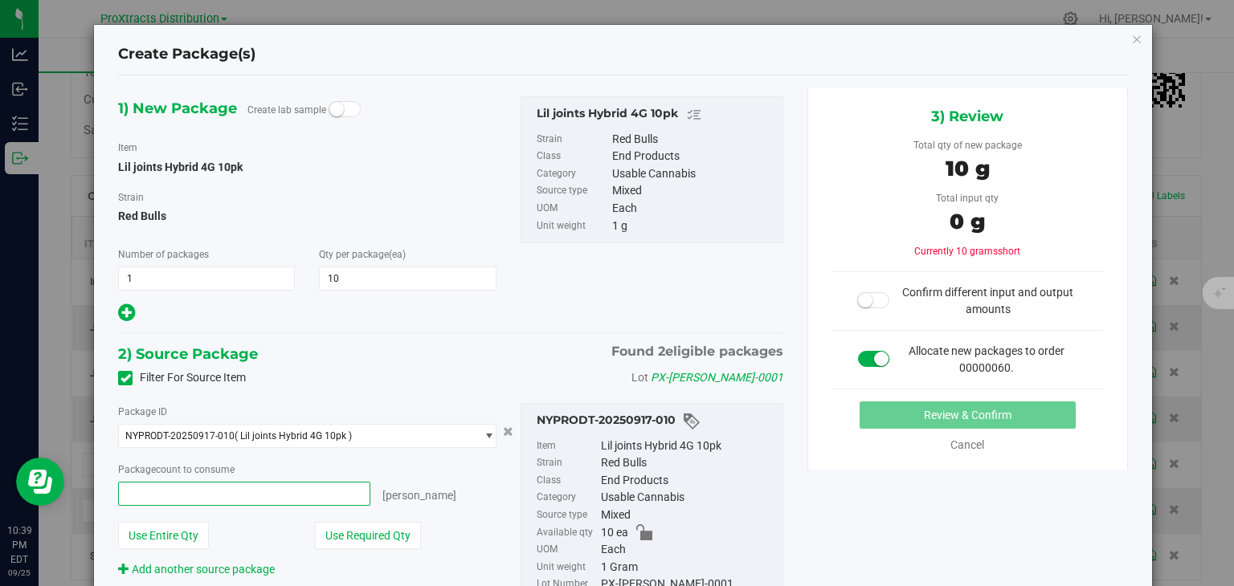
click at [184, 493] on span at bounding box center [243, 494] width 251 height 24
type input "10"
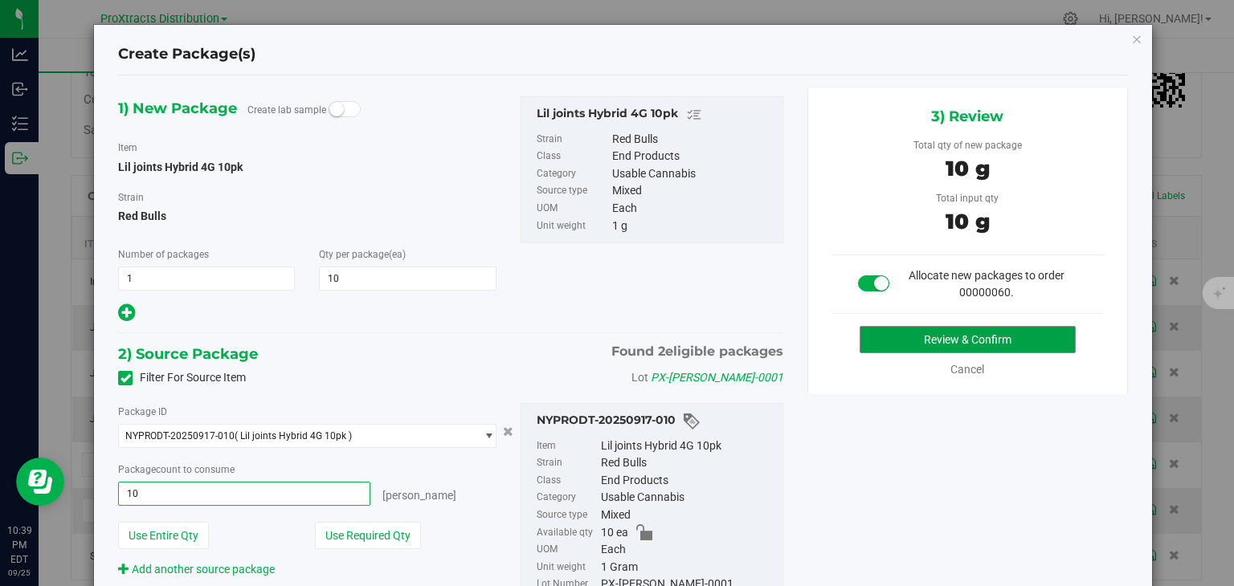
type input "10 ea"
click at [945, 333] on button "Review & Confirm" at bounding box center [968, 339] width 216 height 27
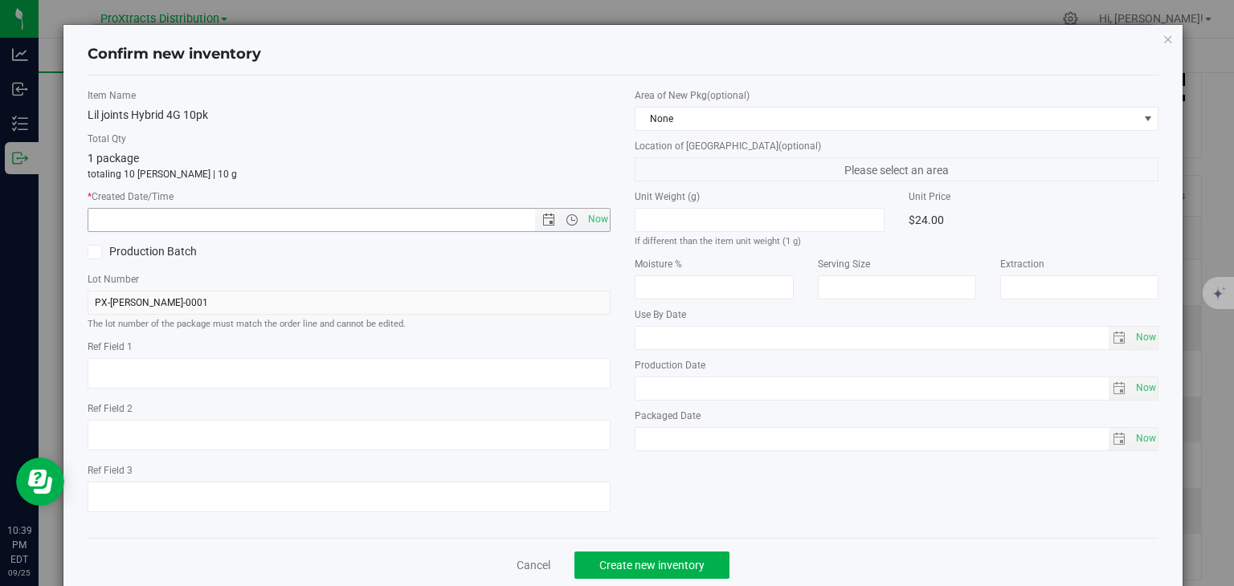
click at [601, 223] on span "Now" at bounding box center [597, 219] width 27 height 23
type input "9/25/2025 10:39 PM"
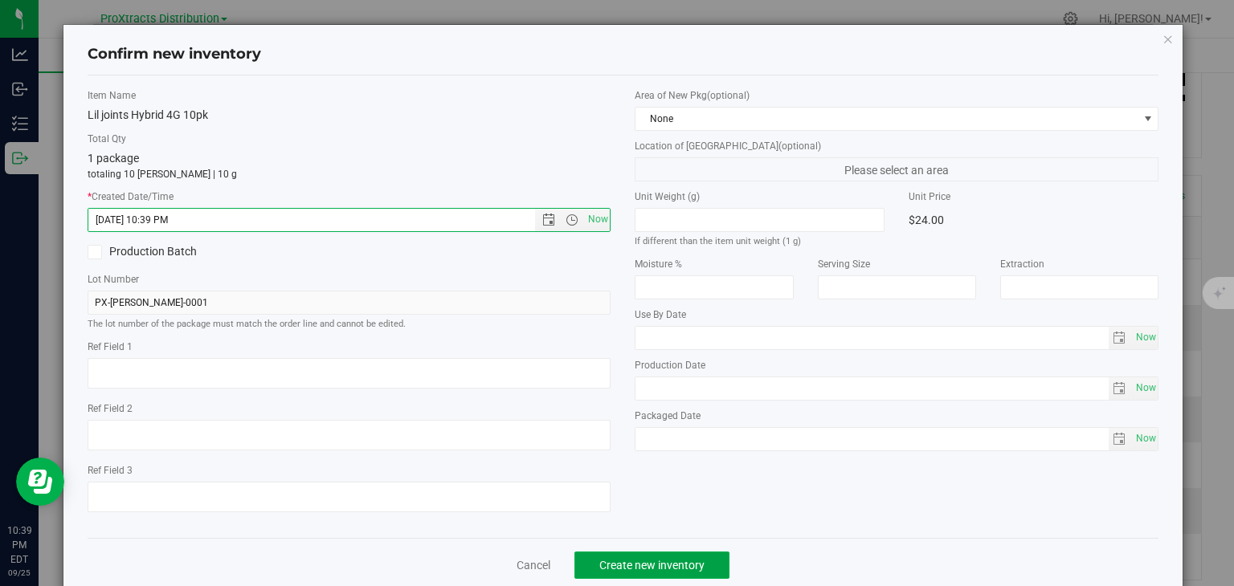
click at [593, 557] on button "Create new inventory" at bounding box center [651, 565] width 155 height 27
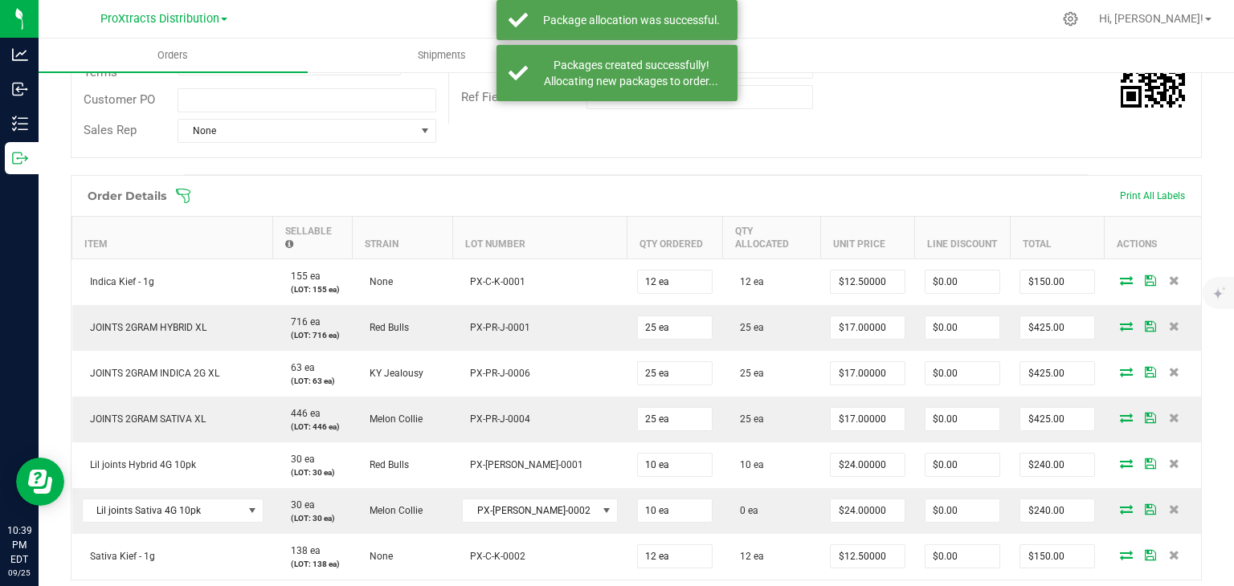
click at [1120, 504] on icon at bounding box center [1126, 509] width 13 height 10
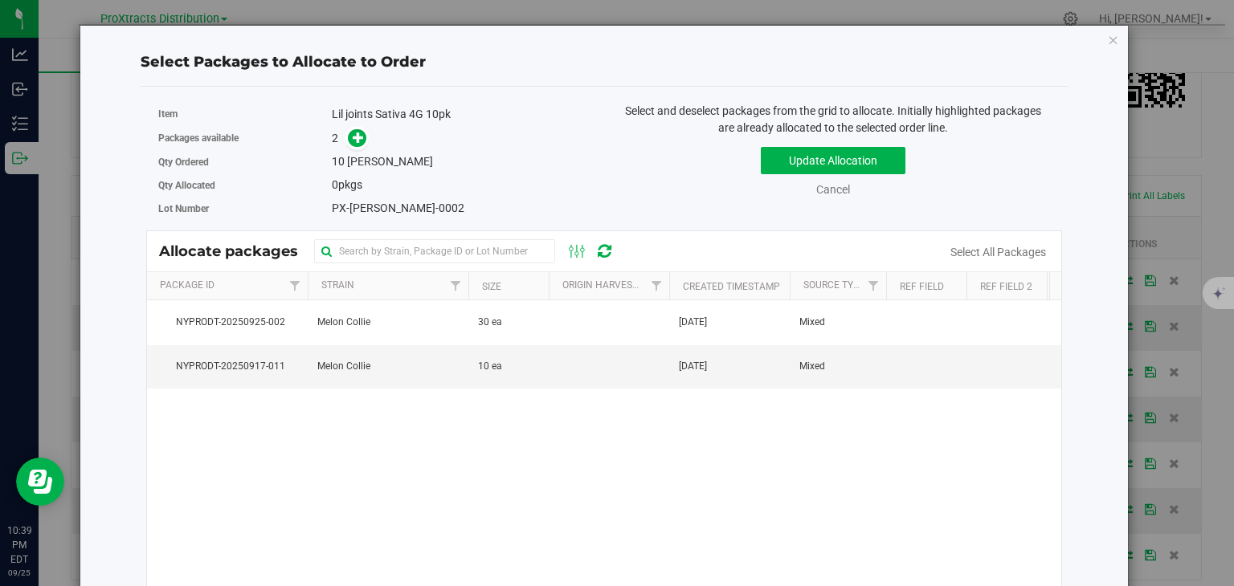
click at [347, 145] on span at bounding box center [354, 138] width 26 height 18
click at [353, 141] on icon at bounding box center [358, 137] width 11 height 11
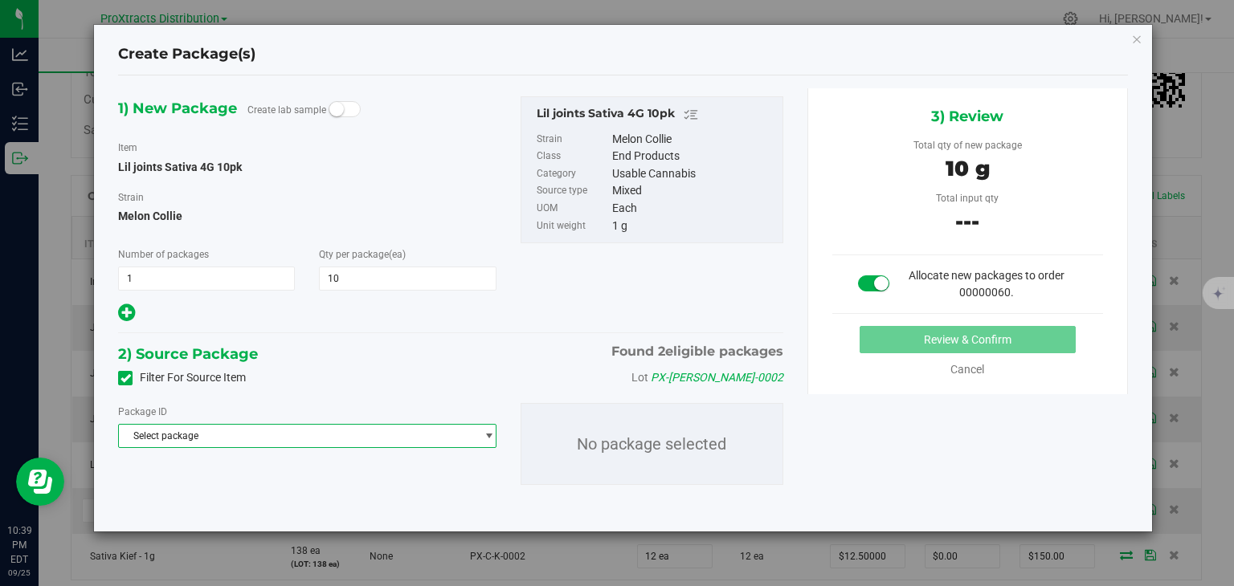
click at [304, 437] on span "Select package" at bounding box center [297, 436] width 356 height 22
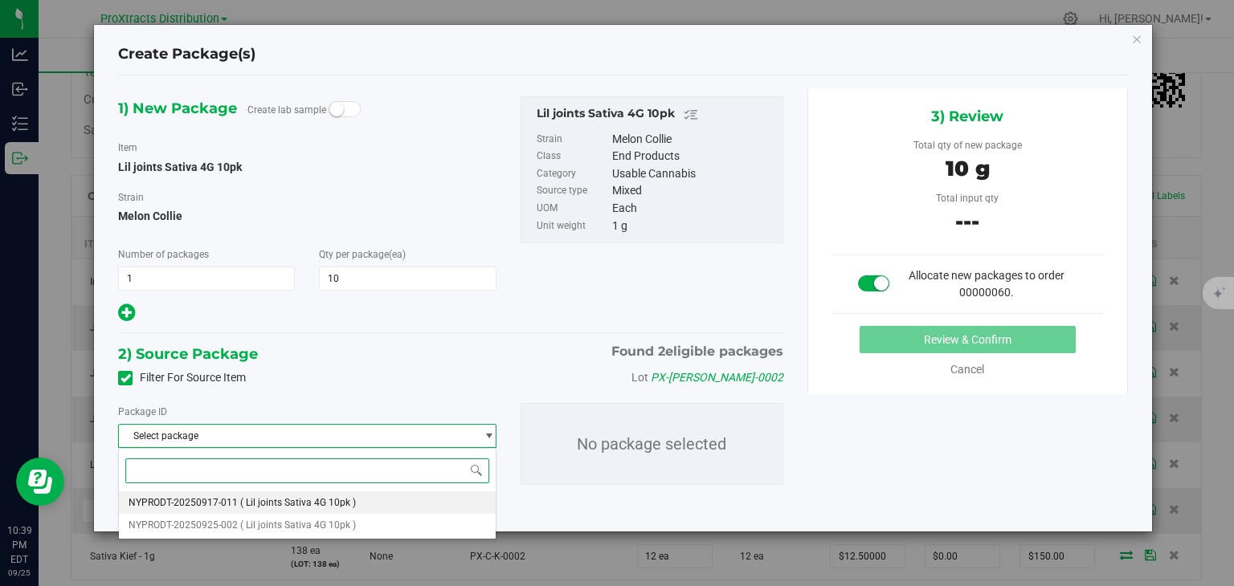
click at [282, 508] on span "( Lil joints Sativa 4G 10pk )" at bounding box center [298, 502] width 116 height 11
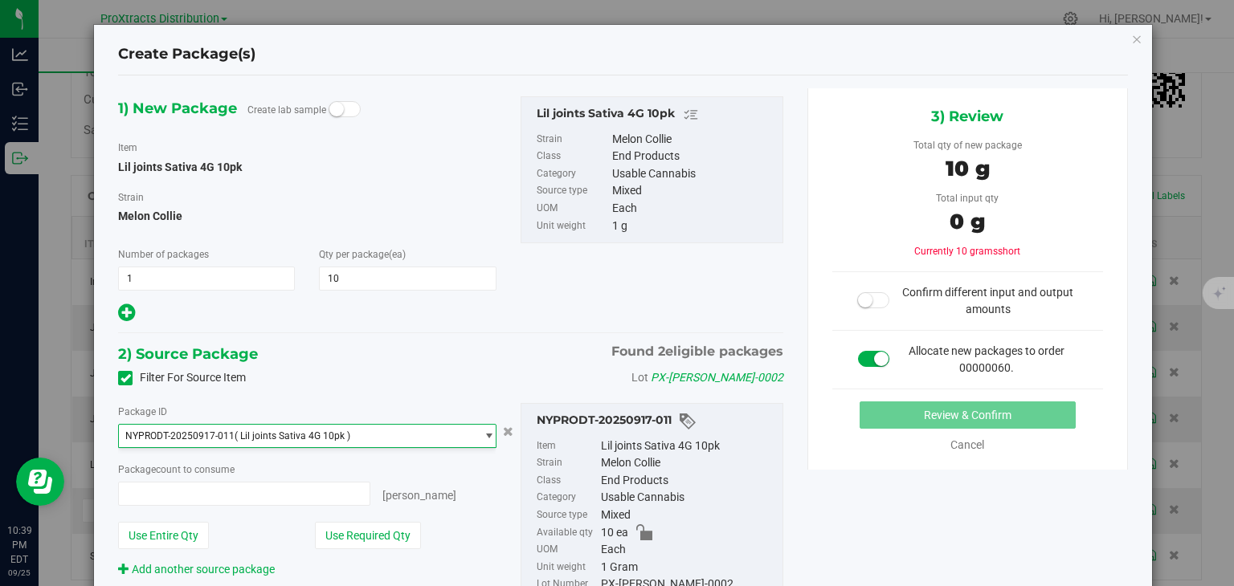
type input "0 ea"
type input "0"
click at [304, 492] on span at bounding box center [243, 494] width 251 height 24
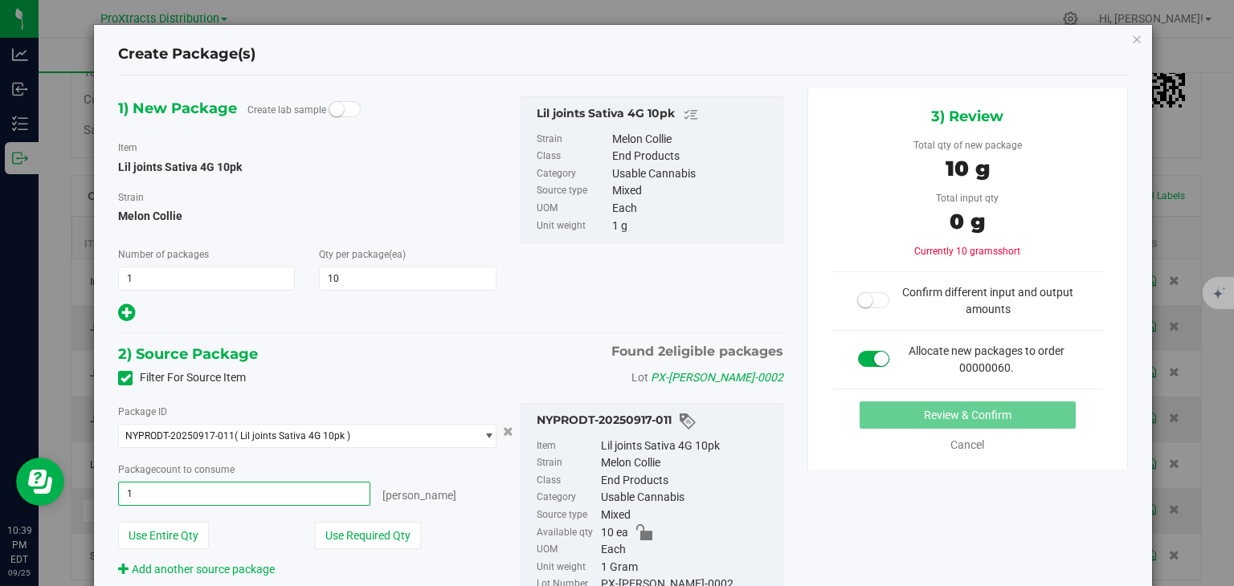
type input "10"
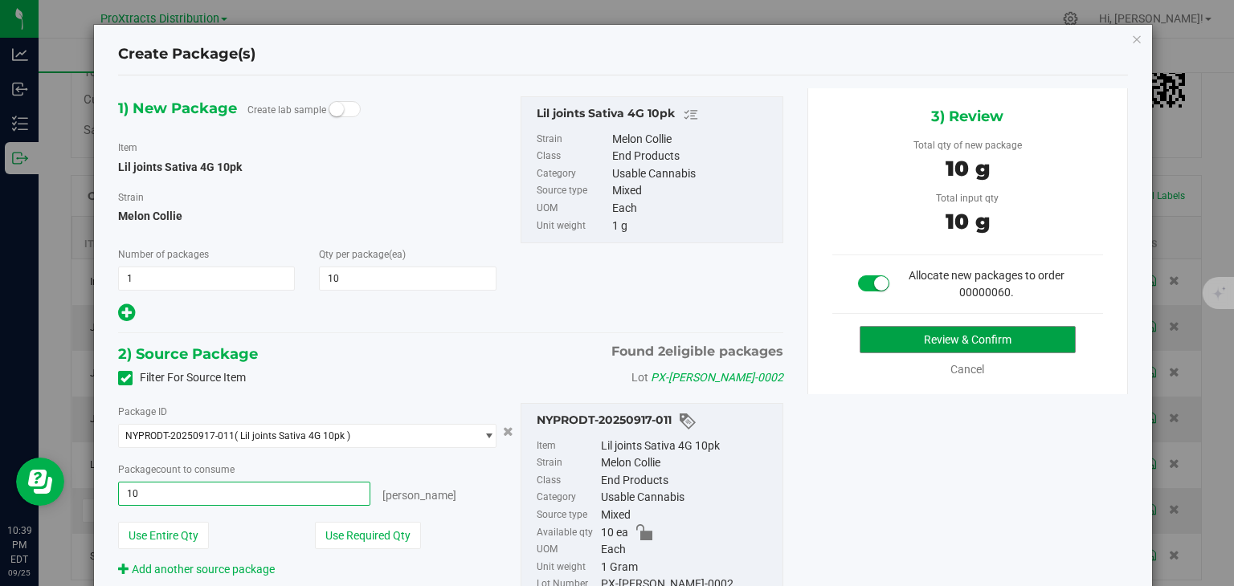
type input "10 ea"
click at [1013, 343] on button "Review & Confirm" at bounding box center [968, 339] width 216 height 27
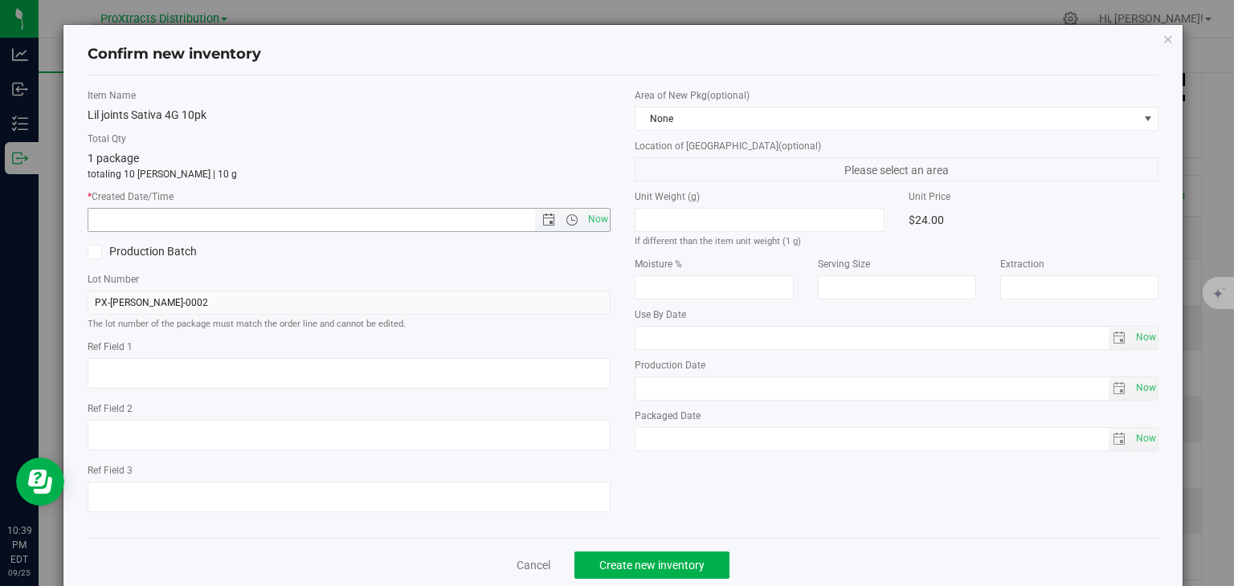
click at [588, 220] on span "Now" at bounding box center [597, 219] width 27 height 23
type input "9/25/2025 10:39 PM"
click at [657, 577] on button "Create new inventory" at bounding box center [651, 565] width 155 height 27
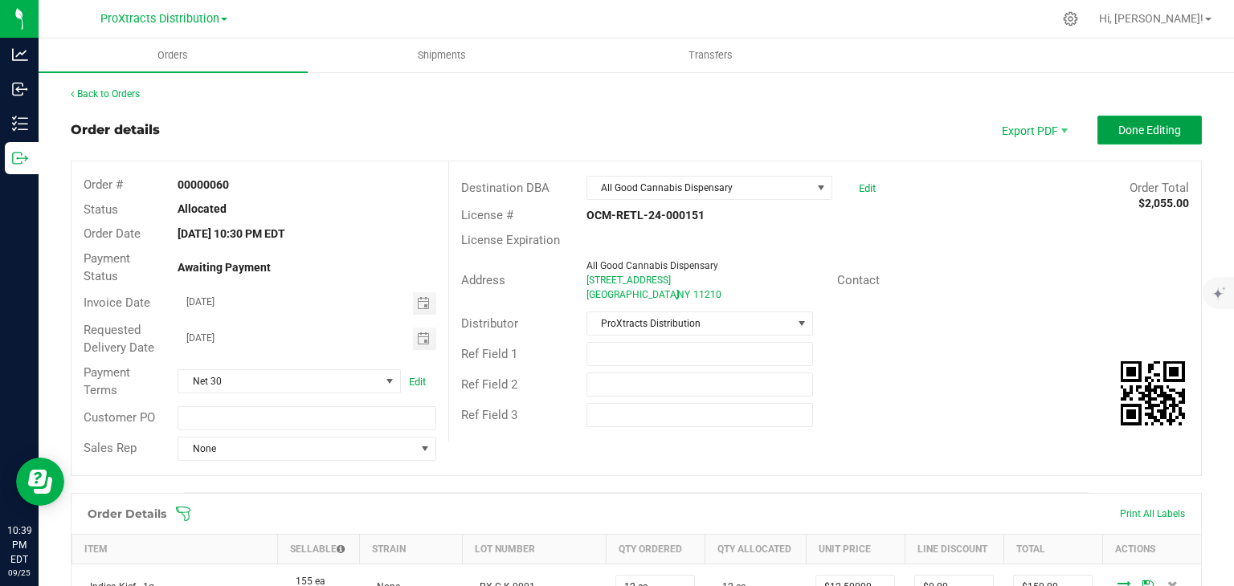
click at [1127, 124] on span "Done Editing" at bounding box center [1149, 130] width 63 height 13
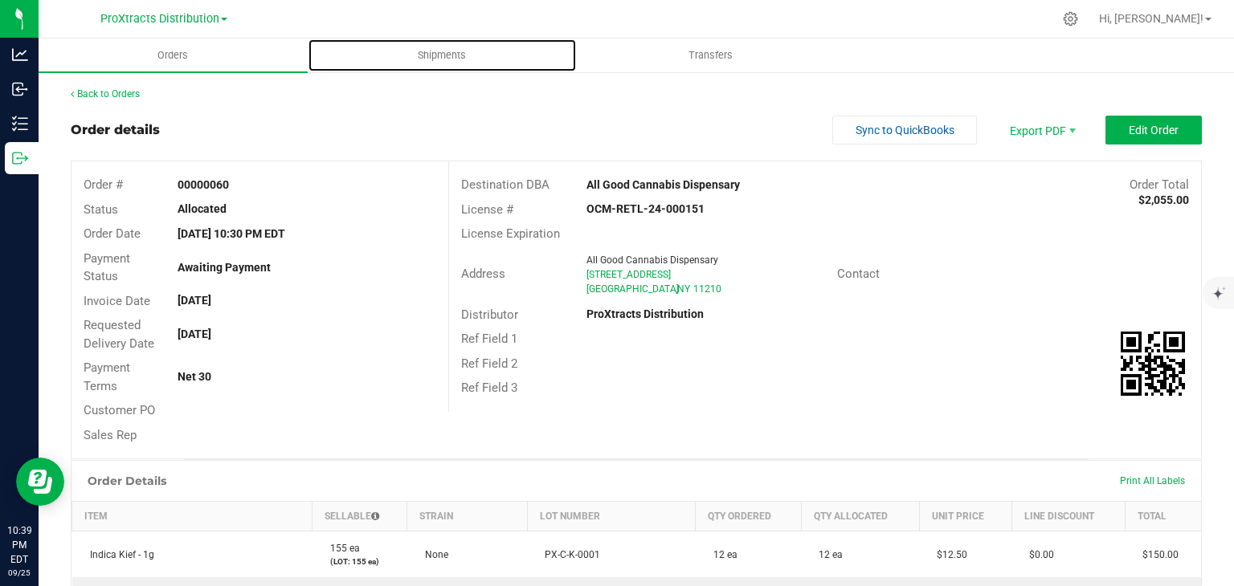
click at [485, 69] on uib-tab-heading "Shipments" at bounding box center [441, 55] width 267 height 32
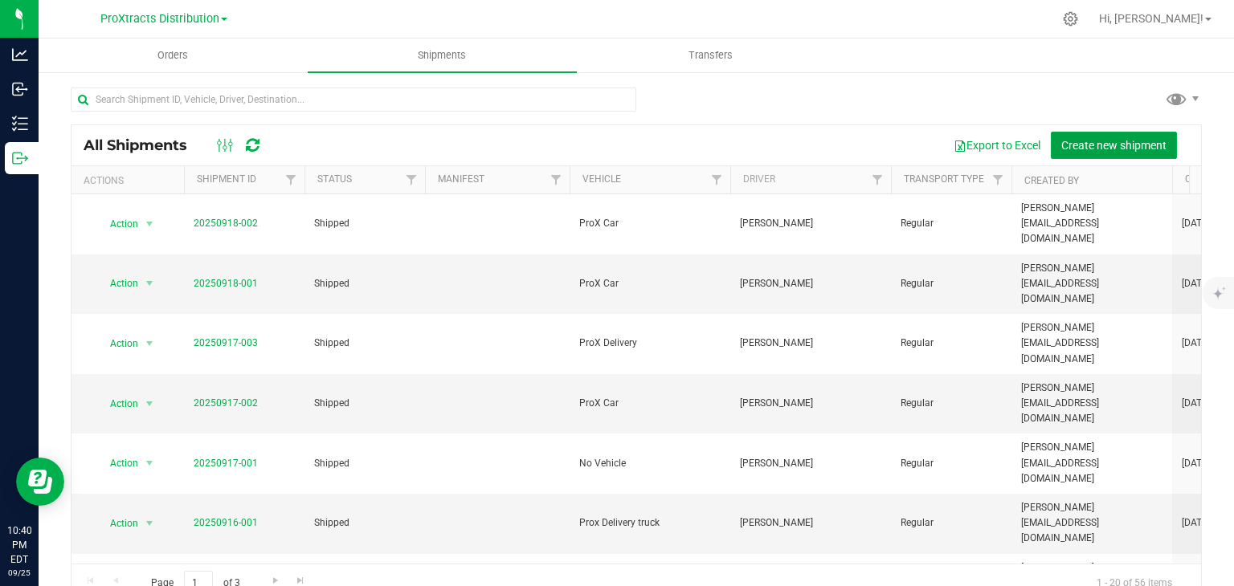
click at [1084, 155] on button "Create new shipment" at bounding box center [1114, 145] width 126 height 27
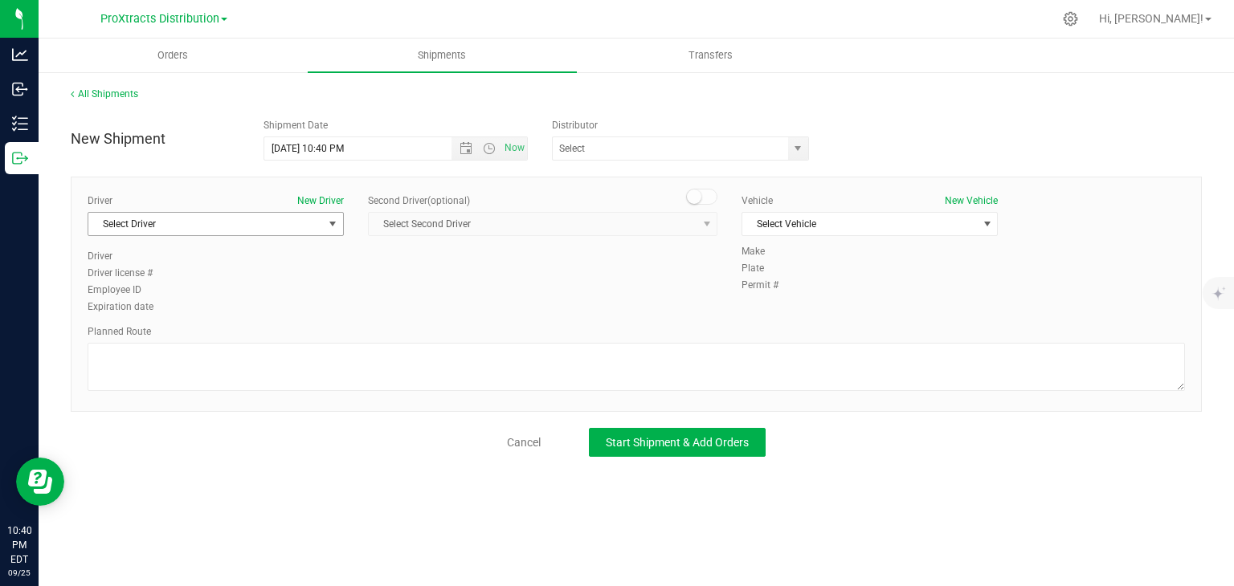
click at [312, 231] on span "Select Driver" at bounding box center [205, 224] width 235 height 22
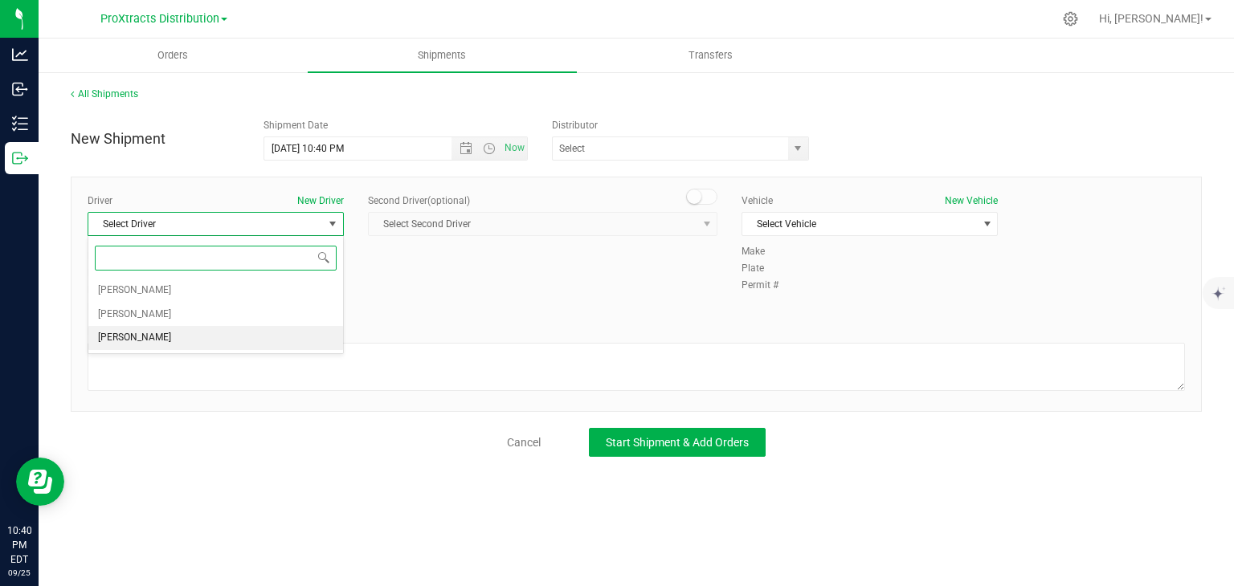
click at [275, 327] on li "Steven priveterre" at bounding box center [215, 338] width 255 height 24
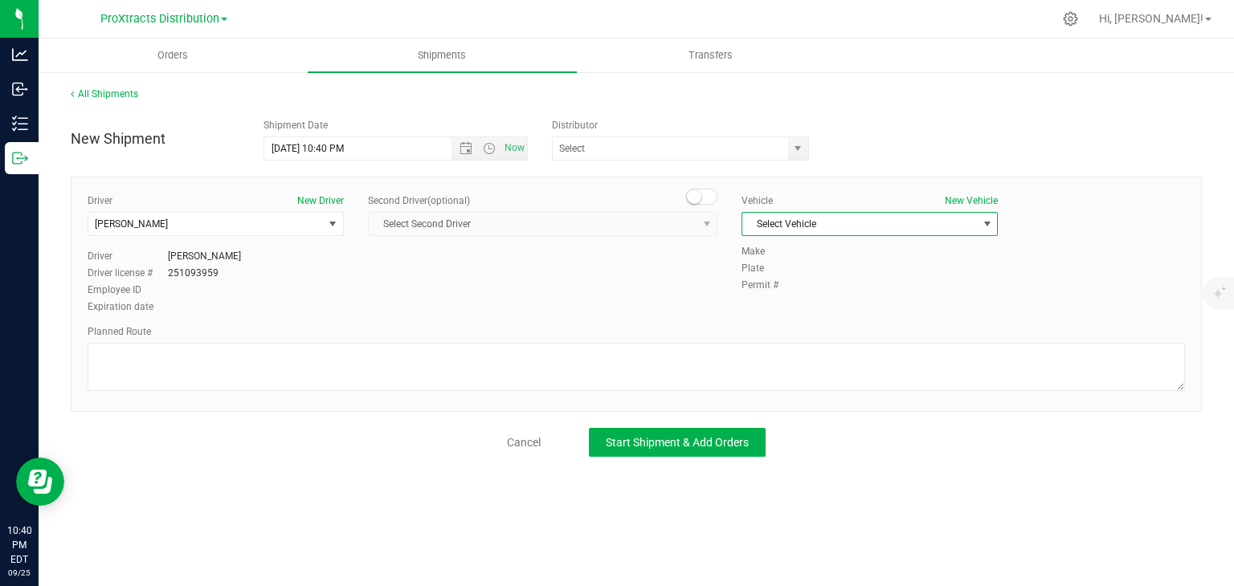
click at [874, 226] on span "Select Vehicle" at bounding box center [859, 224] width 235 height 22
click at [866, 282] on li "ProX Car" at bounding box center [869, 275] width 255 height 24
click at [611, 155] on input "text" at bounding box center [667, 148] width 228 height 22
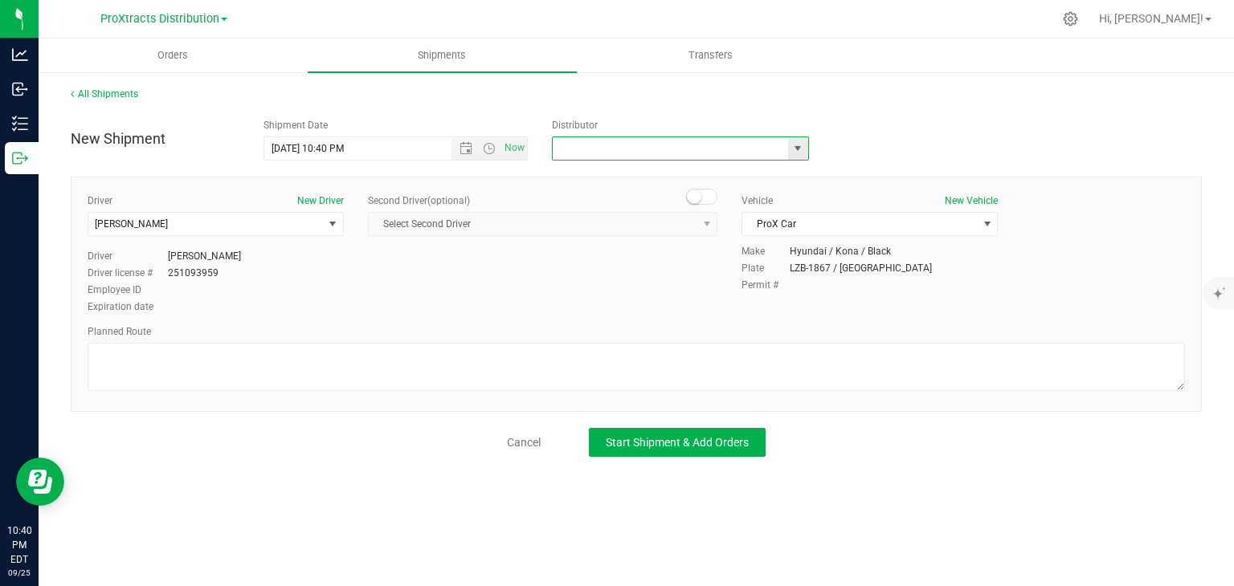
click at [798, 149] on span "select" at bounding box center [797, 148] width 13 height 13
click at [768, 177] on li "ProXtracts Distribution" at bounding box center [680, 176] width 255 height 24
type input "ProXtracts Distribution"
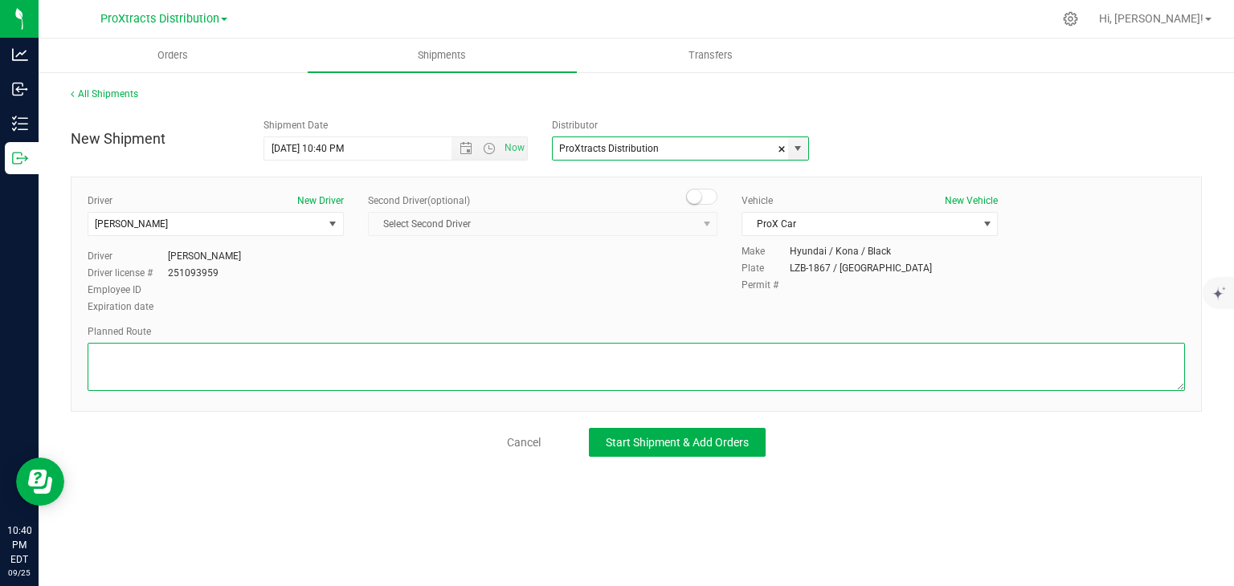
click at [503, 375] on textarea at bounding box center [636, 367] width 1097 height 48
type textarea "fastest google route"
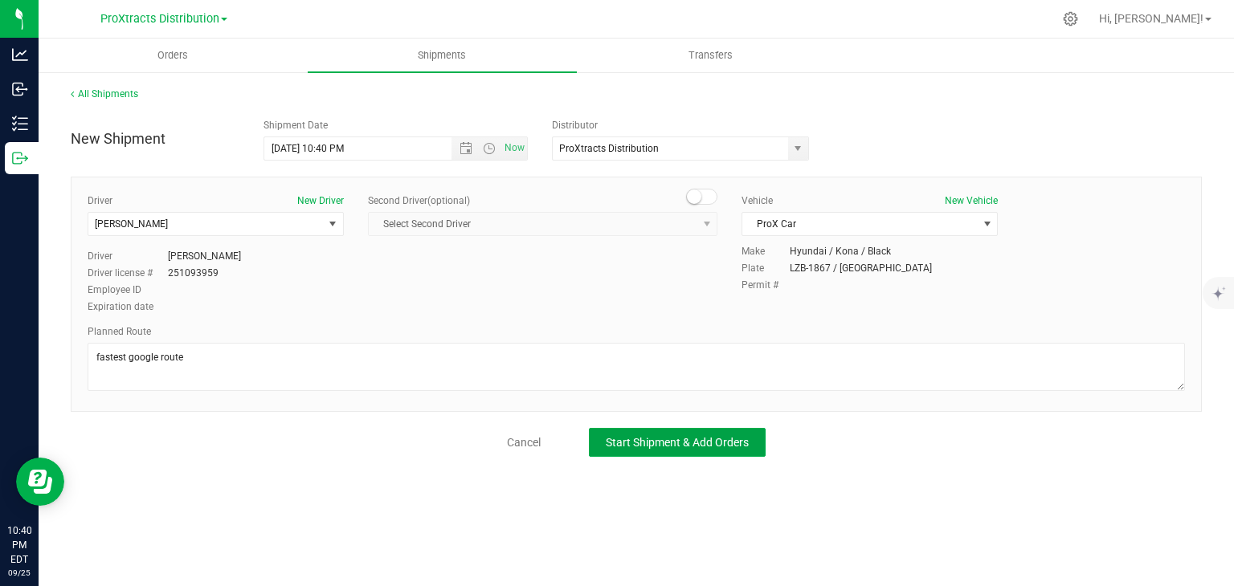
click at [620, 441] on span "Start Shipment & Add Orders" at bounding box center [677, 442] width 143 height 13
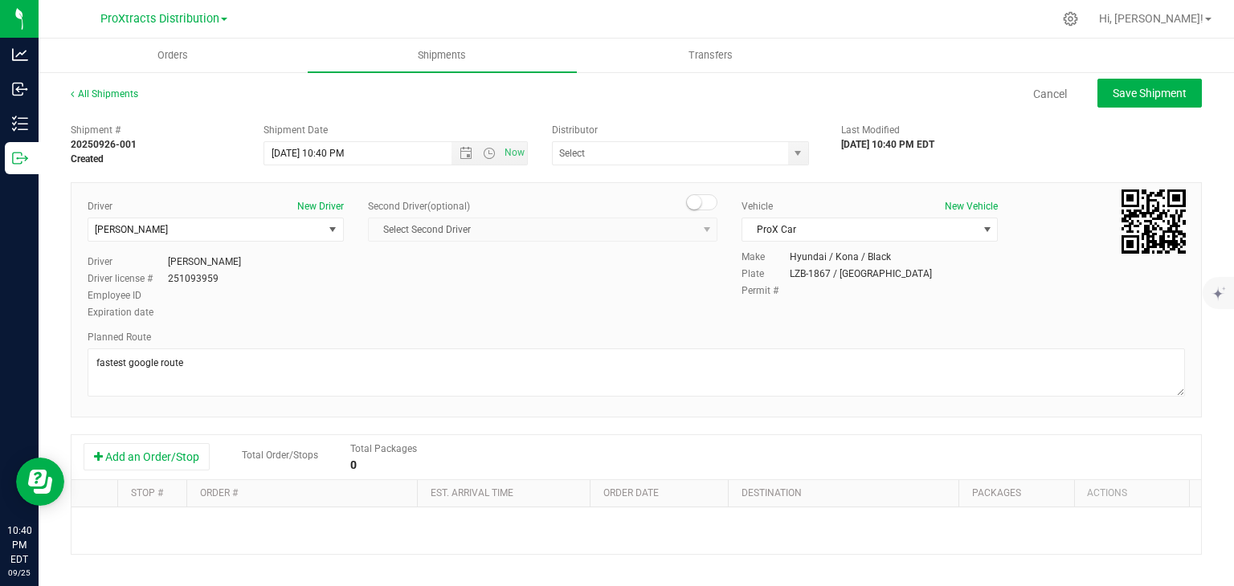
type input "ProXtracts Distribution"
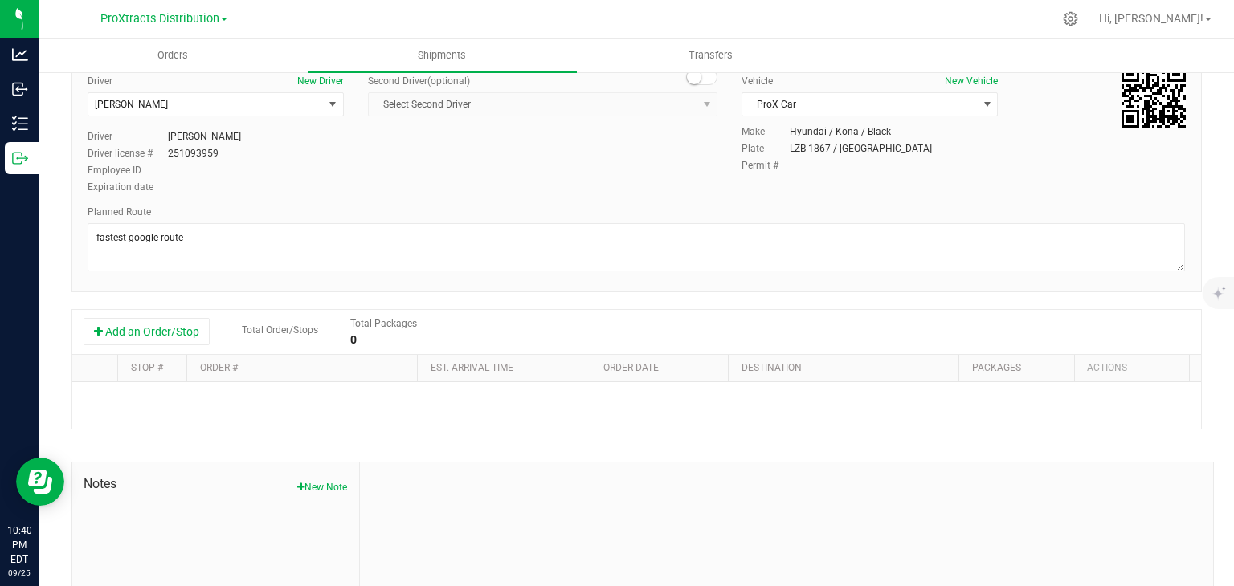
scroll to position [131, 0]
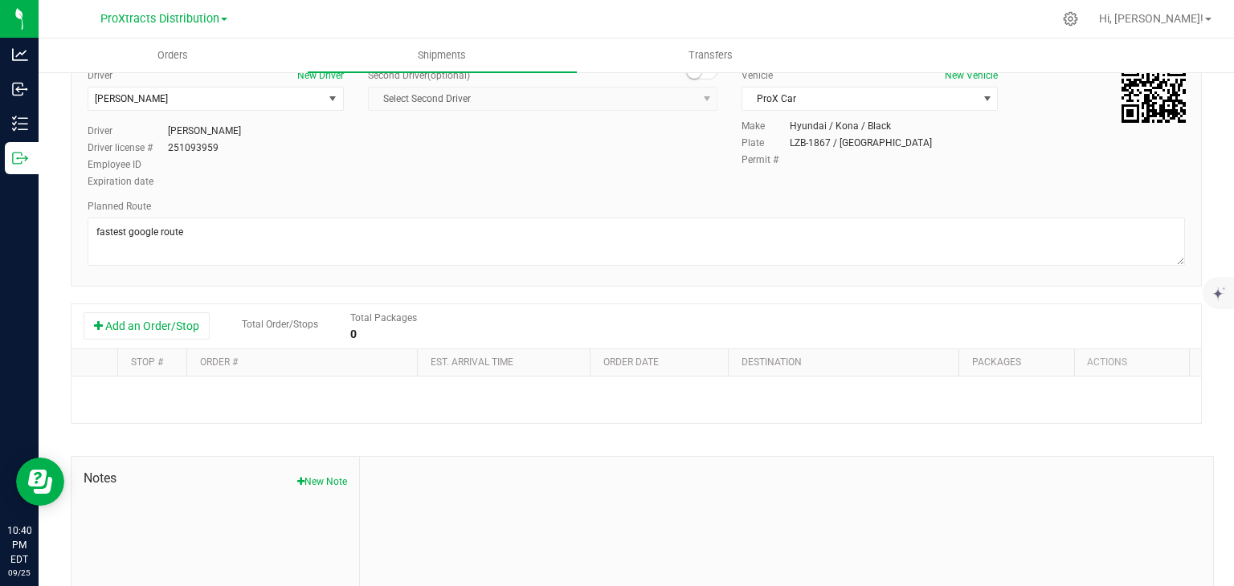
click at [154, 340] on div "Add an Order/Stop Total Order/Stops Total Packages 0" at bounding box center [636, 326] width 1105 height 28
click at [153, 332] on button "Add an Order/Stop" at bounding box center [147, 325] width 126 height 27
click at [394, 394] on span "select" at bounding box center [400, 396] width 13 height 13
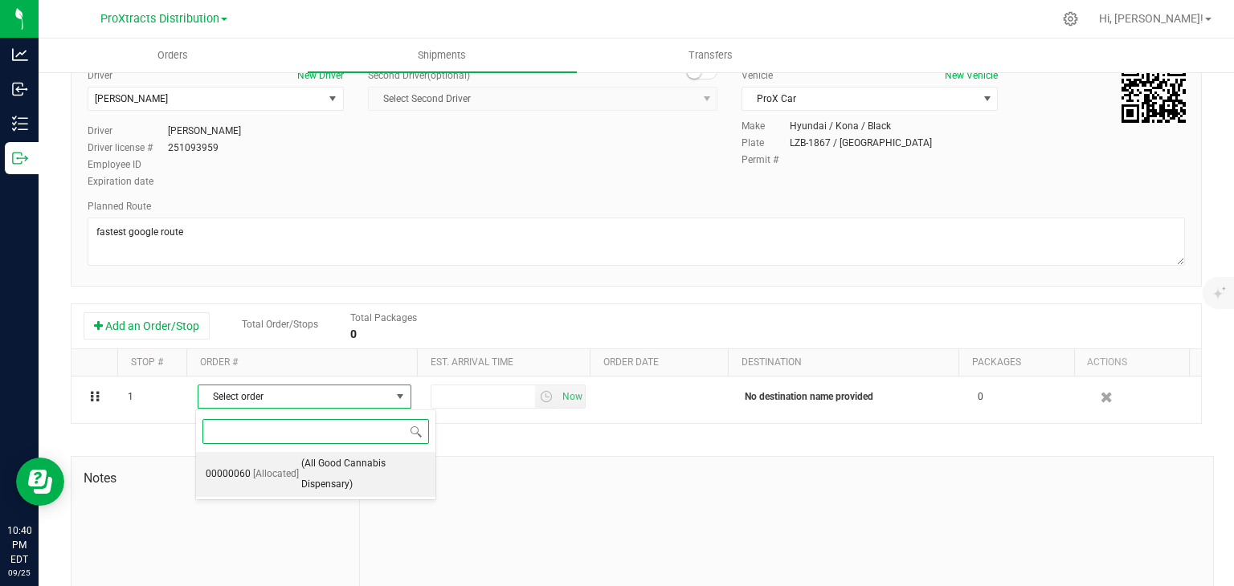
click at [366, 455] on span "(All Good Cannabis Dispensary)" at bounding box center [363, 474] width 125 height 41
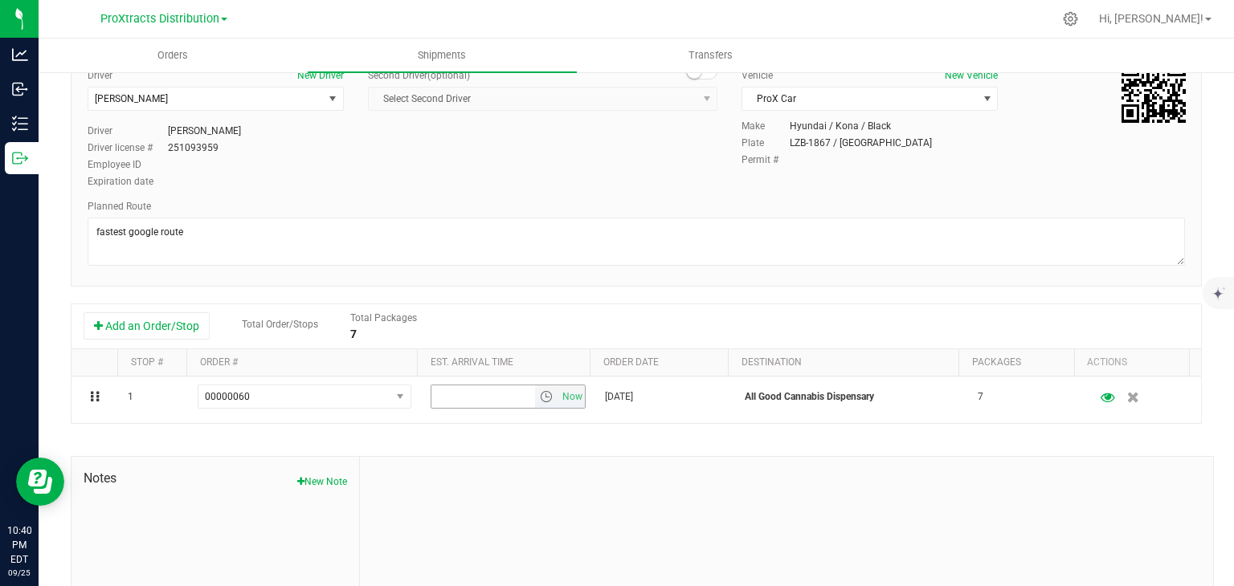
click at [560, 399] on span "Now" at bounding box center [572, 397] width 27 height 23
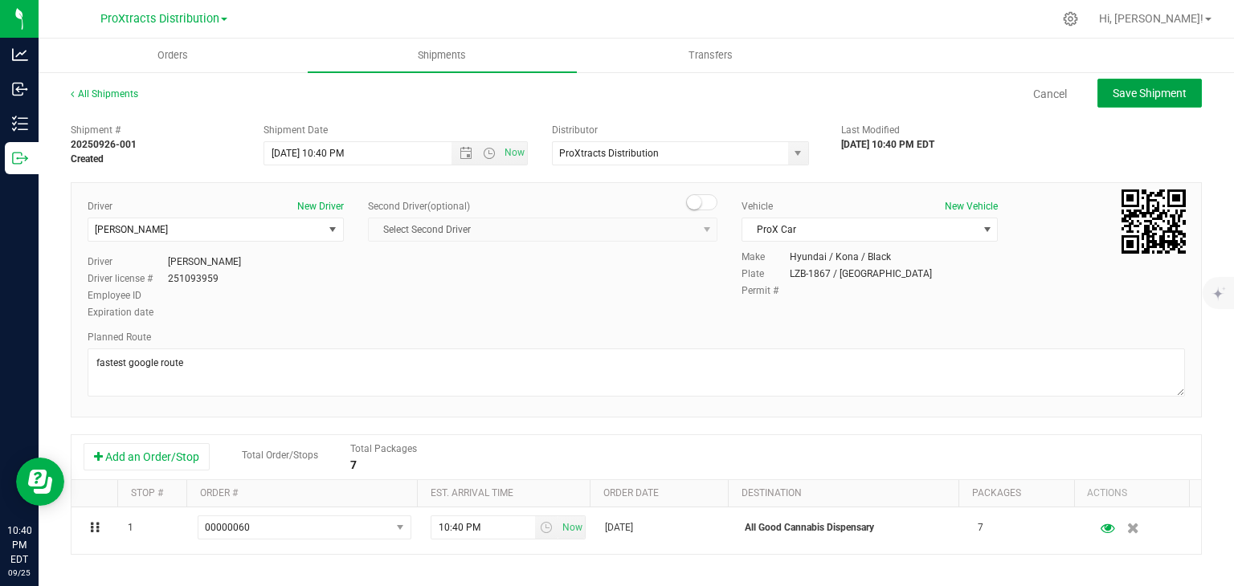
click at [1137, 91] on span "Save Shipment" at bounding box center [1150, 93] width 74 height 13
type input "9/26/2025 2:40 AM"
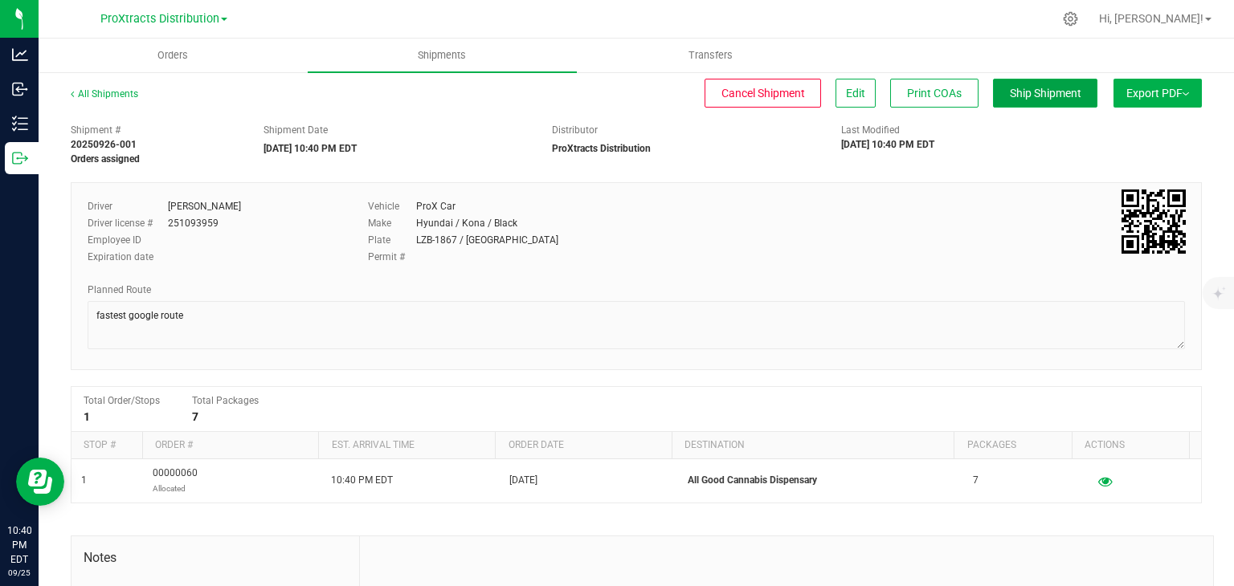
click at [1052, 90] on span "Ship Shipment" at bounding box center [1045, 93] width 71 height 13
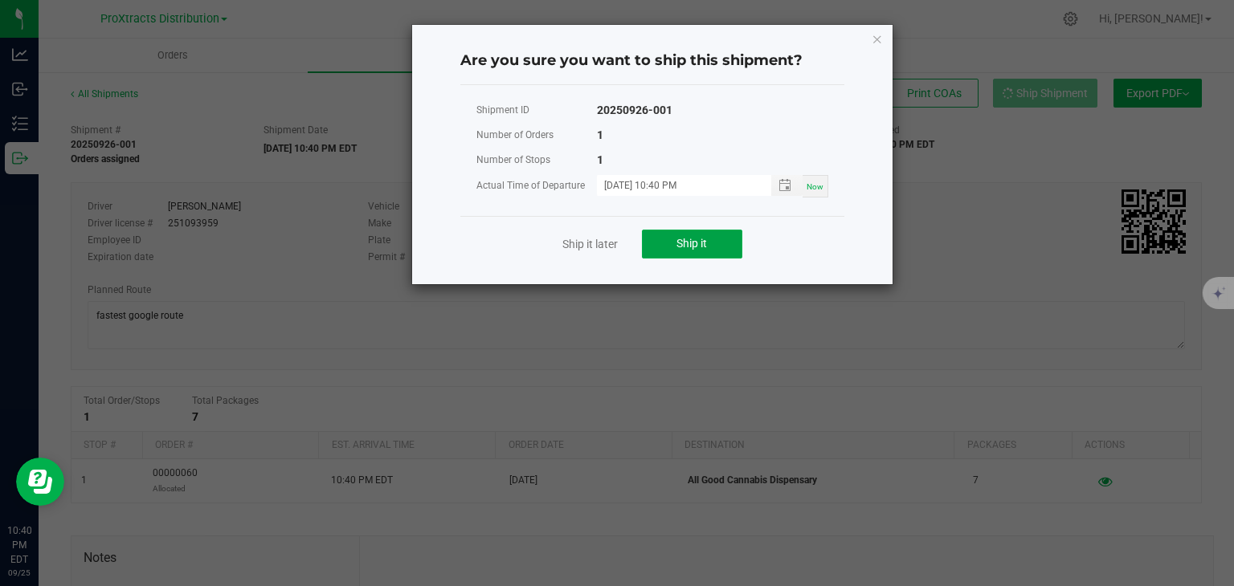
click at [710, 235] on button "Ship it" at bounding box center [692, 244] width 100 height 29
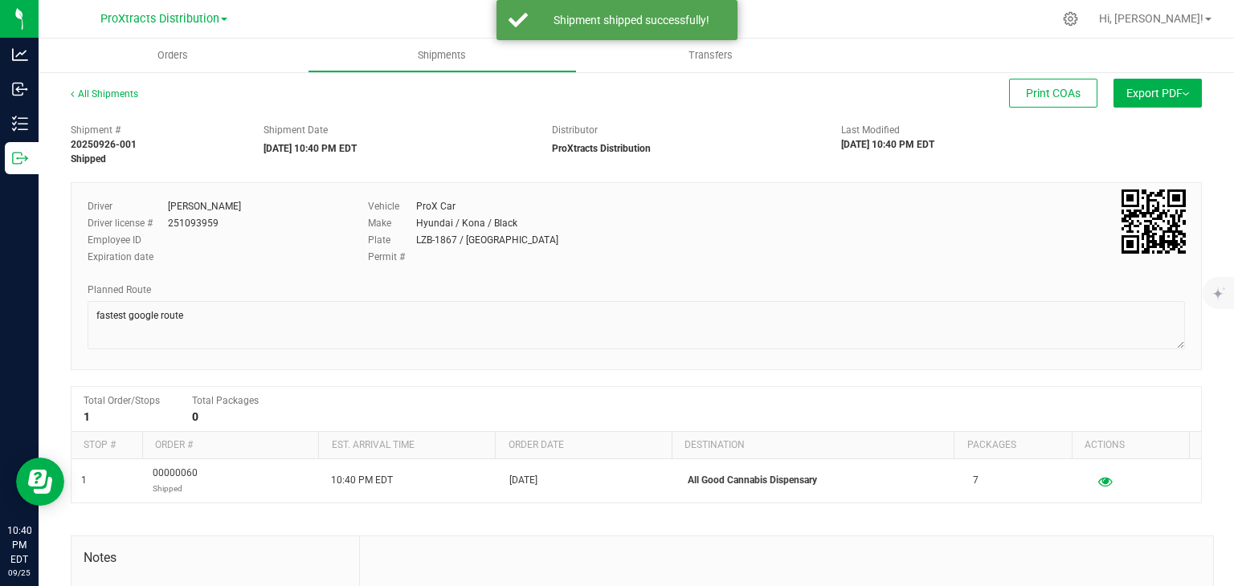
click at [1168, 91] on span "Export PDF" at bounding box center [1157, 93] width 63 height 13
click at [1112, 133] on span "Manifest by Package ID" at bounding box center [1134, 128] width 102 height 11
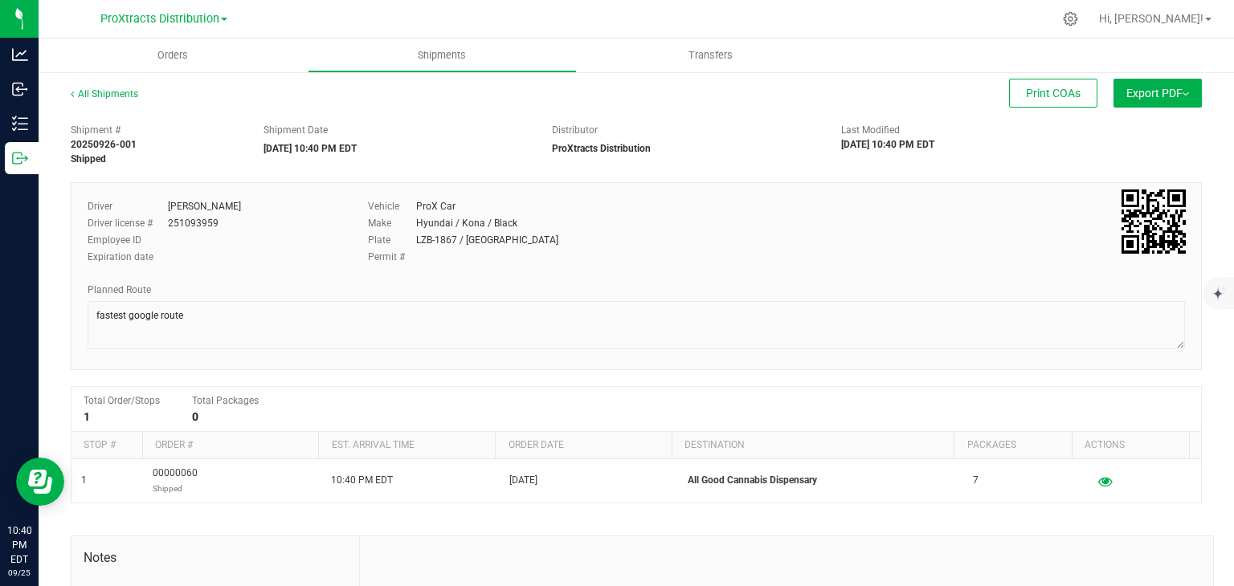
click at [1130, 84] on button "Export PDF" at bounding box center [1157, 93] width 88 height 29
click at [1122, 158] on span "Manifest by Lot" at bounding box center [1116, 152] width 67 height 11
click at [1150, 103] on button "Export PDF" at bounding box center [1157, 93] width 88 height 29
click at [1134, 158] on span "Manifest by Lot" at bounding box center [1116, 152] width 67 height 11
